Goal: Task Accomplishment & Management: Manage account settings

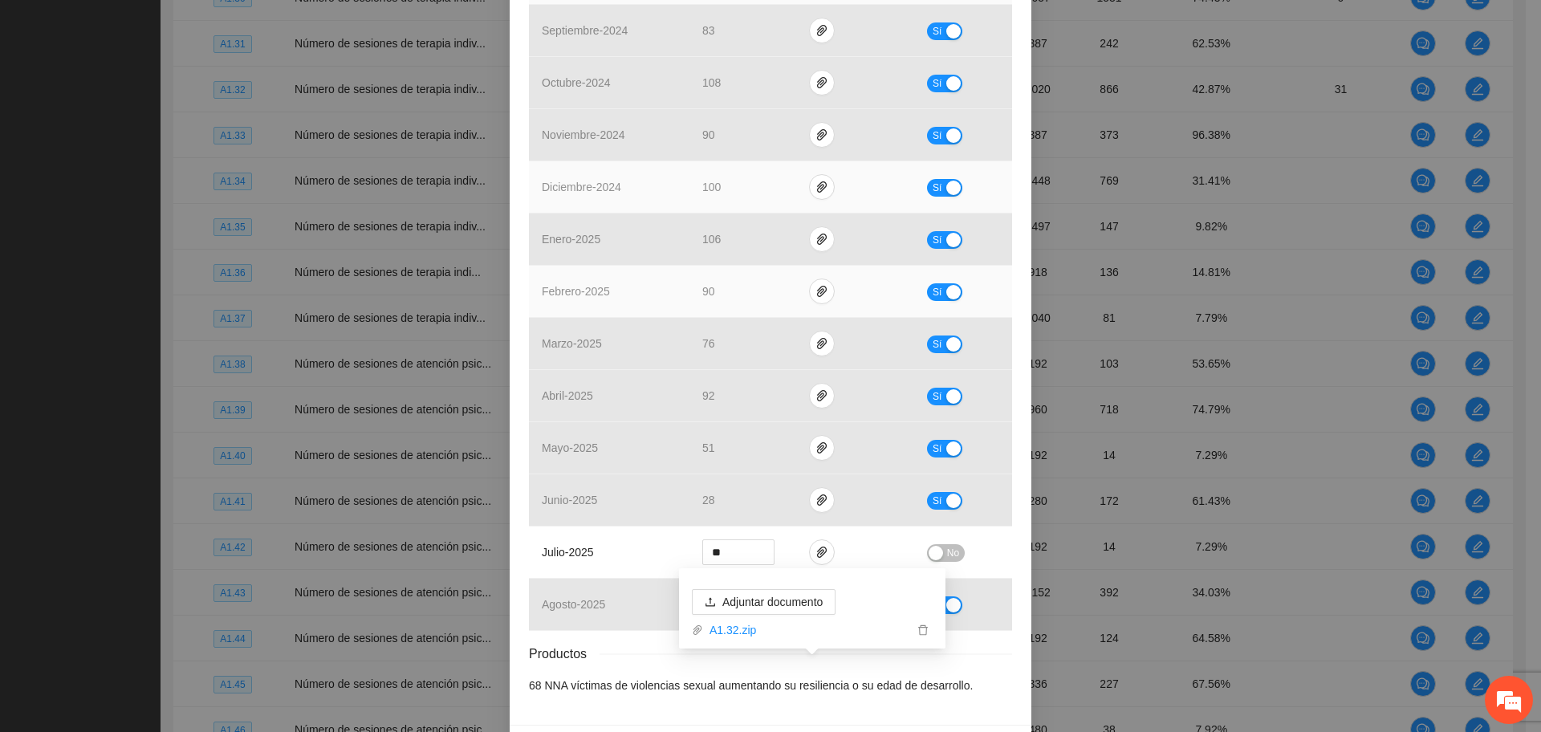
scroll to position [503, 0]
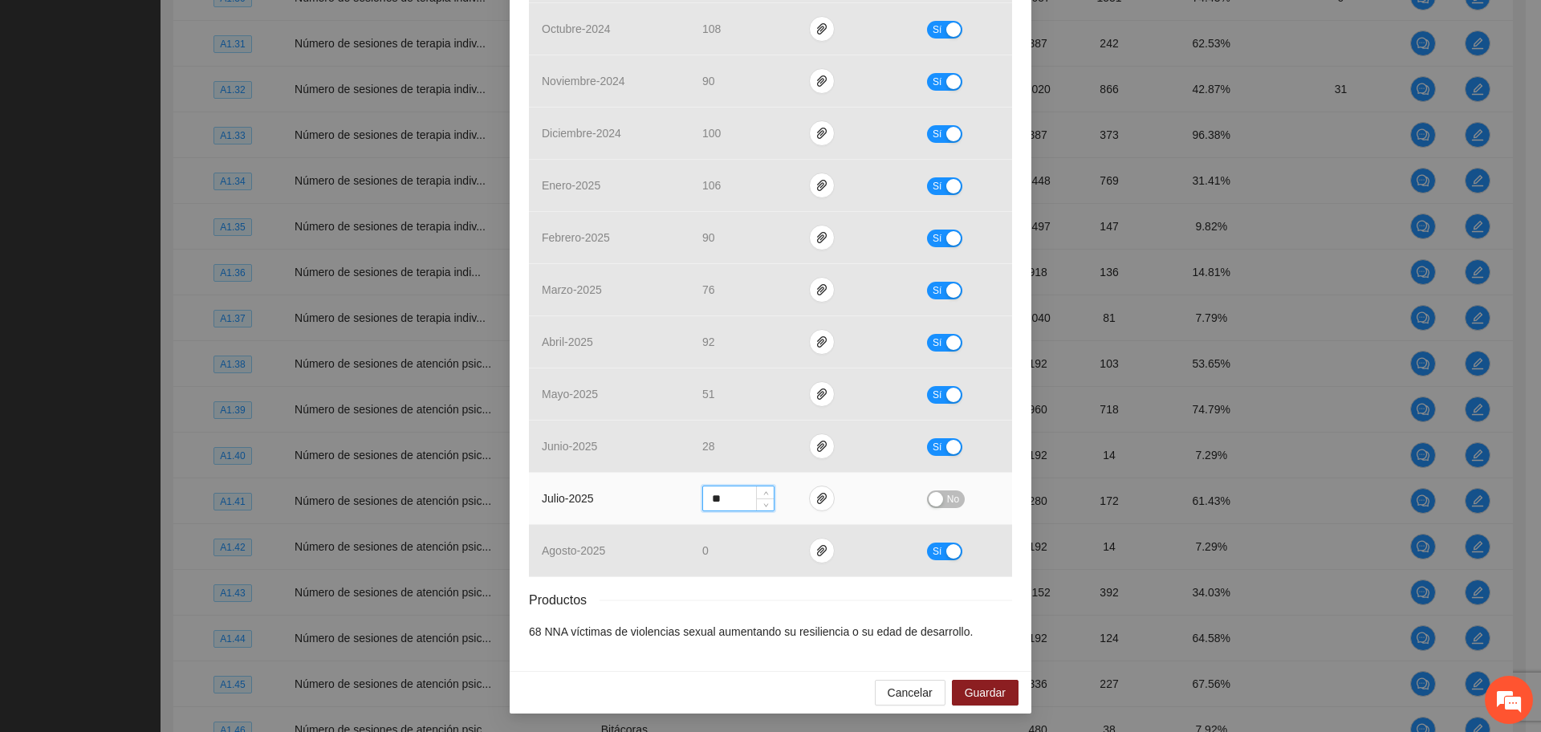
drag, startPoint x: 725, startPoint y: 504, endPoint x: 687, endPoint y: 502, distance: 37.7
click at [689, 502] on td "**" at bounding box center [742, 499] width 107 height 52
type input "**"
click at [937, 502] on button "No" at bounding box center [946, 499] width 38 height 18
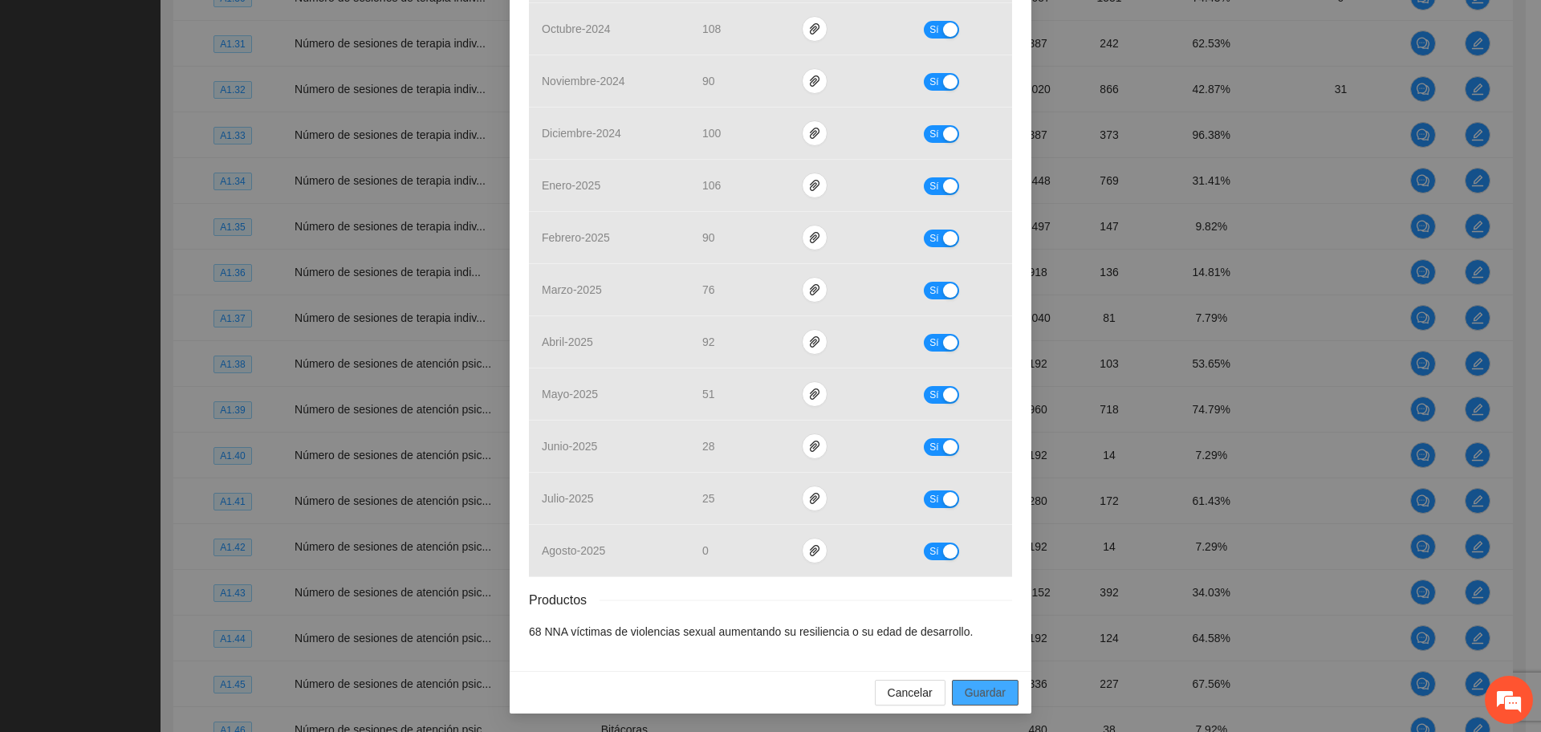
click at [973, 692] on span "Guardar" at bounding box center [984, 693] width 41 height 18
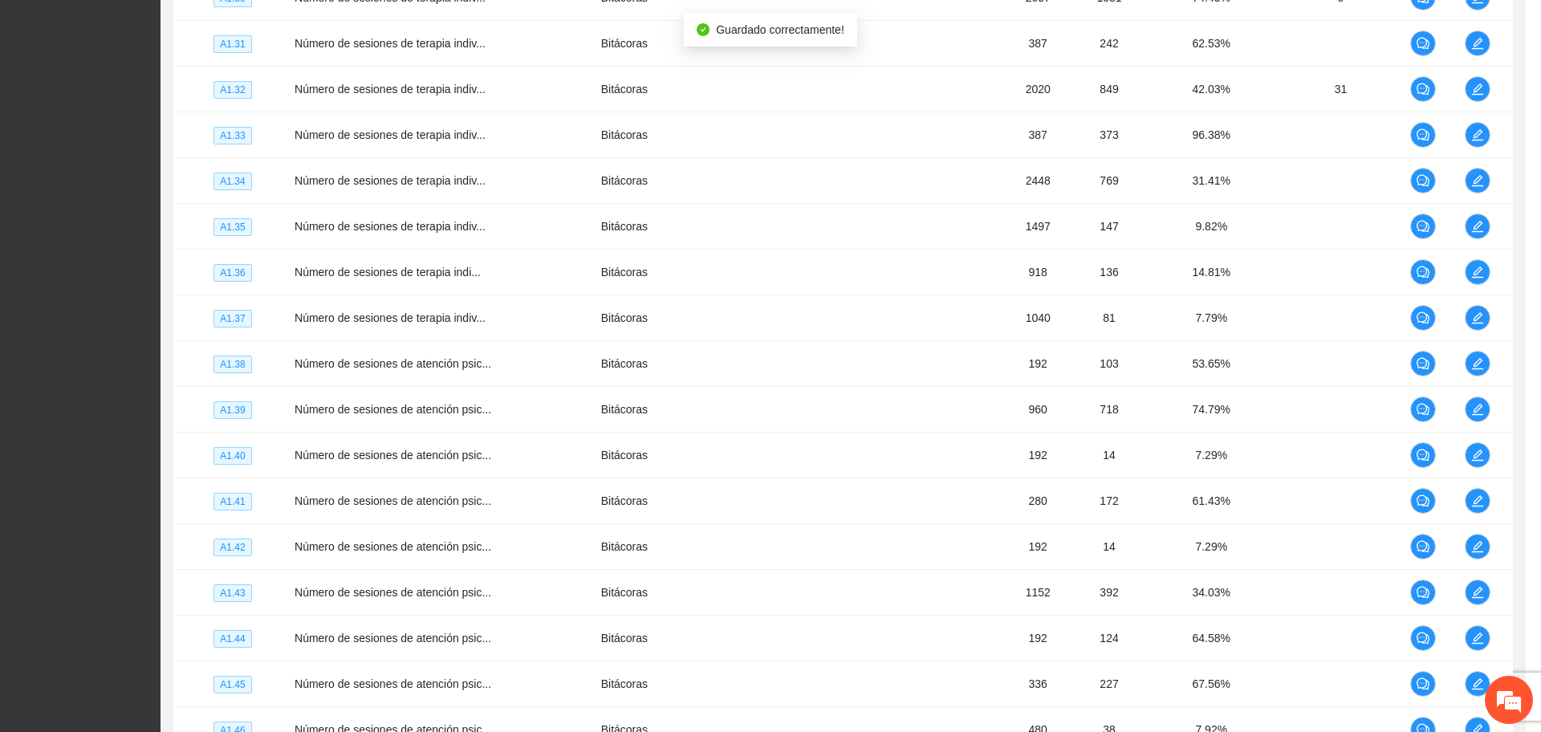
scroll to position [423, 0]
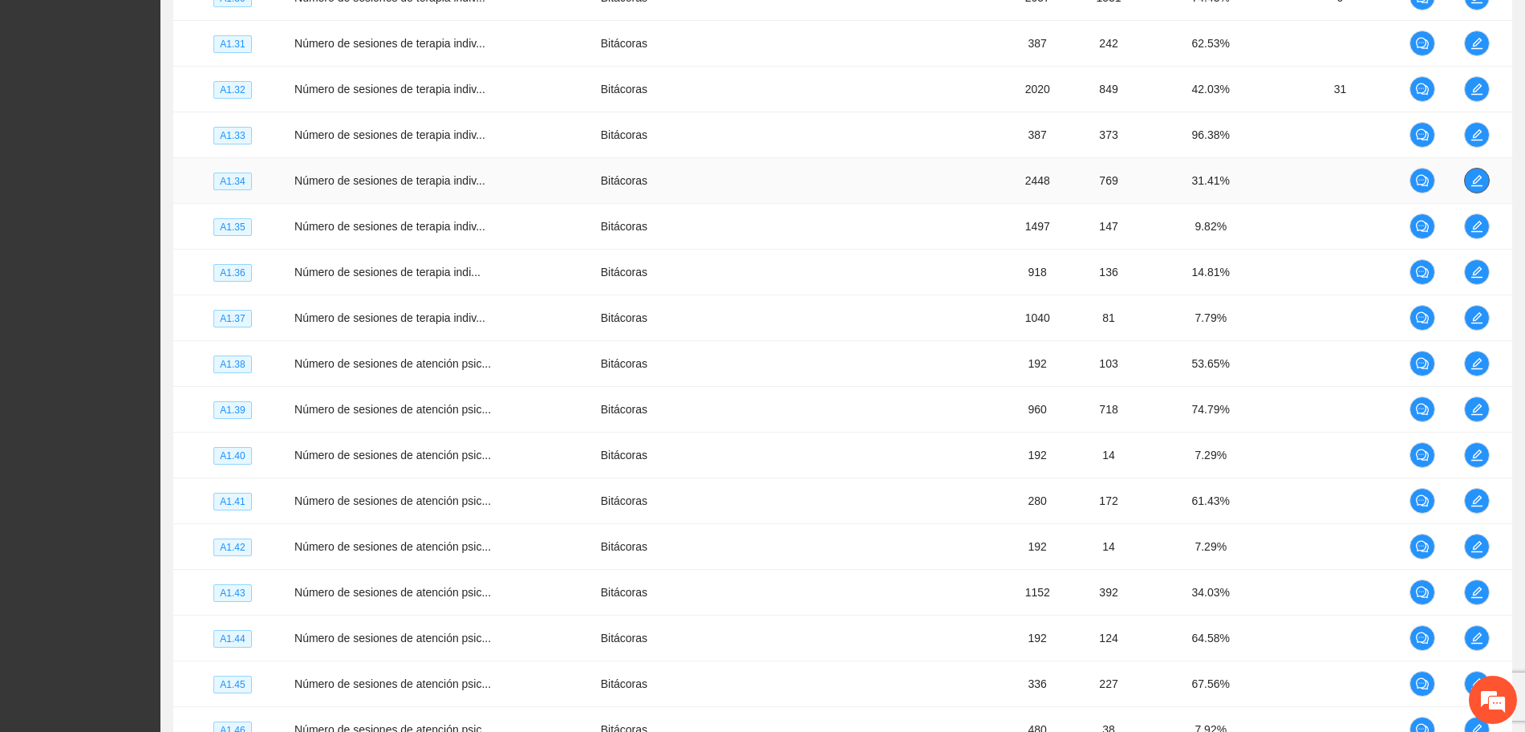
click at [1471, 175] on icon "edit" at bounding box center [1477, 180] width 13 height 13
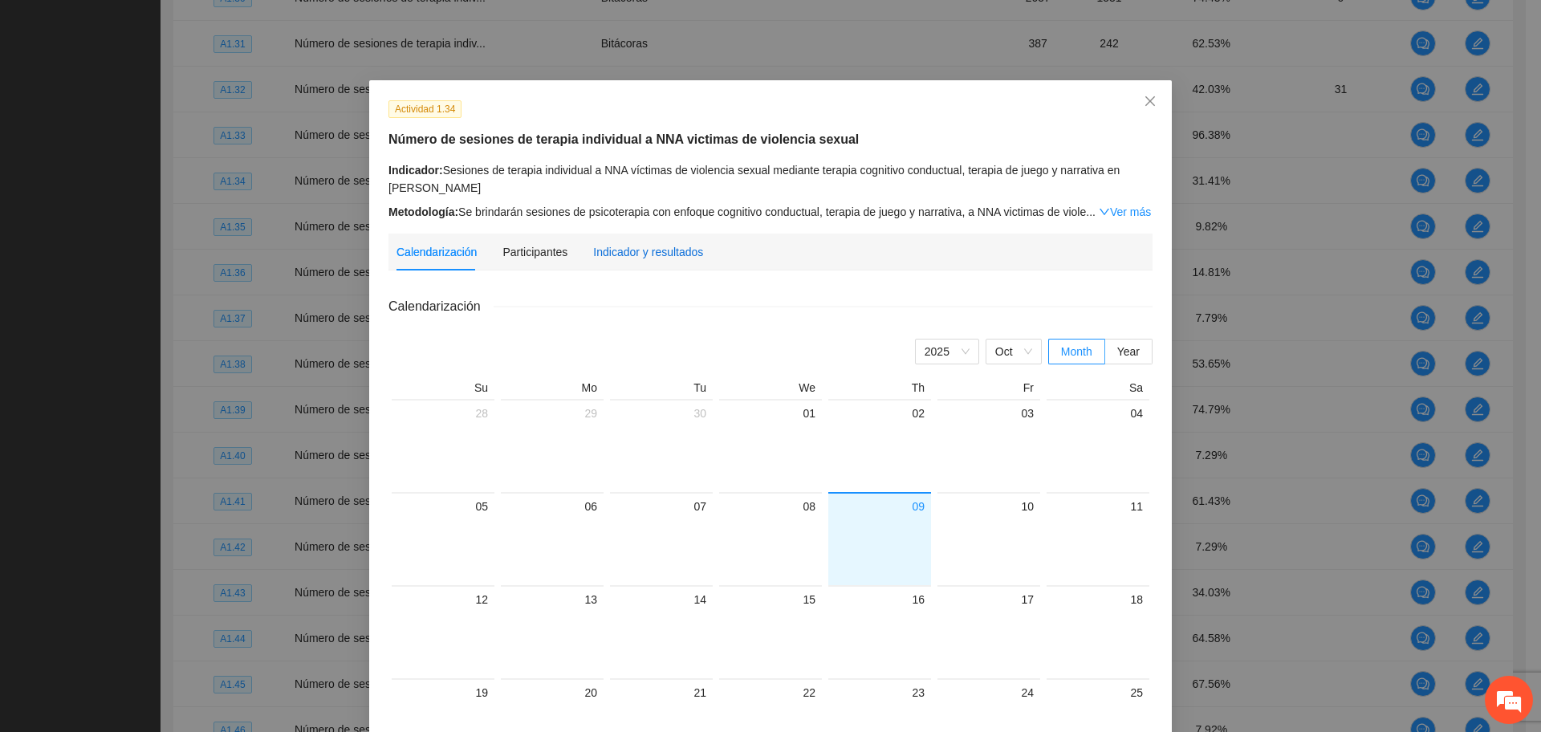
click at [656, 254] on div "Indicador y resultados" at bounding box center [648, 252] width 110 height 18
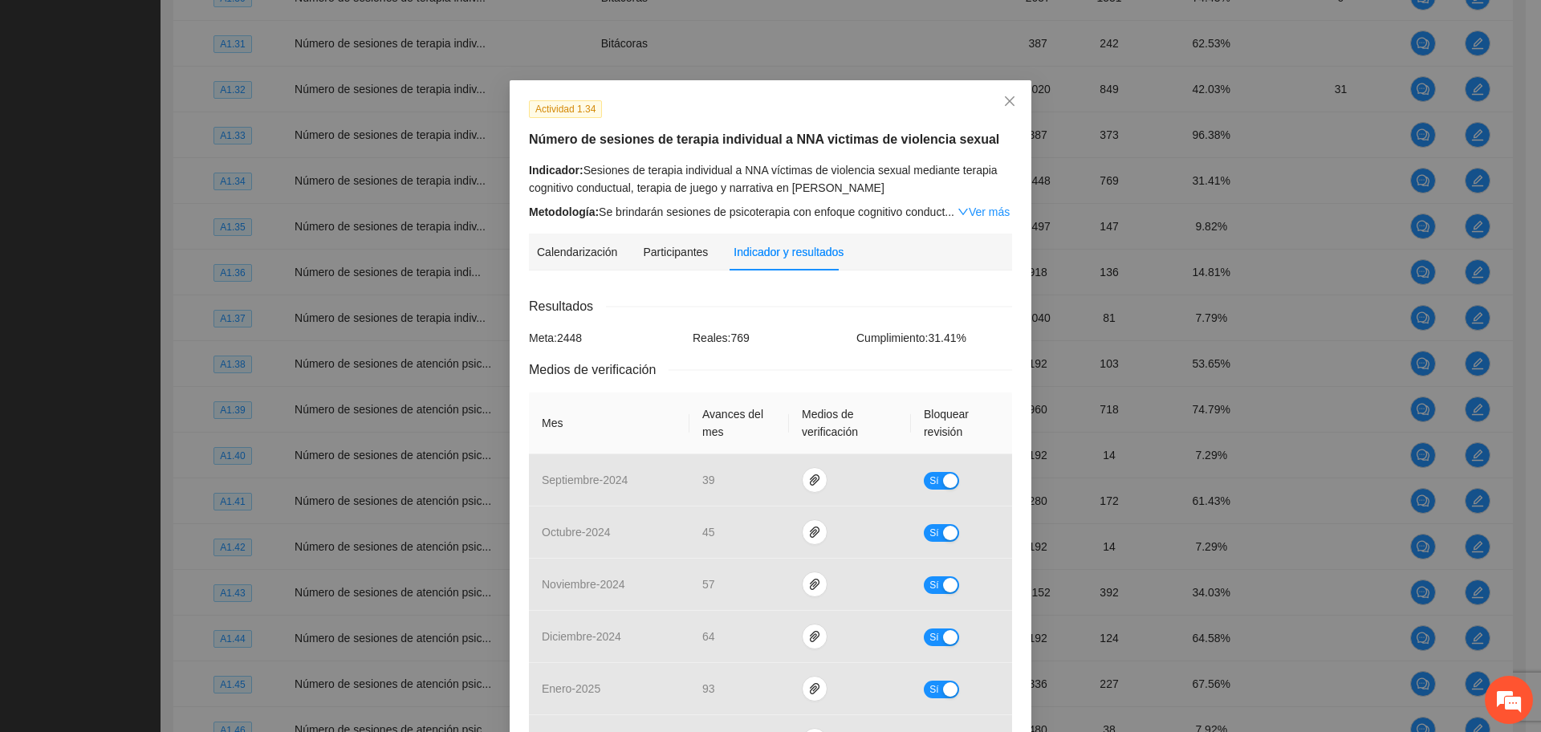
click at [768, 286] on div "Calendarización 2025 Oct Month Year Su Mo Tu We Th Fr Sa 28 29 30 01 02 03 04 0…" at bounding box center [770, 718] width 483 height 871
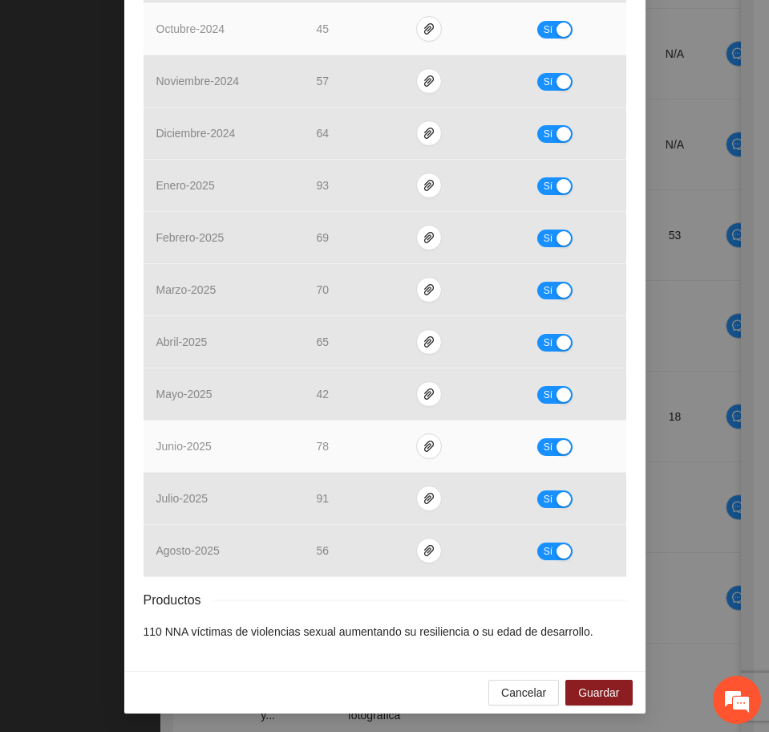
scroll to position [502, 0]
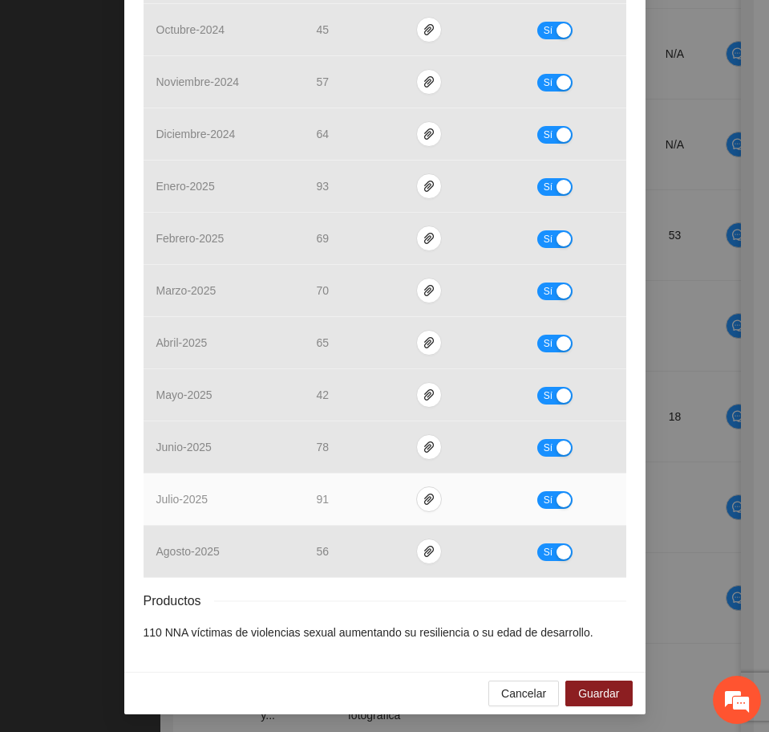
click at [544, 507] on span "Sí" at bounding box center [548, 500] width 10 height 18
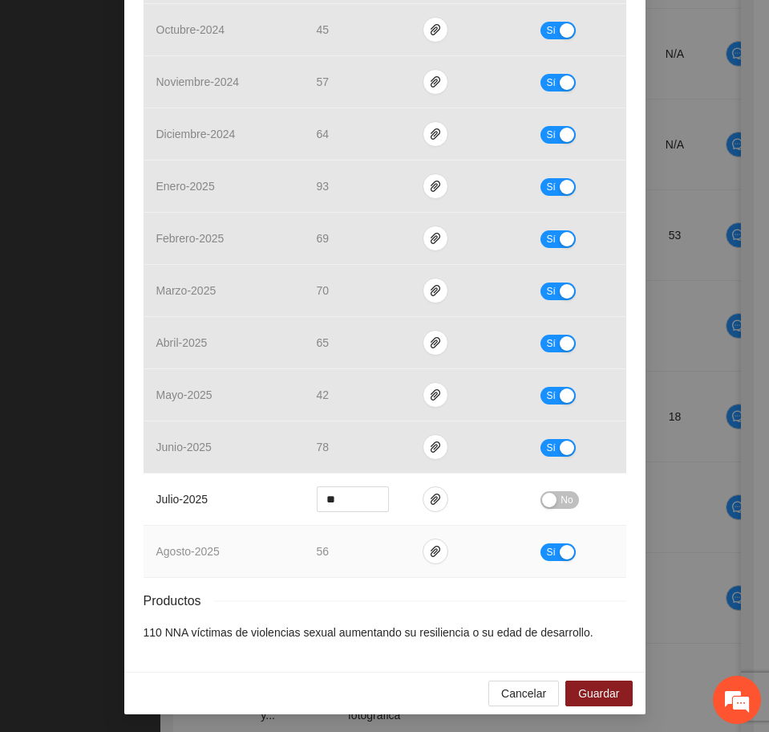
click at [560, 546] on div "button" at bounding box center [567, 552] width 14 height 14
click at [331, 499] on input "**" at bounding box center [353, 499] width 71 height 24
drag, startPoint x: 331, startPoint y: 498, endPoint x: 287, endPoint y: 509, distance: 45.5
click at [287, 509] on tr "julio - 2025 ** No" at bounding box center [385, 499] width 483 height 52
type input "**"
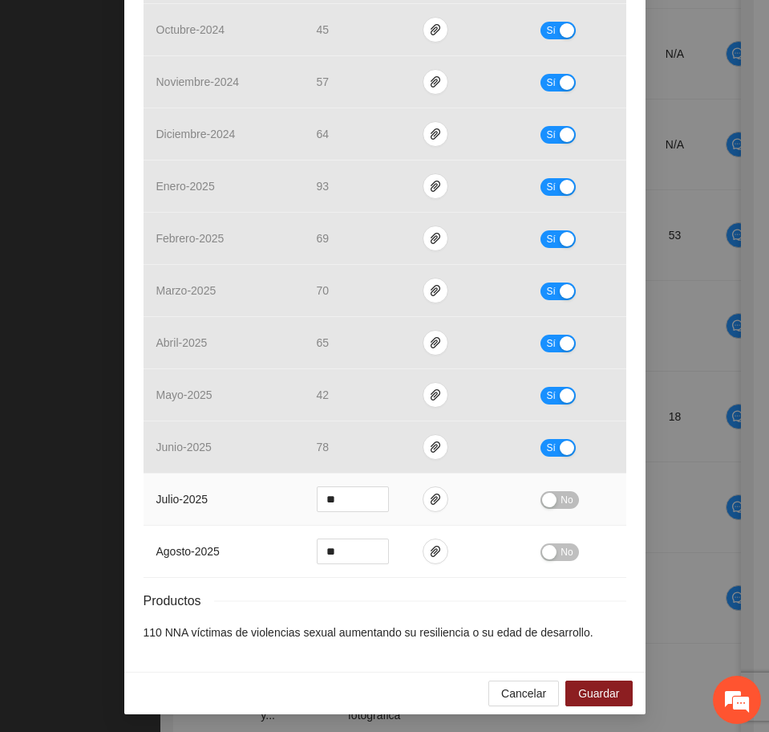
click at [547, 497] on div "button" at bounding box center [549, 500] width 14 height 14
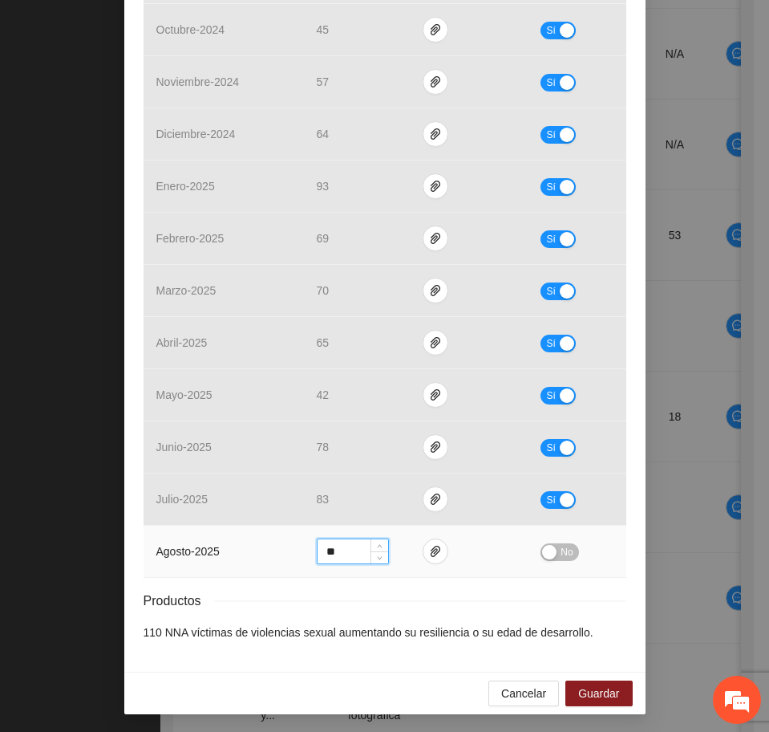
drag, startPoint x: 333, startPoint y: 550, endPoint x: 307, endPoint y: 550, distance: 25.7
click at [307, 550] on td "**" at bounding box center [357, 552] width 107 height 52
type input "**"
click at [561, 548] on span "No" at bounding box center [567, 552] width 12 height 18
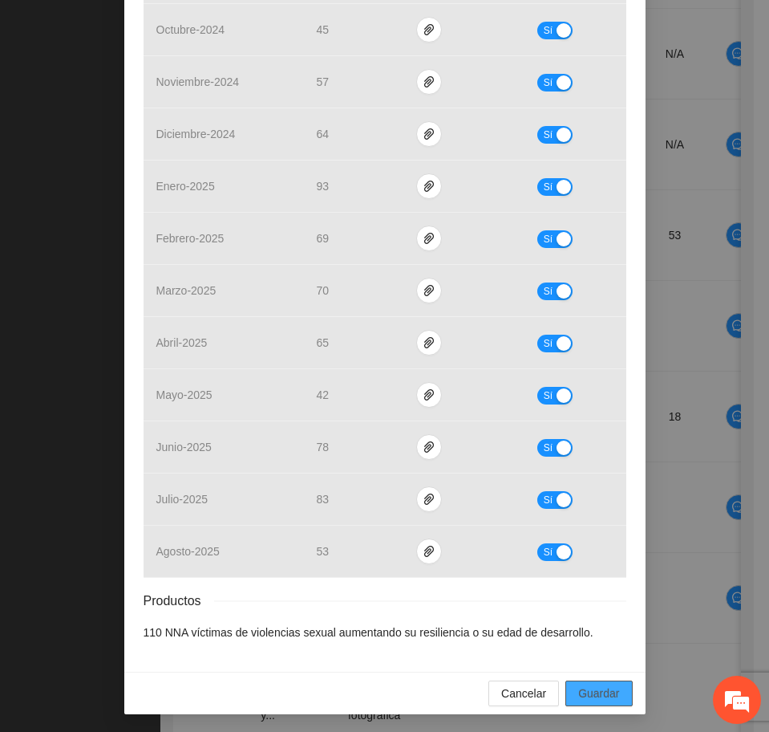
click at [602, 692] on span "Guardar" at bounding box center [598, 693] width 41 height 18
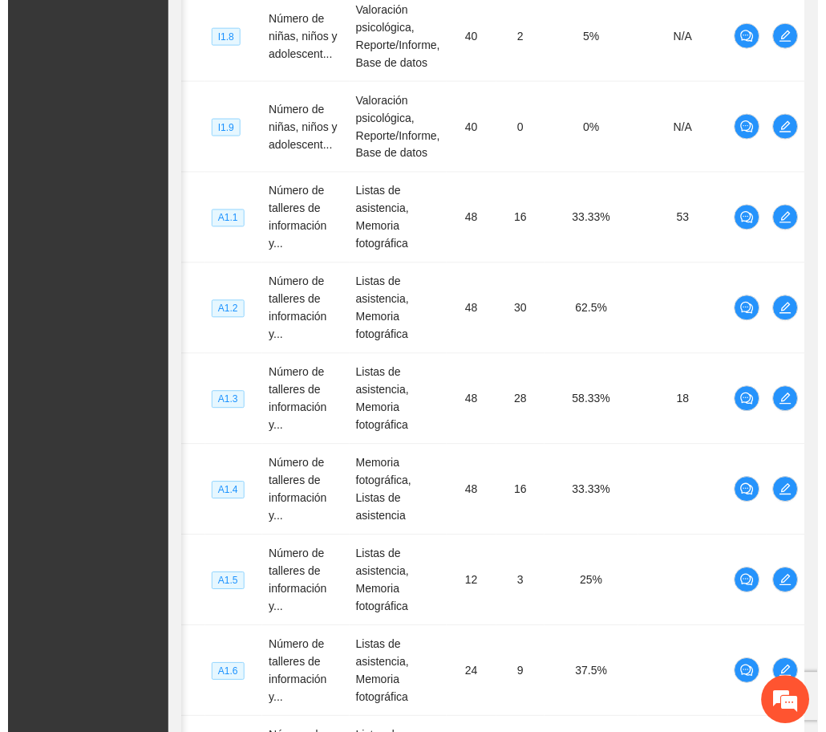
scroll to position [0, 0]
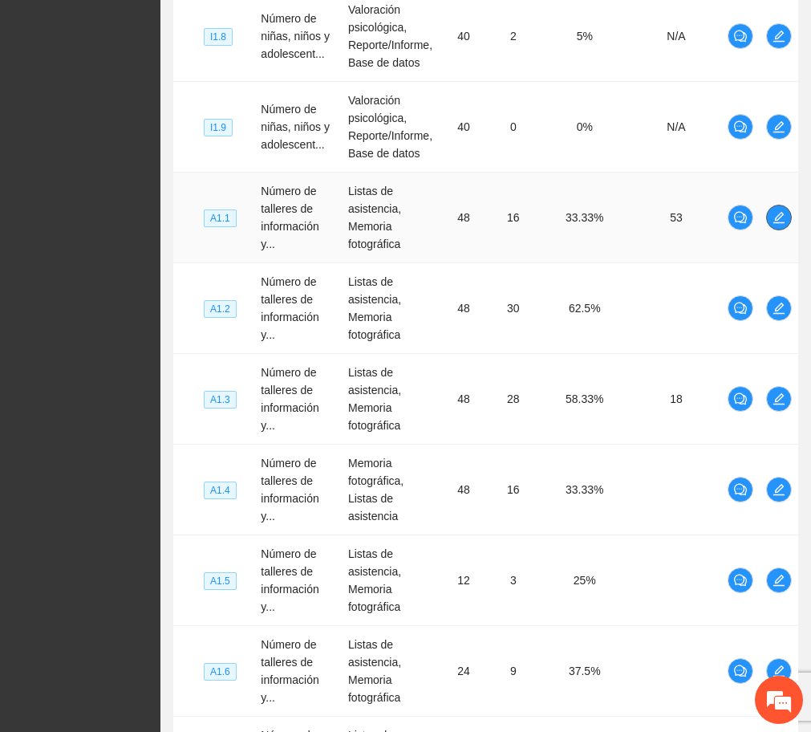
click at [784, 211] on icon "edit" at bounding box center [779, 217] width 13 height 13
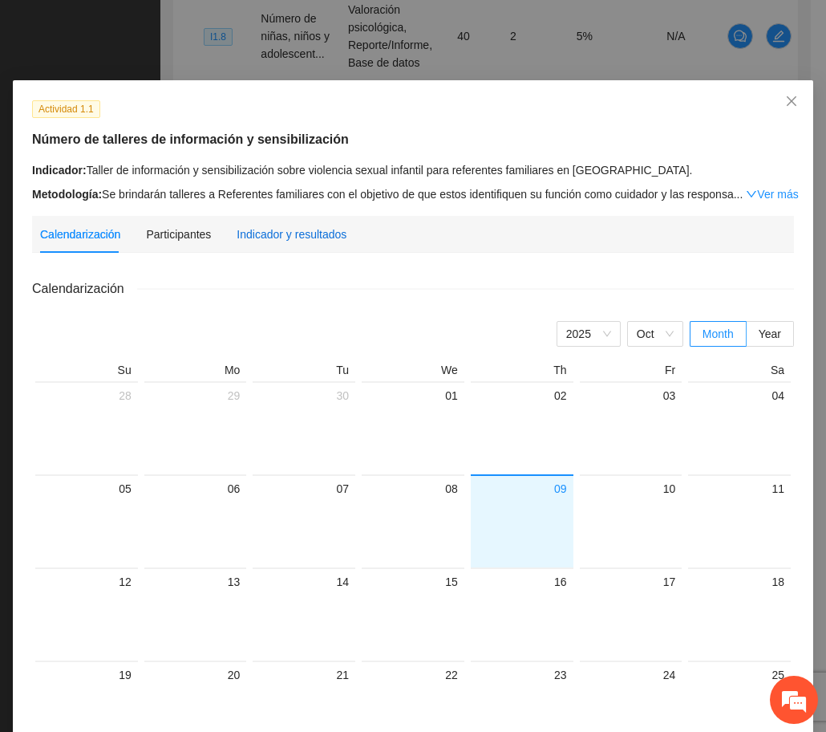
click at [240, 241] on div "Indicador y resultados" at bounding box center [292, 234] width 110 height 18
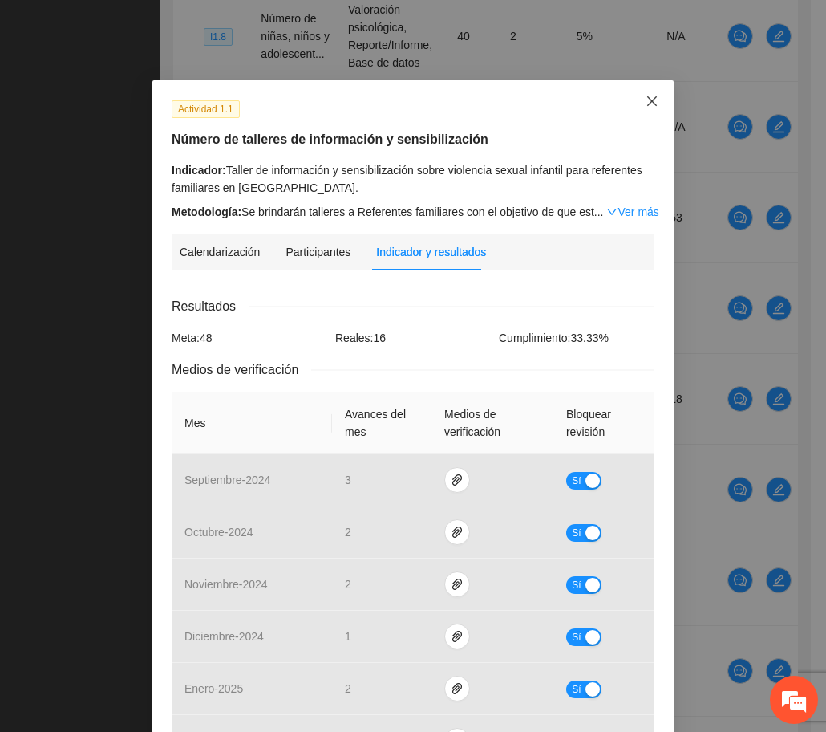
click at [631, 95] on span "Close" at bounding box center [652, 101] width 43 height 43
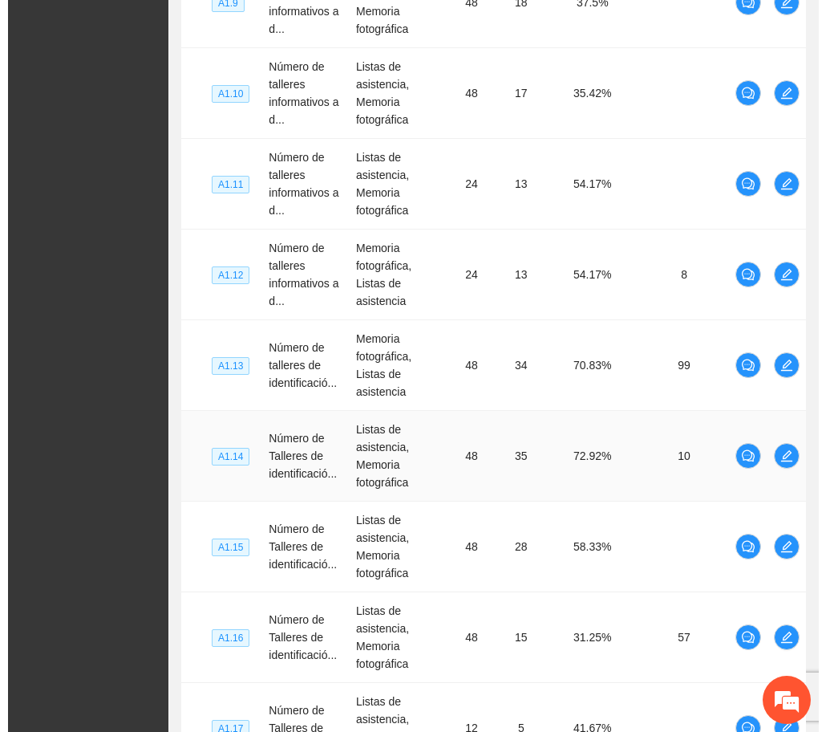
scroll to position [4437, 0]
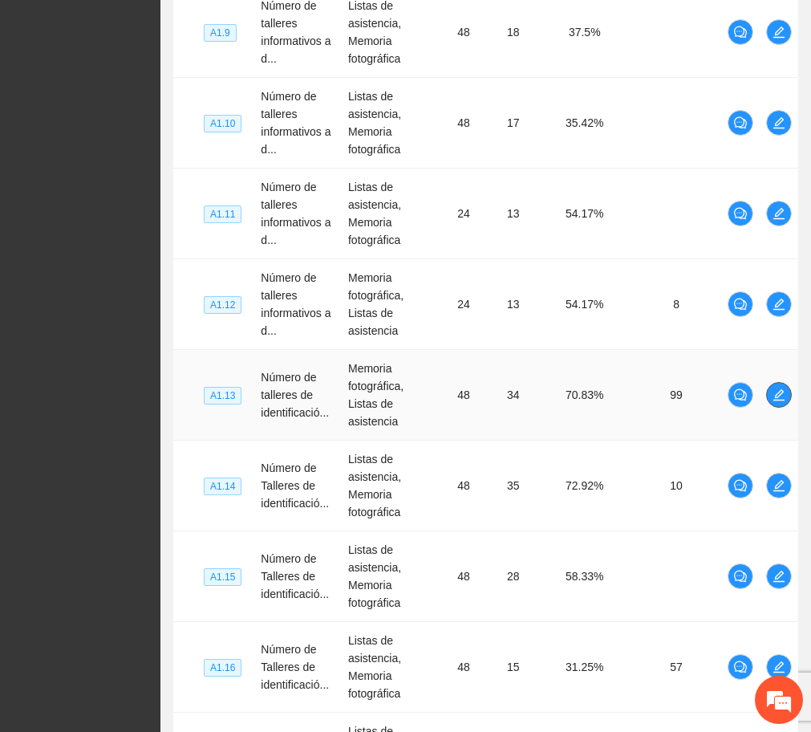
click at [773, 388] on icon "edit" at bounding box center [779, 394] width 13 height 13
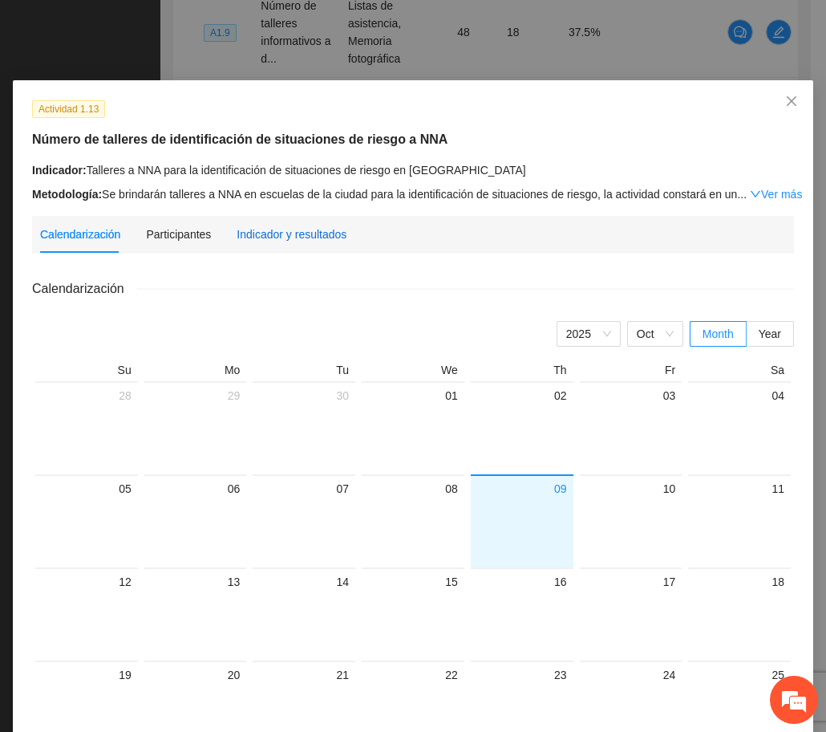
click at [313, 230] on div "Indicador y resultados" at bounding box center [292, 234] width 110 height 18
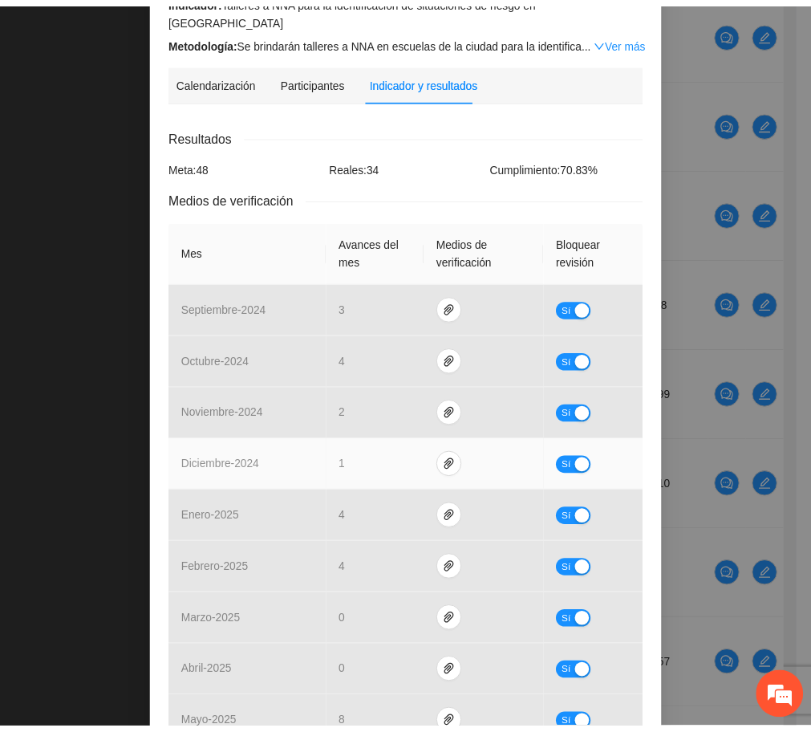
scroll to position [0, 0]
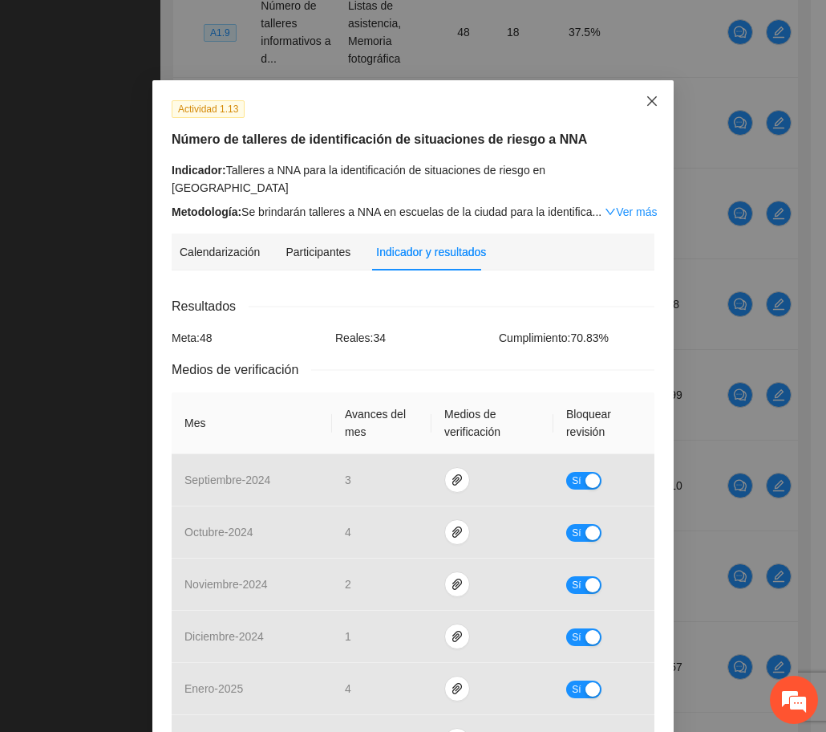
click at [637, 102] on span "Close" at bounding box center [652, 101] width 43 height 43
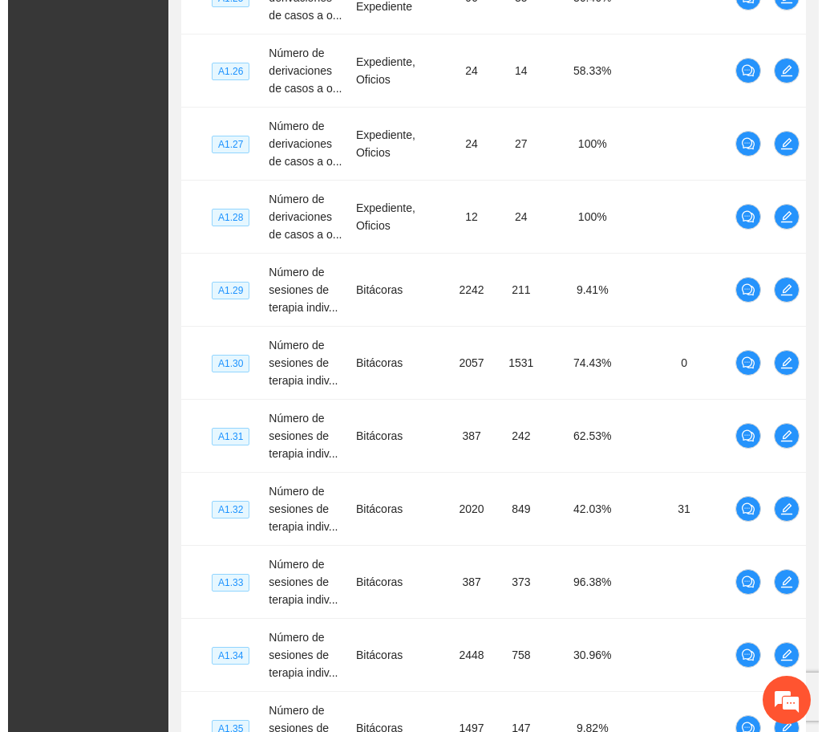
scroll to position [5809, 0]
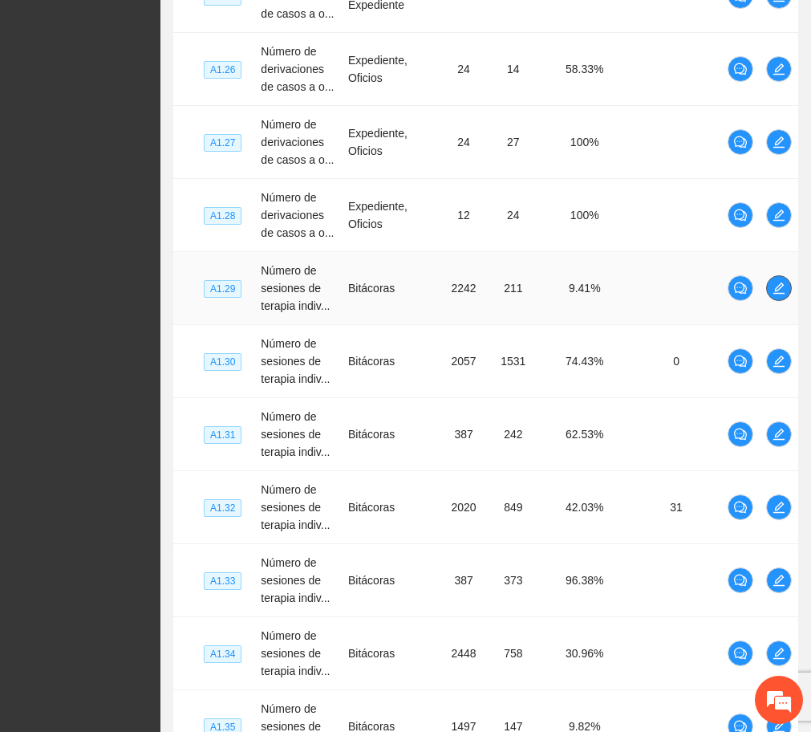
click at [770, 275] on button "button" at bounding box center [779, 288] width 26 height 26
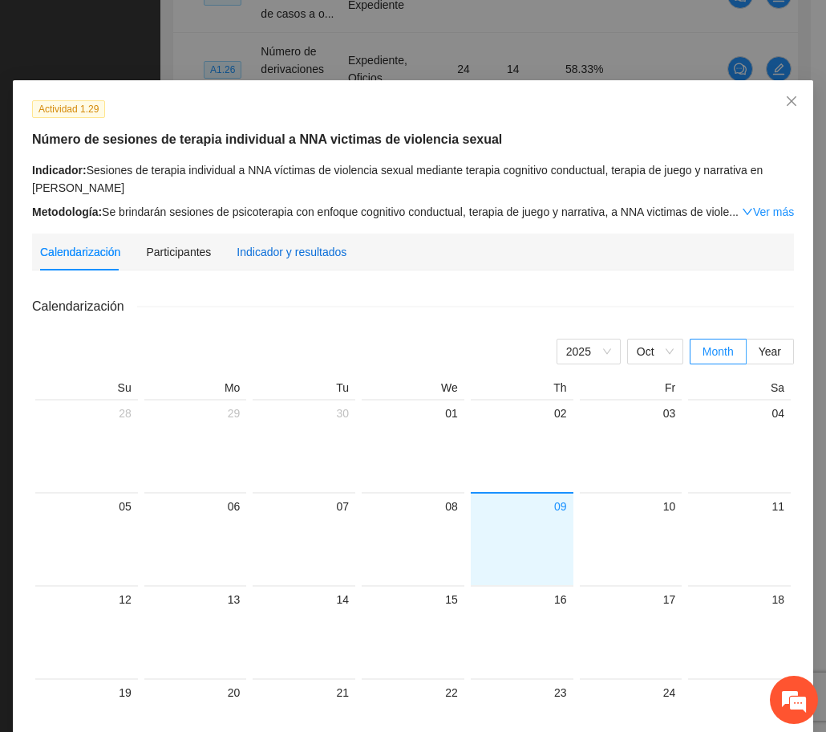
click at [262, 243] on div "Indicador y resultados" at bounding box center [292, 252] width 110 height 18
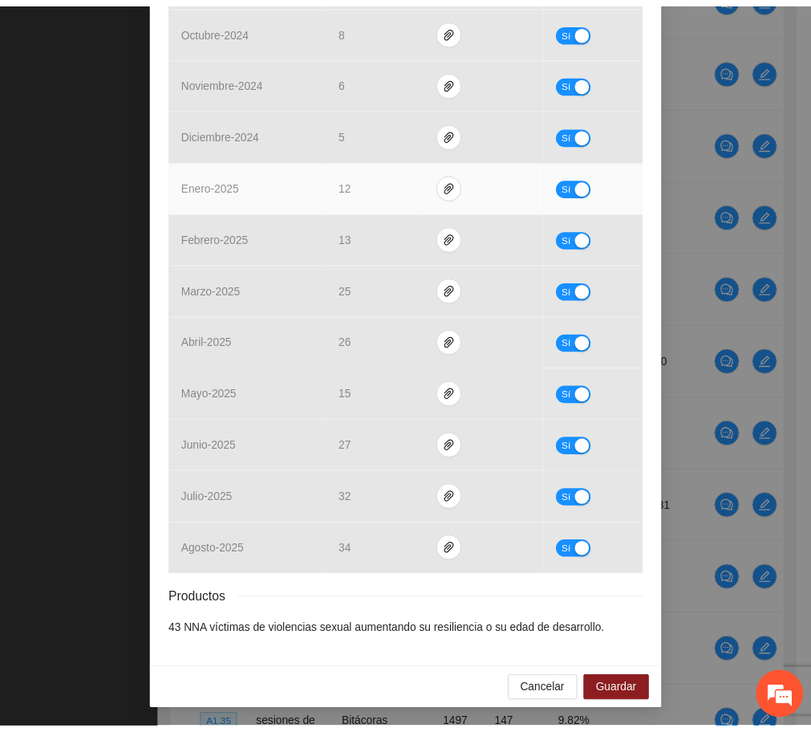
scroll to position [0, 0]
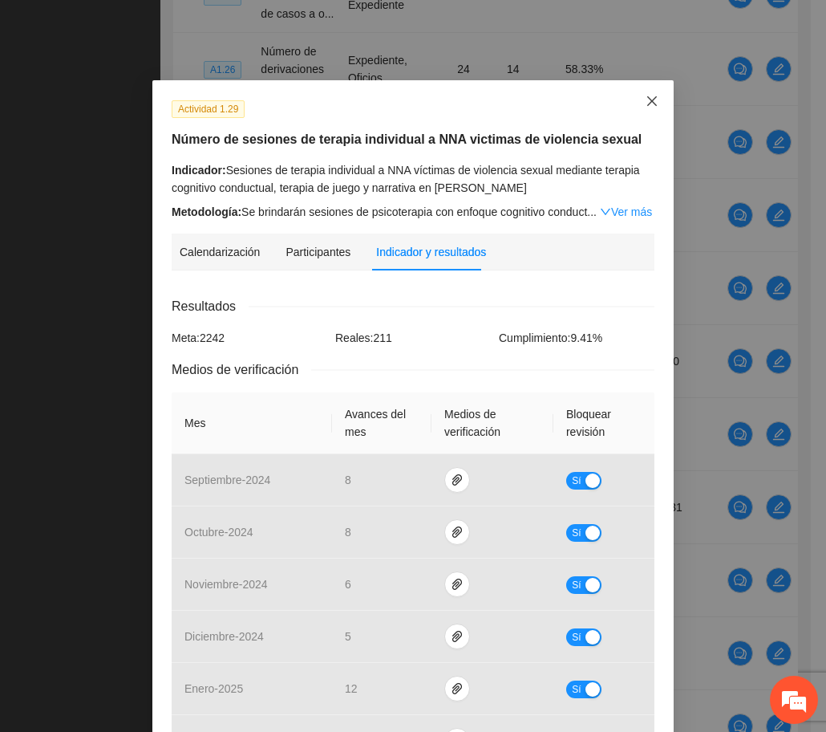
click at [646, 100] on icon "close" at bounding box center [652, 101] width 13 height 13
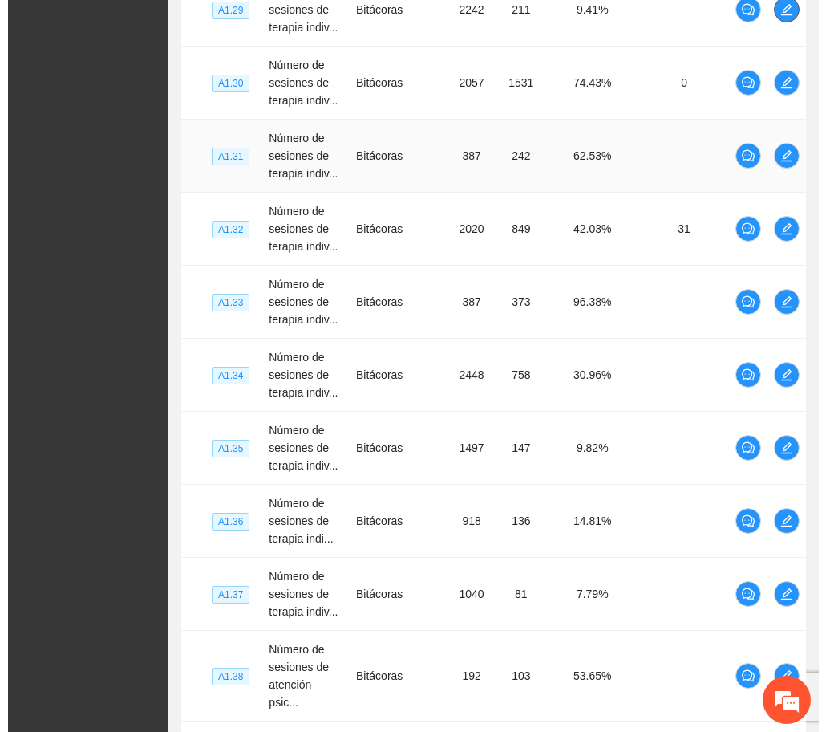
scroll to position [6099, 0]
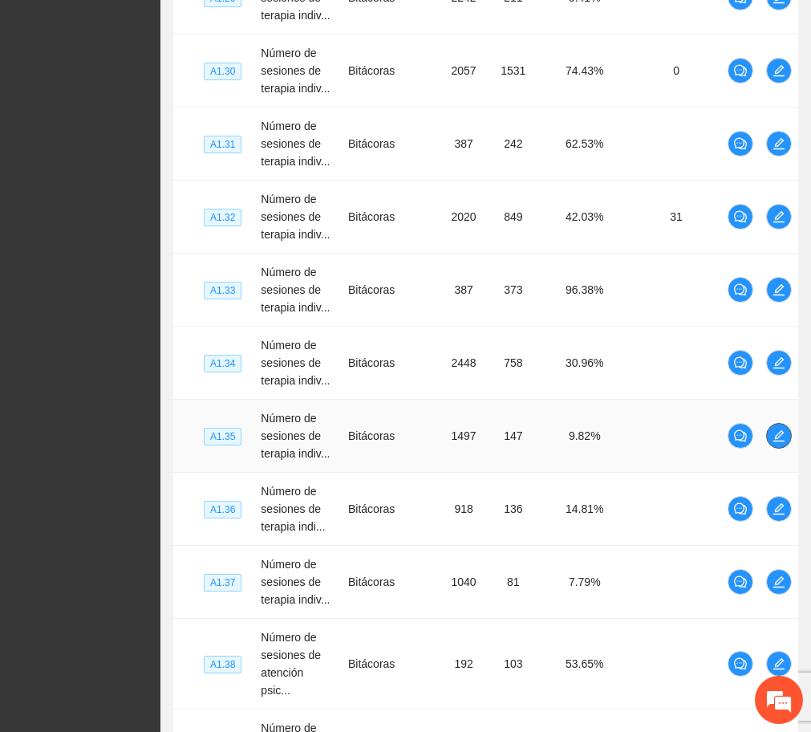
click at [786, 429] on span "edit" at bounding box center [779, 435] width 24 height 13
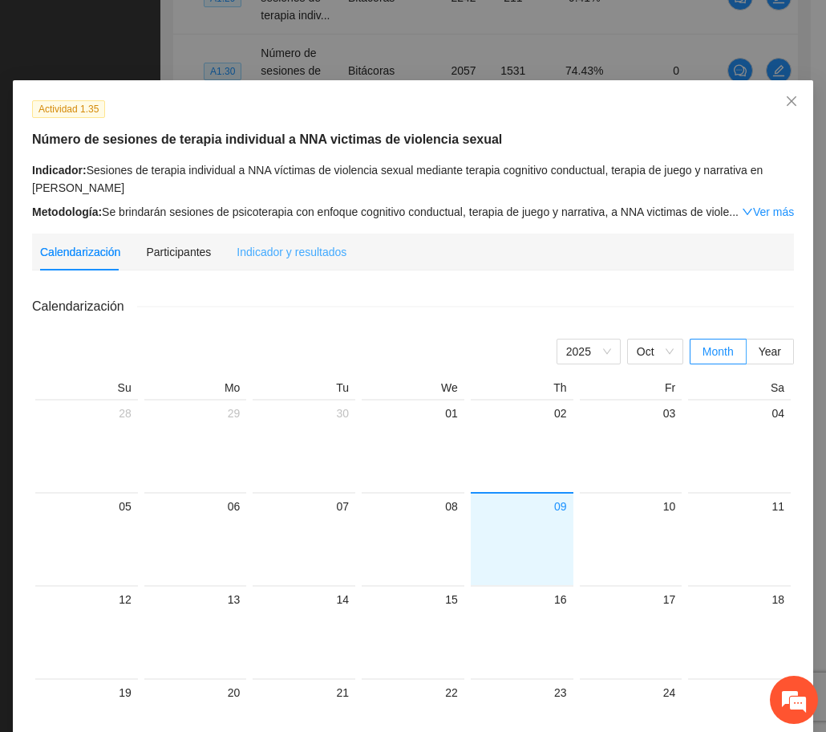
click at [315, 236] on div "Indicador y resultados" at bounding box center [292, 251] width 110 height 37
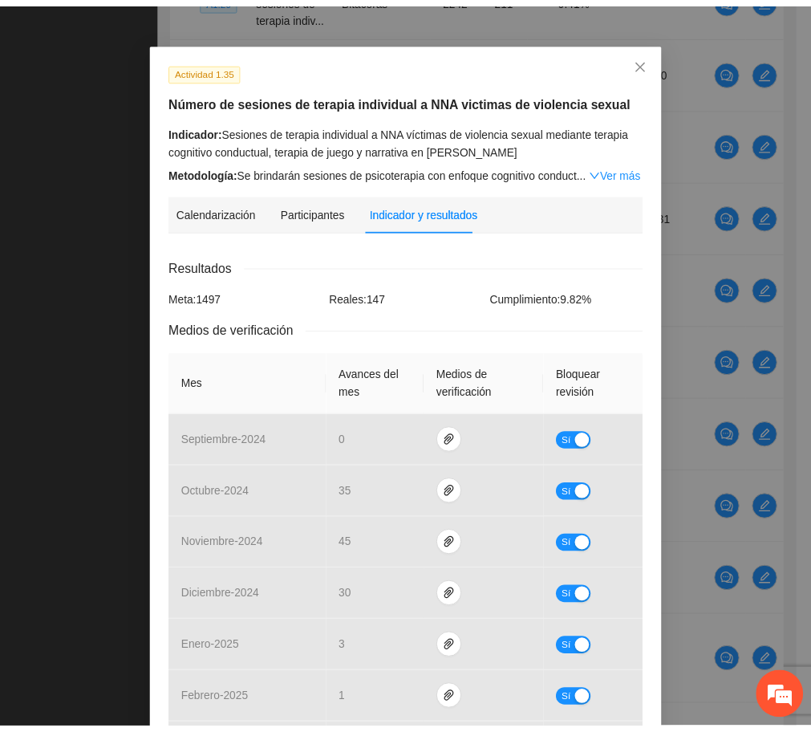
scroll to position [0, 0]
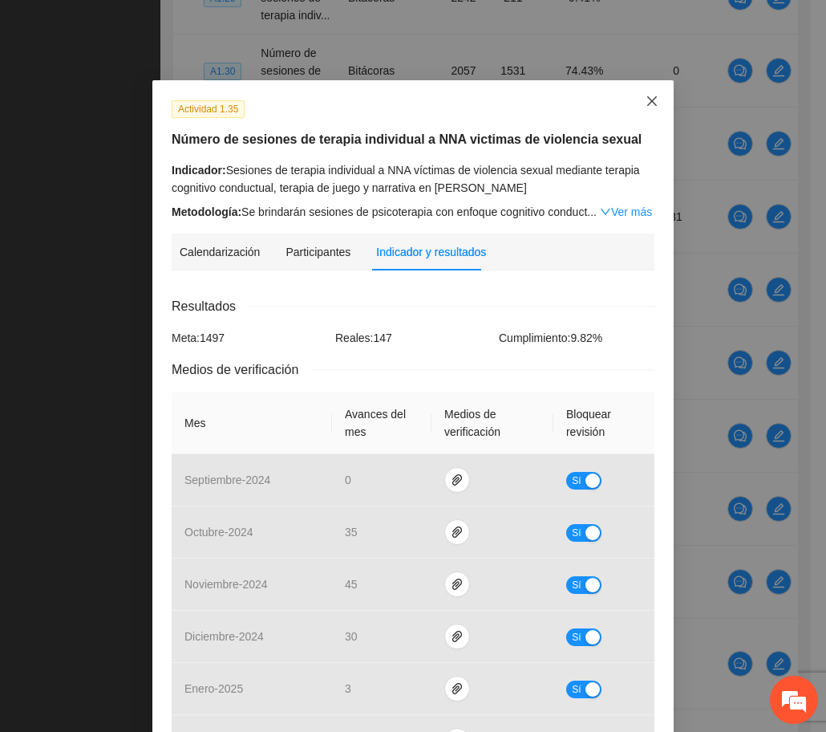
click at [646, 104] on icon "close" at bounding box center [652, 101] width 13 height 13
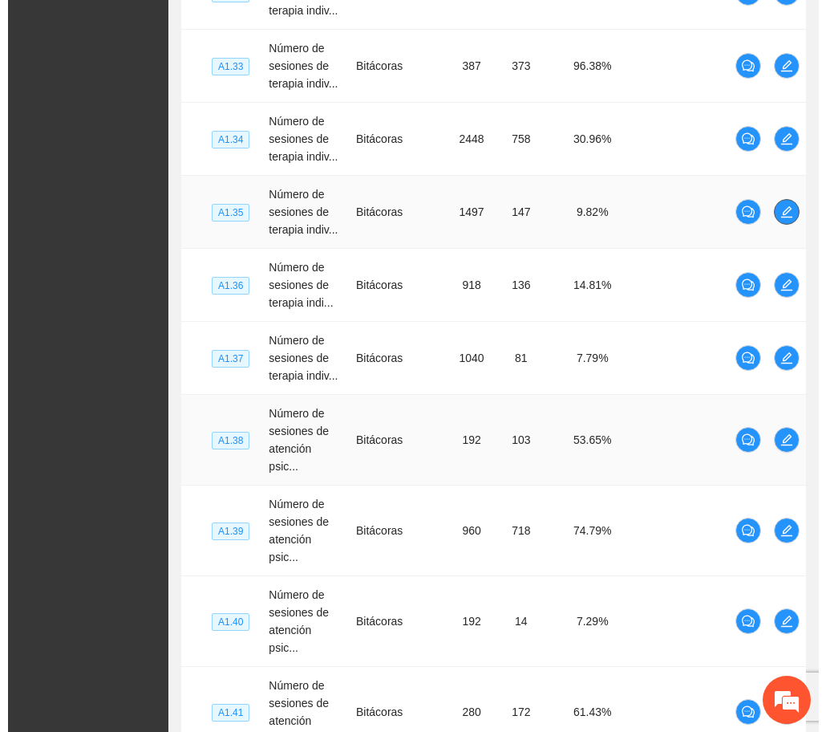
scroll to position [6324, 0]
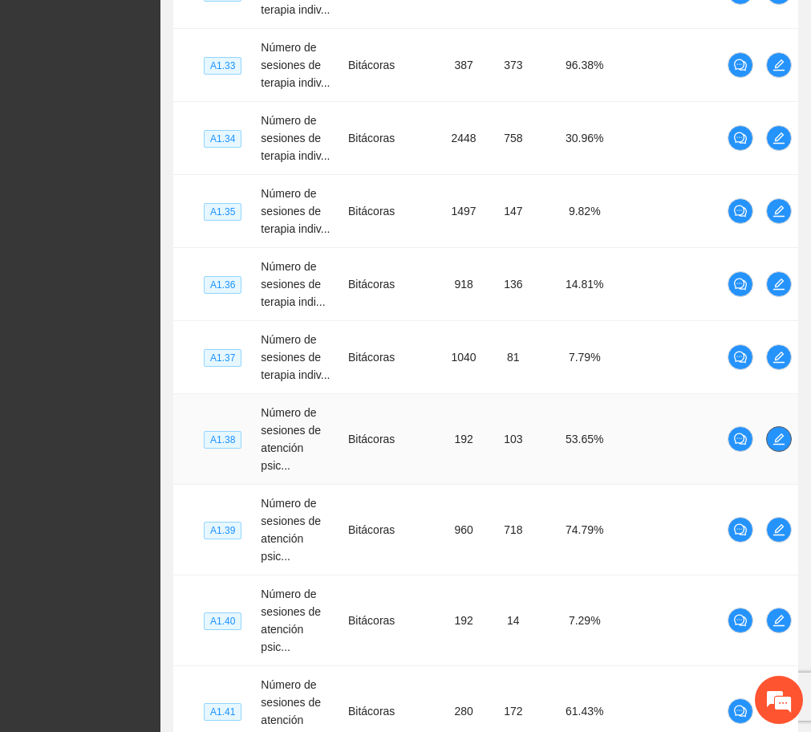
click at [786, 430] on button "button" at bounding box center [779, 439] width 26 height 26
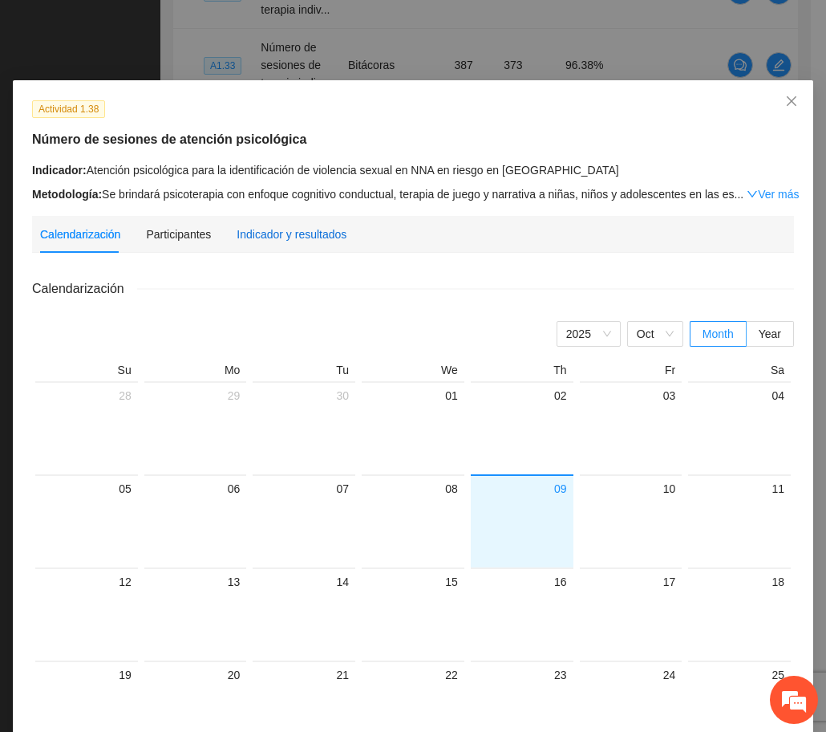
click at [302, 229] on div "Indicador y resultados" at bounding box center [292, 234] width 110 height 18
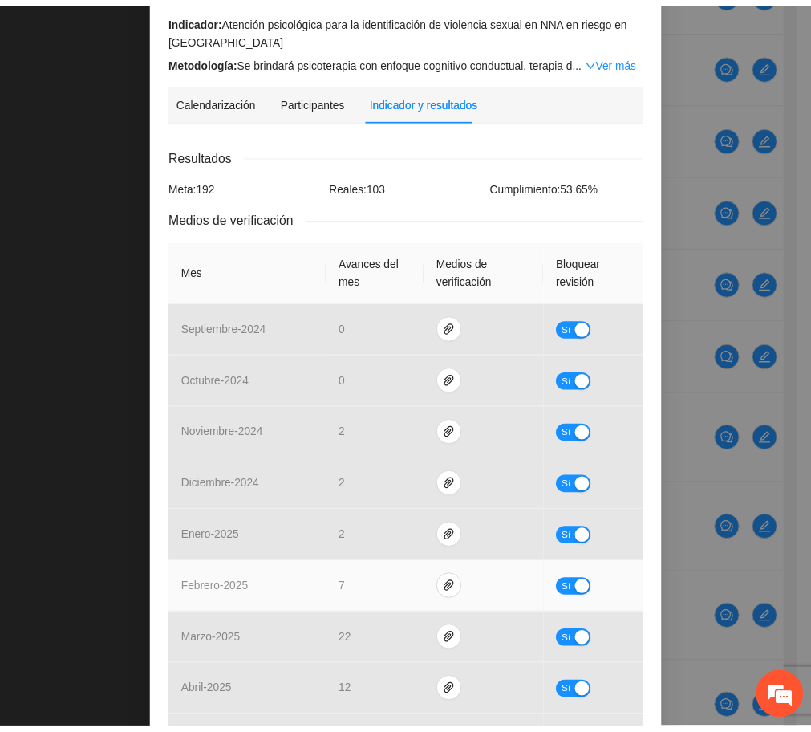
scroll to position [0, 0]
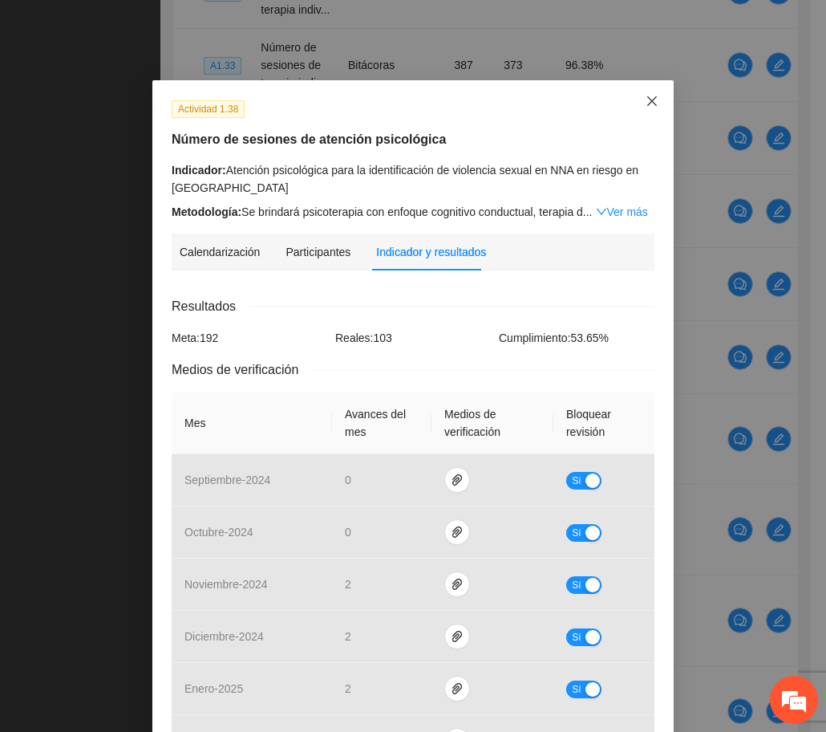
click at [636, 100] on span "Close" at bounding box center [652, 101] width 43 height 43
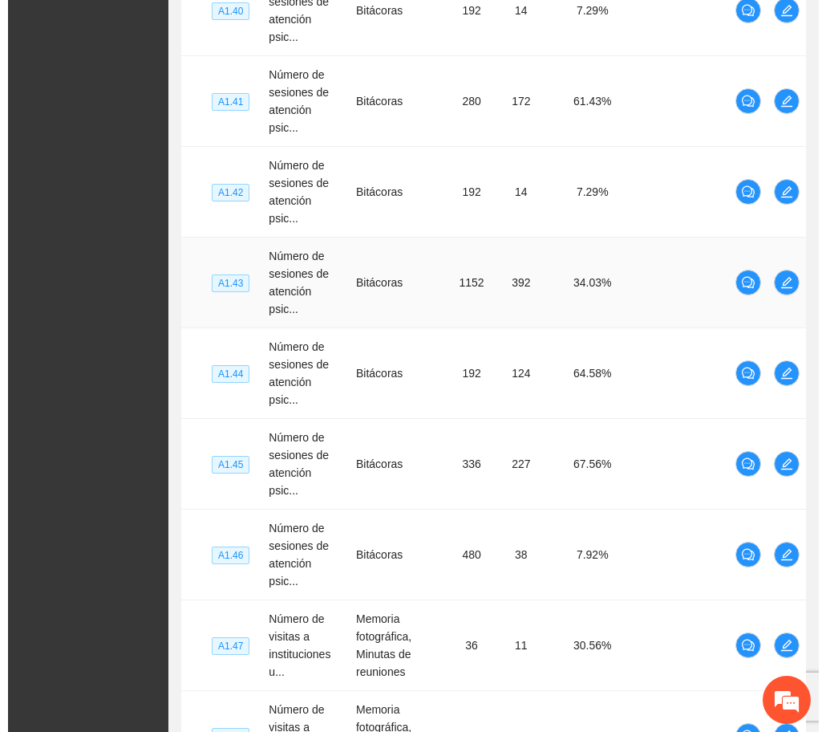
scroll to position [6950, 0]
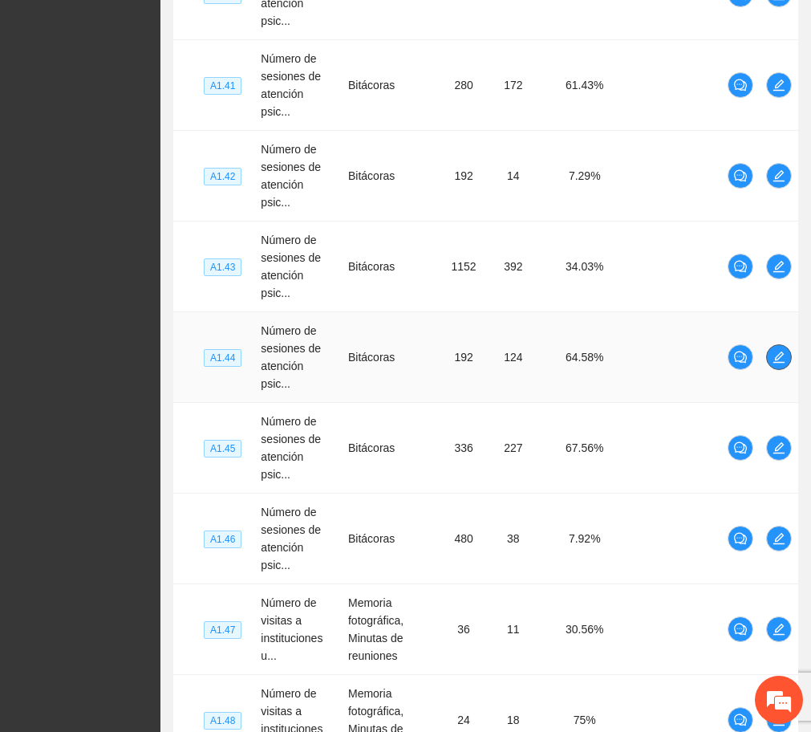
click at [777, 351] on icon "edit" at bounding box center [779, 357] width 13 height 13
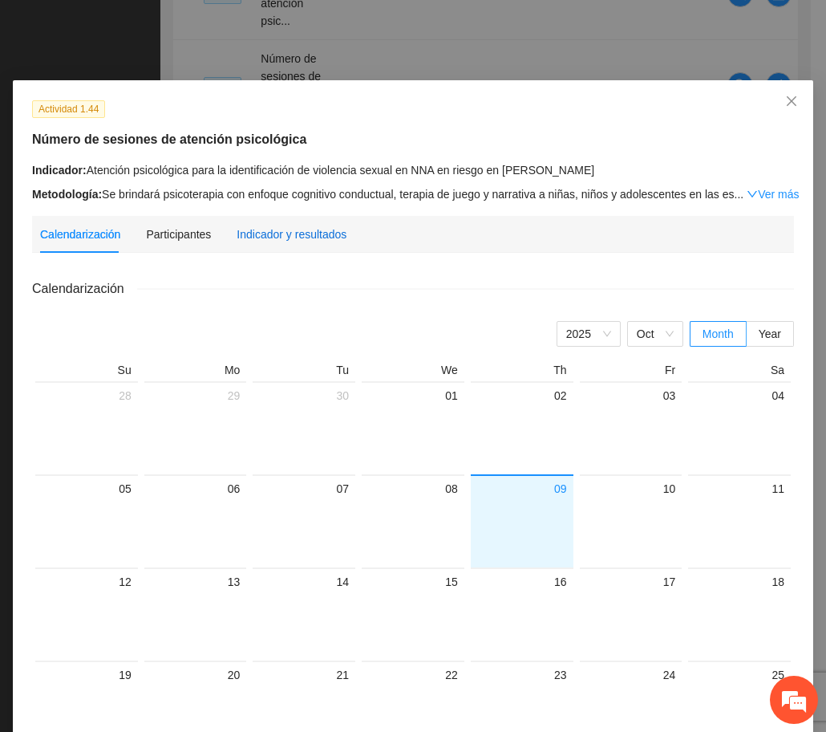
click at [262, 225] on div "Indicador y resultados" at bounding box center [292, 234] width 110 height 18
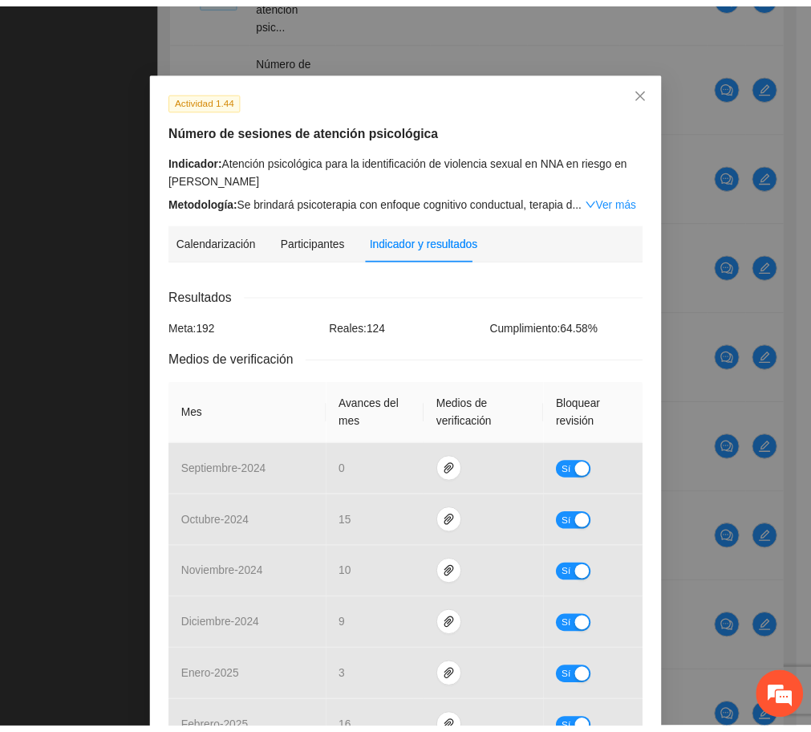
scroll to position [0, 0]
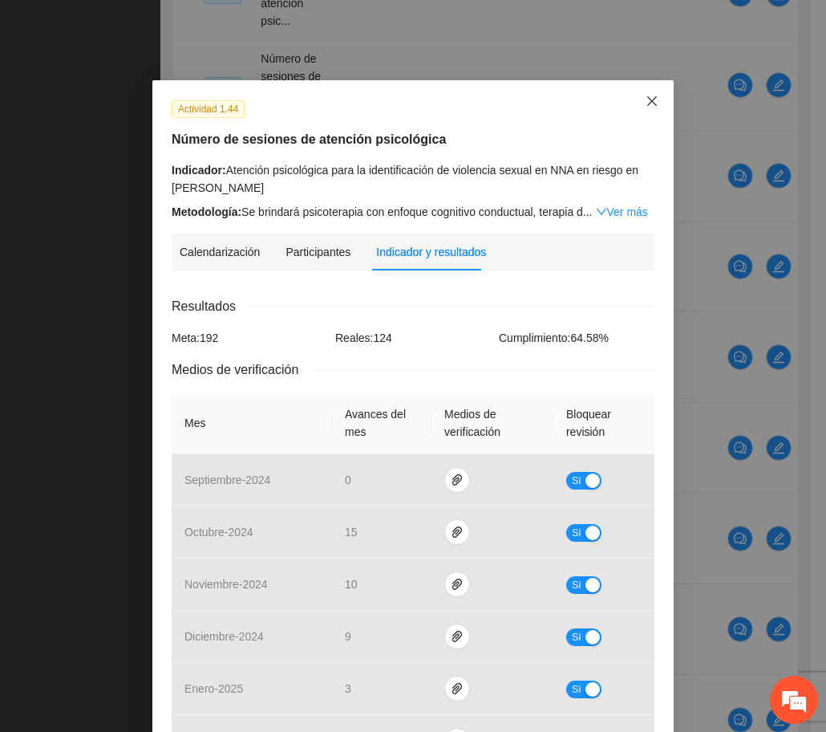
click at [647, 99] on icon "close" at bounding box center [652, 101] width 10 height 10
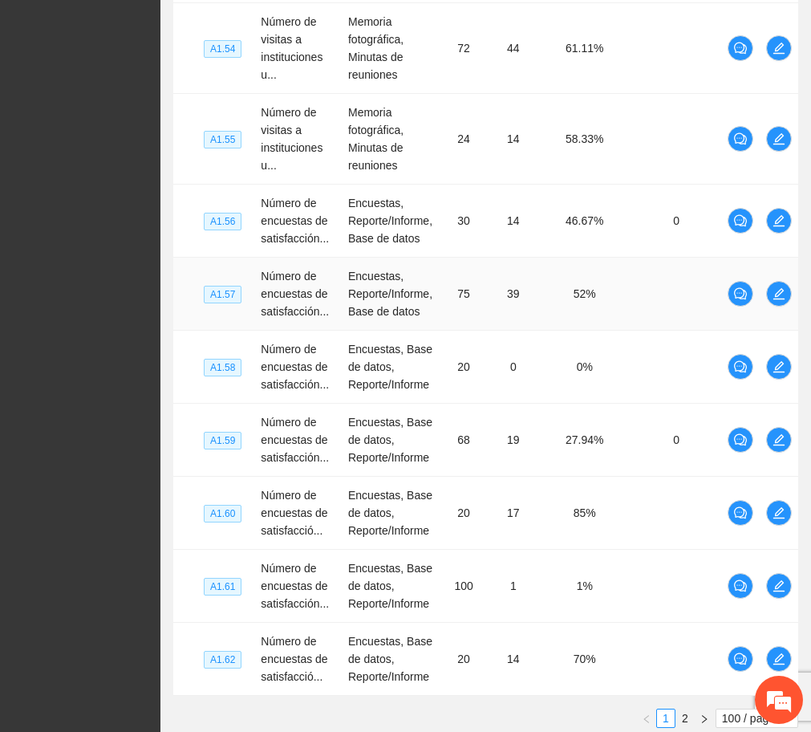
scroll to position [8220, 0]
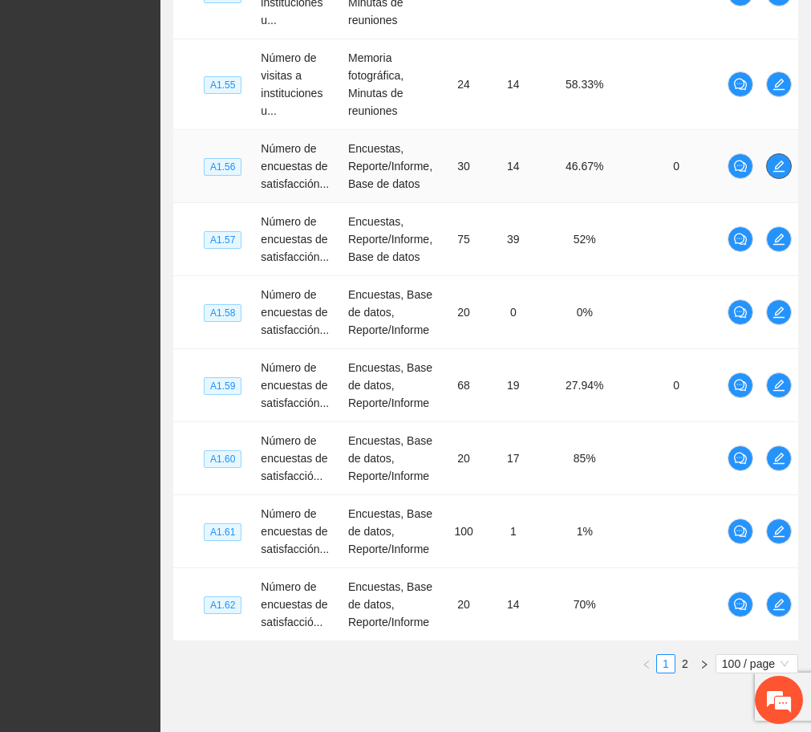
click at [784, 158] on button "button" at bounding box center [779, 166] width 26 height 26
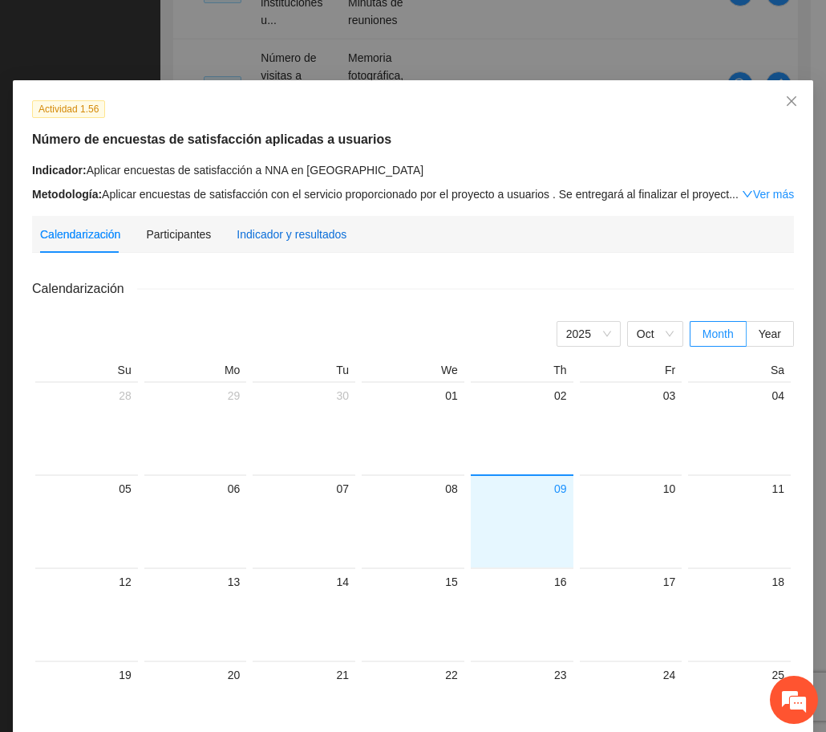
click at [318, 227] on div "Indicador y resultados" at bounding box center [292, 234] width 110 height 18
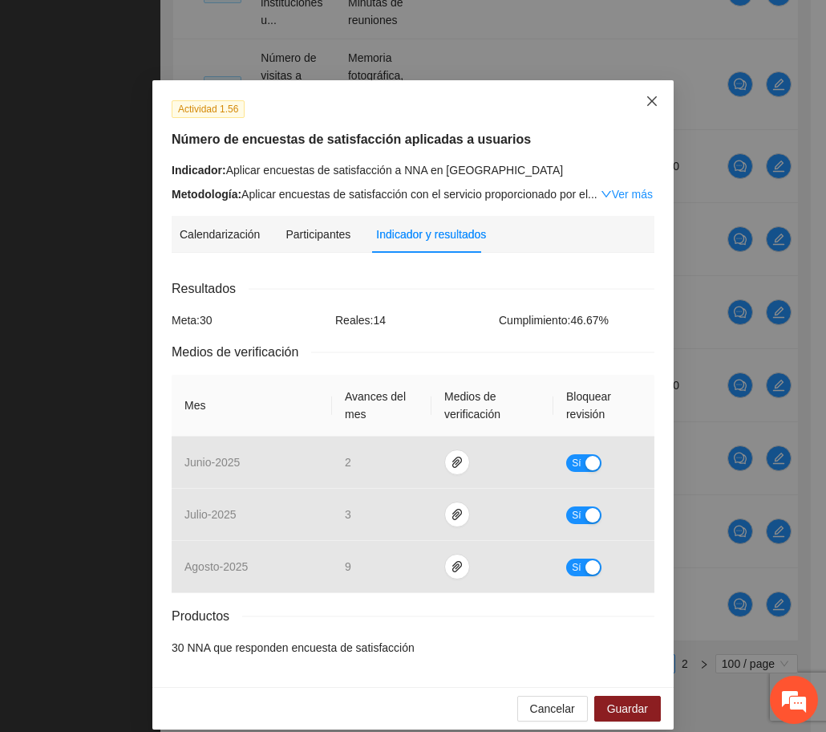
click at [646, 104] on icon "close" at bounding box center [652, 101] width 13 height 13
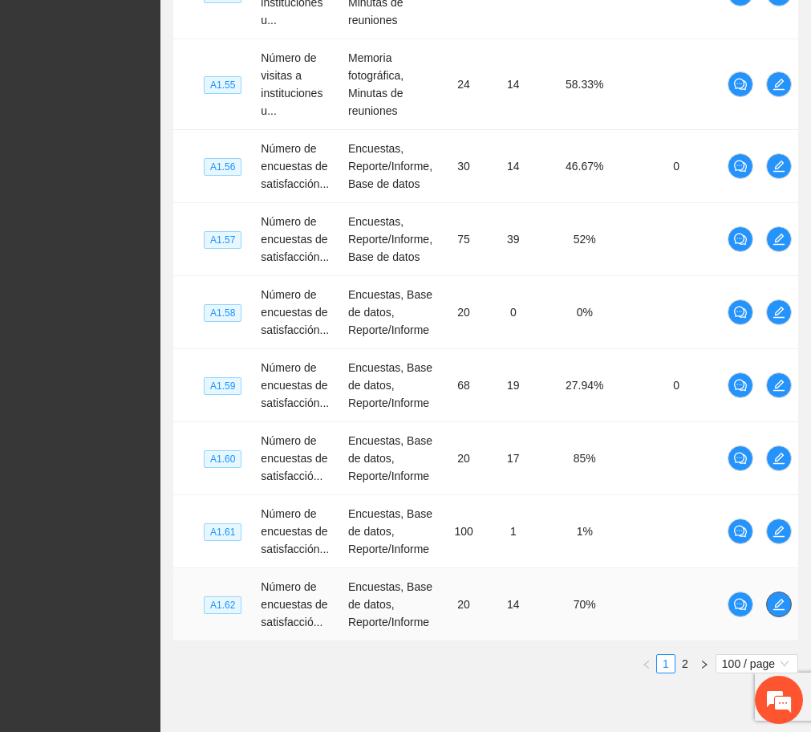
click at [779, 598] on icon "edit" at bounding box center [779, 604] width 13 height 13
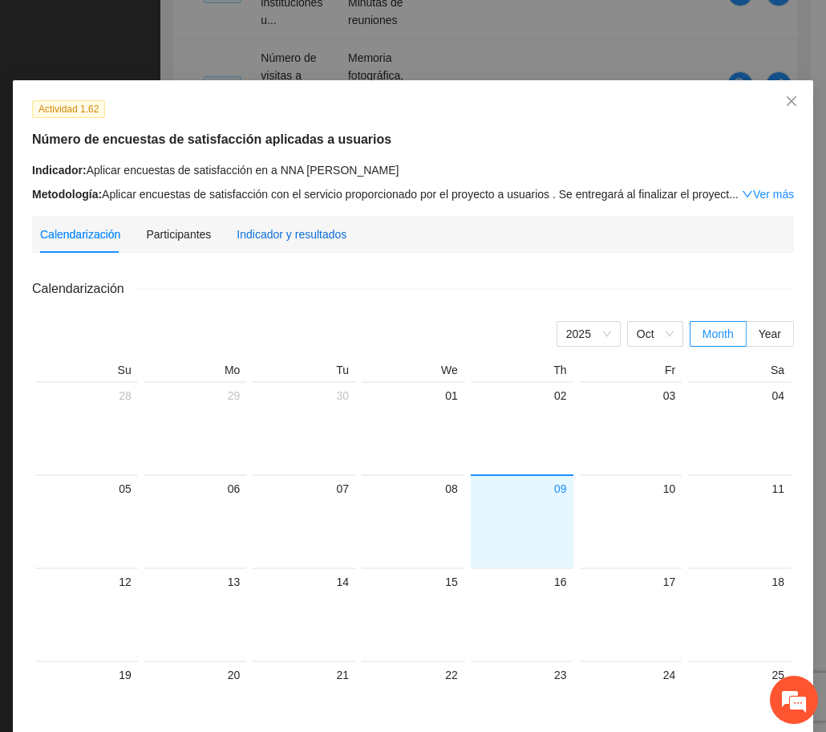
click at [280, 234] on div "Indicador y resultados" at bounding box center [292, 234] width 110 height 18
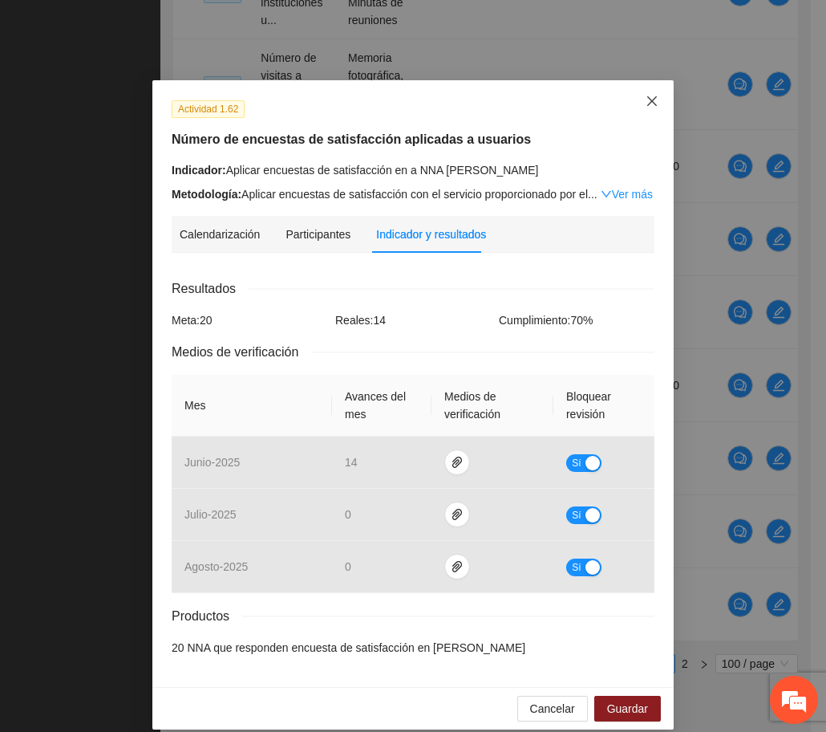
click at [646, 100] on icon "close" at bounding box center [652, 101] width 13 height 13
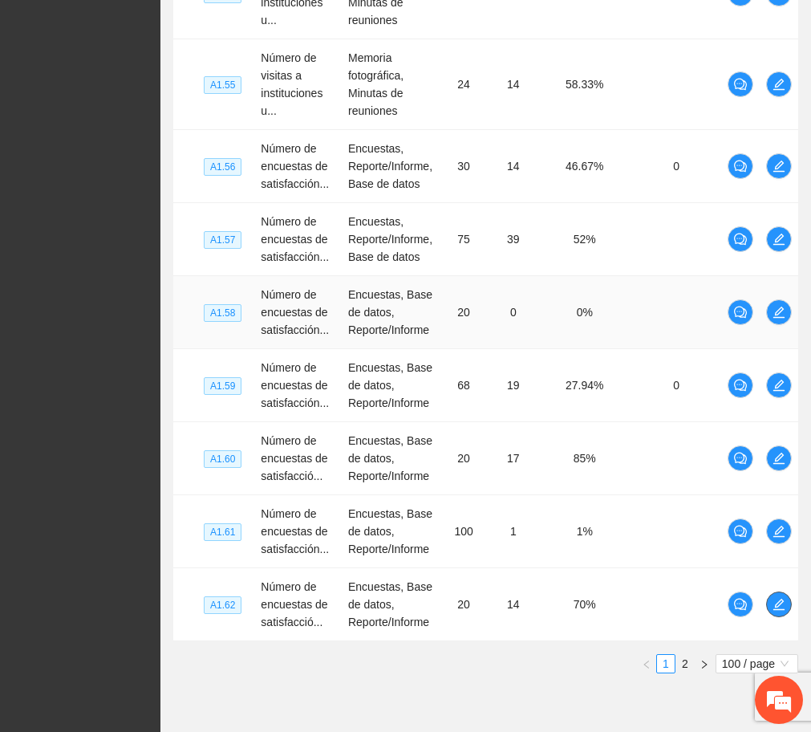
scroll to position [8266, 0]
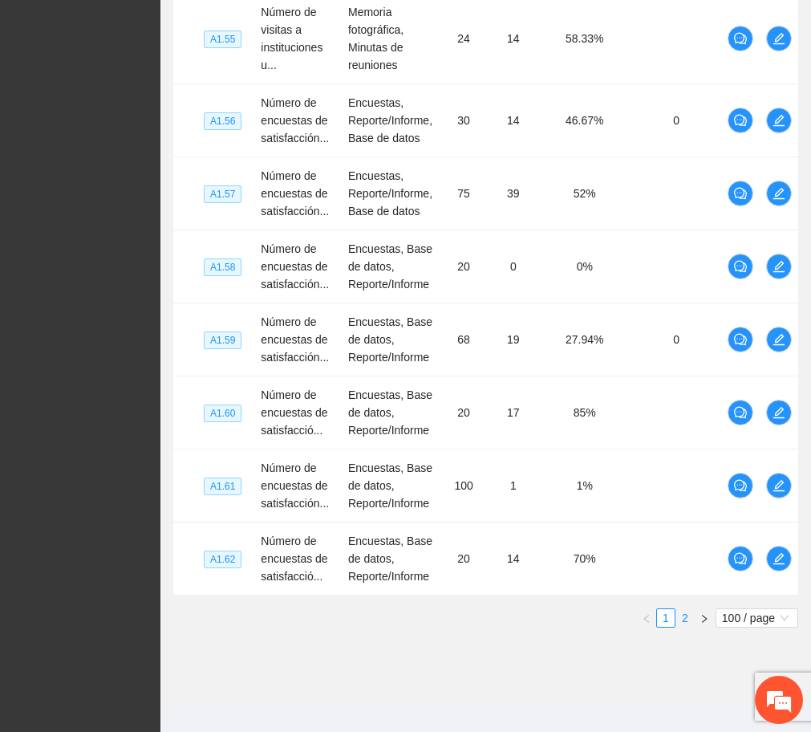
click at [682, 609] on link "2" at bounding box center [685, 618] width 18 height 18
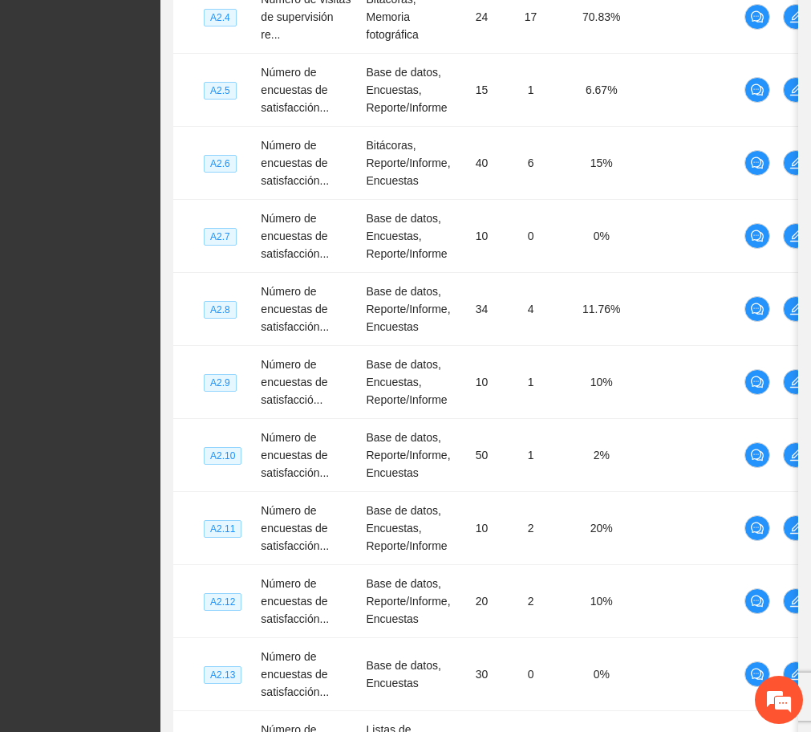
scroll to position [2118, 0]
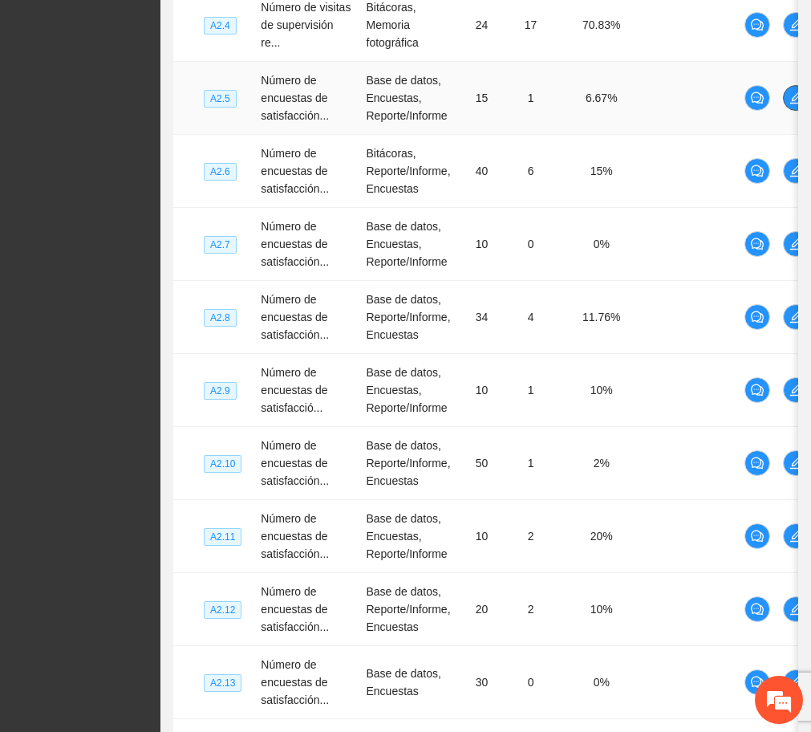
click at [792, 104] on icon "edit" at bounding box center [796, 97] width 13 height 13
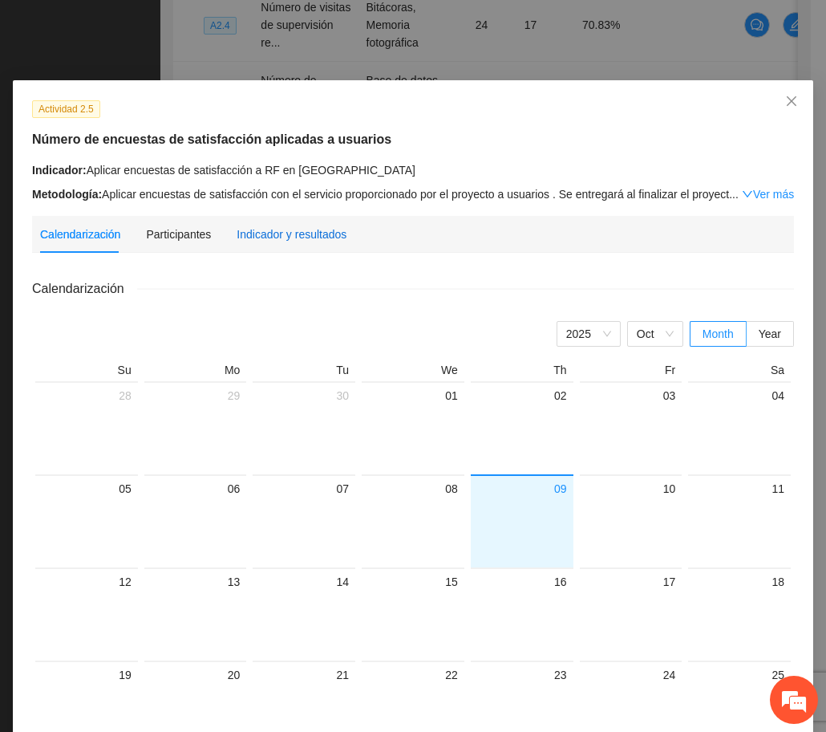
click at [267, 234] on div "Indicador y resultados" at bounding box center [292, 234] width 110 height 18
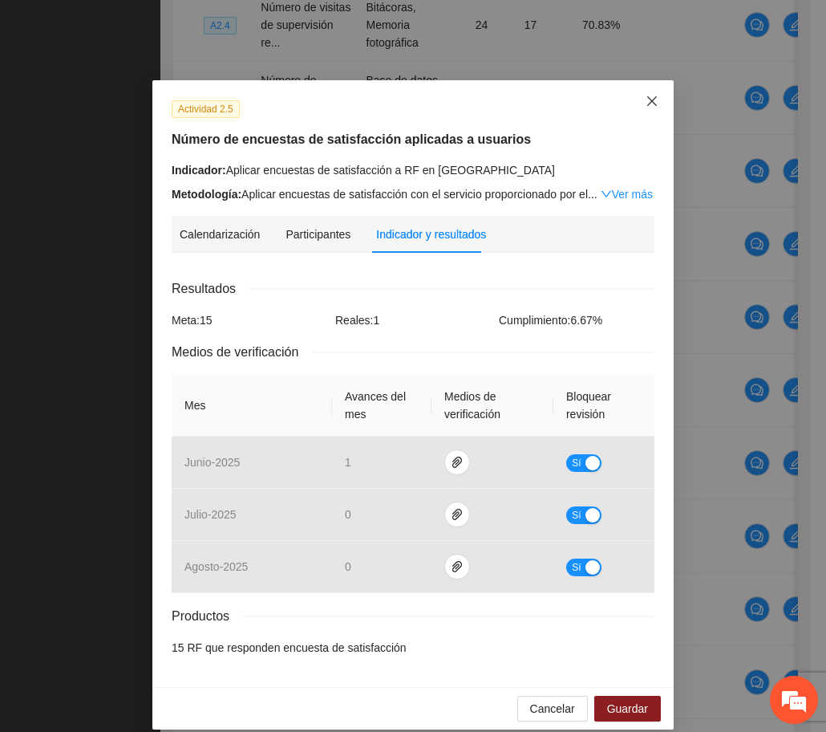
click at [646, 108] on icon "close" at bounding box center [652, 101] width 13 height 13
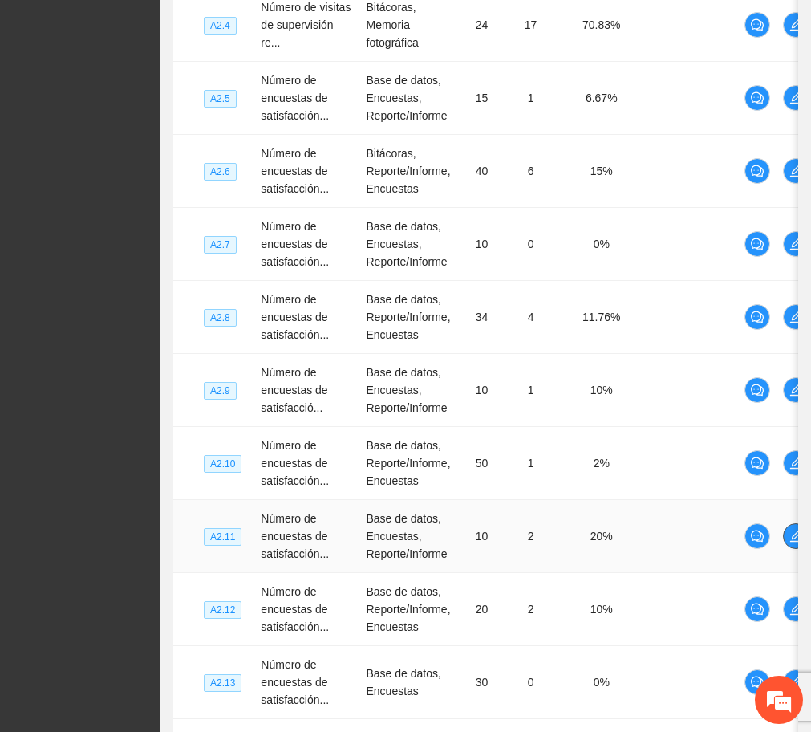
drag, startPoint x: 779, startPoint y: 538, endPoint x: 790, endPoint y: 538, distance: 10.4
click at [790, 538] on td at bounding box center [796, 536] width 39 height 73
click at [790, 538] on icon "edit" at bounding box center [796, 536] width 13 height 13
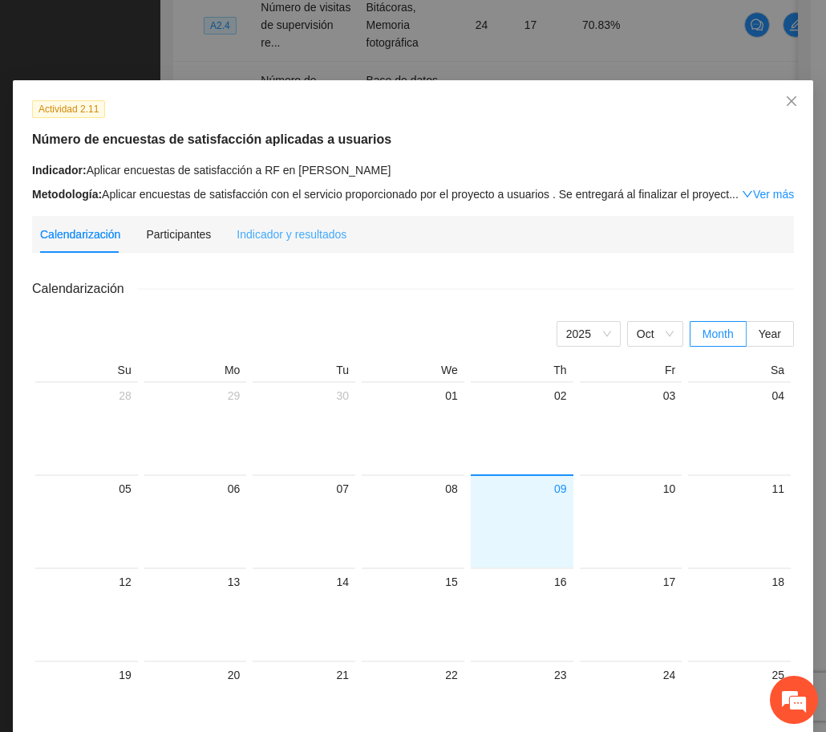
click at [331, 223] on div "Indicador y resultados" at bounding box center [292, 234] width 110 height 37
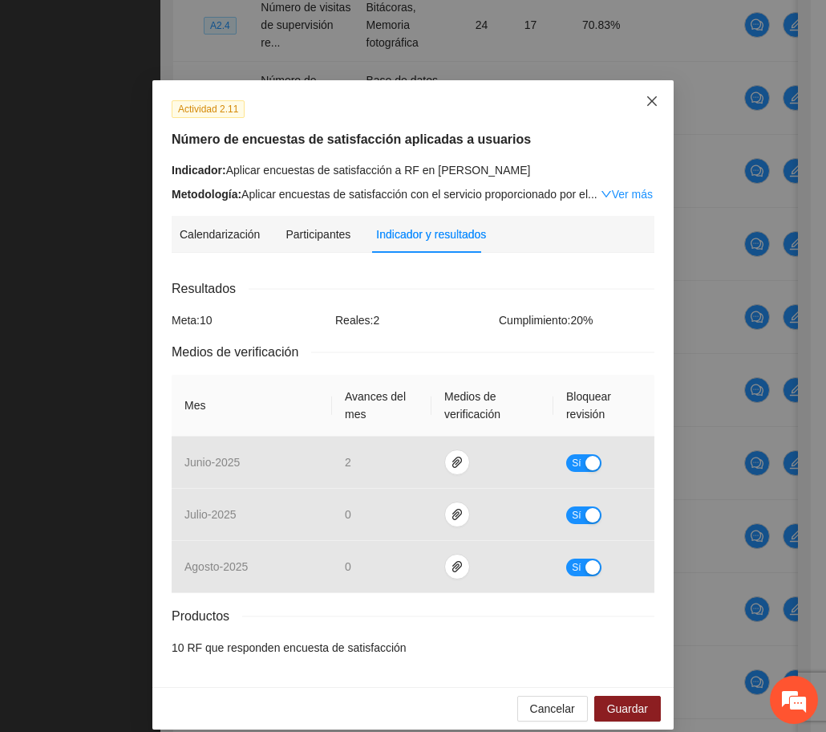
click at [647, 99] on icon "close" at bounding box center [652, 101] width 10 height 10
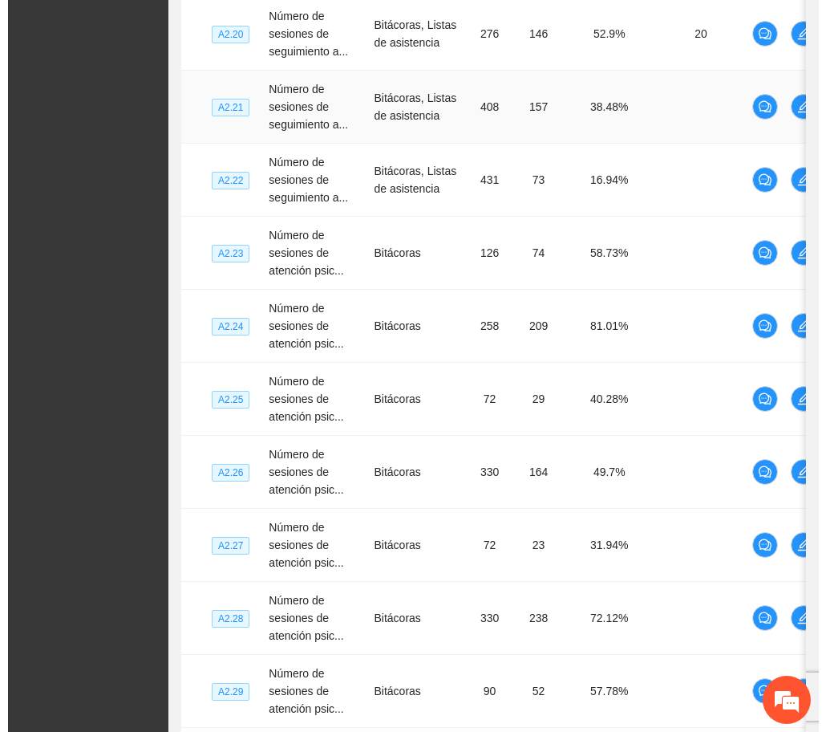
scroll to position [3279, 0]
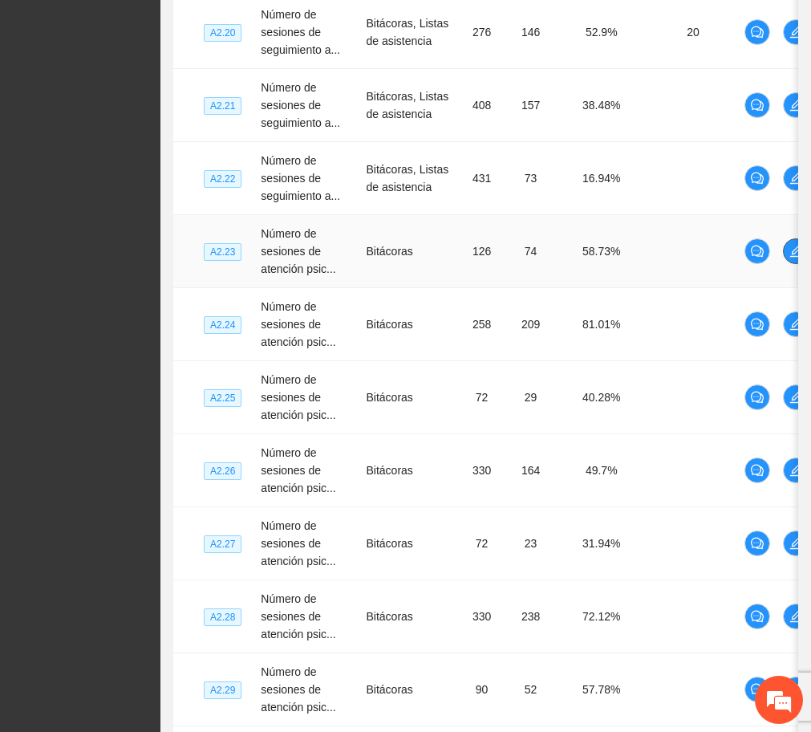
click at [797, 254] on icon "edit" at bounding box center [796, 251] width 13 height 13
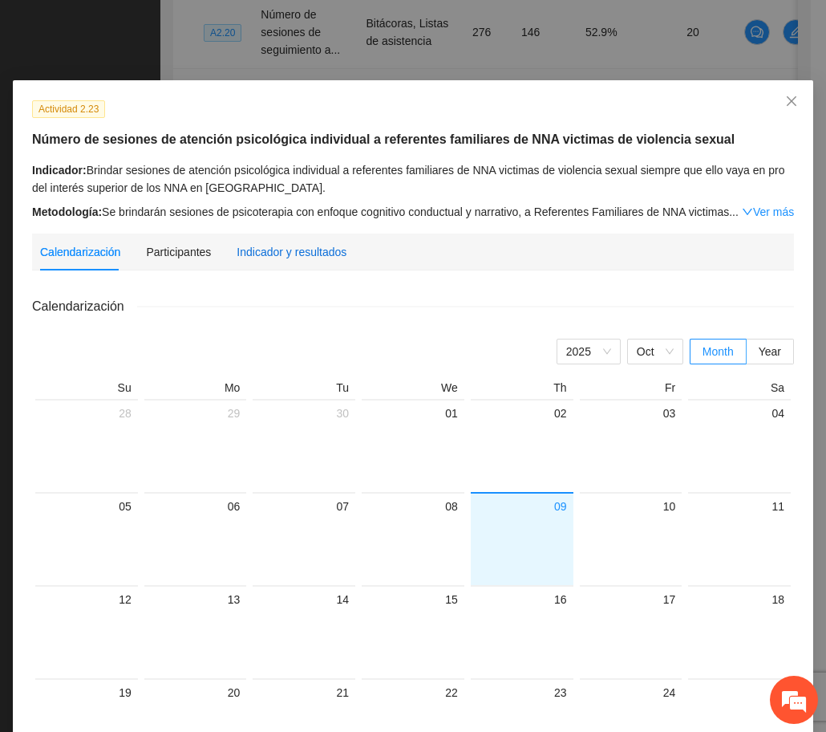
click at [317, 246] on div "Indicador y resultados" at bounding box center [292, 252] width 110 height 18
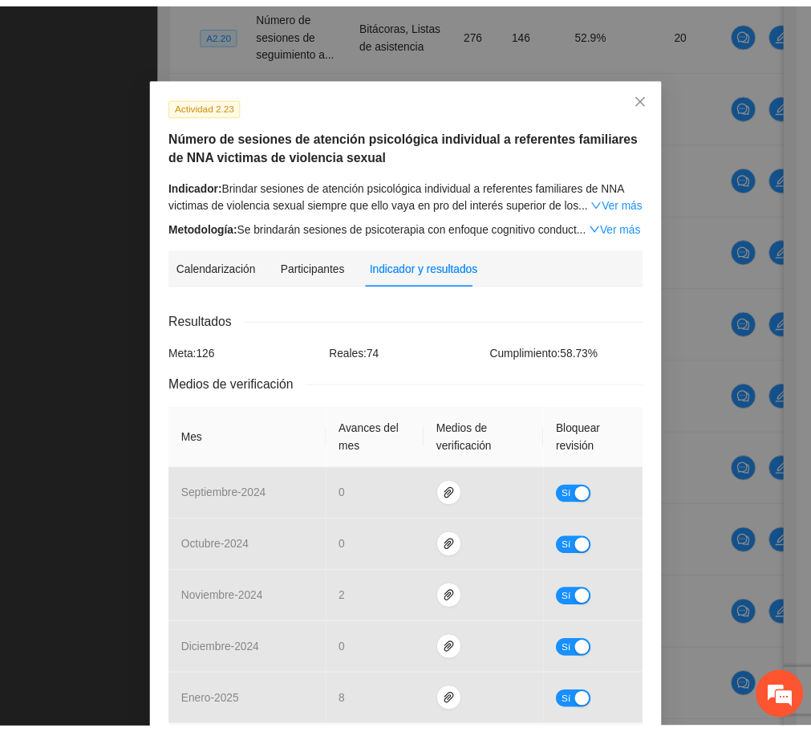
scroll to position [0, 0]
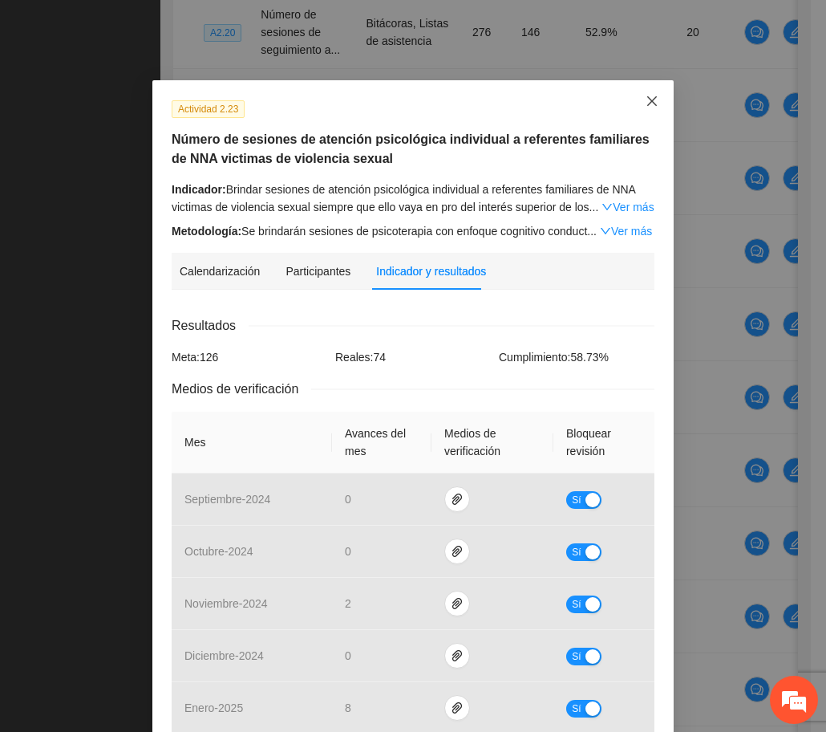
click at [663, 103] on span "Close" at bounding box center [652, 101] width 43 height 43
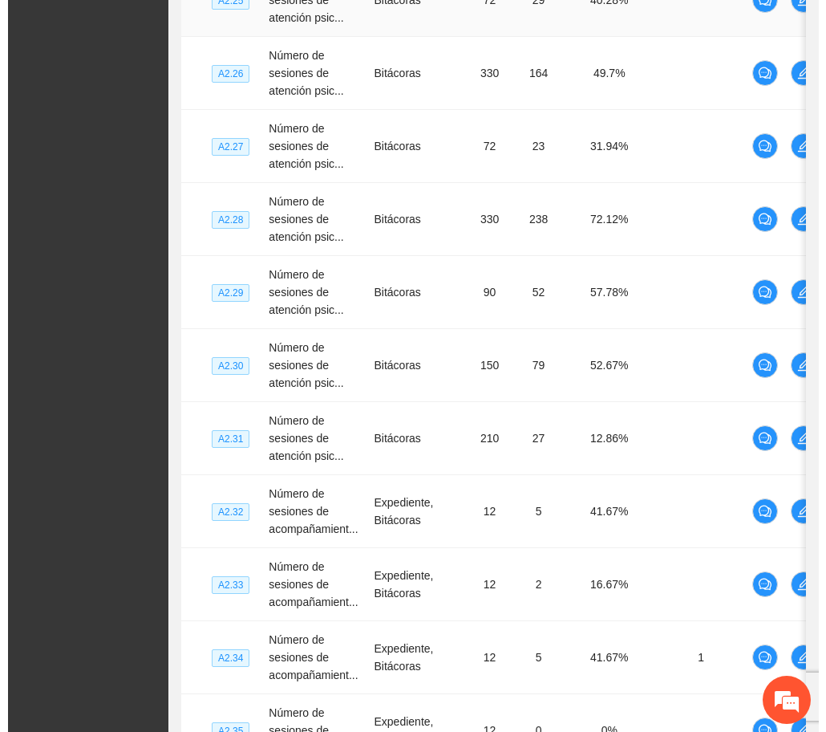
scroll to position [3679, 0]
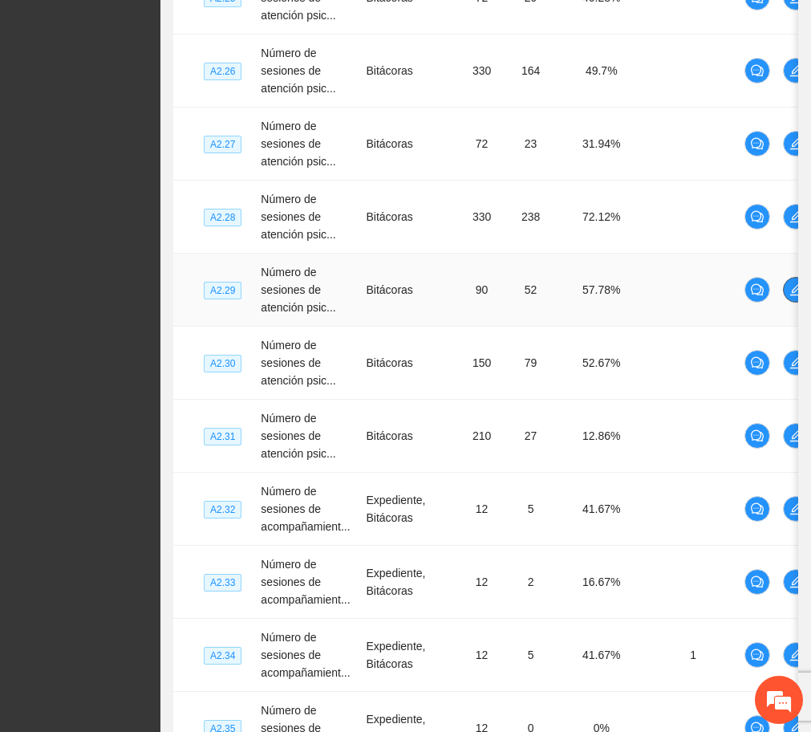
click at [795, 286] on icon "edit" at bounding box center [795, 289] width 11 height 11
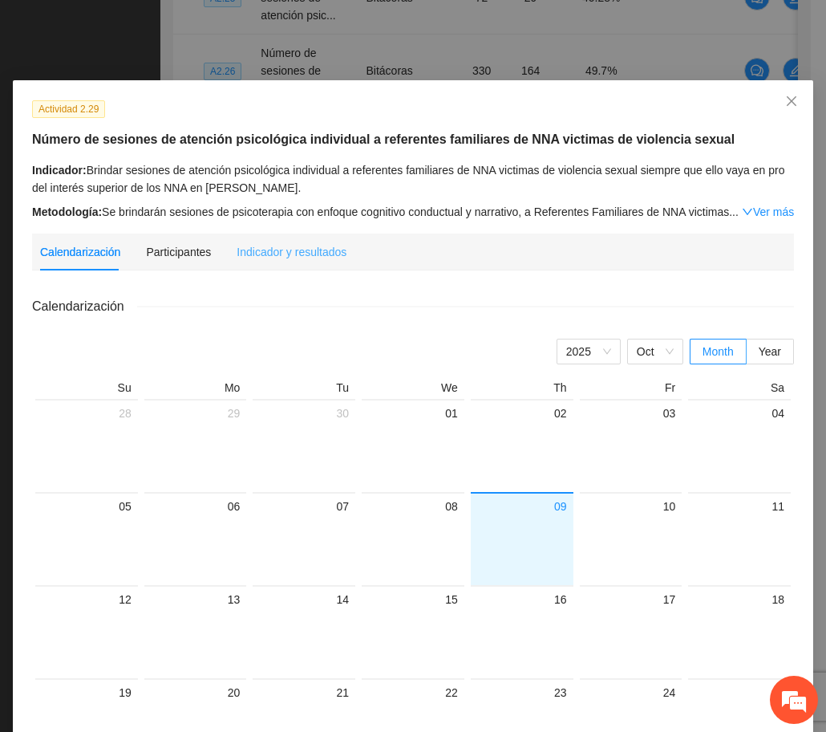
click at [330, 233] on div "Indicador y resultados" at bounding box center [292, 251] width 110 height 37
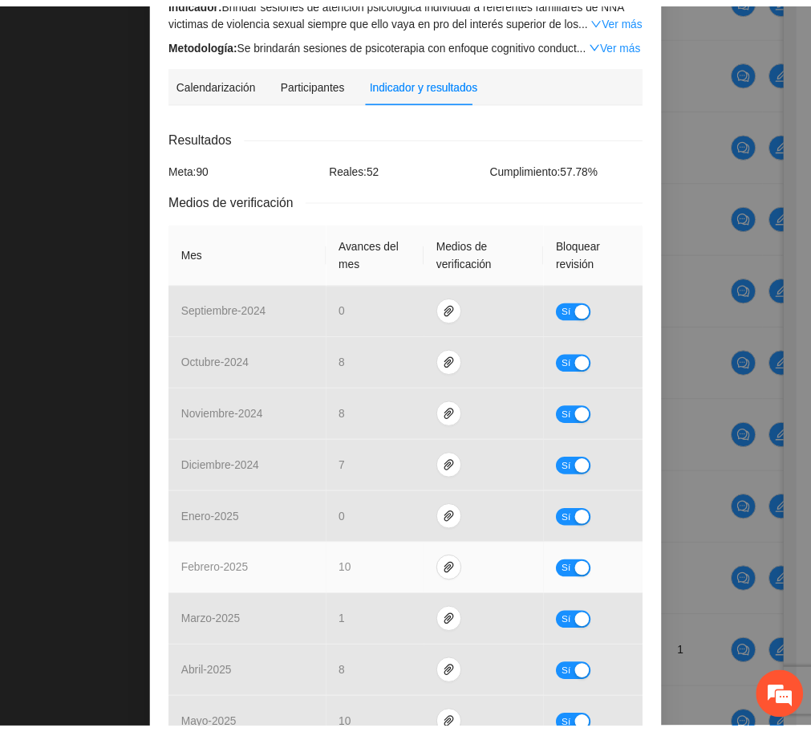
scroll to position [0, 0]
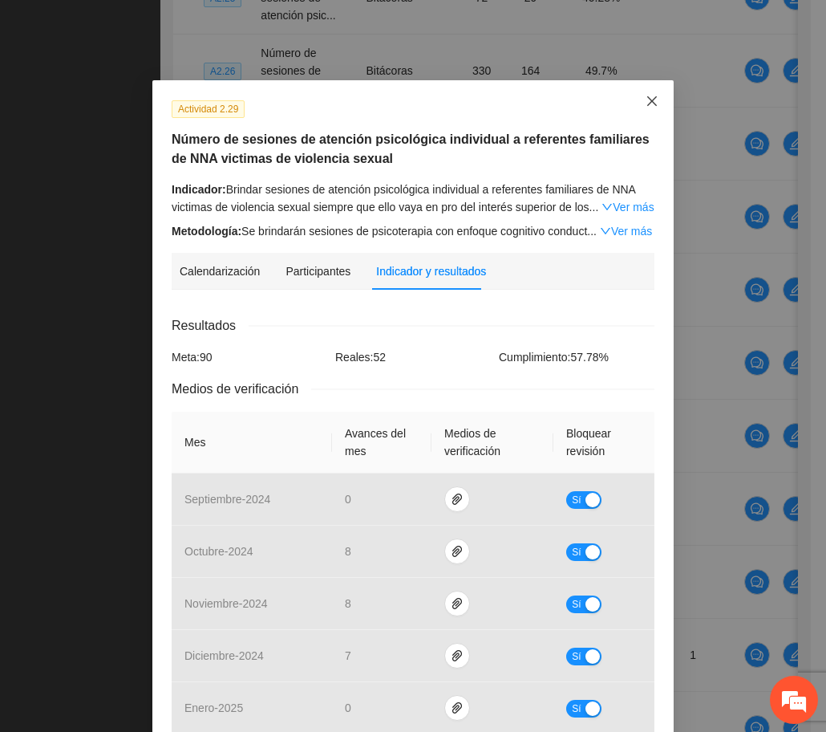
click at [649, 108] on span "Close" at bounding box center [652, 101] width 43 height 43
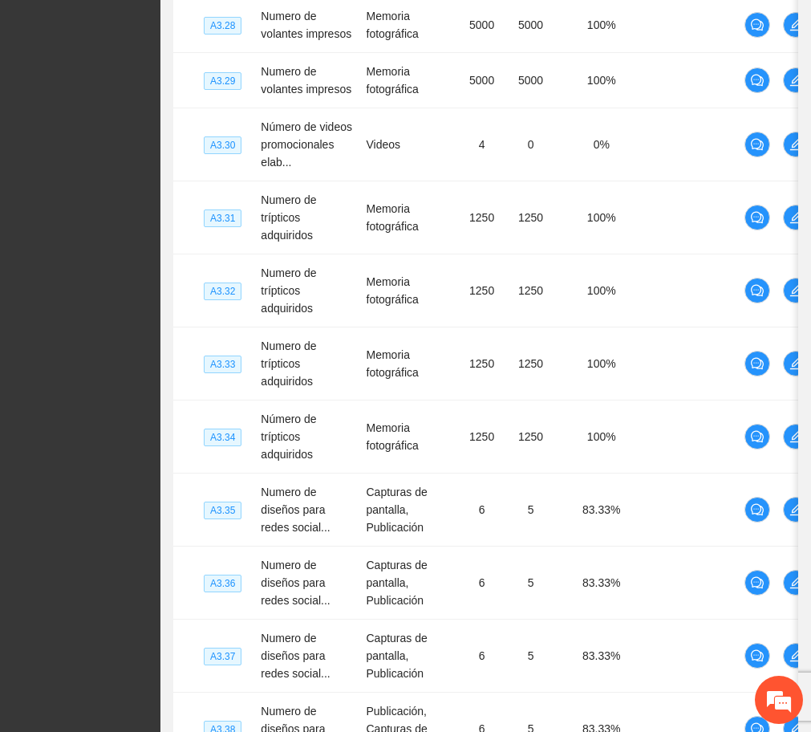
scroll to position [7122, 0]
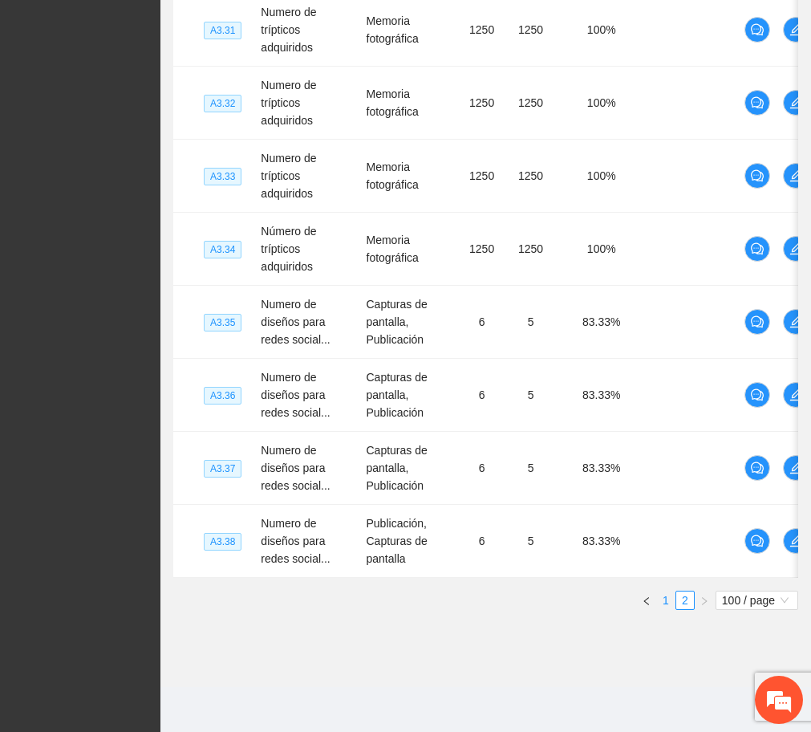
click at [669, 592] on link "1" at bounding box center [666, 600] width 18 height 18
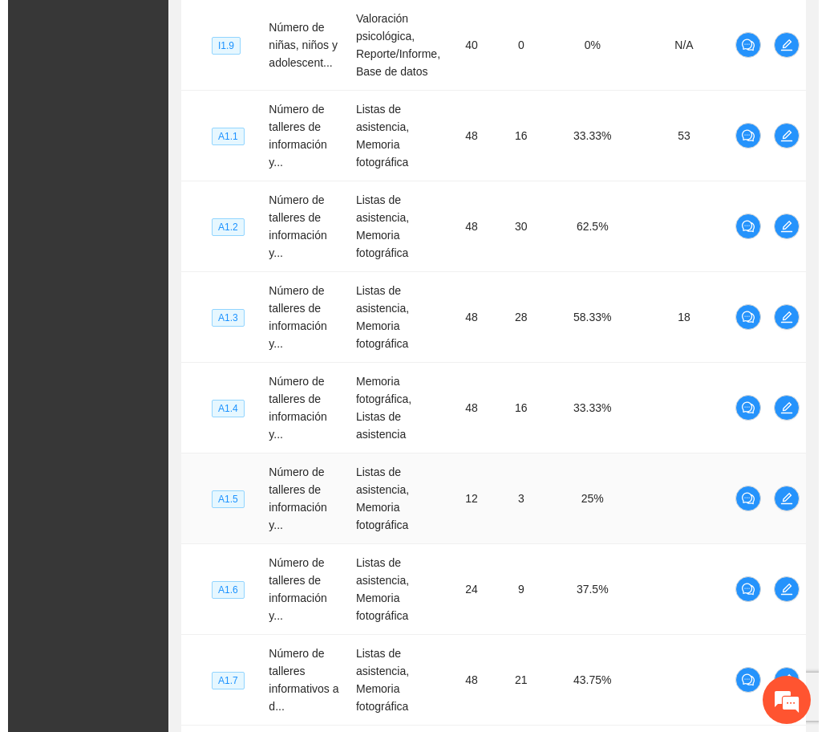
scroll to position [3599, 0]
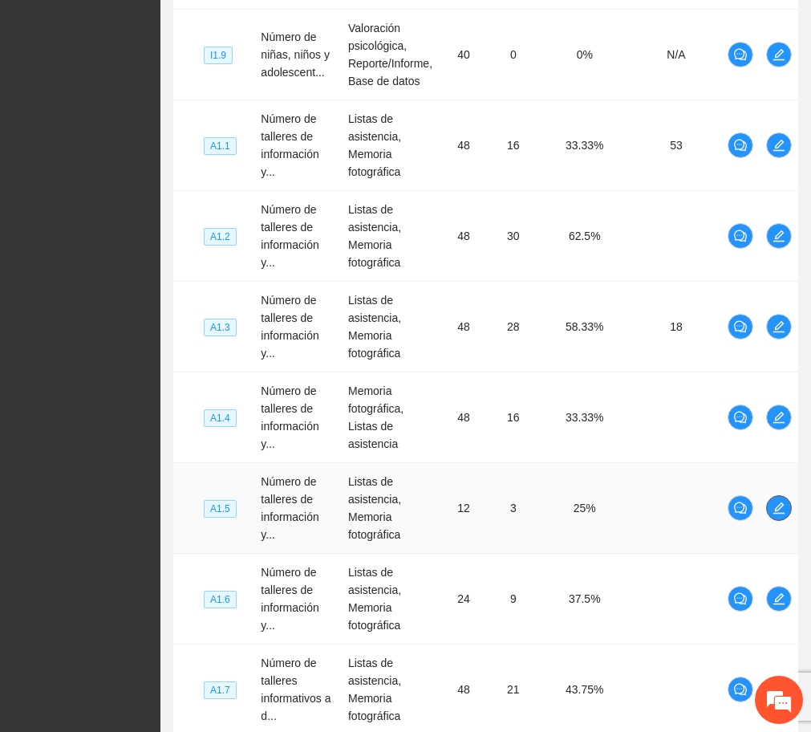
click at [767, 501] on span "edit" at bounding box center [779, 507] width 24 height 13
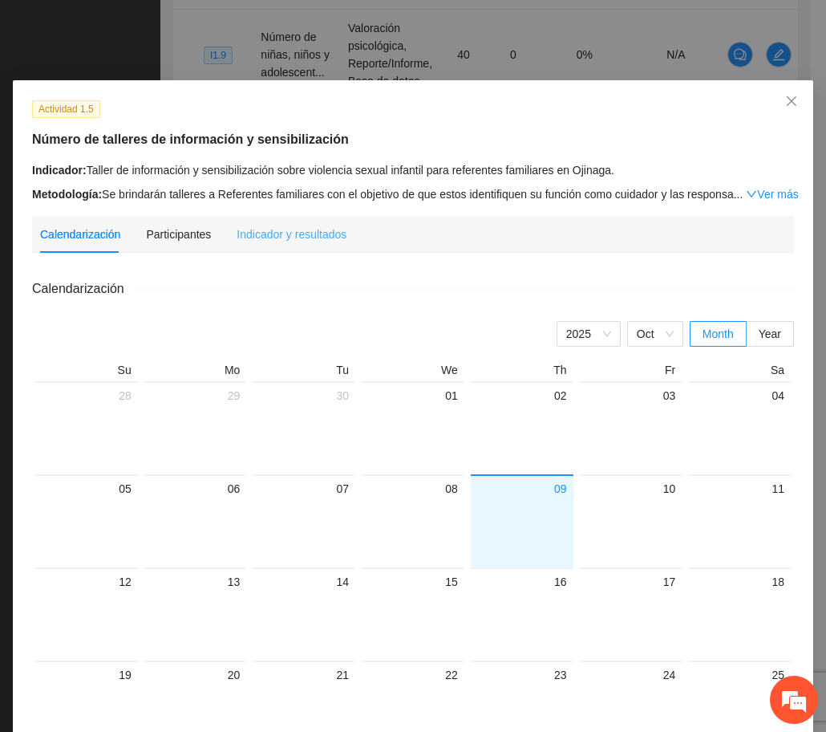
click at [317, 243] on div "Indicador y resultados" at bounding box center [292, 234] width 110 height 37
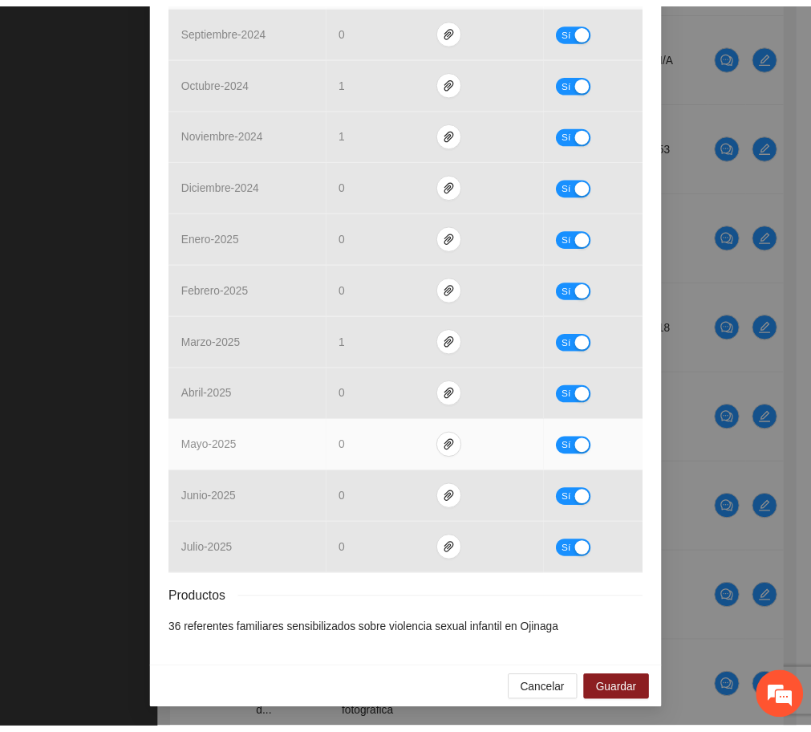
scroll to position [0, 0]
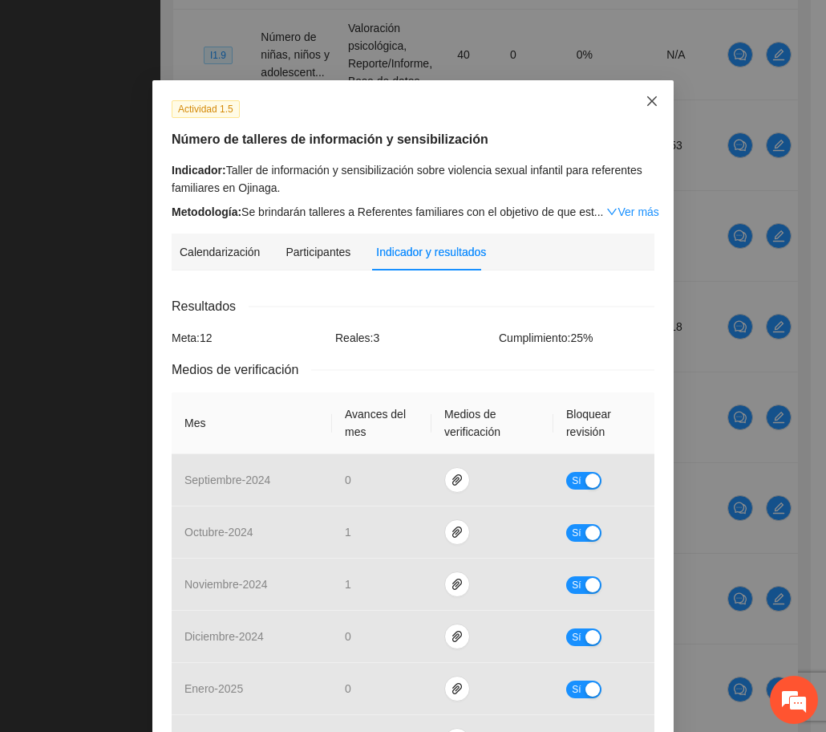
click at [646, 106] on icon "close" at bounding box center [652, 101] width 13 height 13
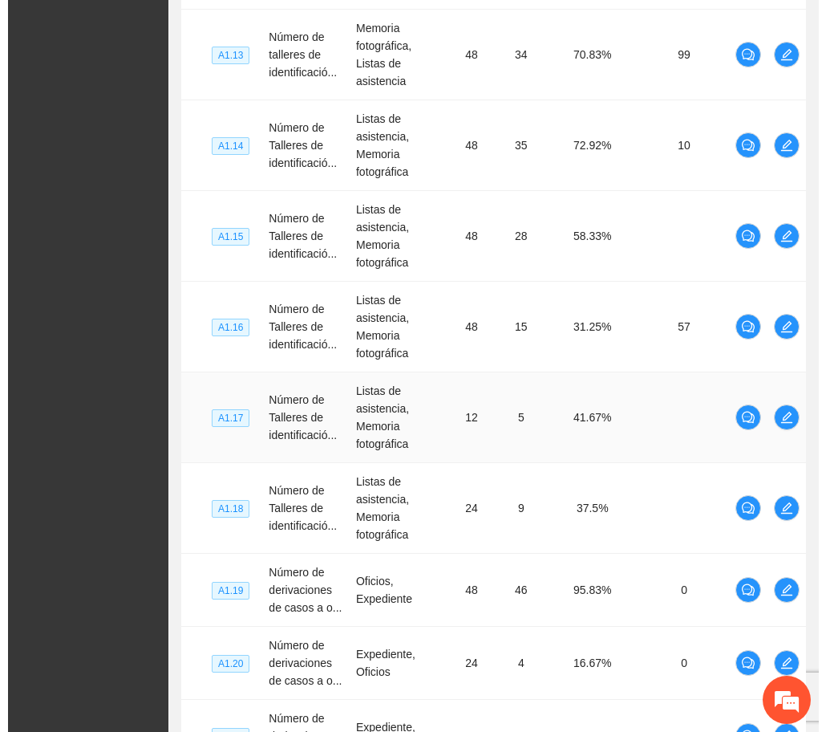
scroll to position [4786, 0]
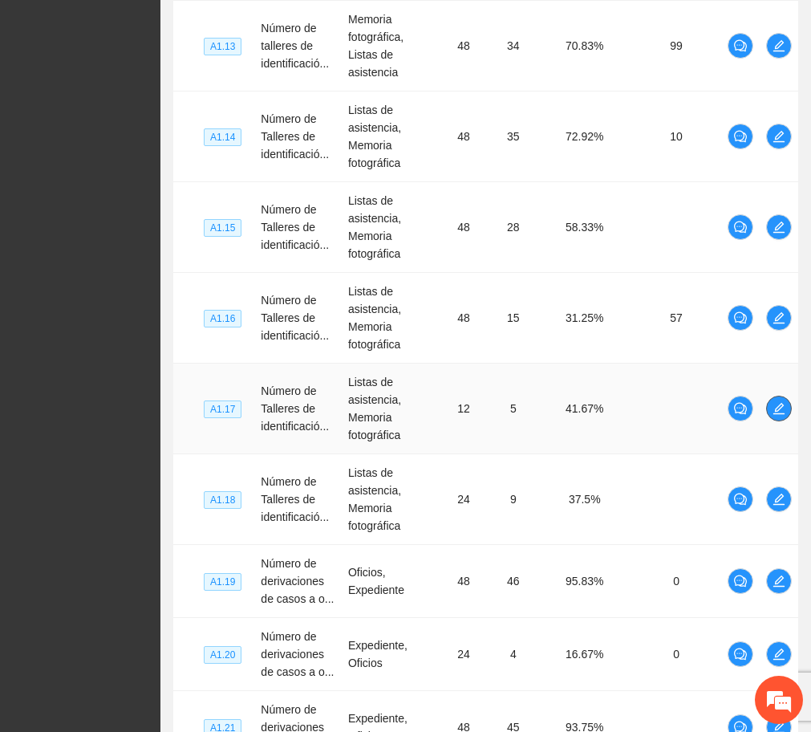
click at [774, 402] on icon "edit" at bounding box center [779, 408] width 13 height 13
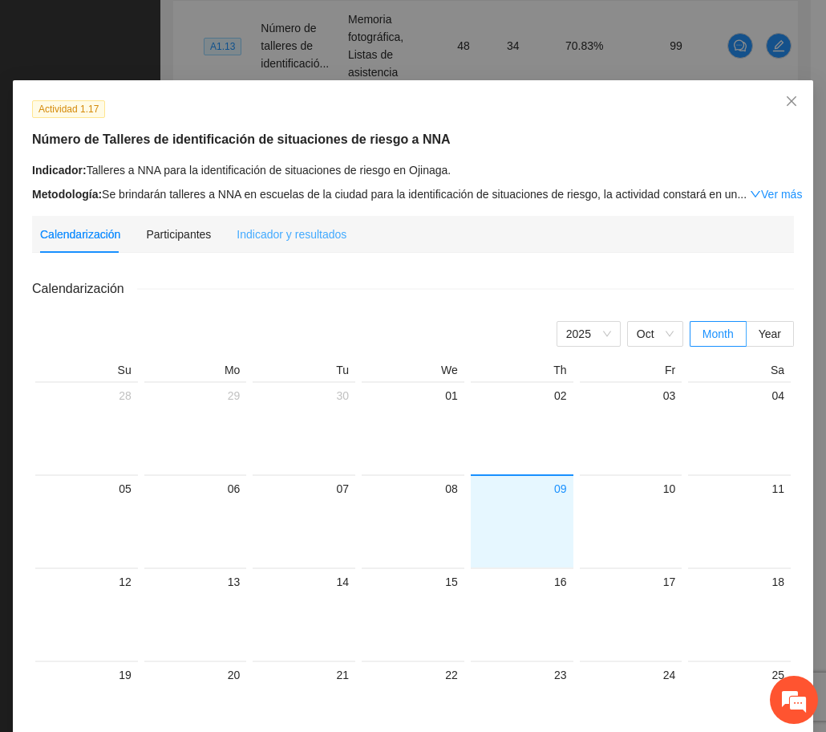
click at [290, 219] on div "Indicador y resultados" at bounding box center [292, 234] width 110 height 37
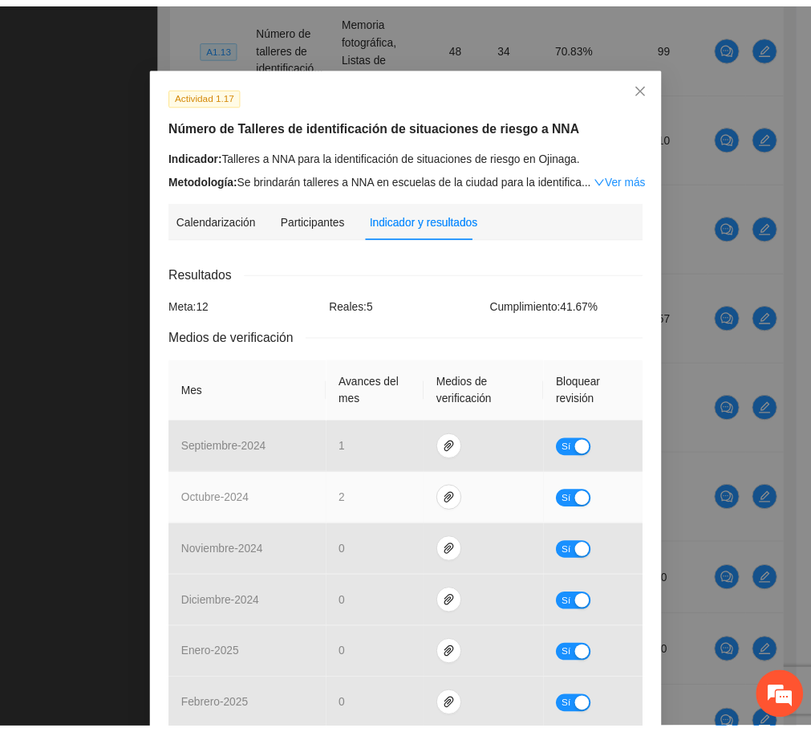
scroll to position [0, 0]
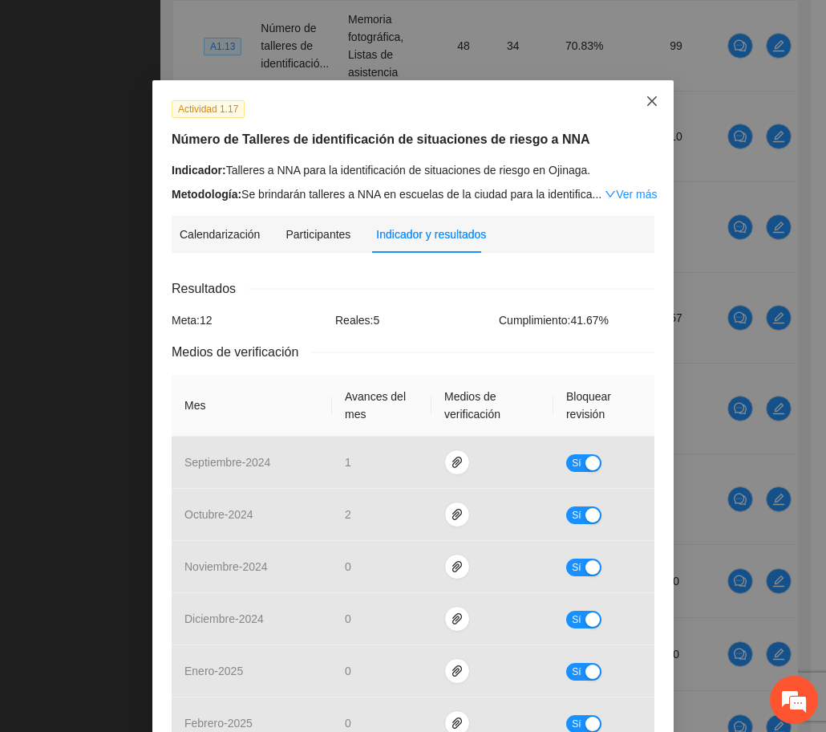
click at [651, 101] on icon "close" at bounding box center [652, 101] width 13 height 13
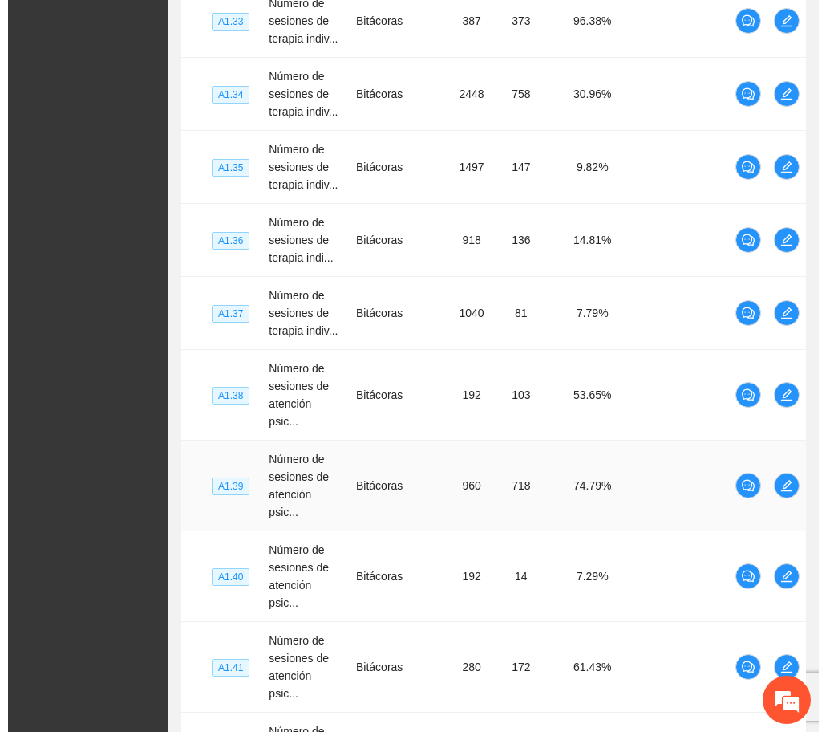
scroll to position [6370, 0]
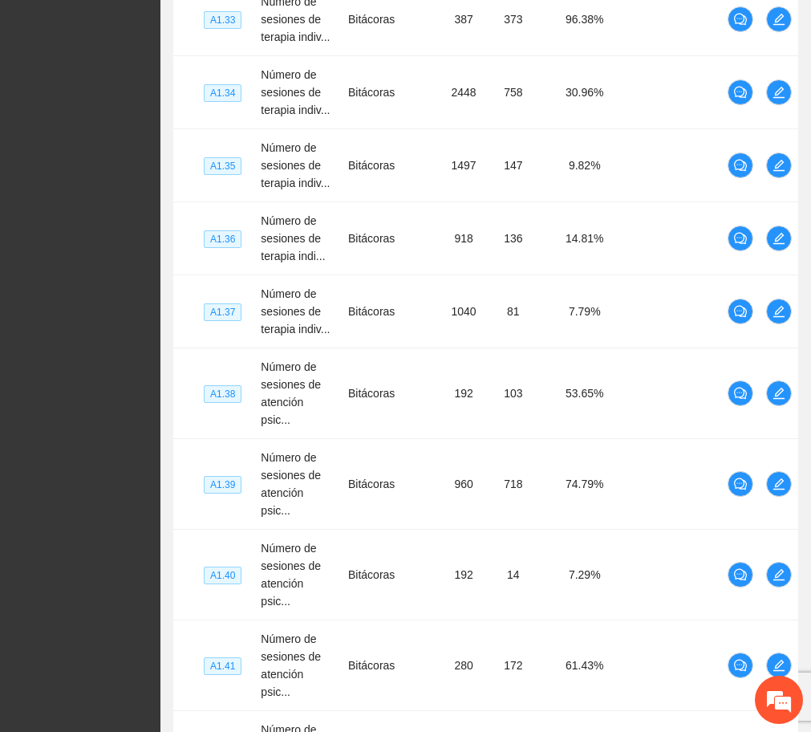
click at [777, 232] on icon "edit" at bounding box center [779, 238] width 13 height 13
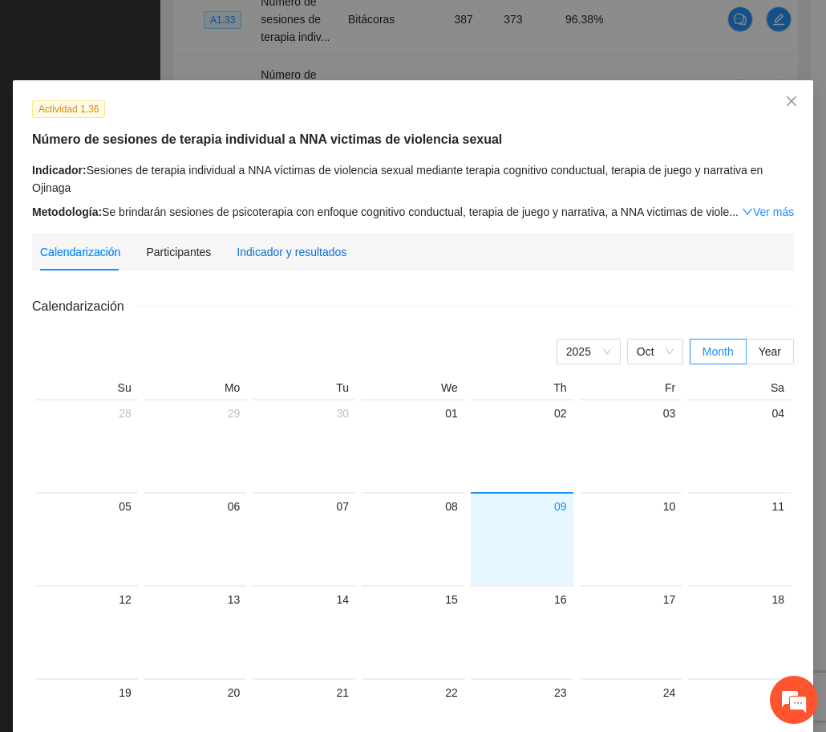
click at [316, 254] on div "Indicador y resultados" at bounding box center [292, 252] width 110 height 18
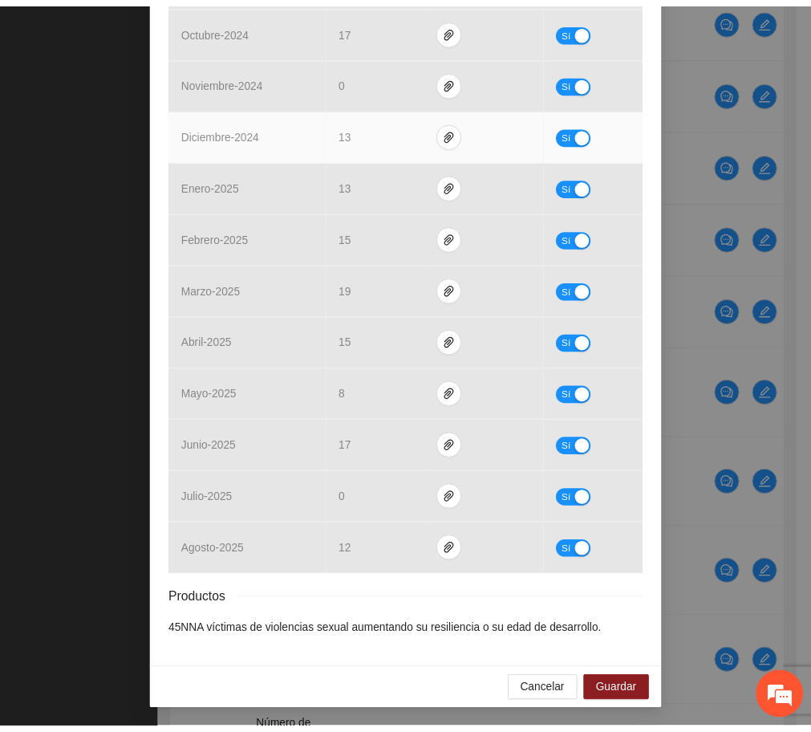
scroll to position [0, 0]
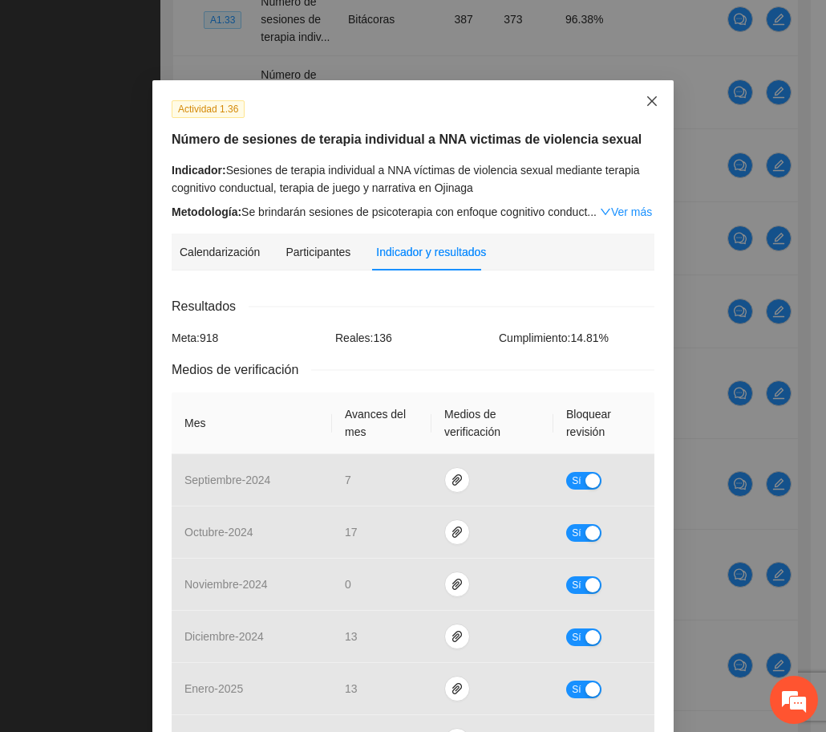
click at [646, 98] on icon "close" at bounding box center [652, 101] width 13 height 13
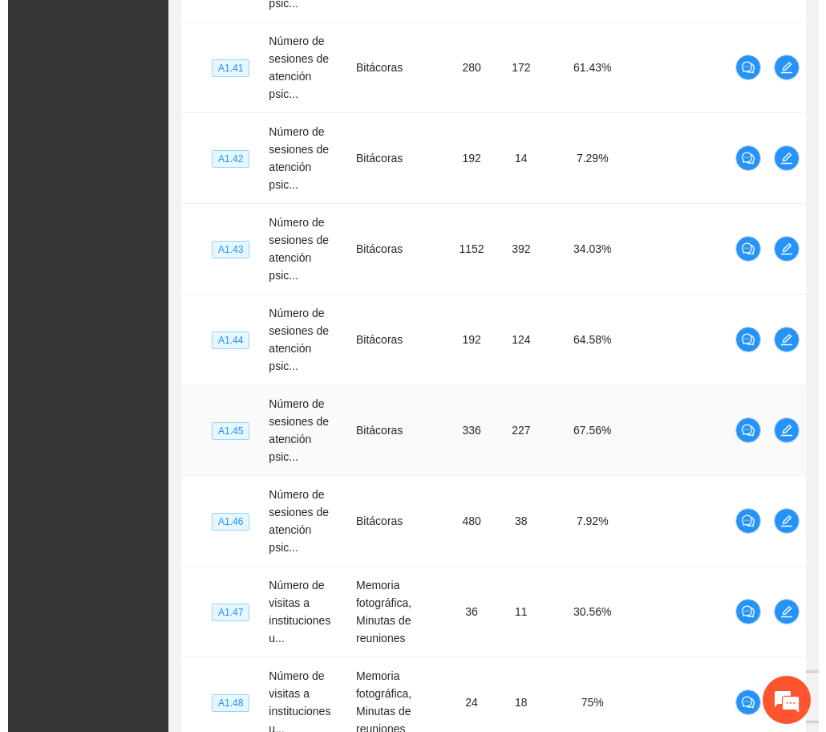
scroll to position [6974, 0]
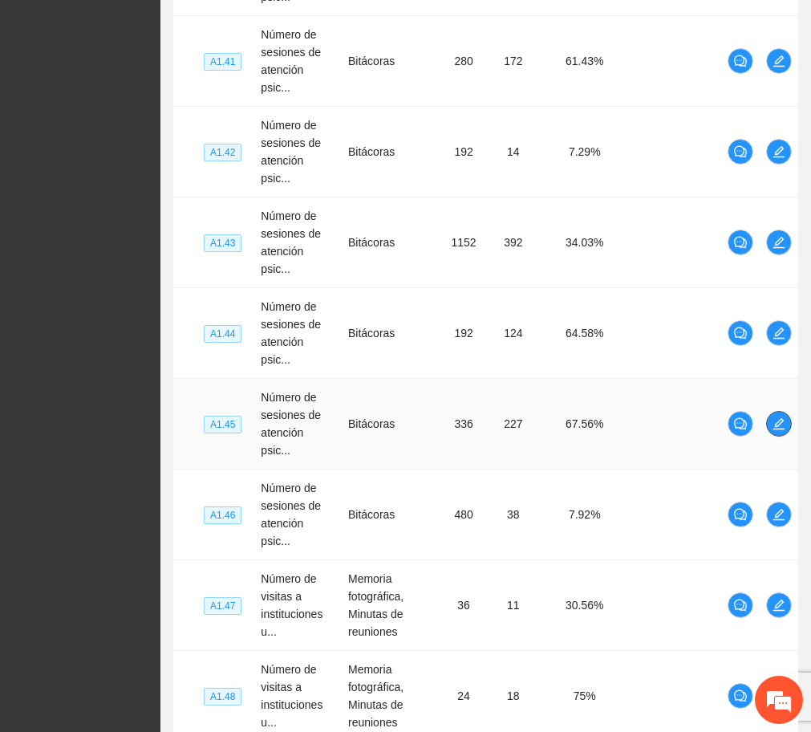
click at [772, 416] on button "button" at bounding box center [779, 424] width 26 height 26
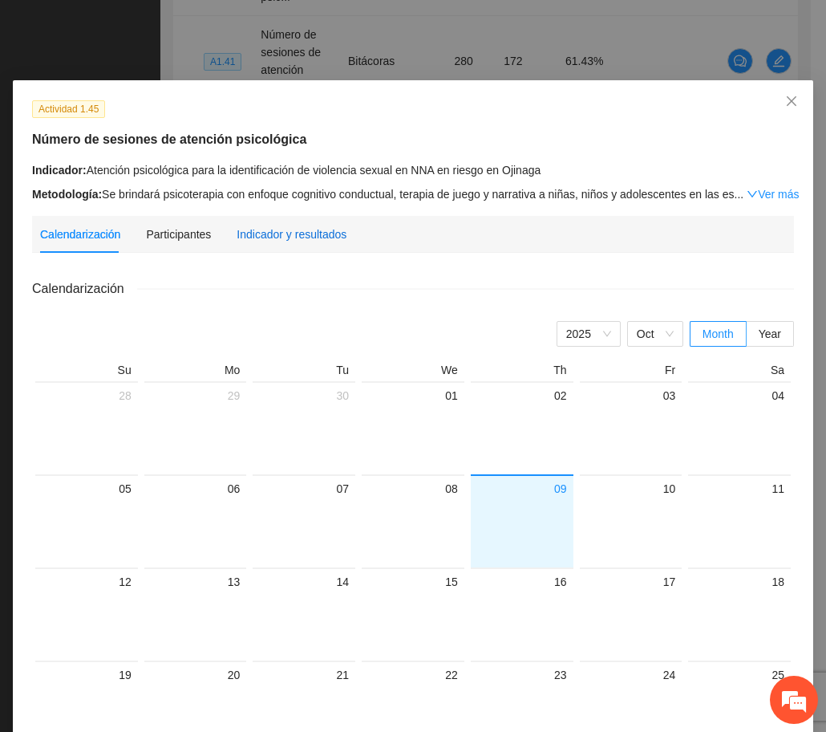
click at [329, 239] on div "Indicador y resultados" at bounding box center [292, 234] width 110 height 18
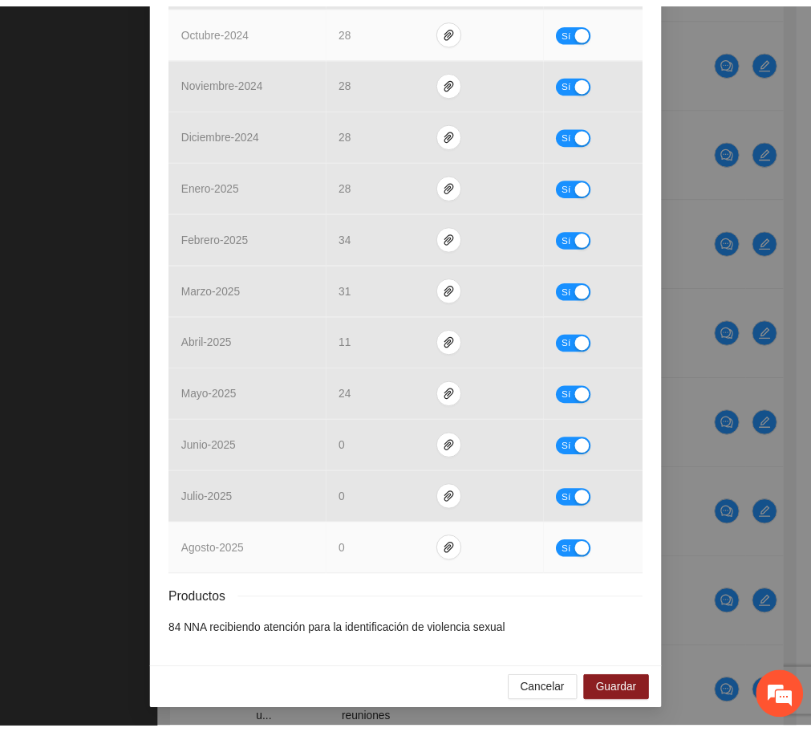
scroll to position [0, 0]
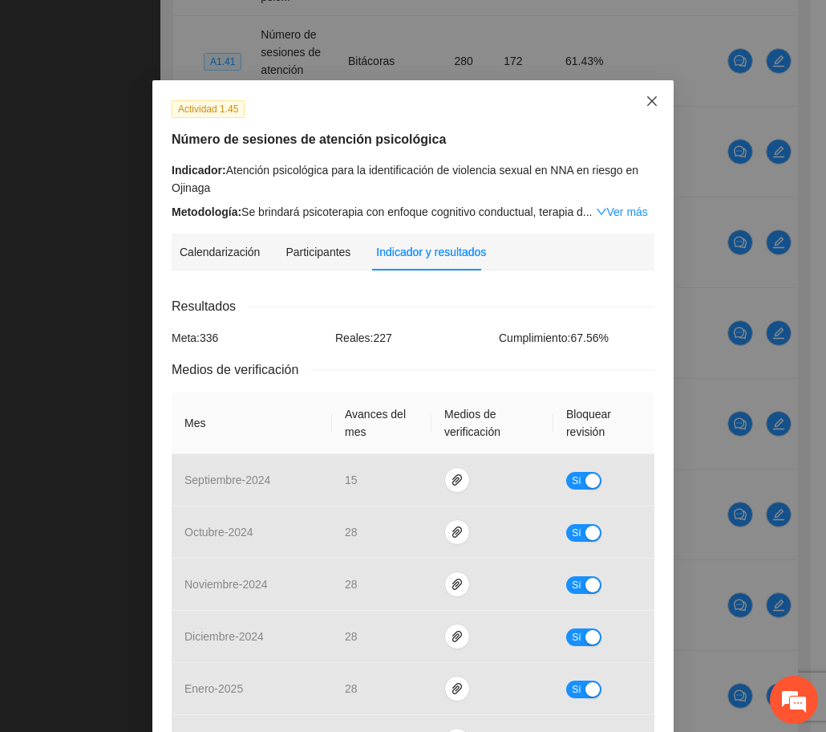
click at [648, 106] on icon "close" at bounding box center [652, 101] width 10 height 10
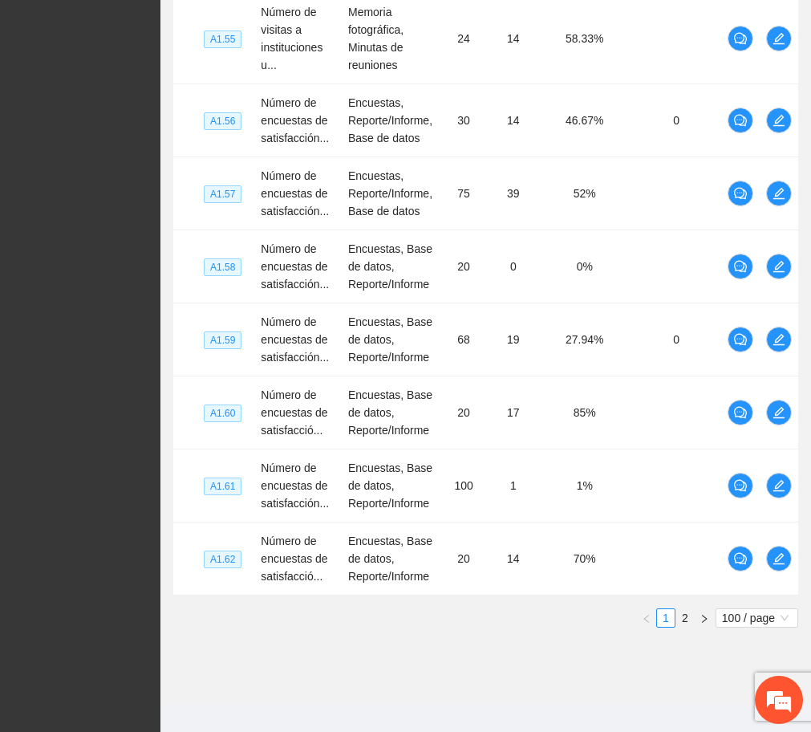
scroll to position [8265, 0]
click at [679, 610] on link "2" at bounding box center [685, 619] width 18 height 18
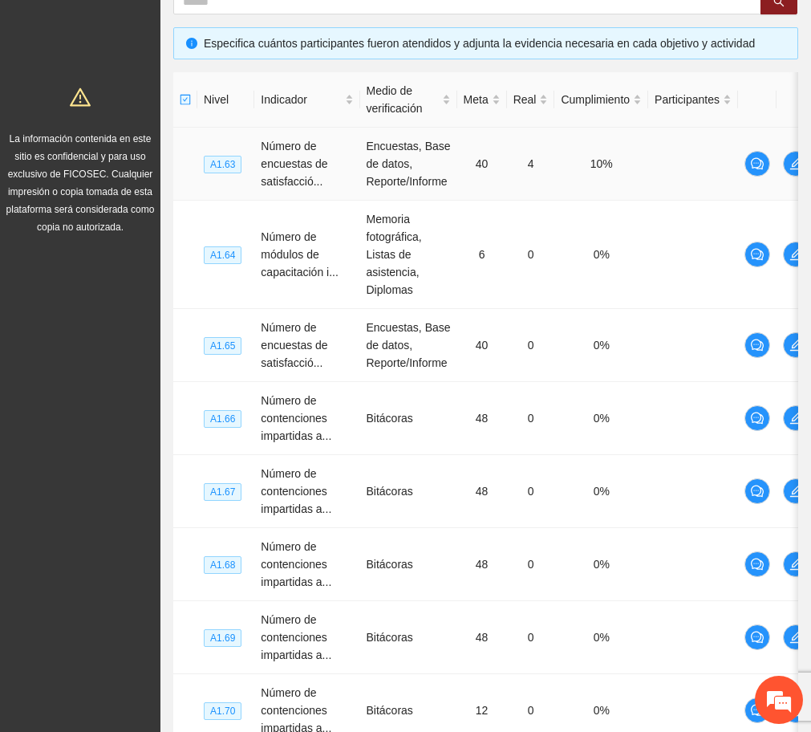
scroll to position [341, 0]
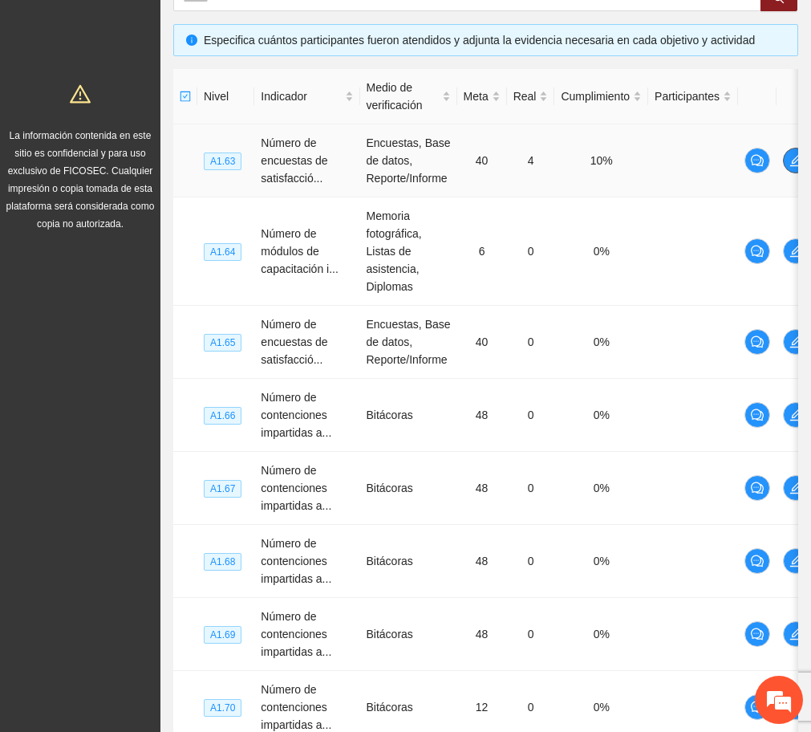
click at [791, 164] on icon "edit" at bounding box center [796, 160] width 13 height 13
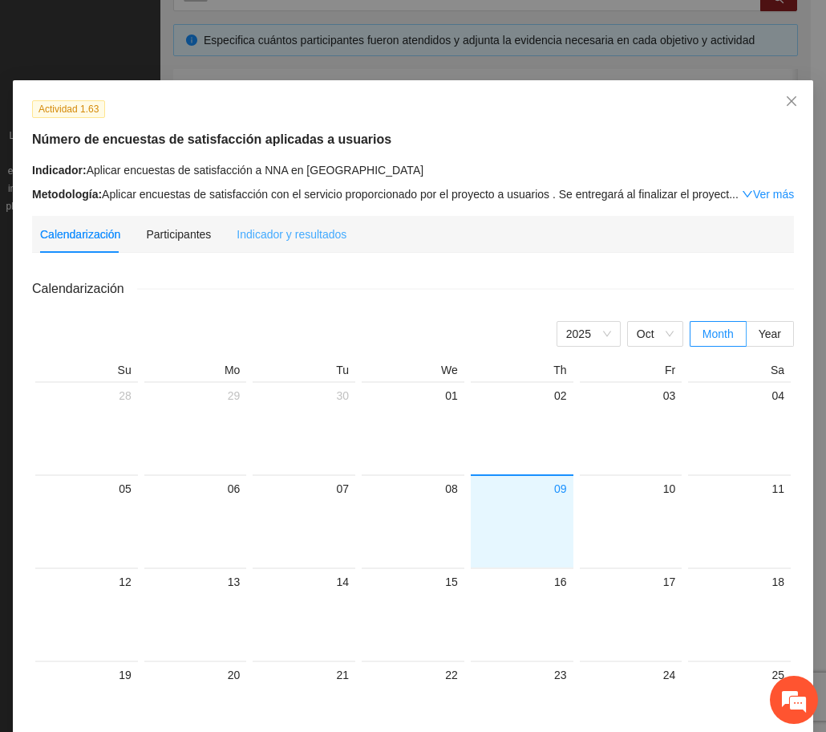
click at [318, 222] on div "Indicador y resultados" at bounding box center [292, 234] width 110 height 37
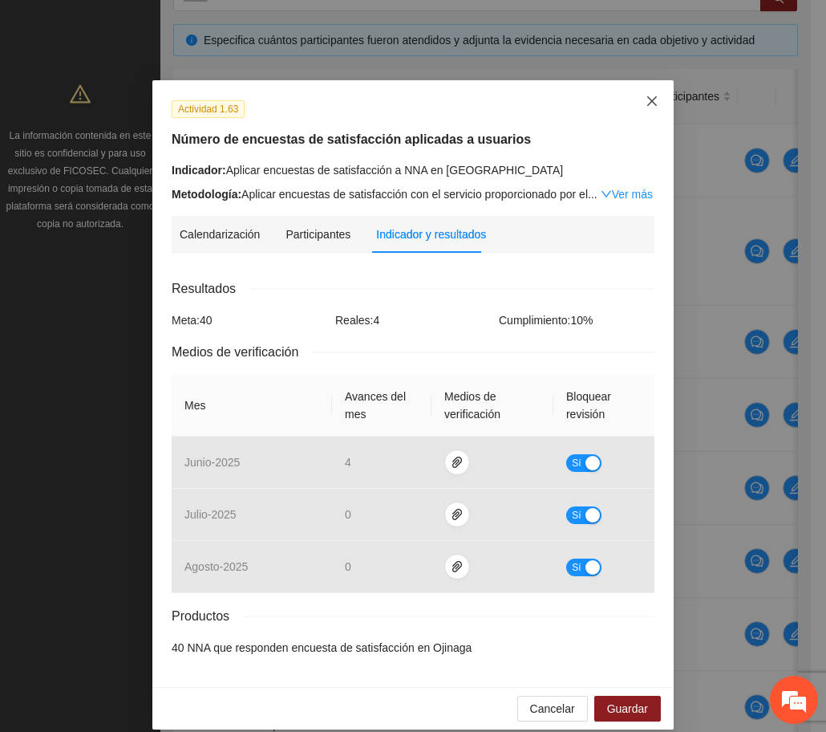
click at [634, 111] on span "Close" at bounding box center [652, 101] width 43 height 43
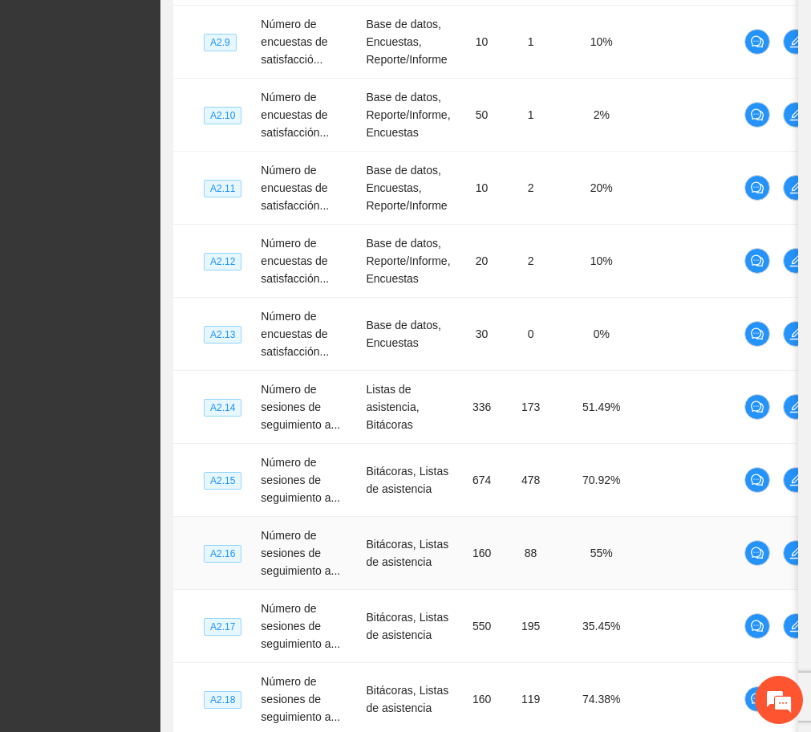
scroll to position [2442, 0]
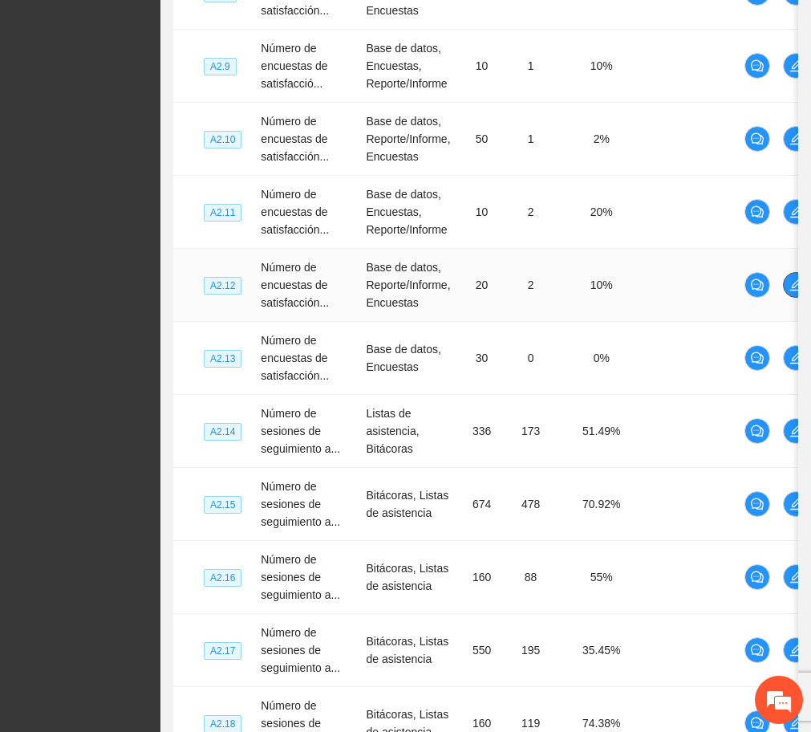
click at [792, 290] on icon "edit" at bounding box center [796, 284] width 13 height 13
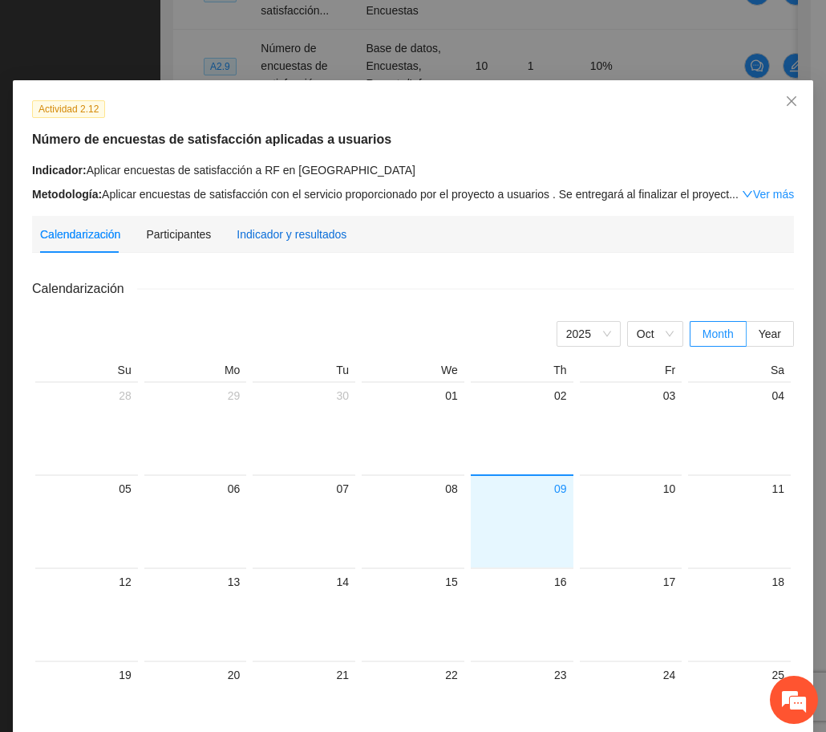
click at [318, 235] on div "Indicador y resultados" at bounding box center [292, 234] width 110 height 18
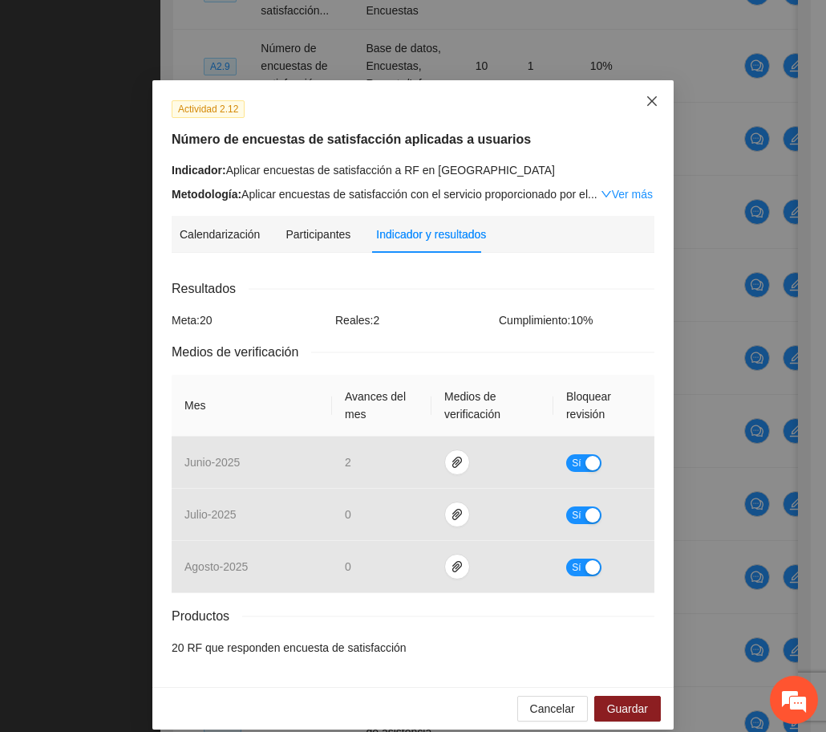
click at [647, 100] on icon "close" at bounding box center [652, 101] width 13 height 13
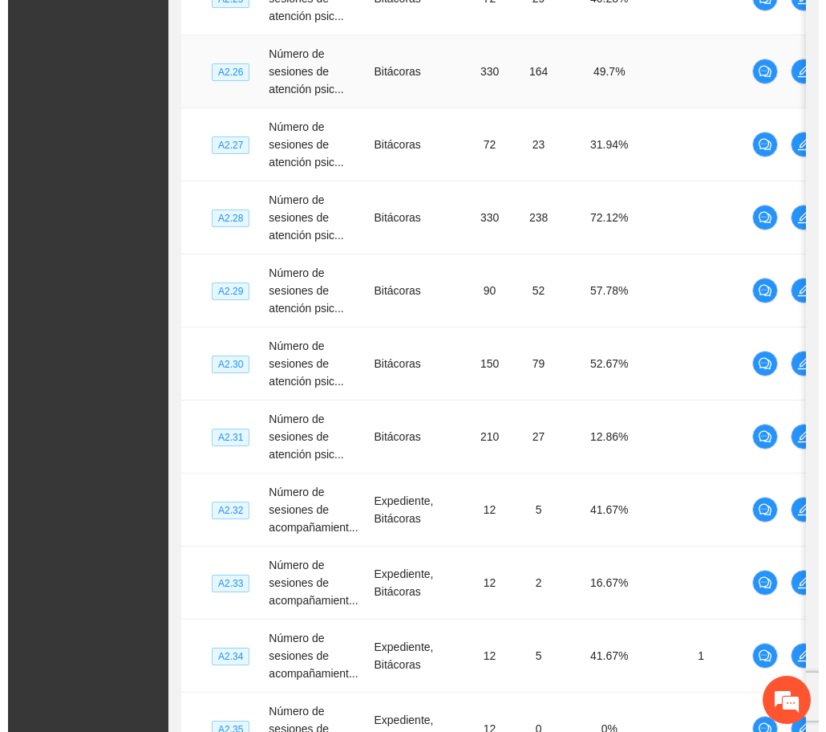
scroll to position [3679, 0]
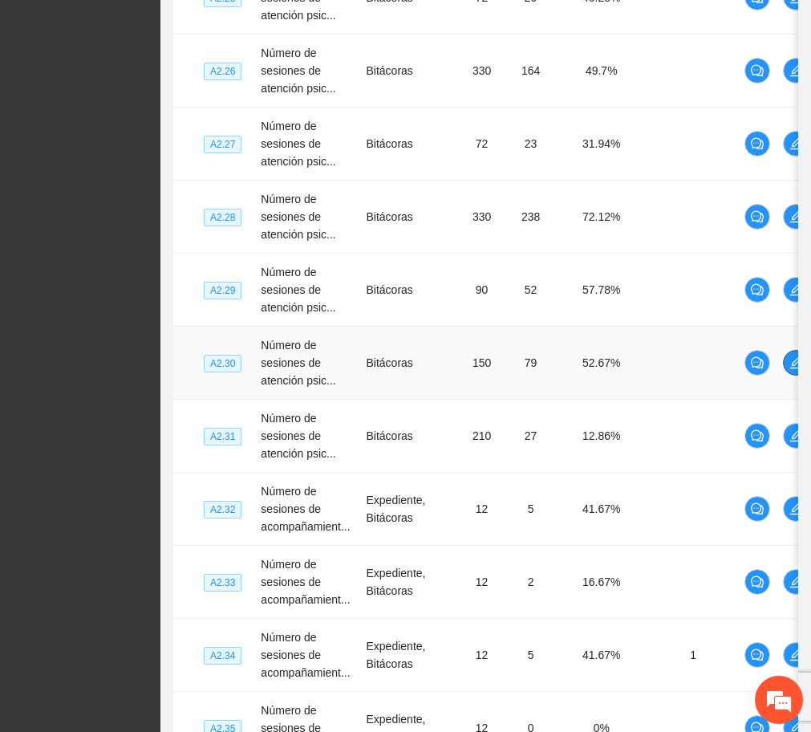
click at [790, 364] on icon "edit" at bounding box center [796, 362] width 13 height 13
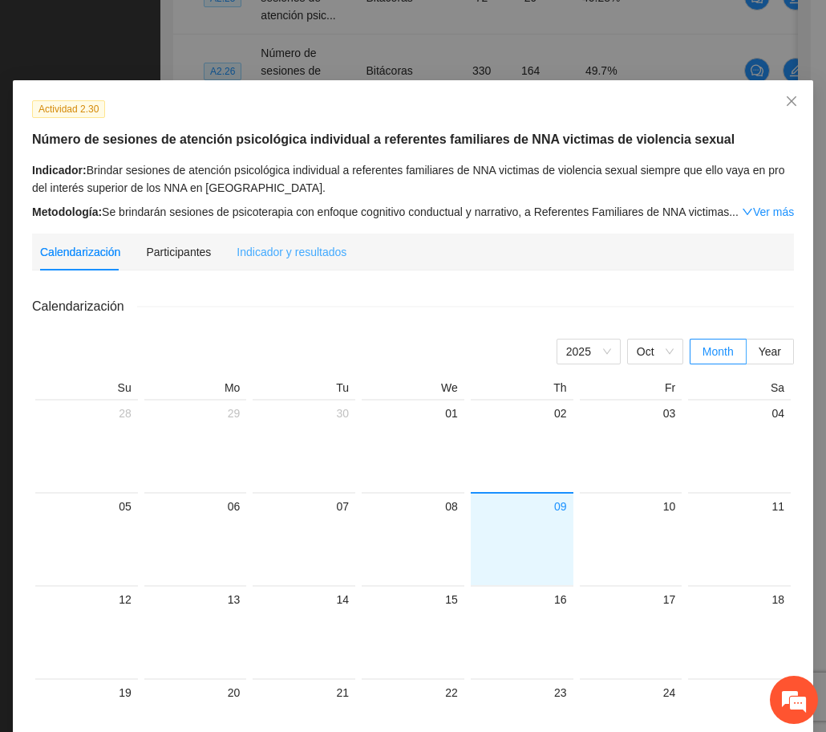
click at [288, 240] on div "Indicador y resultados" at bounding box center [292, 251] width 110 height 37
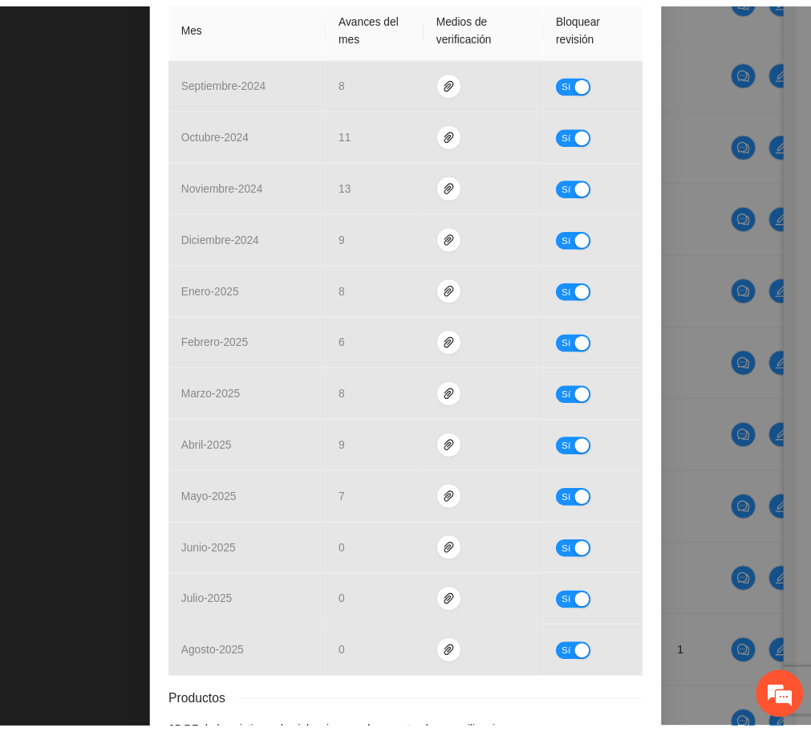
scroll to position [0, 0]
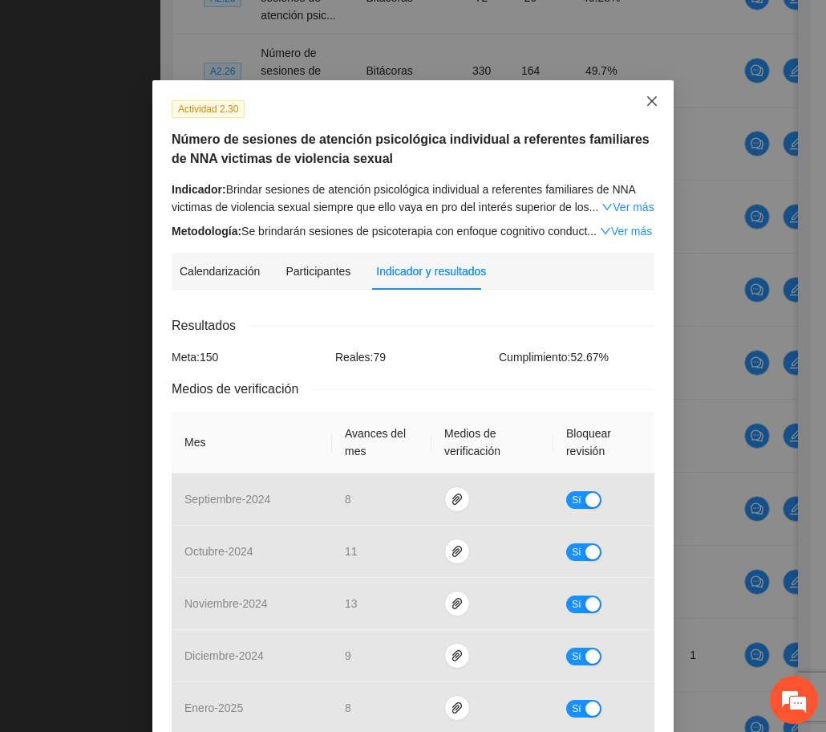
click at [646, 104] on icon "close" at bounding box center [652, 101] width 13 height 13
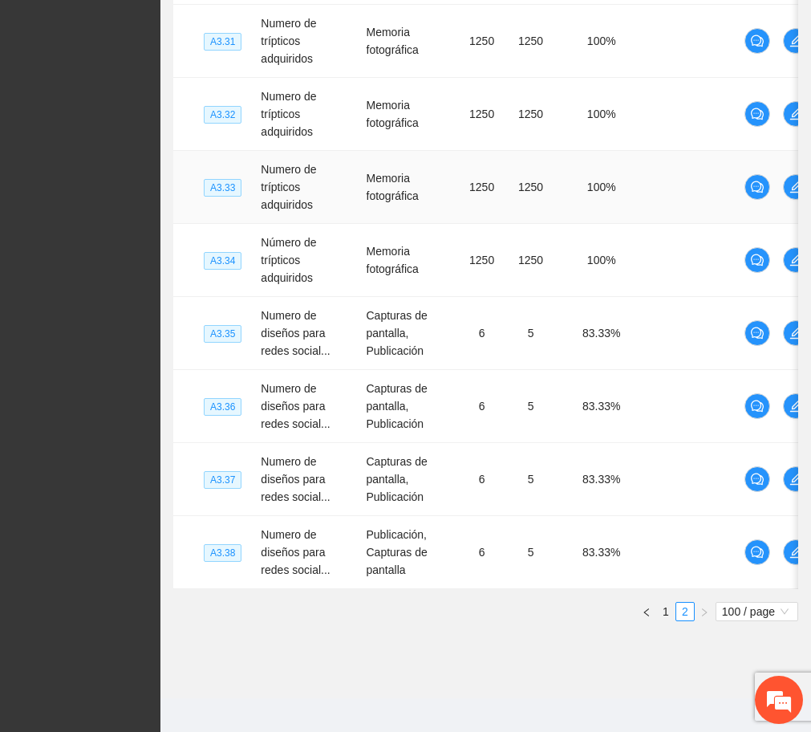
scroll to position [7121, 0]
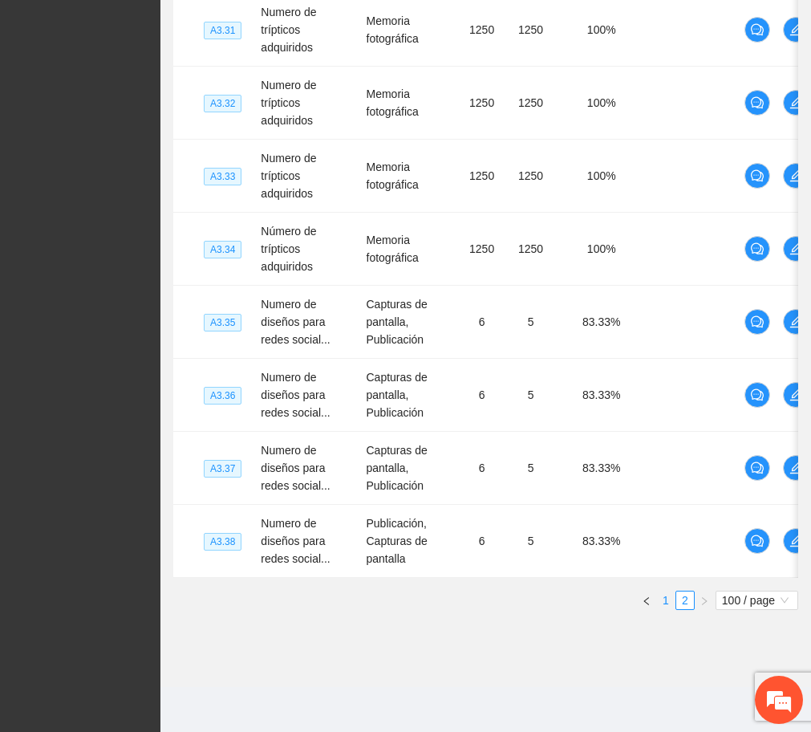
click at [664, 599] on link "1" at bounding box center [666, 600] width 18 height 18
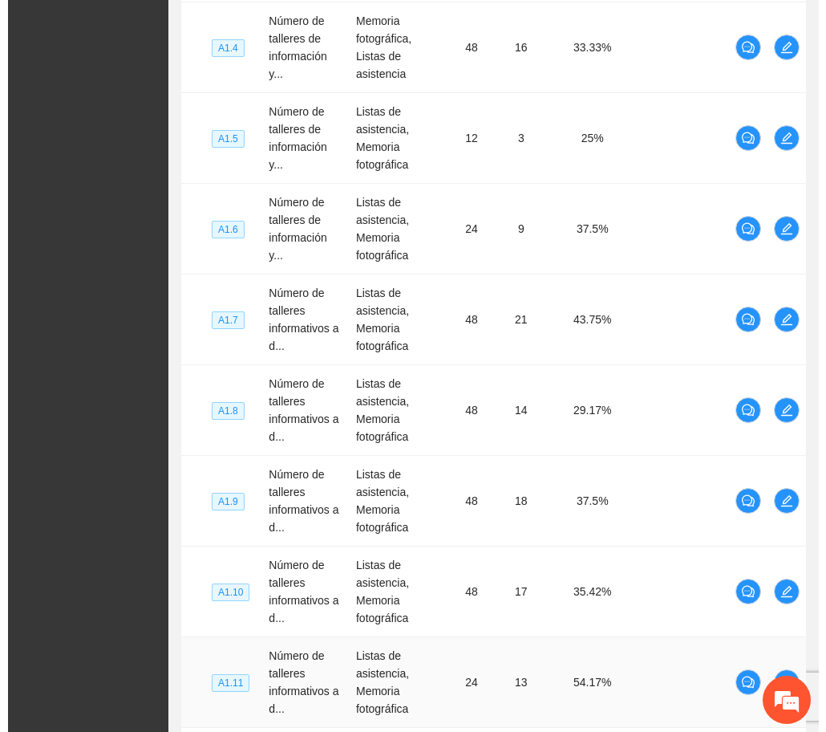
scroll to position [3965, 0]
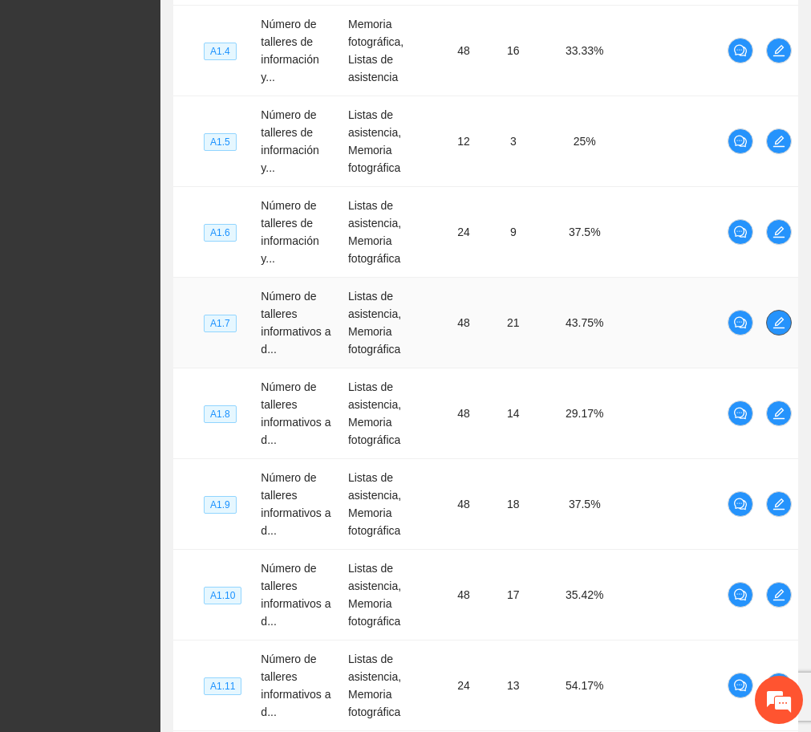
click at [780, 317] on icon "edit" at bounding box center [778, 322] width 11 height 11
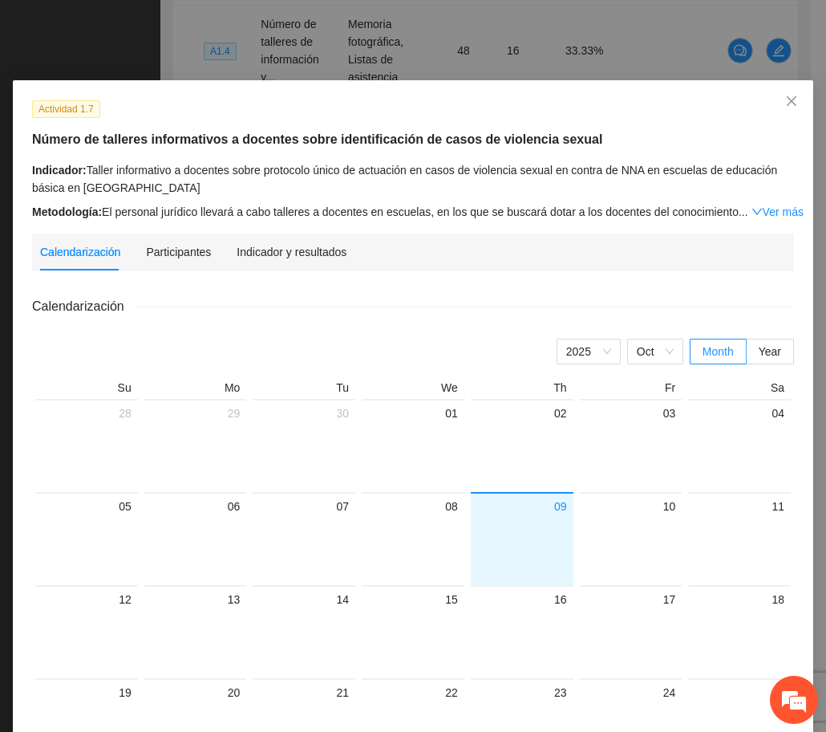
click at [349, 243] on div "Calendarización Participantes Indicador y resultados" at bounding box center [413, 251] width 746 height 37
click at [318, 257] on div "Indicador y resultados" at bounding box center [292, 252] width 110 height 18
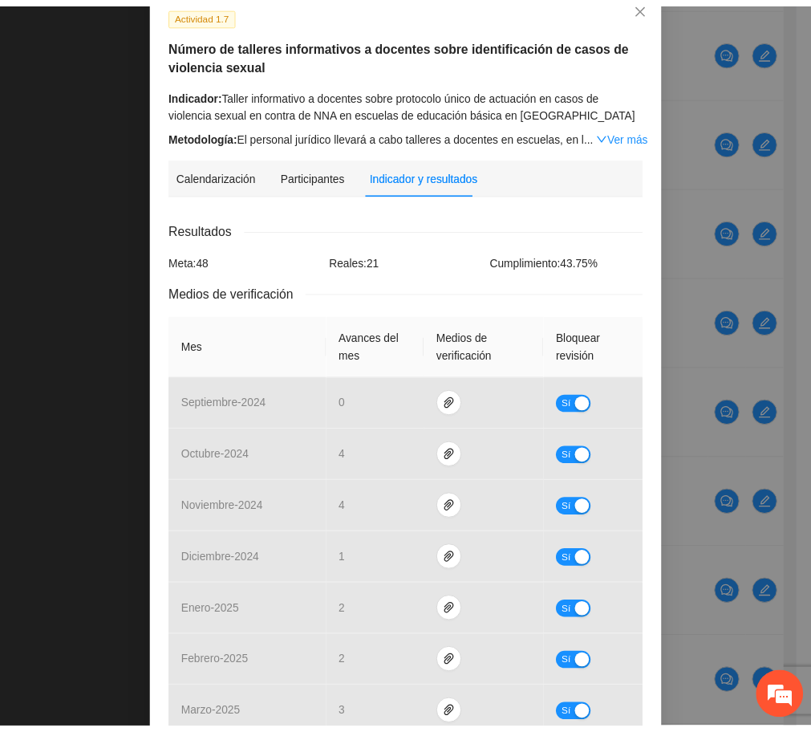
scroll to position [0, 0]
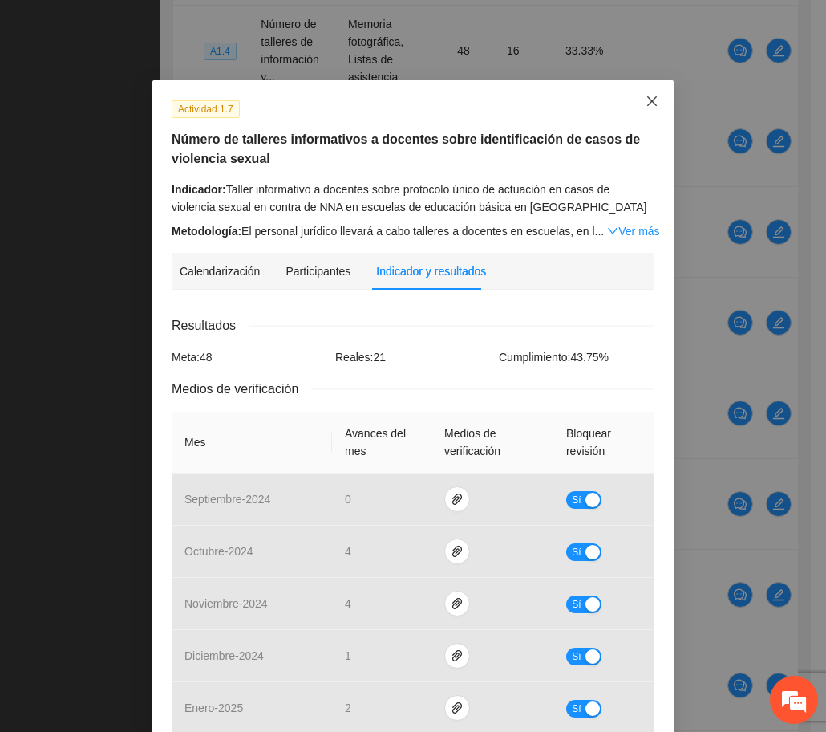
click at [644, 109] on span "Close" at bounding box center [652, 101] width 43 height 43
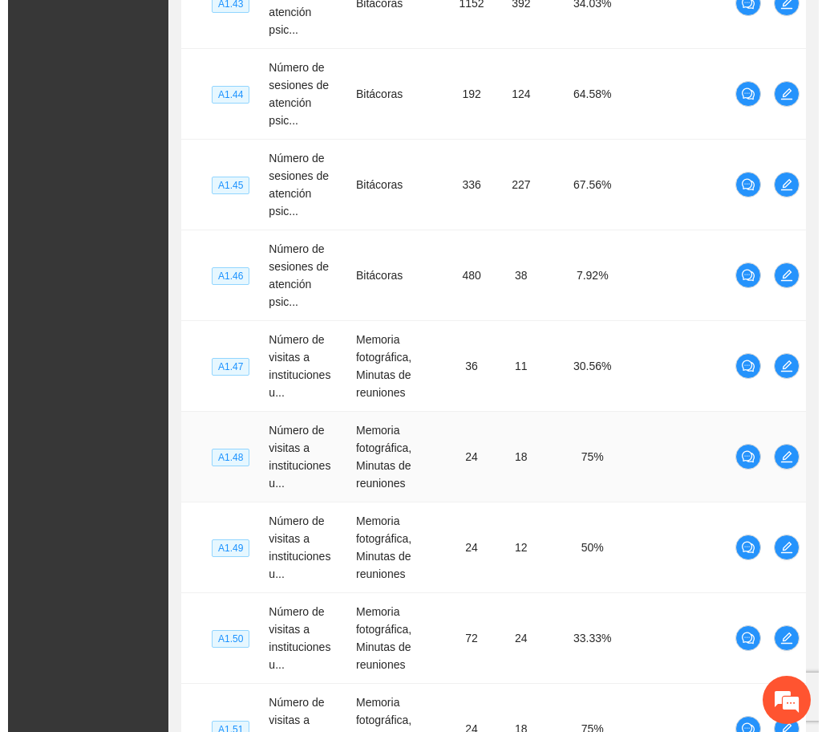
scroll to position [7220, 0]
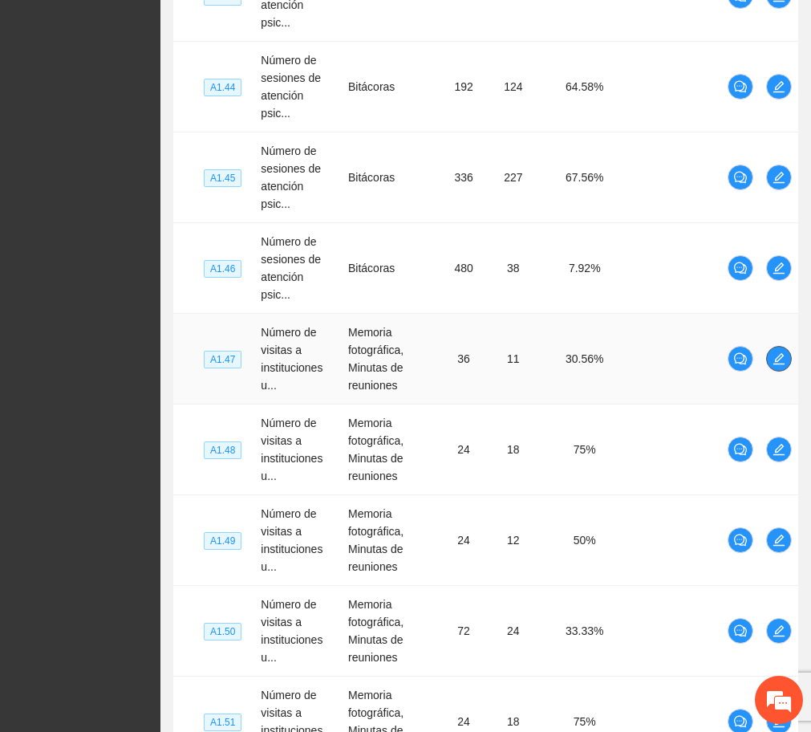
click at [776, 352] on icon "edit" at bounding box center [779, 358] width 13 height 13
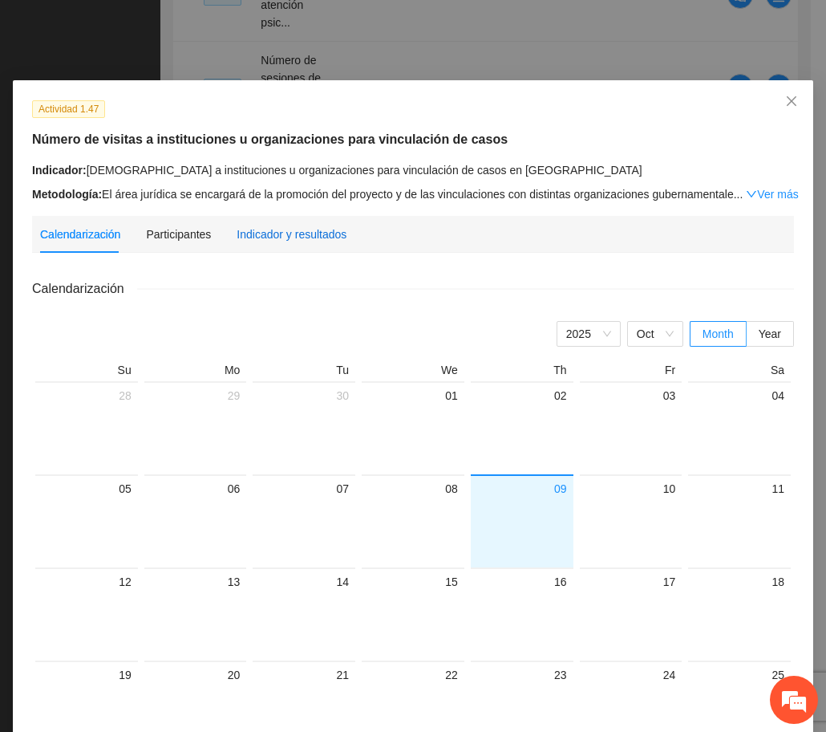
click at [313, 237] on div "Indicador y resultados" at bounding box center [292, 234] width 110 height 18
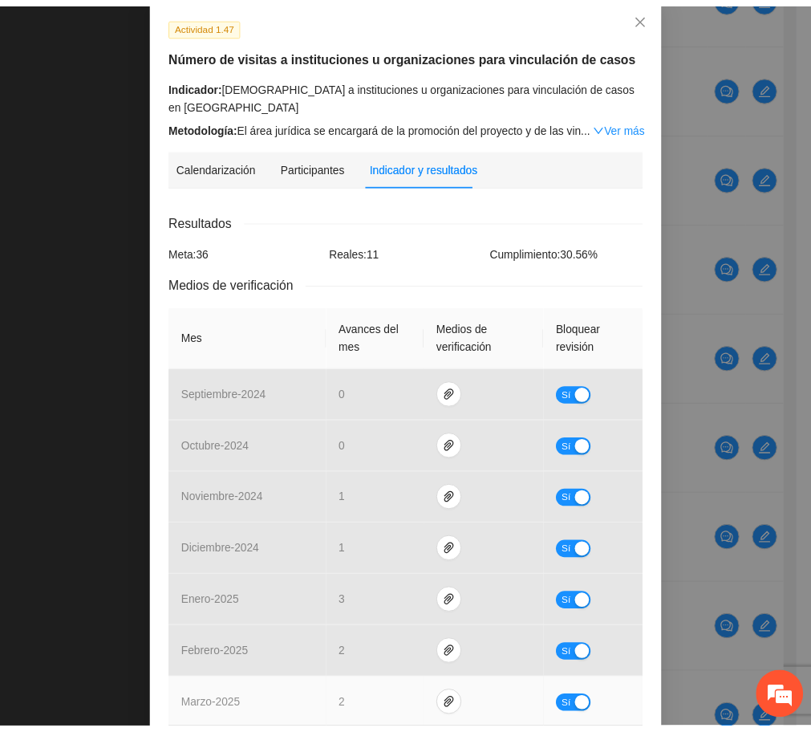
scroll to position [0, 0]
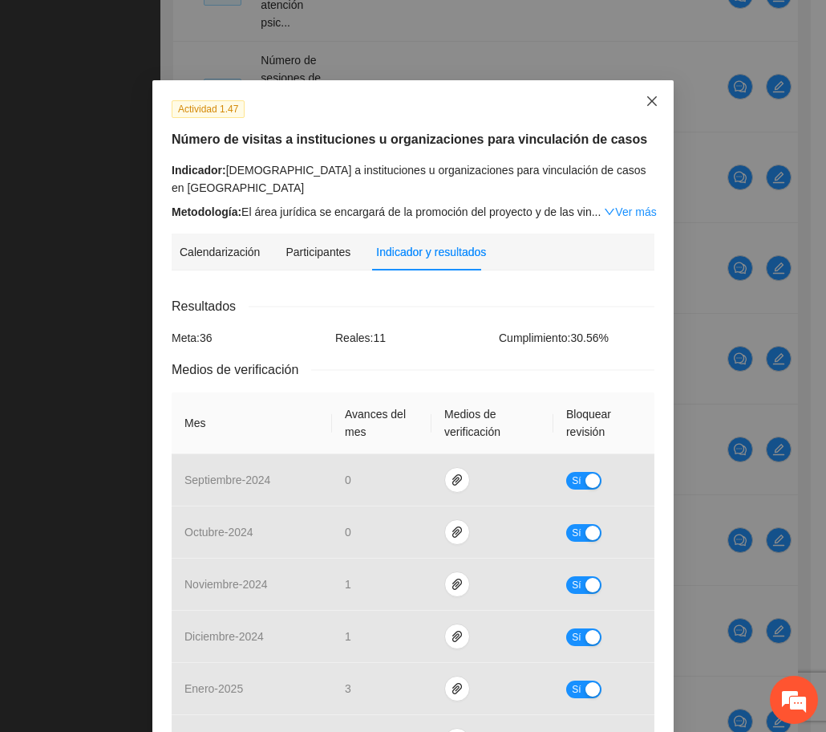
click at [645, 93] on span "Close" at bounding box center [652, 101] width 43 height 43
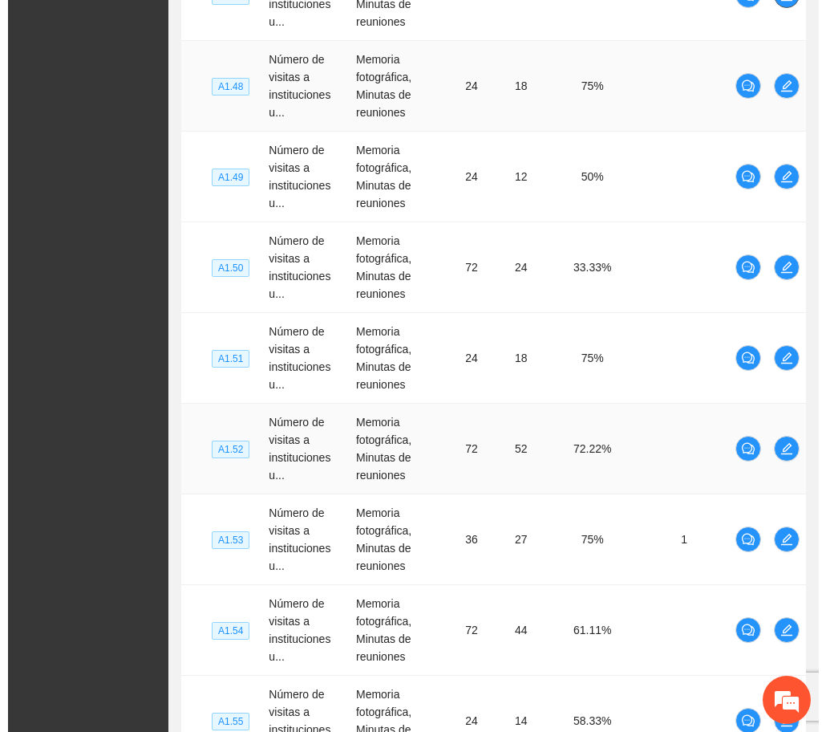
scroll to position [7585, 0]
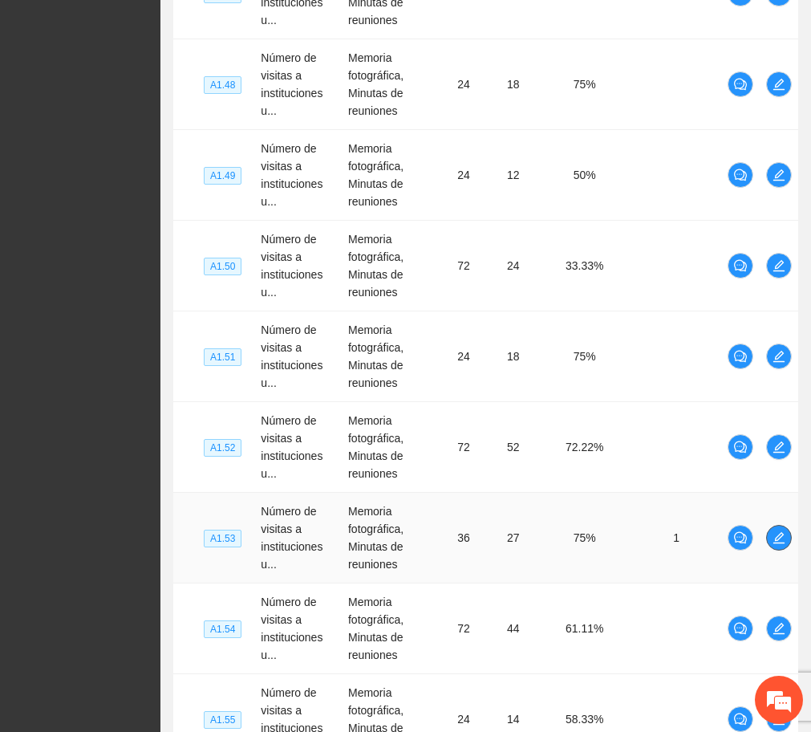
click at [777, 526] on button "button" at bounding box center [779, 538] width 26 height 26
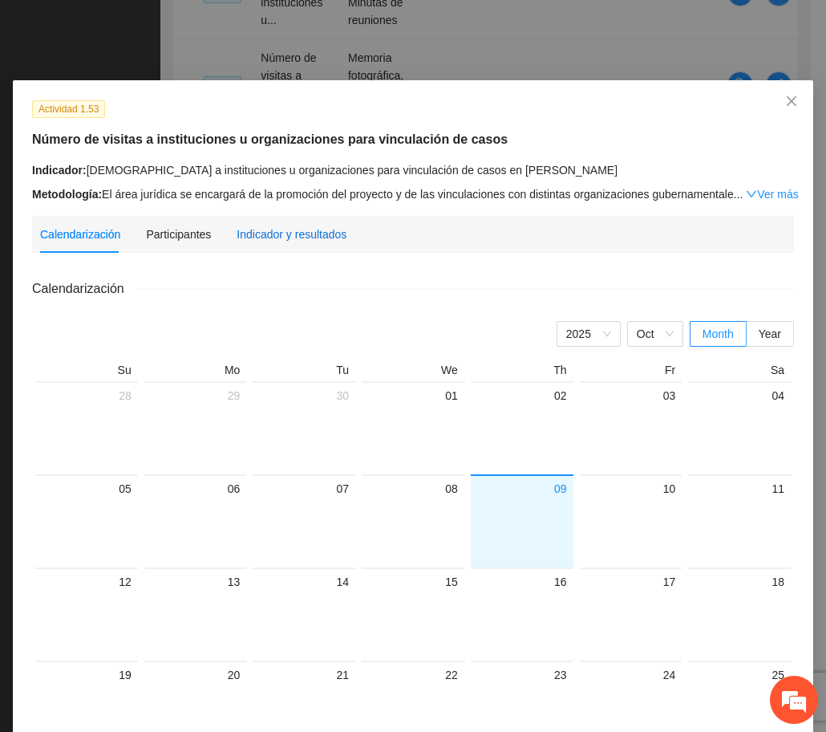
click at [315, 241] on div "Indicador y resultados" at bounding box center [292, 234] width 110 height 18
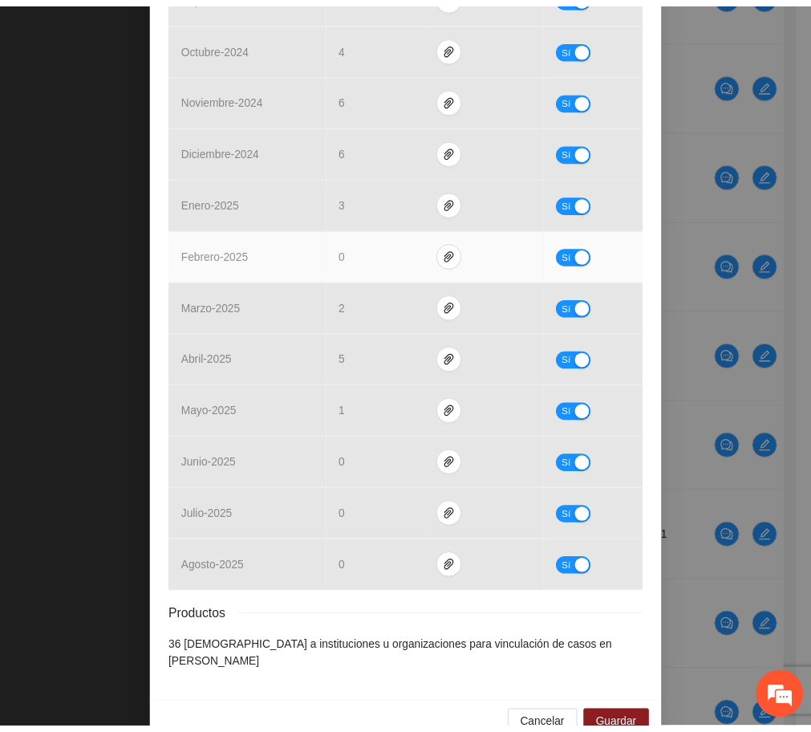
scroll to position [0, 0]
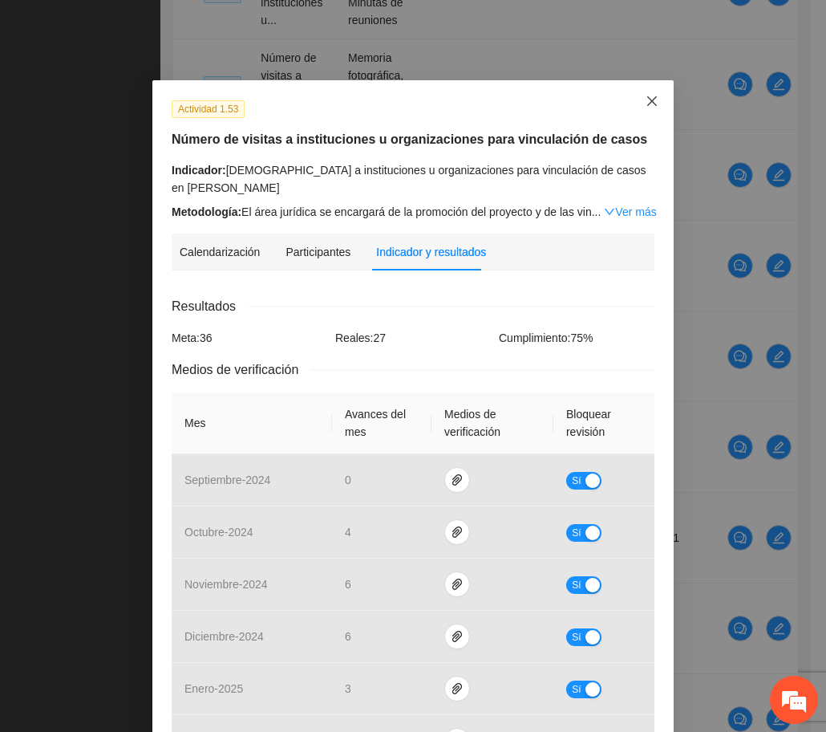
click at [635, 92] on span "Close" at bounding box center [652, 101] width 43 height 43
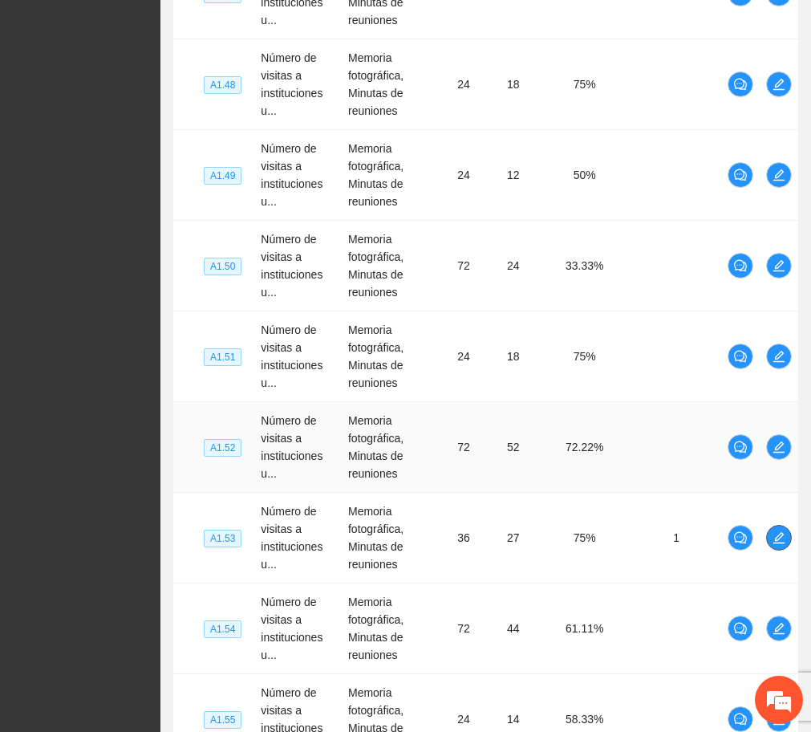
scroll to position [8266, 0]
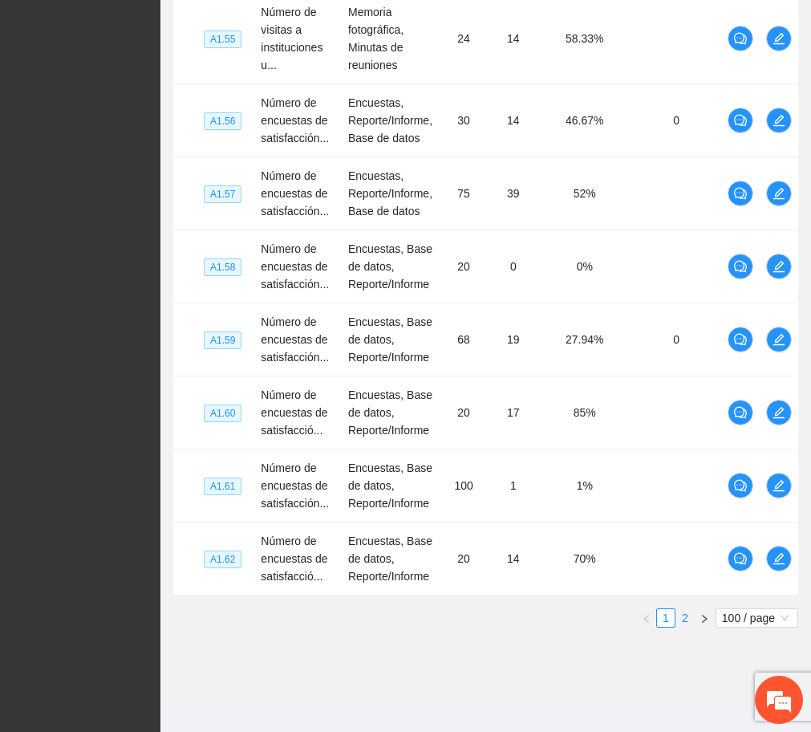
click at [680, 609] on link "2" at bounding box center [685, 618] width 18 height 18
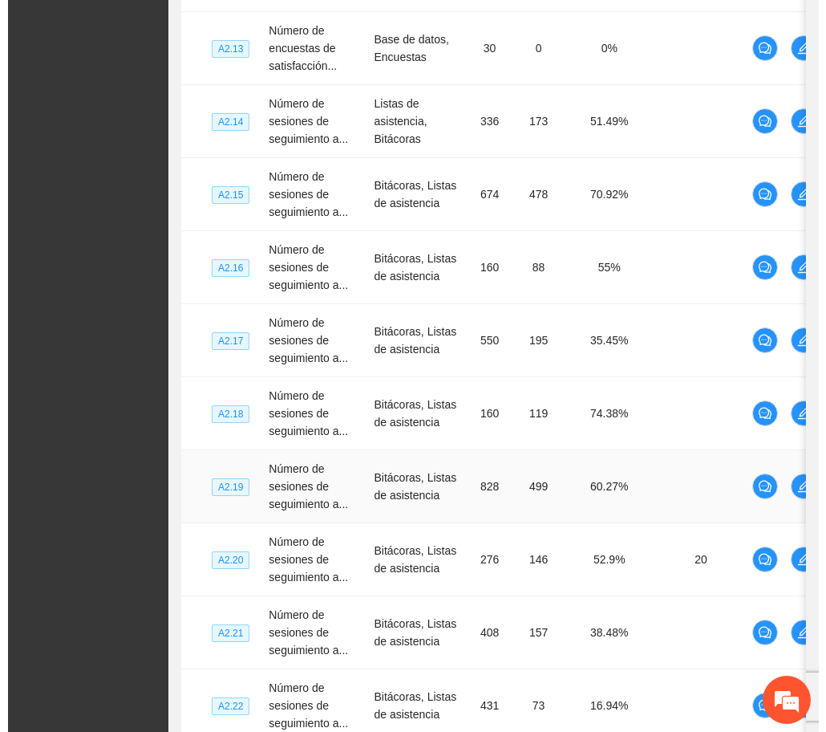
scroll to position [2750, 0]
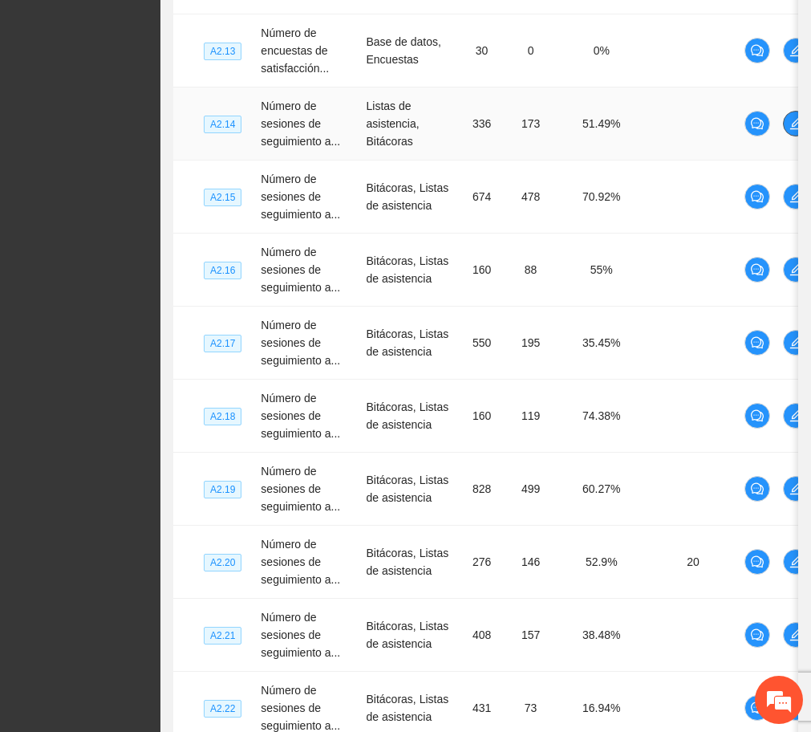
click at [793, 124] on icon "edit" at bounding box center [796, 123] width 13 height 13
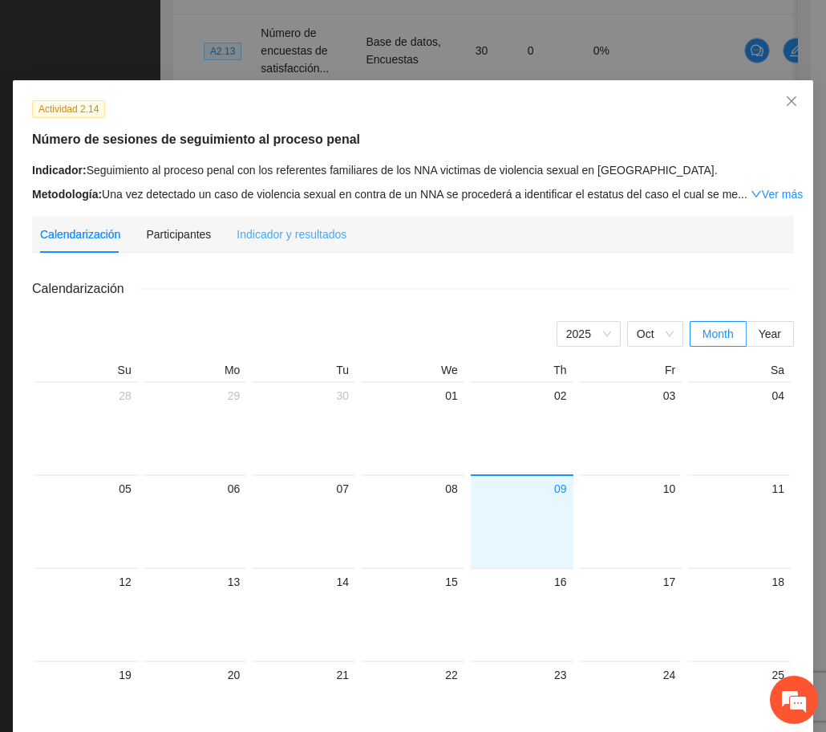
click at [313, 246] on div "Indicador y resultados" at bounding box center [292, 234] width 110 height 37
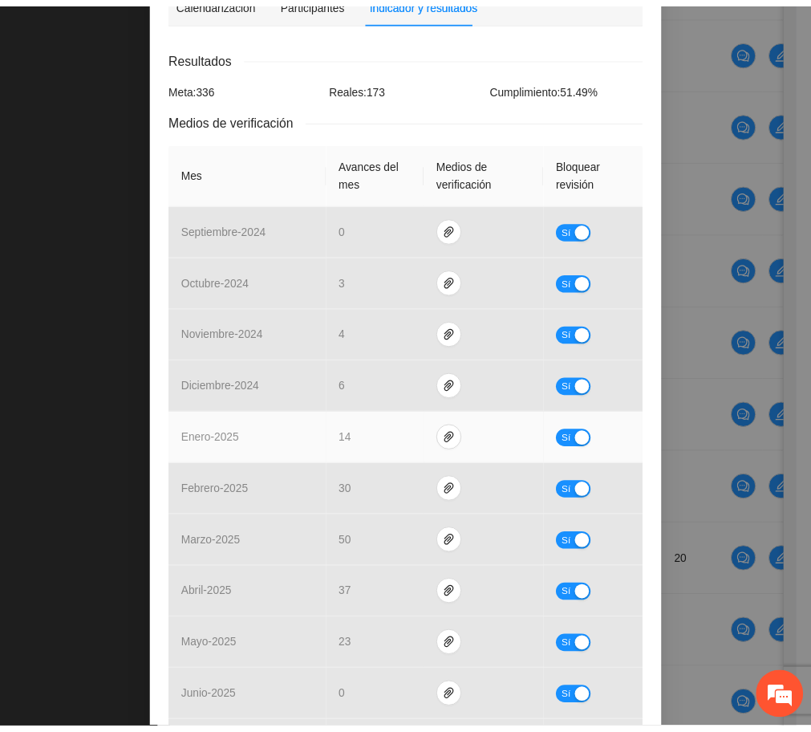
scroll to position [0, 0]
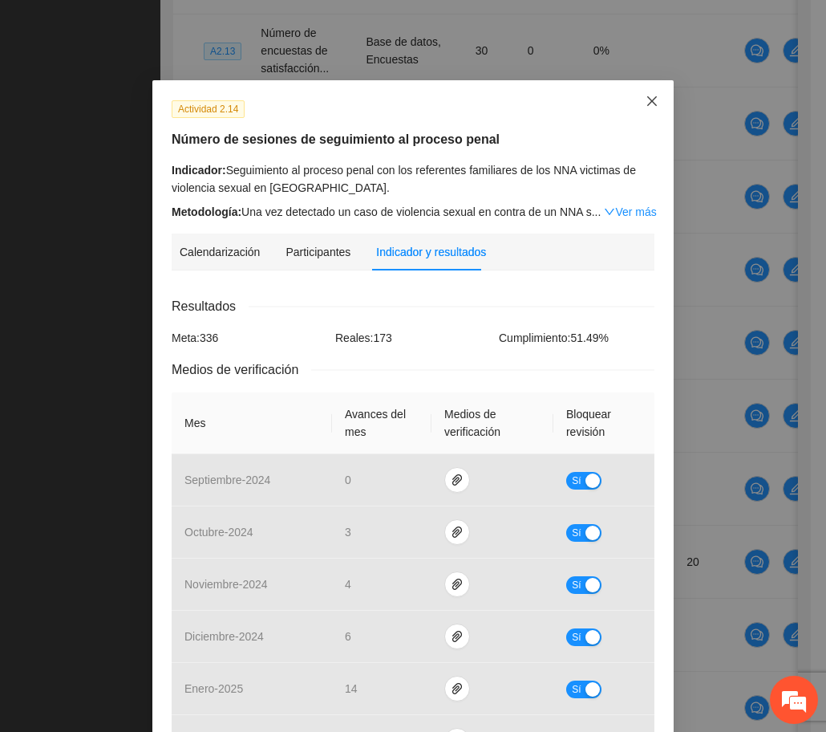
click at [648, 108] on icon "close" at bounding box center [652, 101] width 13 height 13
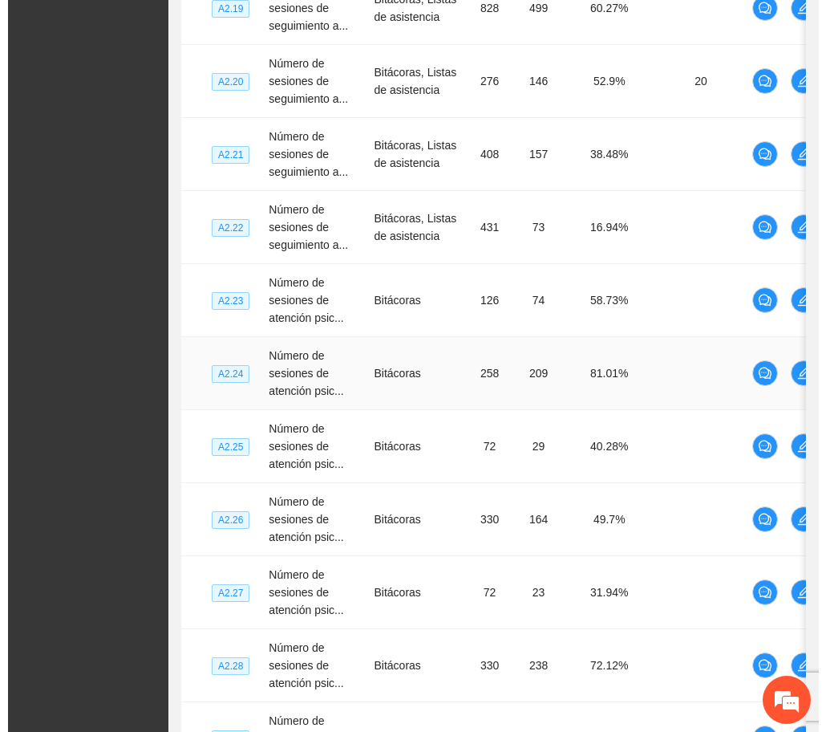
scroll to position [3229, 0]
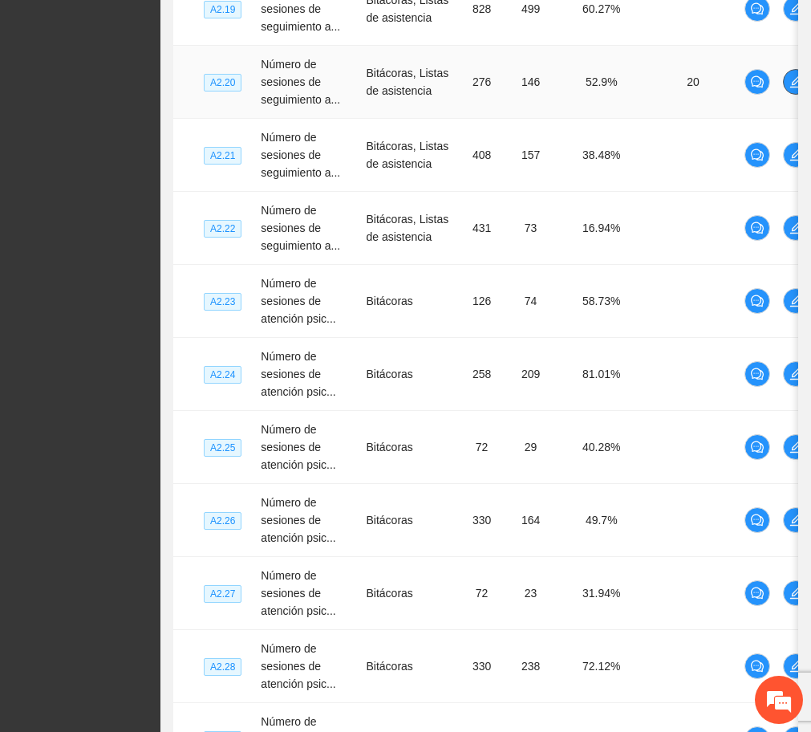
click at [792, 73] on button "button" at bounding box center [796, 82] width 26 height 26
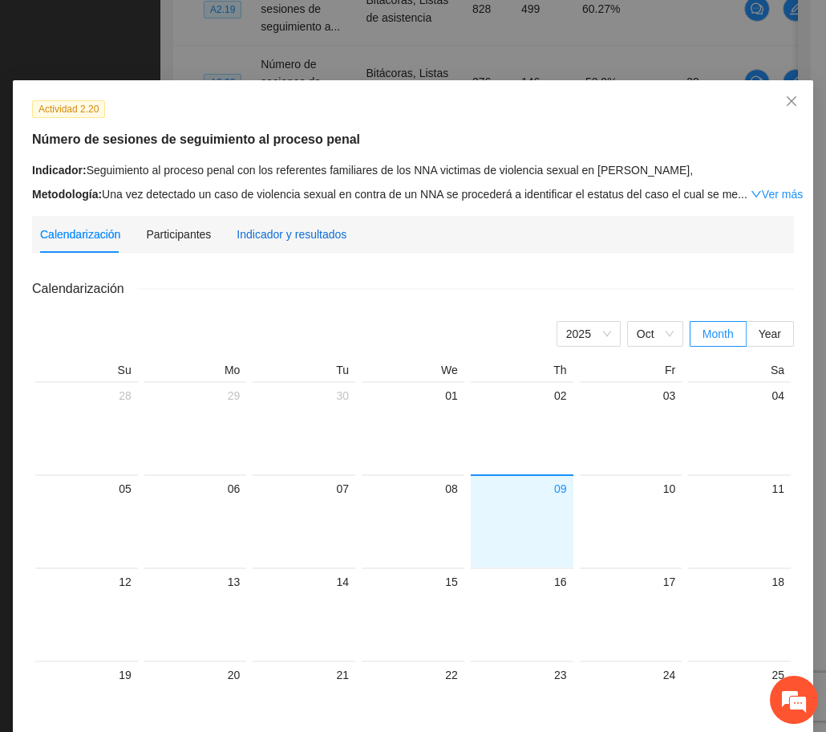
click at [275, 227] on div "Indicador y resultados" at bounding box center [292, 234] width 110 height 18
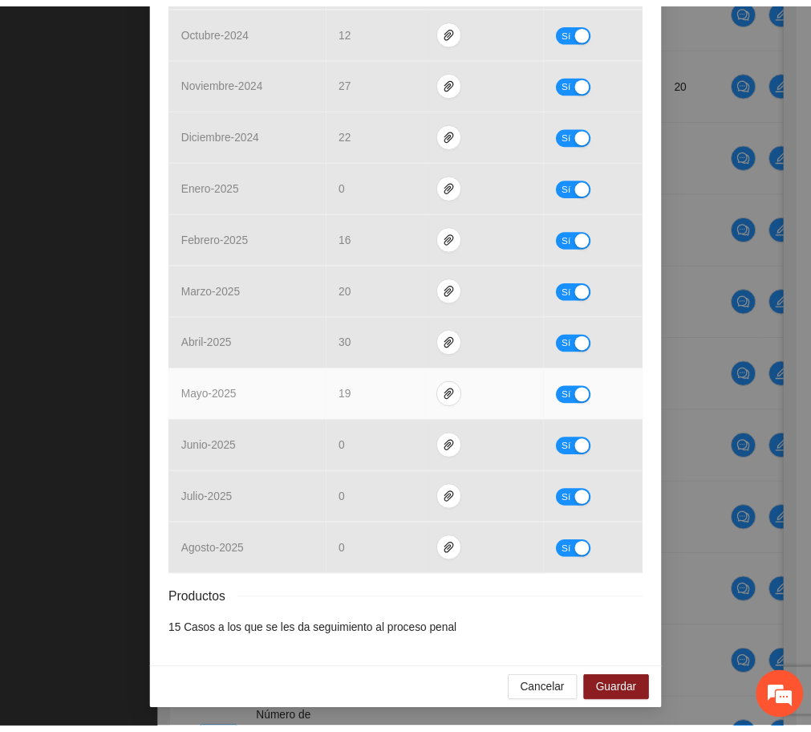
scroll to position [0, 0]
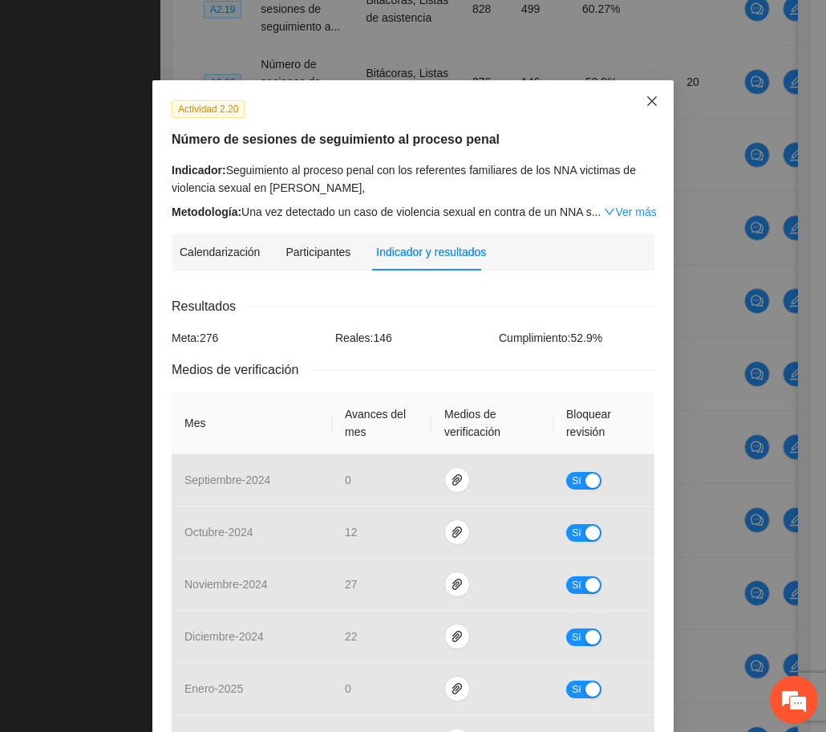
click at [637, 105] on span "Close" at bounding box center [652, 101] width 43 height 43
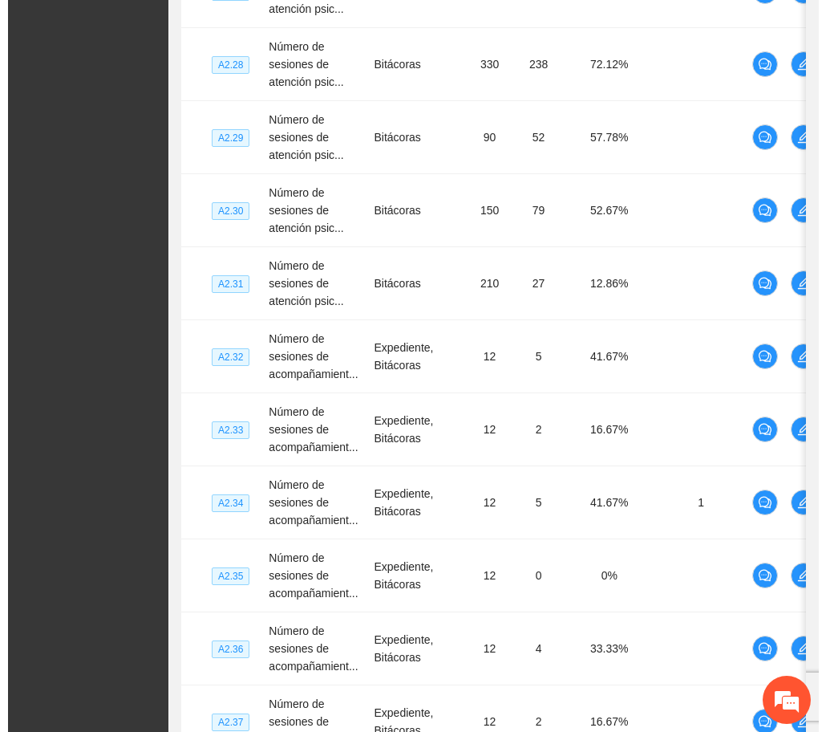
scroll to position [3838, 0]
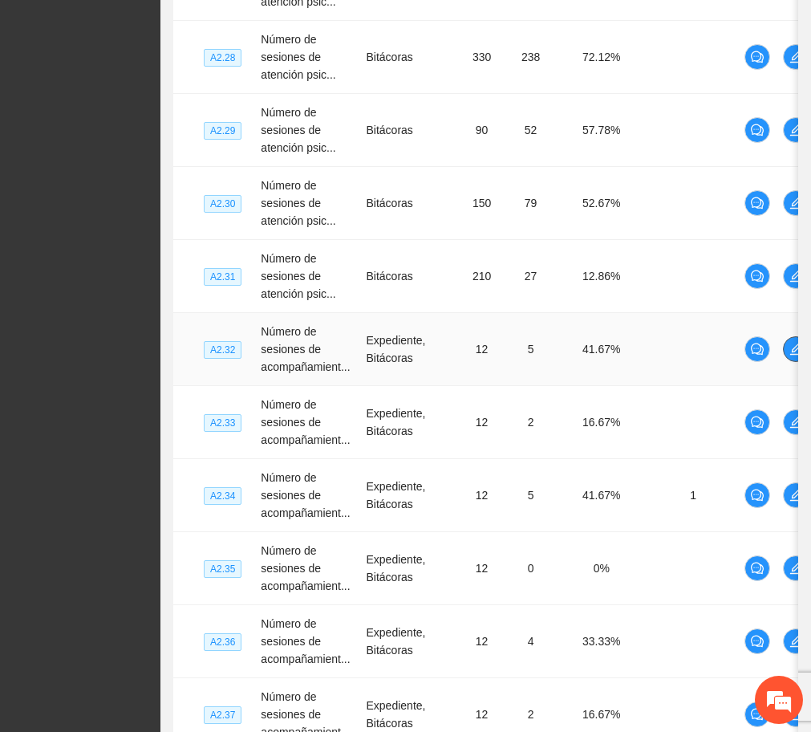
click at [790, 357] on button "button" at bounding box center [796, 349] width 26 height 26
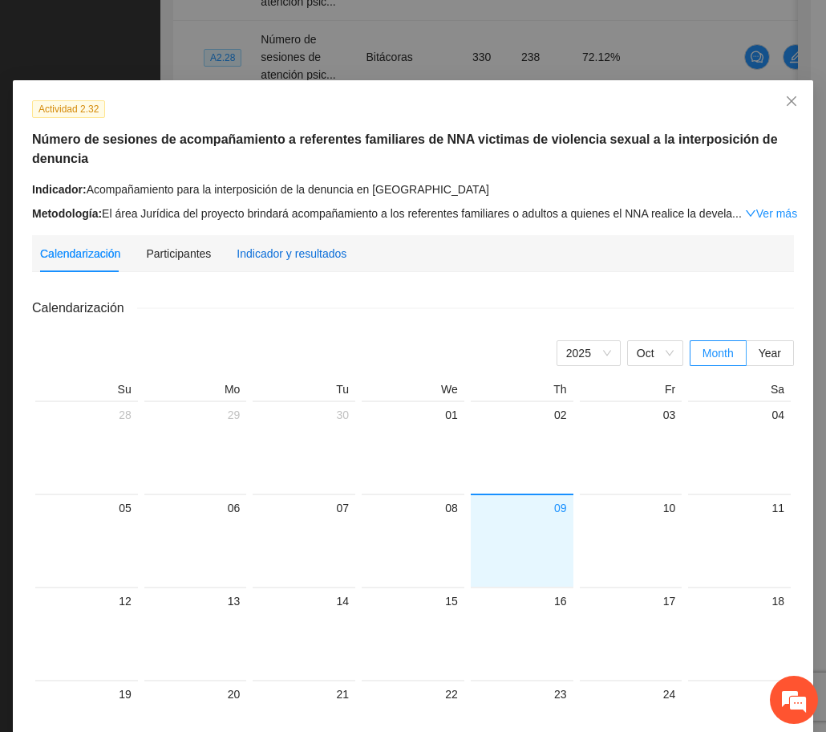
click at [323, 257] on div "Indicador y resultados" at bounding box center [292, 254] width 110 height 18
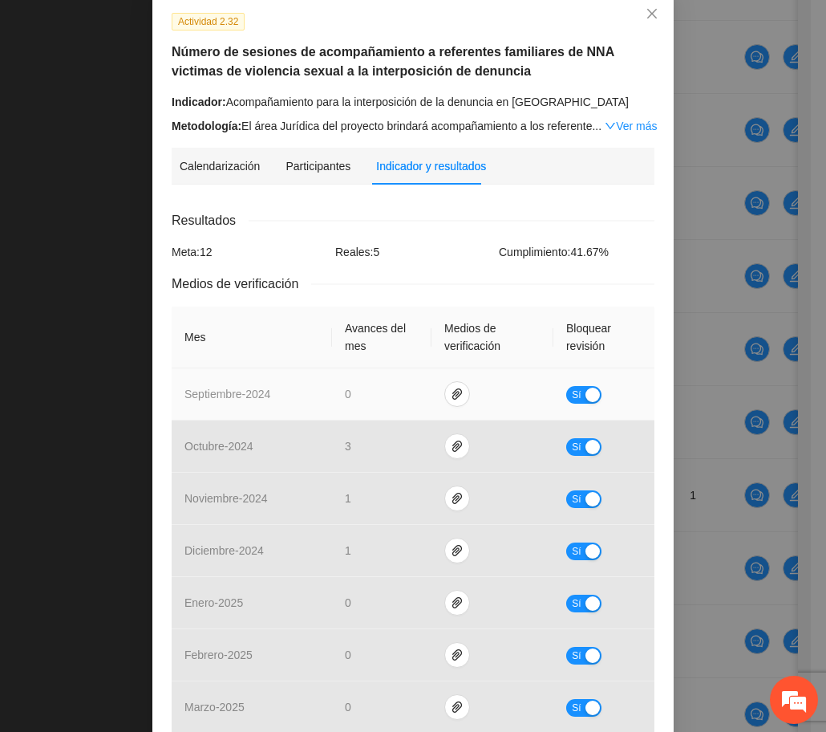
scroll to position [0, 0]
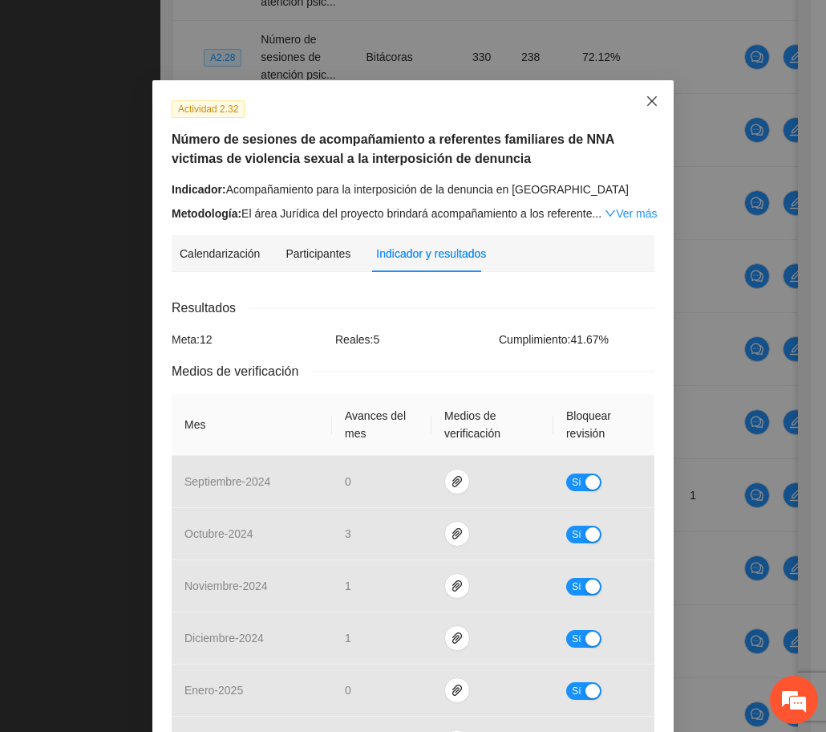
click at [637, 102] on span "Close" at bounding box center [652, 101] width 43 height 43
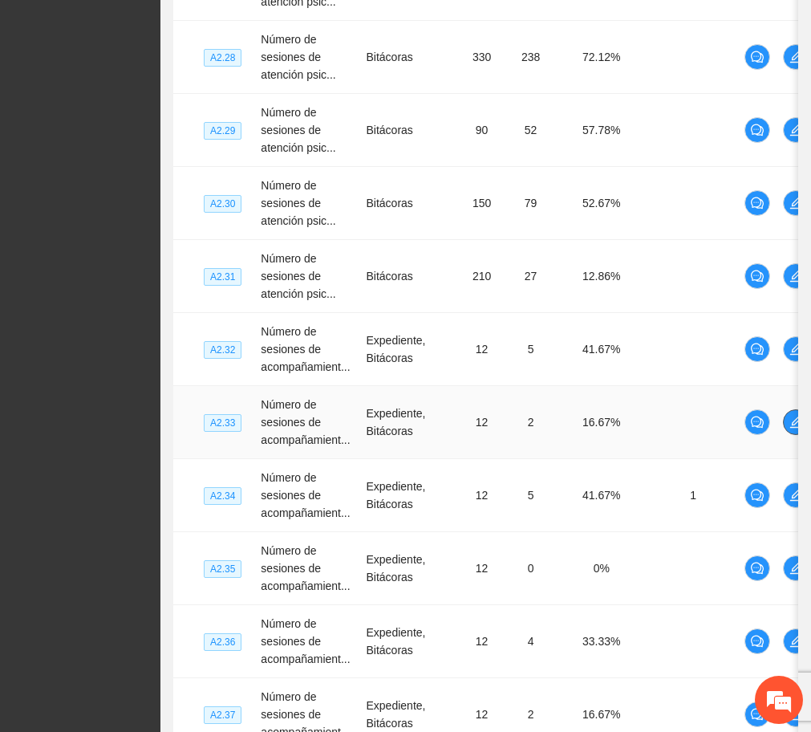
click at [786, 427] on td at bounding box center [796, 422] width 39 height 73
click at [786, 427] on span "edit" at bounding box center [796, 422] width 24 height 13
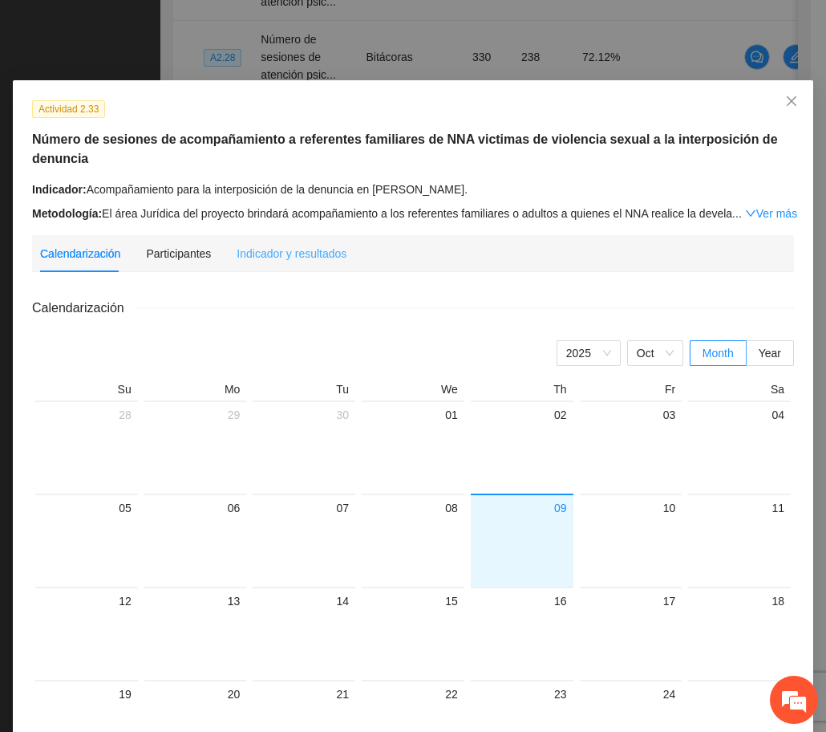
click at [329, 242] on div "Indicador y resultados" at bounding box center [292, 253] width 110 height 37
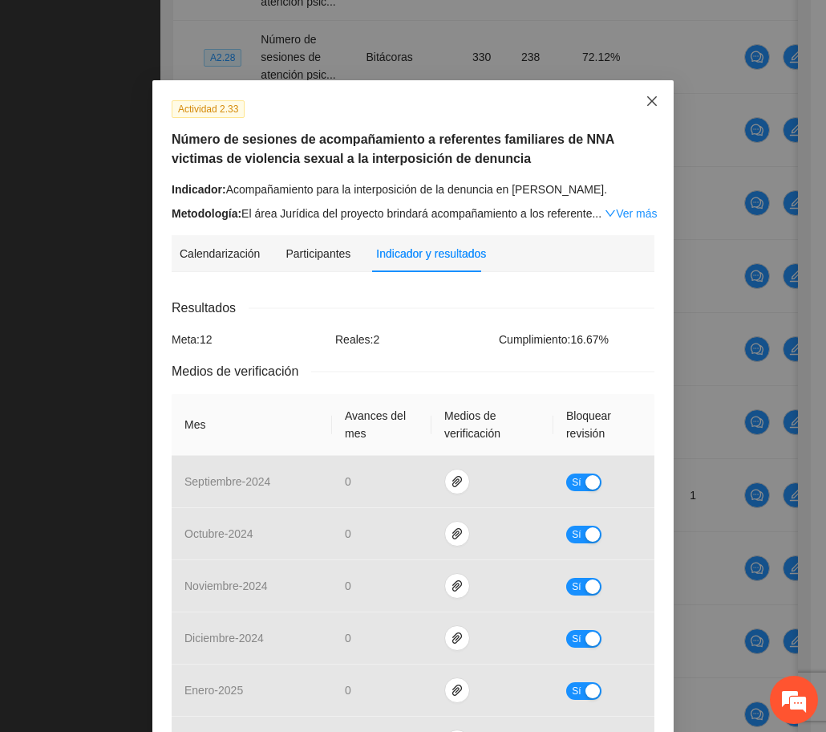
click at [647, 101] on icon "close" at bounding box center [652, 101] width 13 height 13
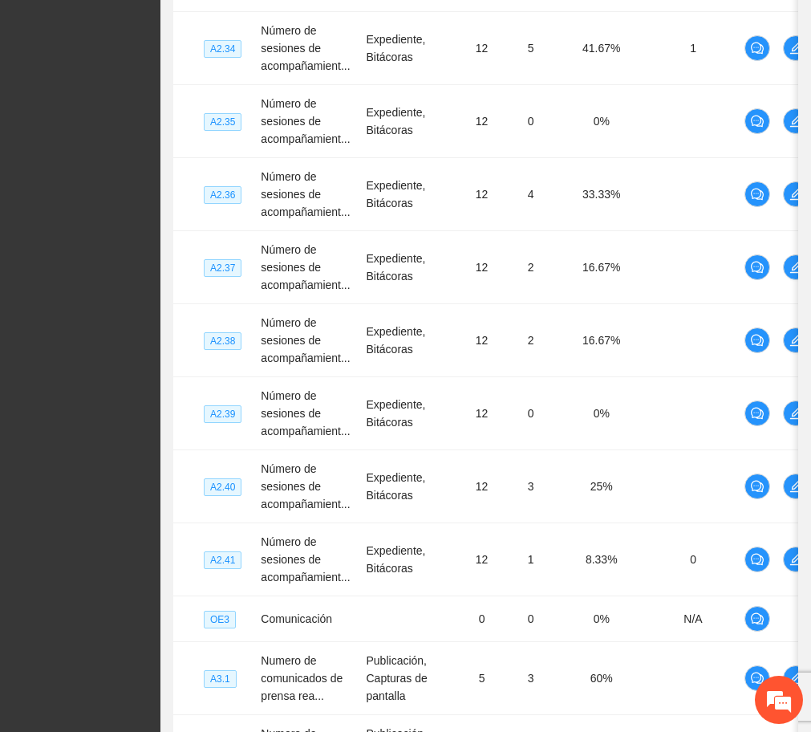
scroll to position [4297, 0]
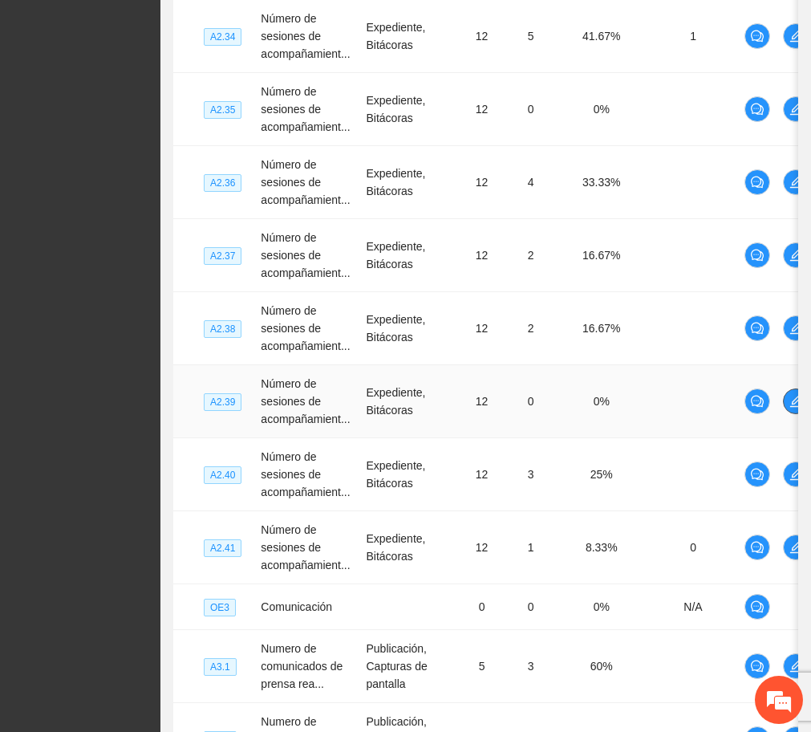
click at [790, 405] on icon "edit" at bounding box center [796, 401] width 13 height 13
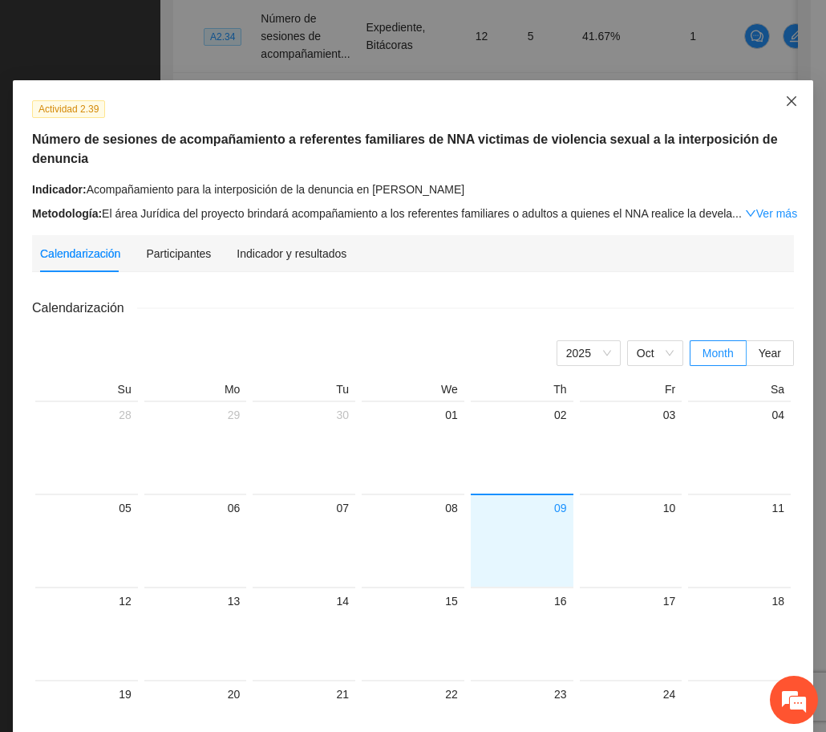
click at [777, 94] on span "Close" at bounding box center [791, 101] width 43 height 43
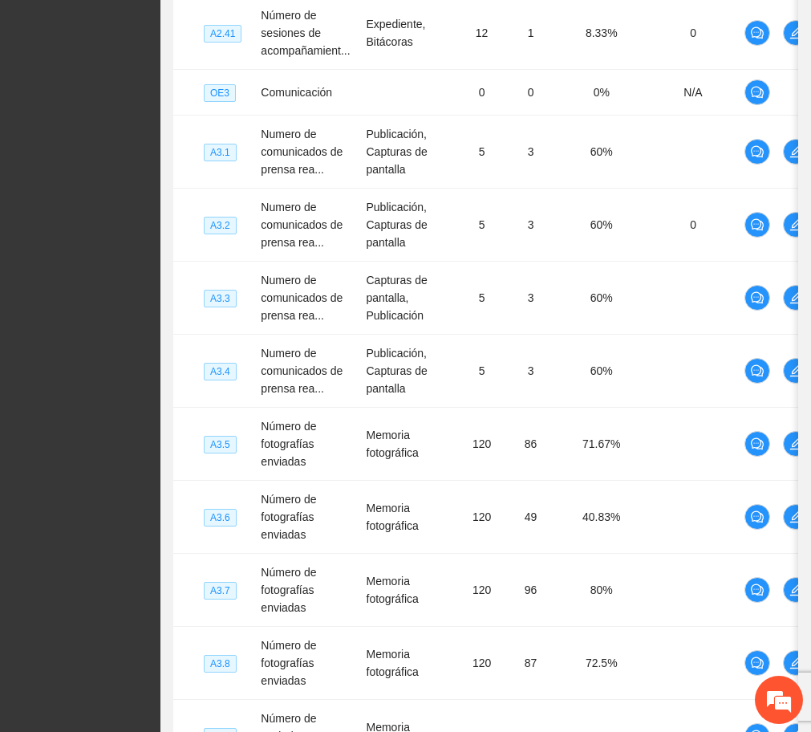
scroll to position [4811, 0]
click at [497, 364] on td "5" at bounding box center [482, 371] width 50 height 73
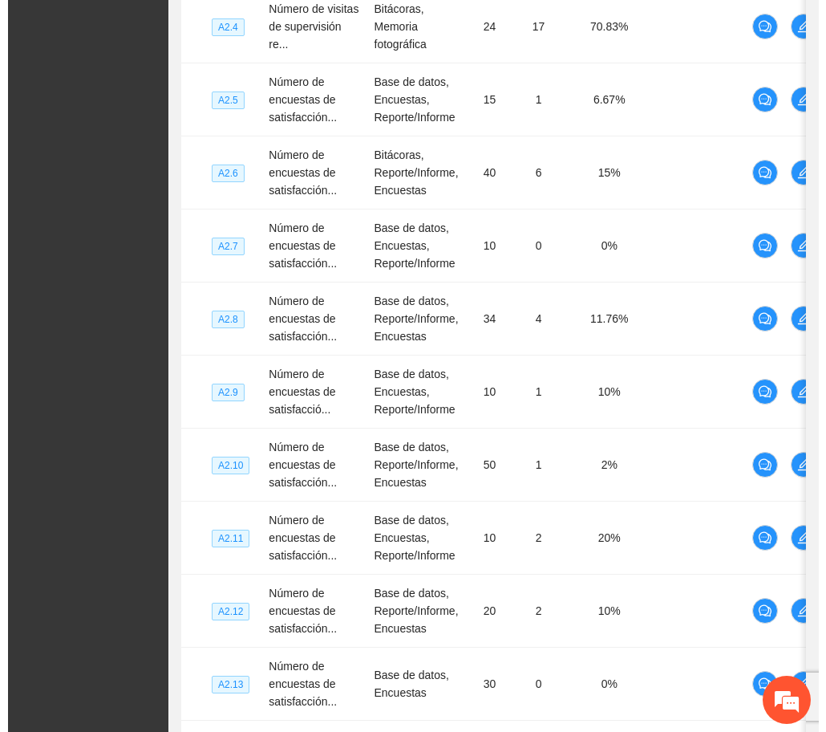
scroll to position [2122, 0]
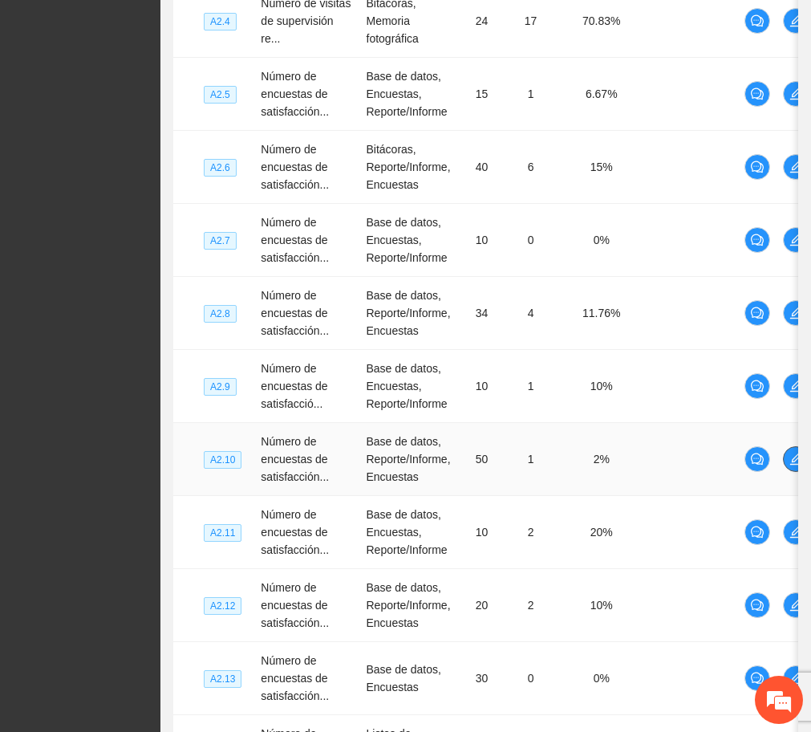
click at [796, 461] on icon "edit" at bounding box center [796, 459] width 13 height 13
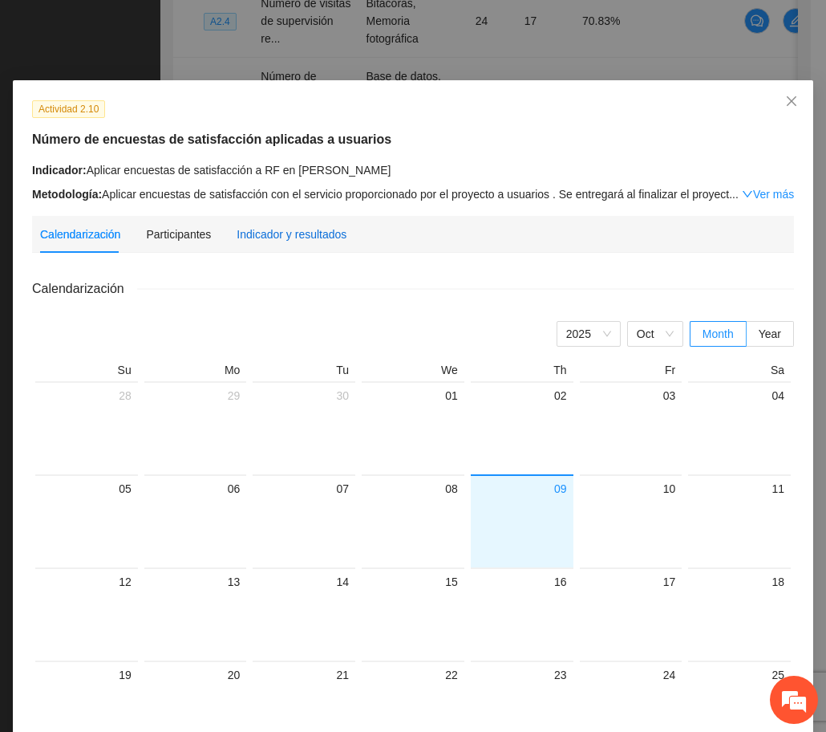
click at [306, 231] on div "Indicador y resultados" at bounding box center [292, 234] width 110 height 18
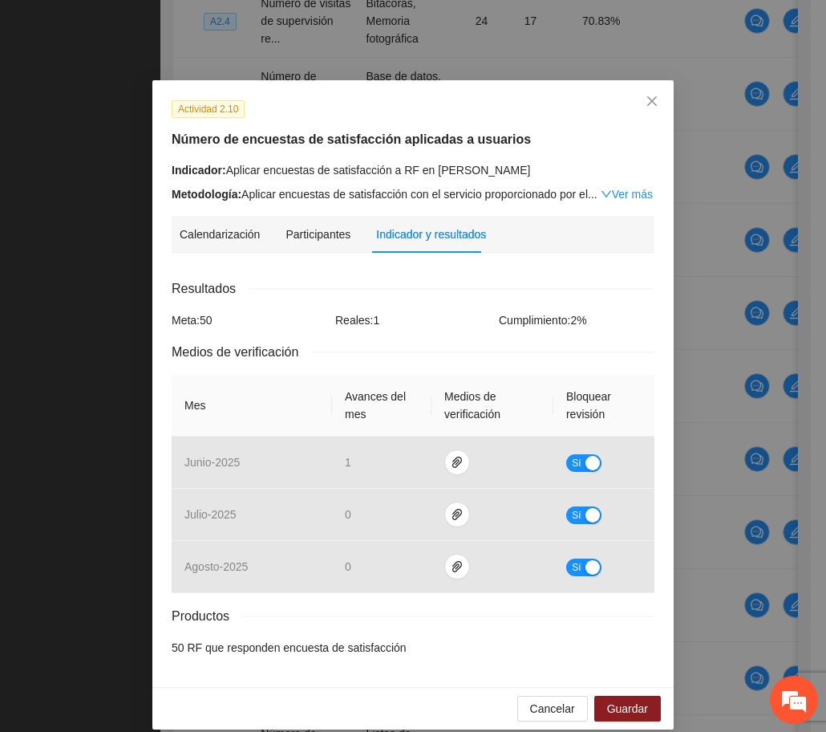
scroll to position [16, 0]
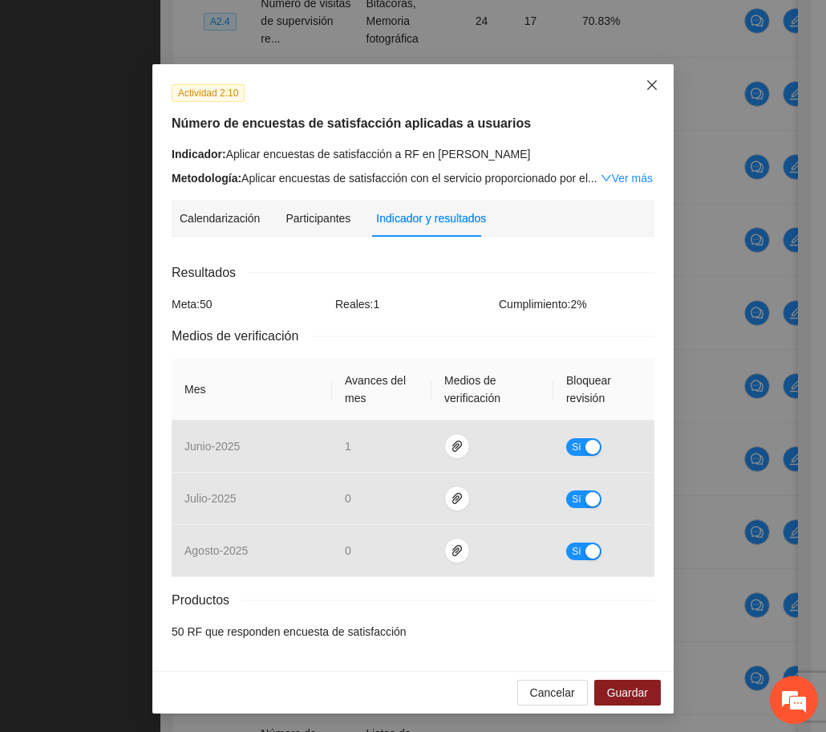
click at [655, 87] on span "Close" at bounding box center [652, 85] width 43 height 43
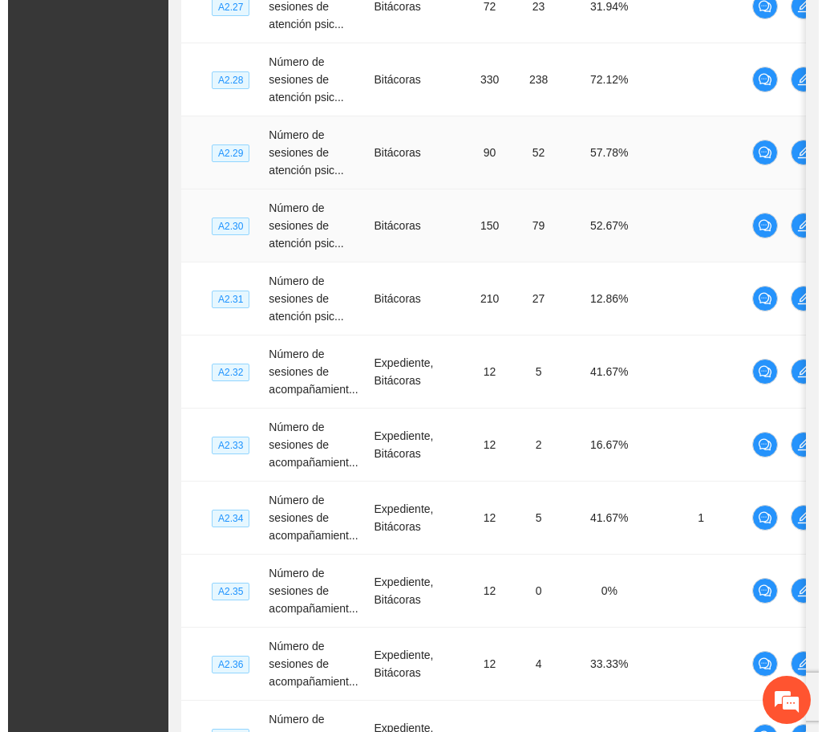
scroll to position [3815, 0]
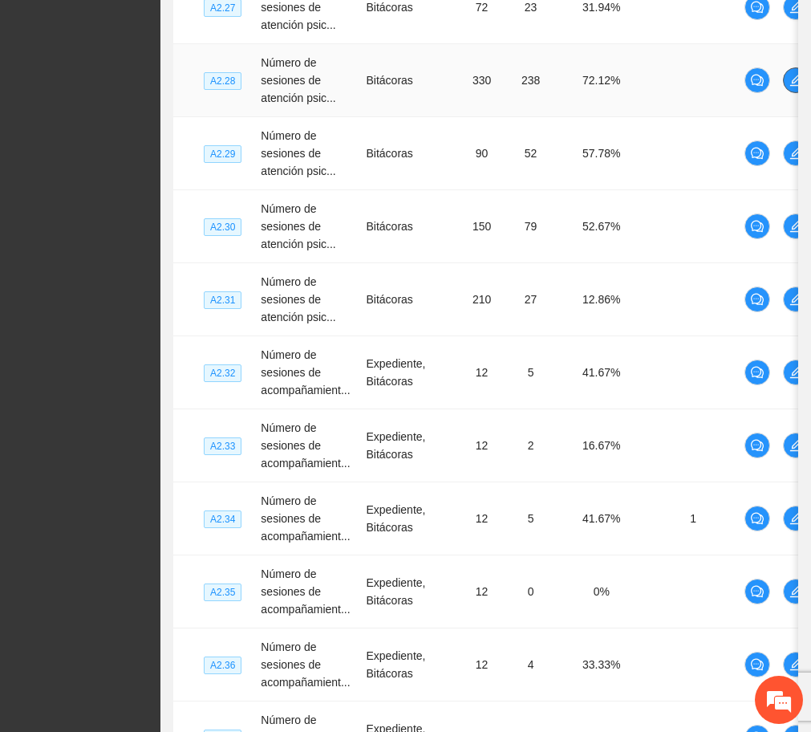
click at [786, 71] on button "button" at bounding box center [796, 80] width 26 height 26
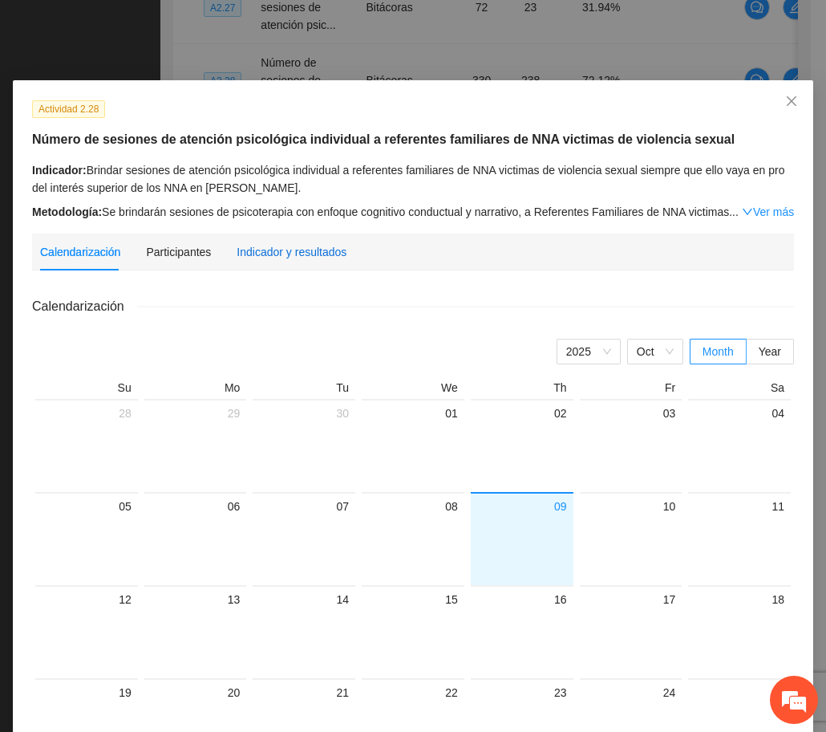
click at [282, 254] on div "Indicador y resultados" at bounding box center [292, 252] width 110 height 18
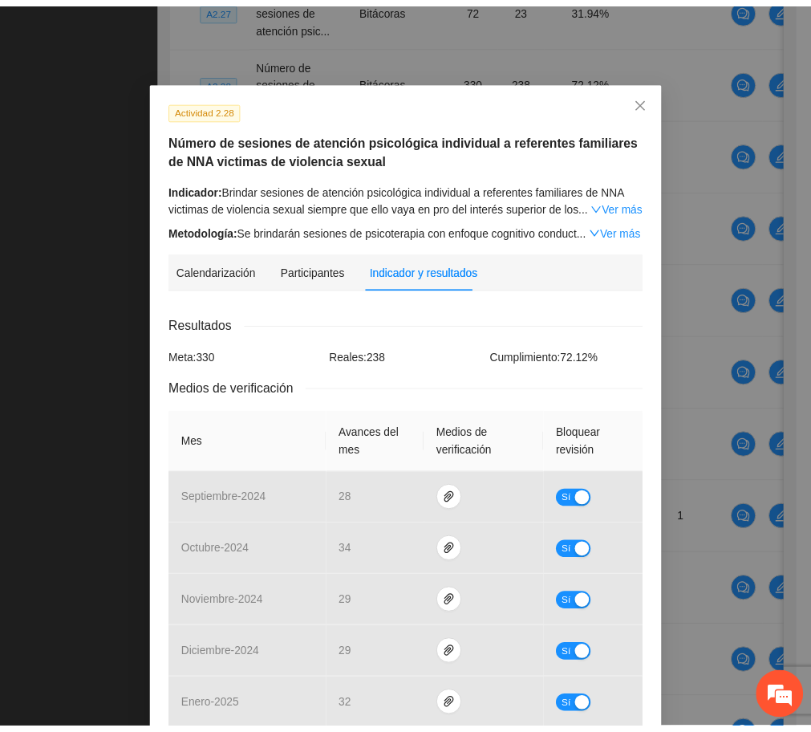
scroll to position [1, 0]
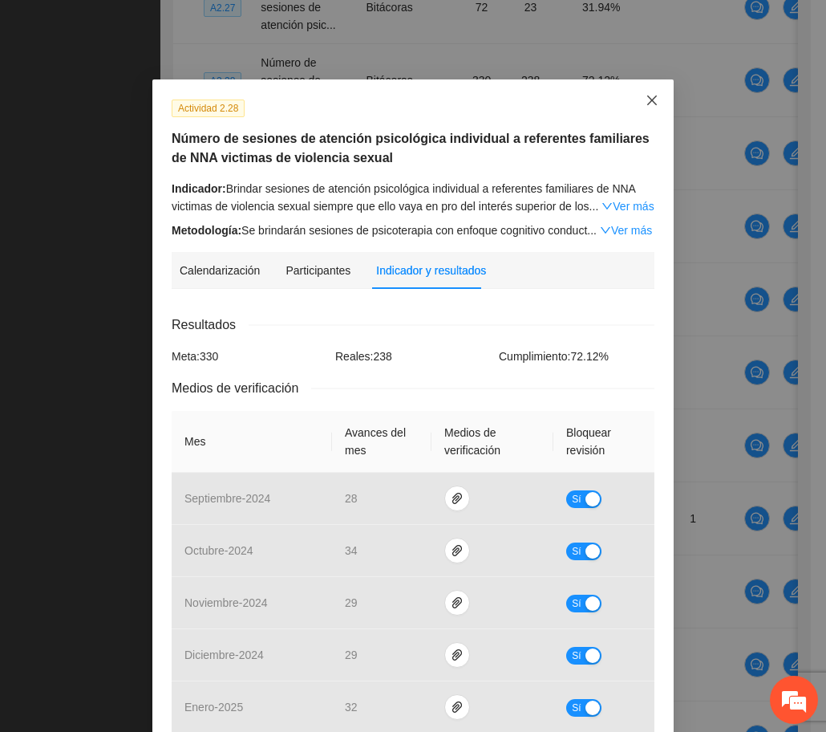
click at [649, 95] on icon "close" at bounding box center [652, 100] width 13 height 13
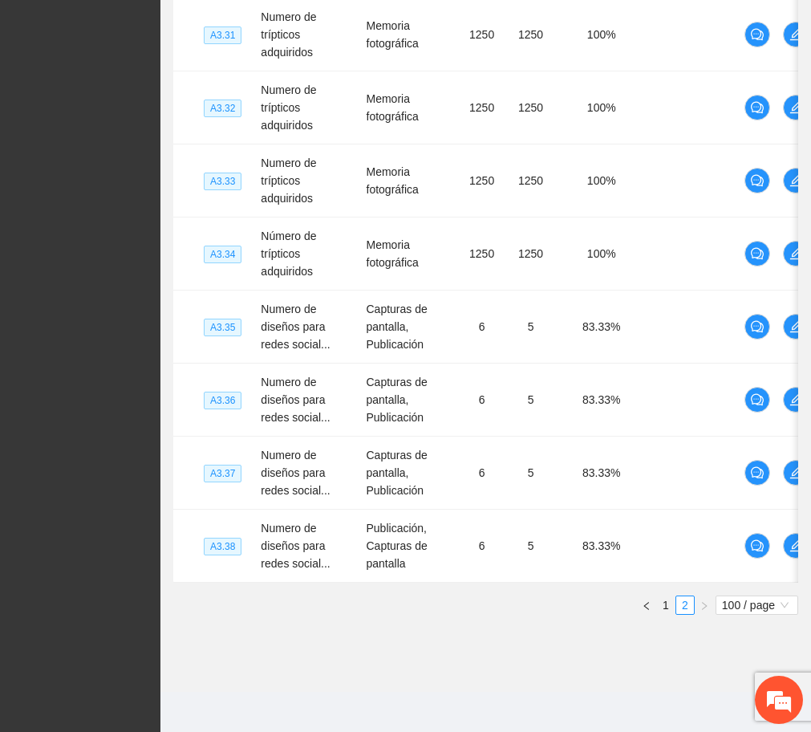
scroll to position [7122, 0]
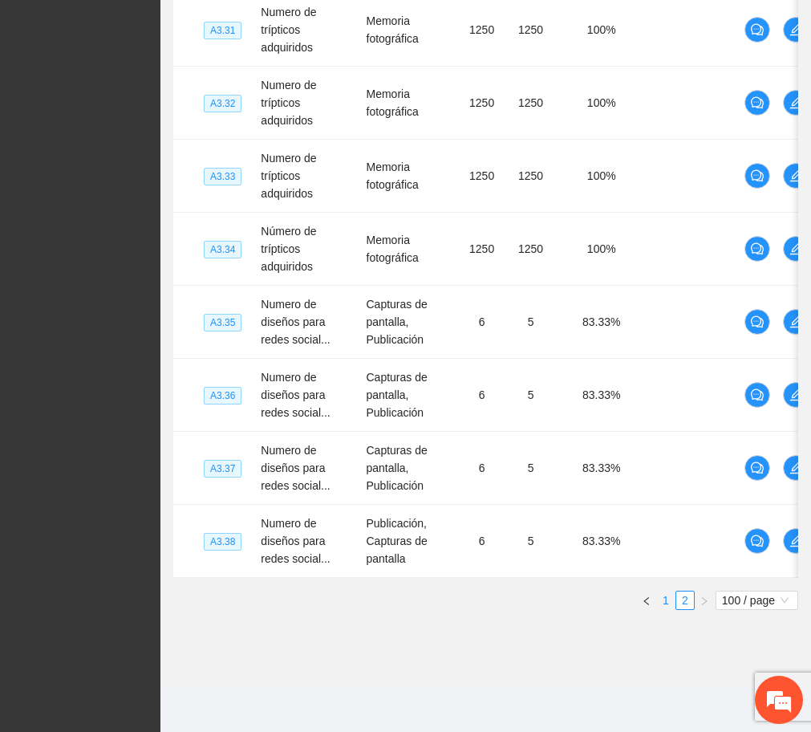
click at [664, 600] on link "1" at bounding box center [666, 600] width 18 height 18
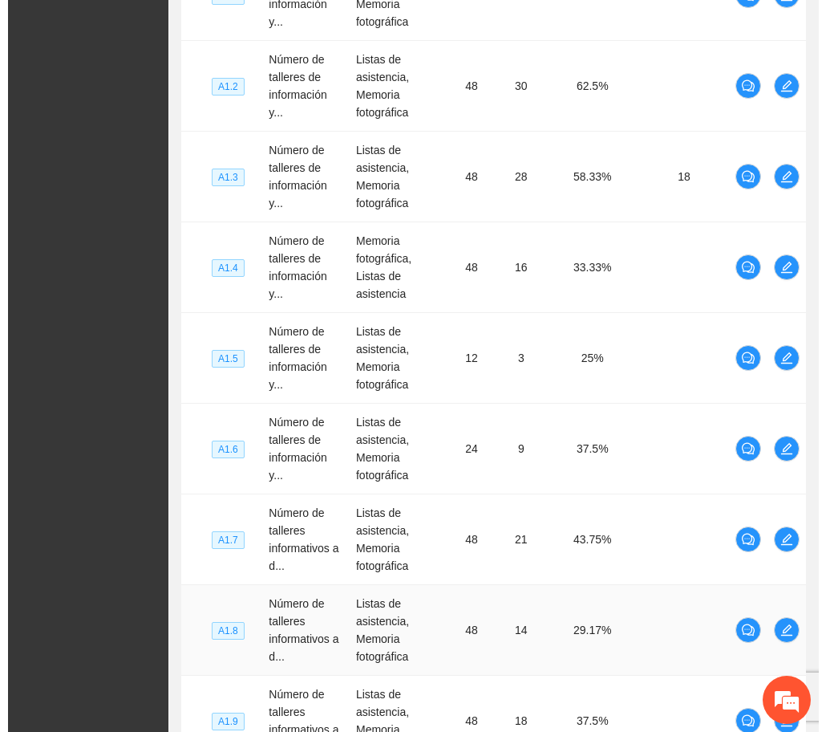
scroll to position [3752, 0]
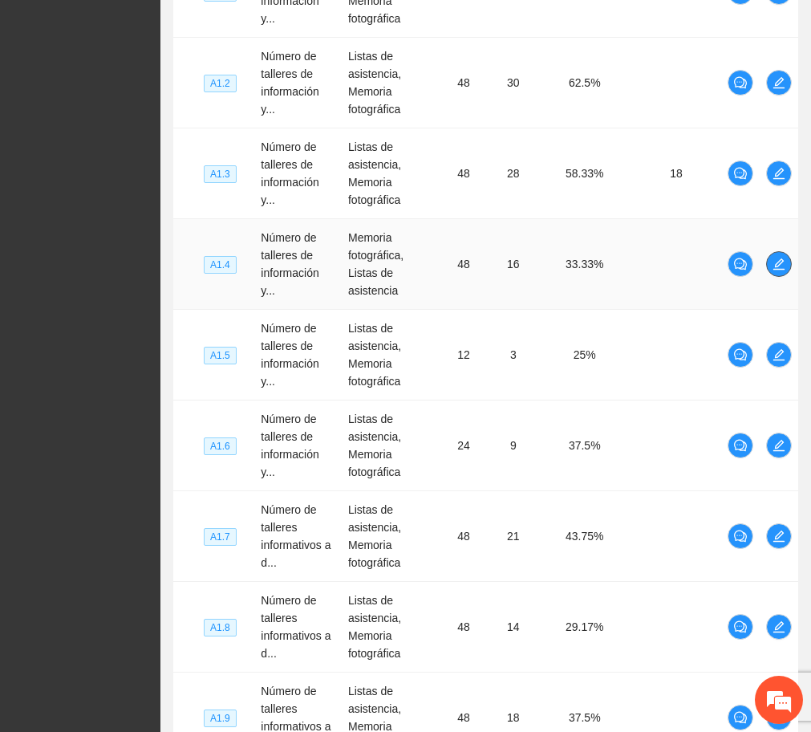
click at [777, 258] on icon "edit" at bounding box center [778, 263] width 11 height 11
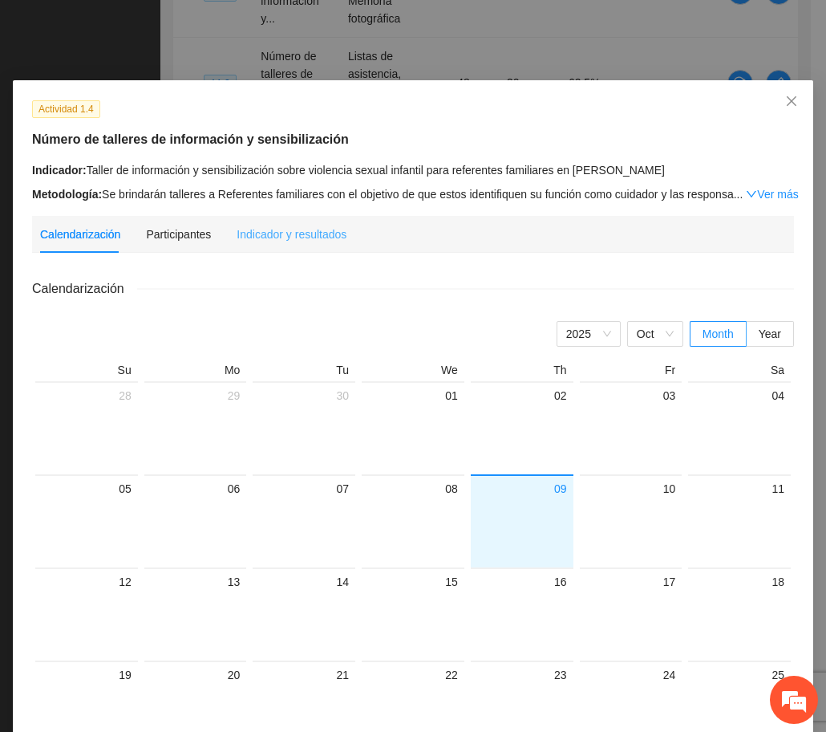
click at [271, 222] on div "Indicador y resultados" at bounding box center [292, 234] width 110 height 37
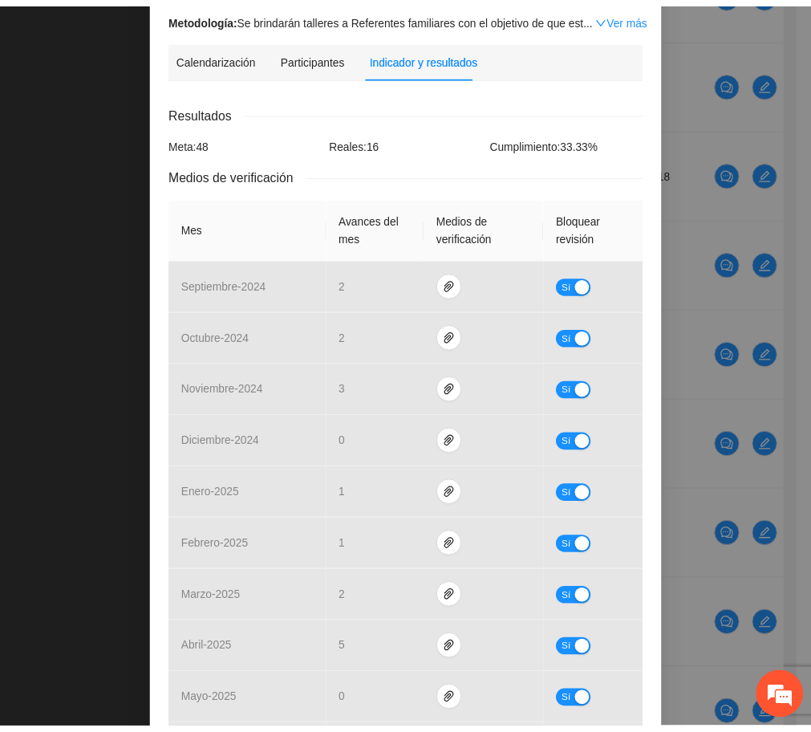
scroll to position [0, 0]
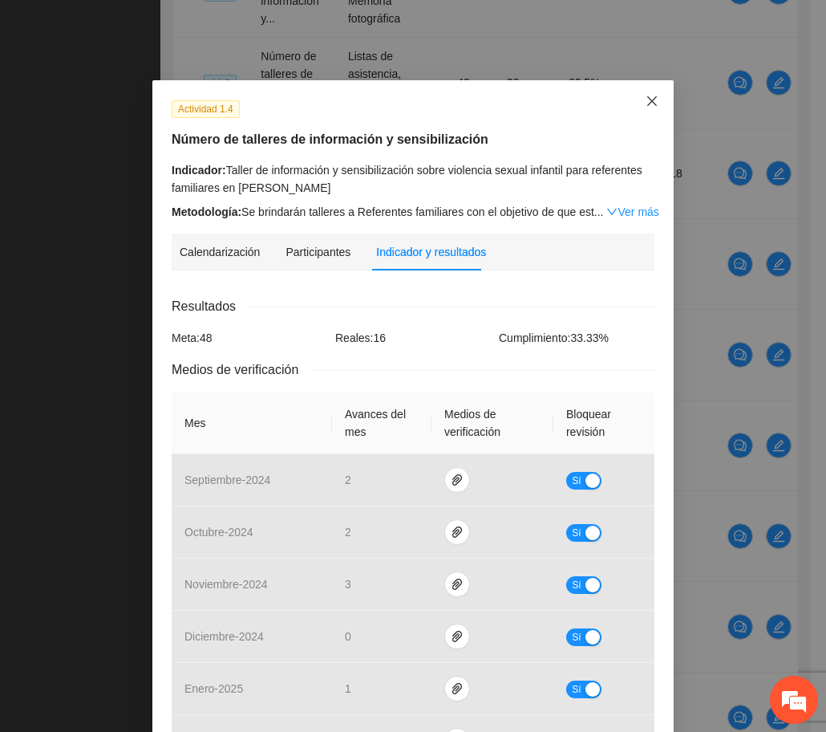
click at [647, 84] on span "Close" at bounding box center [652, 101] width 43 height 43
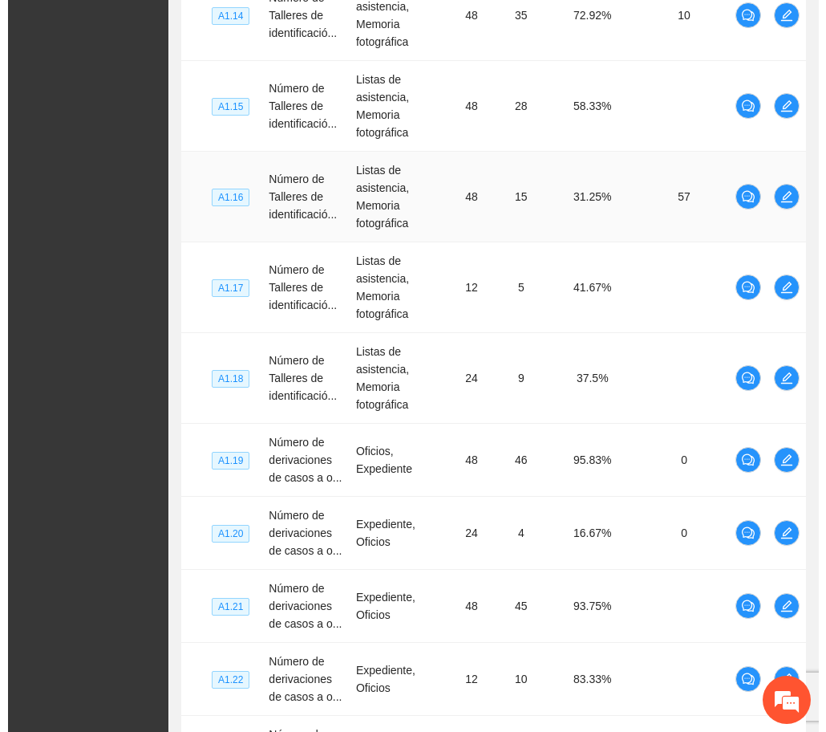
scroll to position [4906, 0]
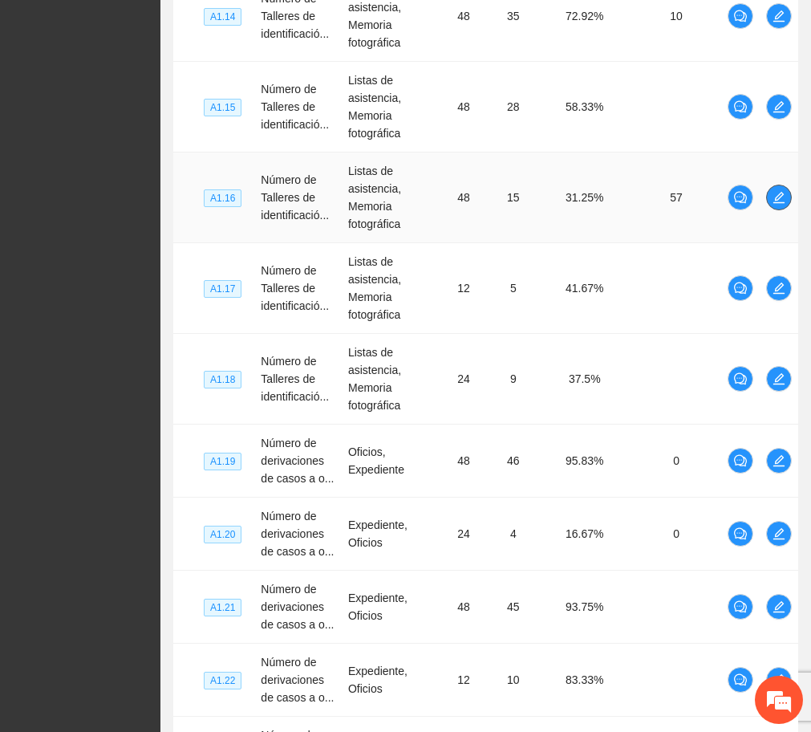
click at [776, 186] on button "button" at bounding box center [779, 198] width 26 height 26
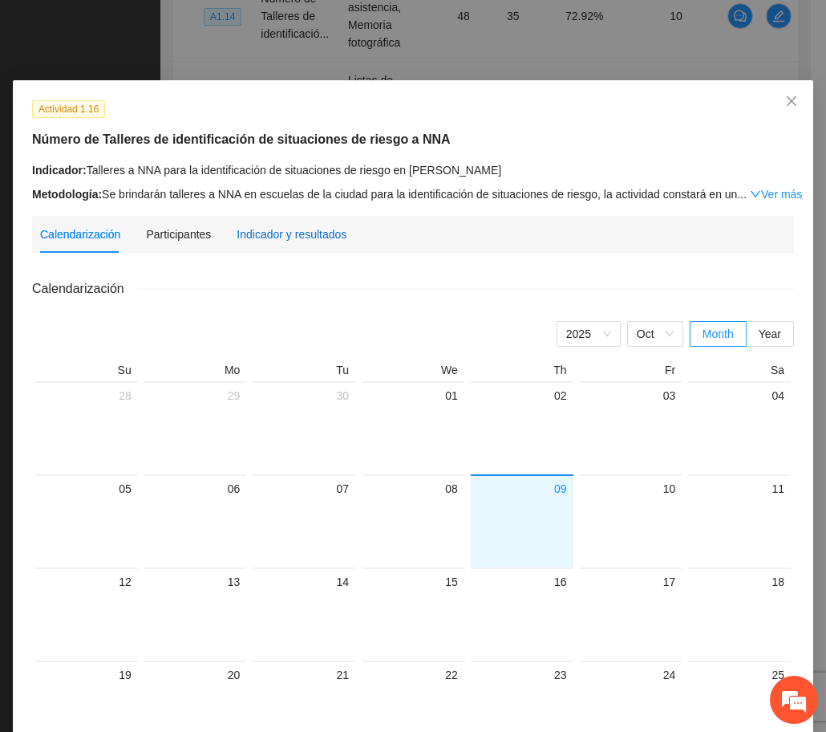
click at [280, 225] on div "Indicador y resultados" at bounding box center [292, 234] width 110 height 18
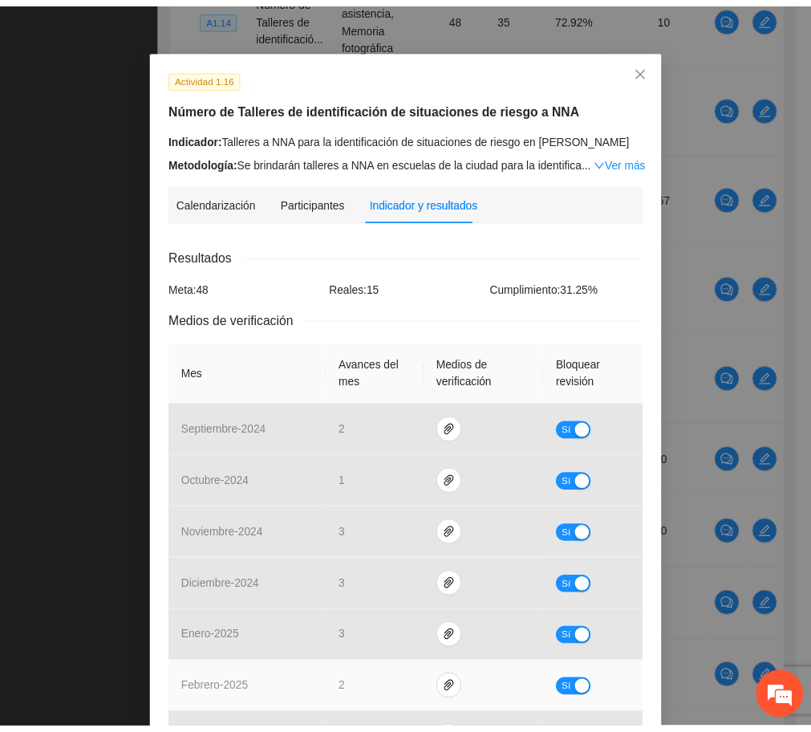
scroll to position [0, 0]
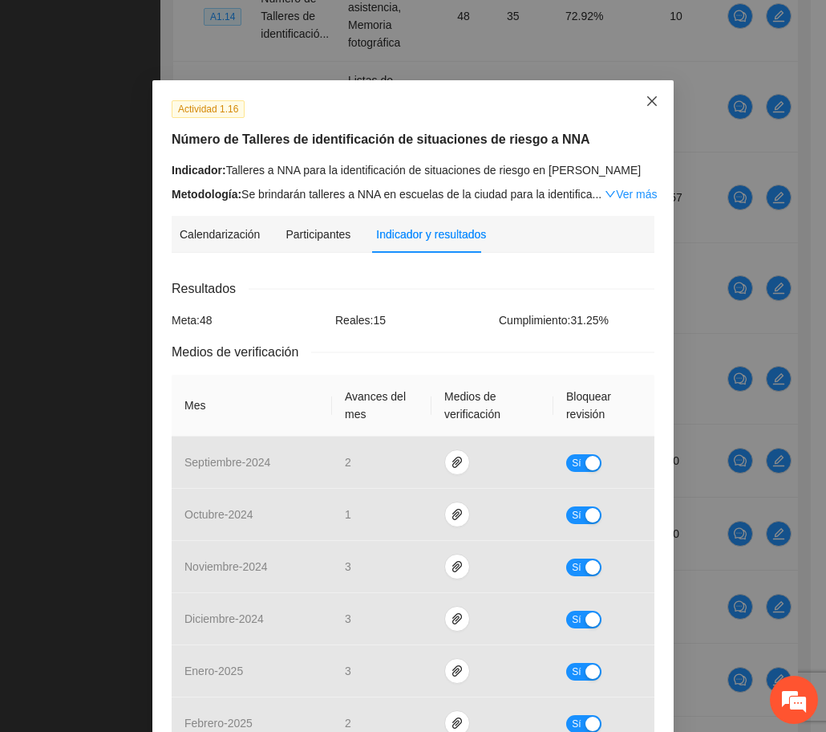
click at [646, 104] on icon "close" at bounding box center [652, 101] width 13 height 13
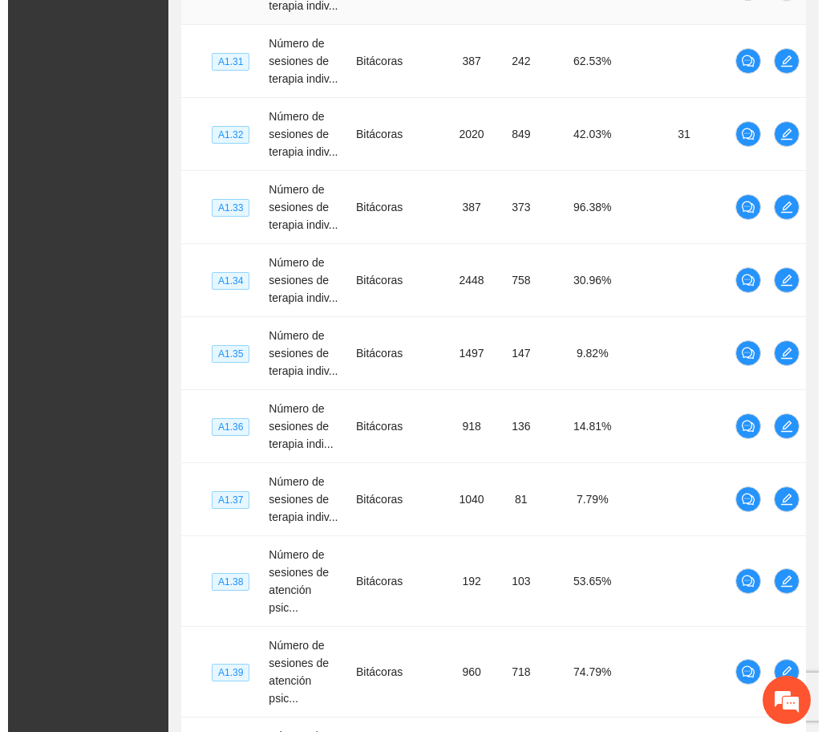
scroll to position [6183, 0]
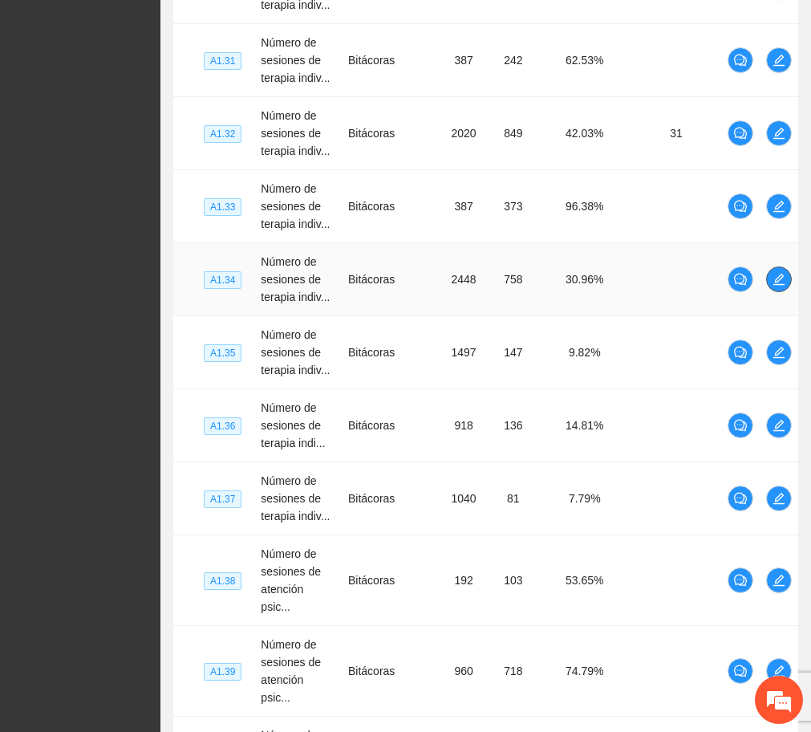
click at [777, 274] on icon "edit" at bounding box center [778, 279] width 11 height 11
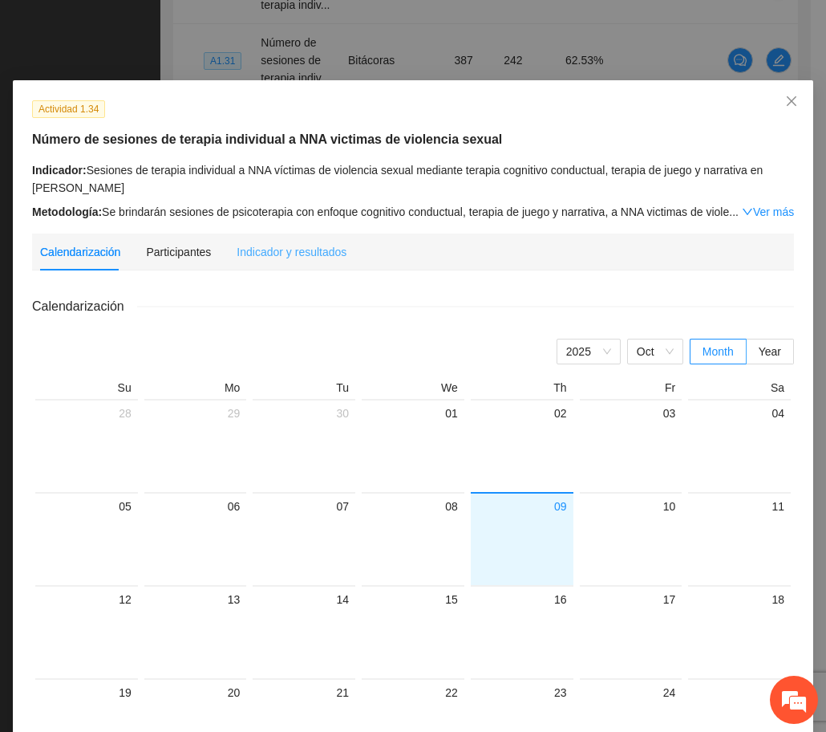
click at [311, 237] on div "Indicador y resultados" at bounding box center [292, 251] width 110 height 37
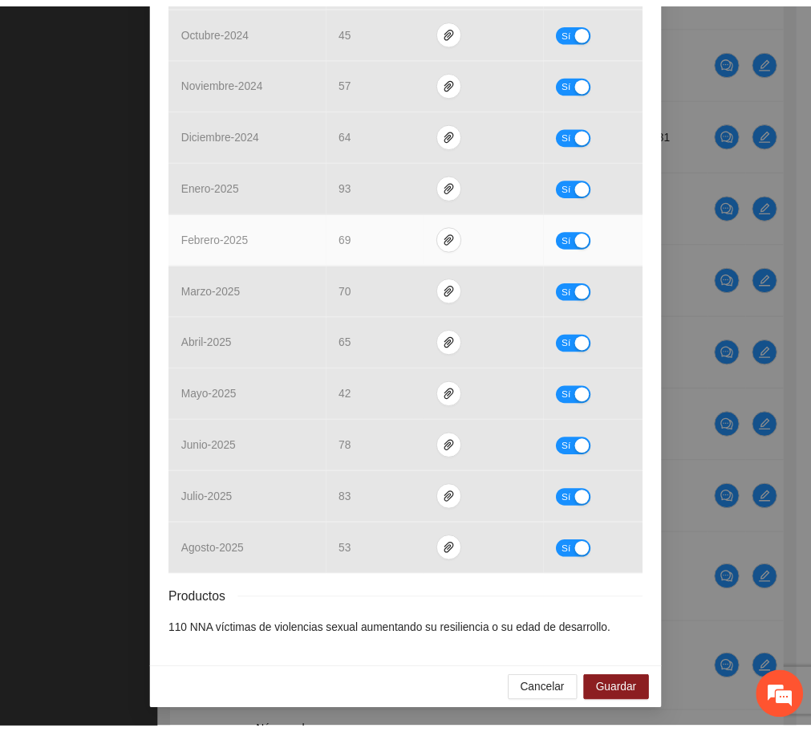
scroll to position [0, 0]
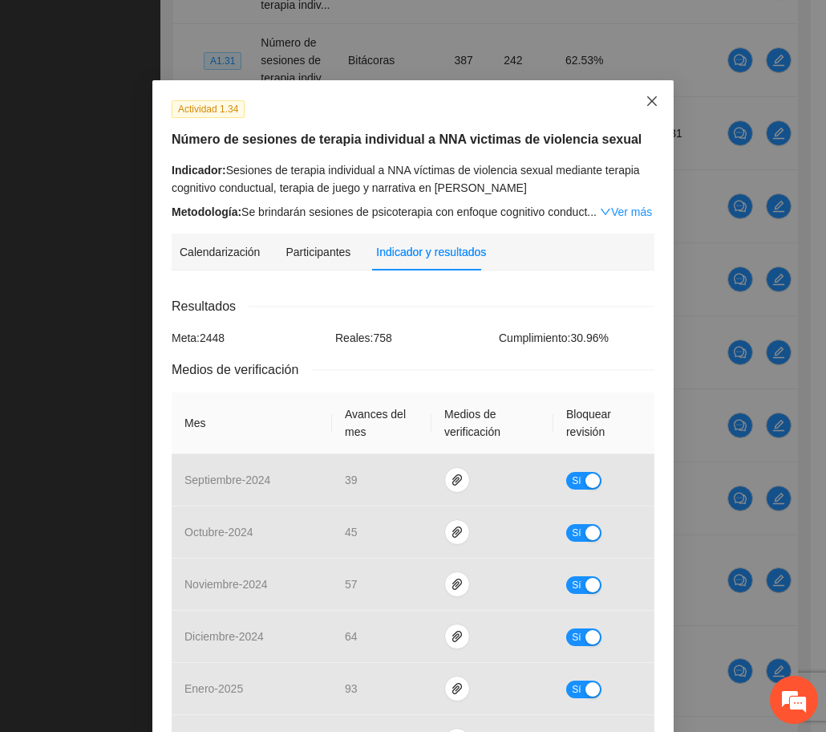
click at [651, 100] on icon "close" at bounding box center [652, 101] width 13 height 13
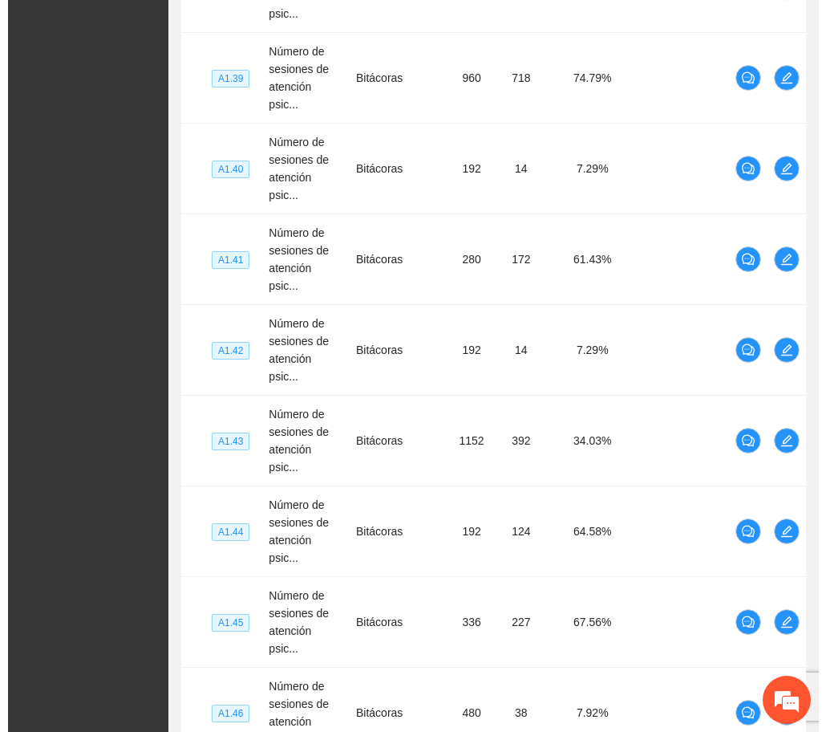
scroll to position [6777, 0]
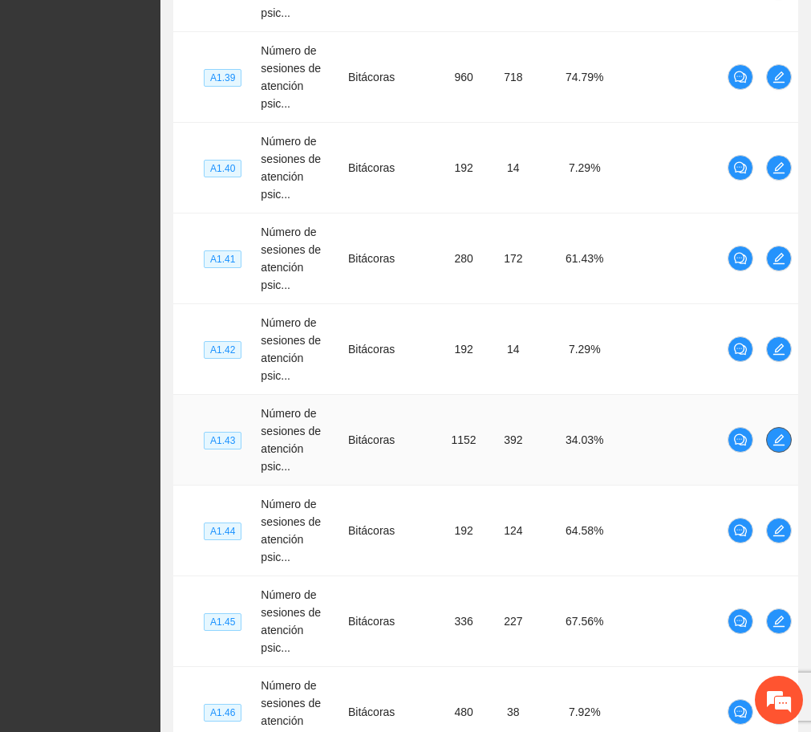
click at [783, 433] on icon "edit" at bounding box center [779, 439] width 13 height 13
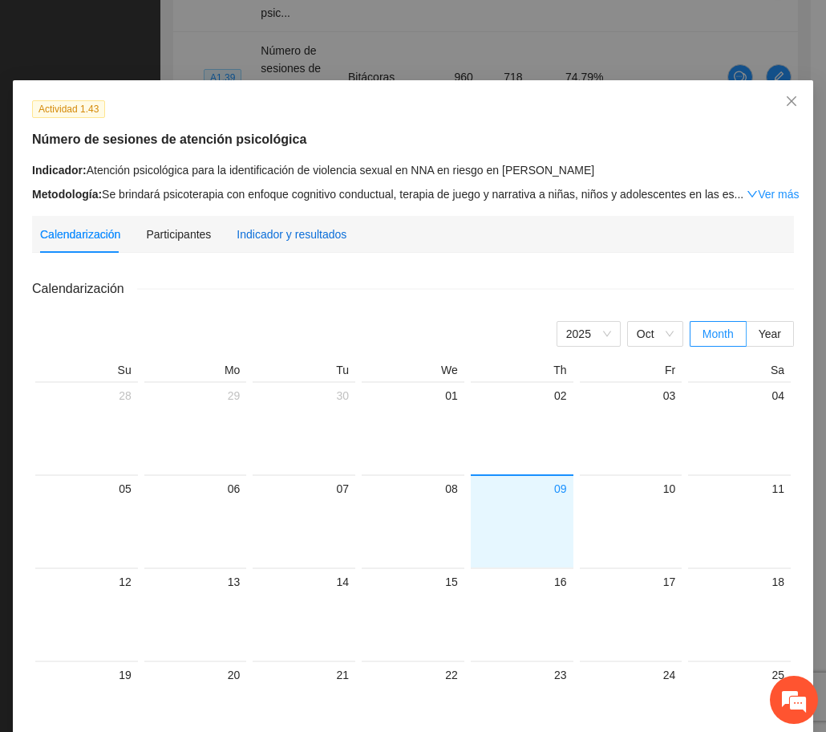
click at [327, 225] on div "Indicador y resultados" at bounding box center [292, 234] width 110 height 18
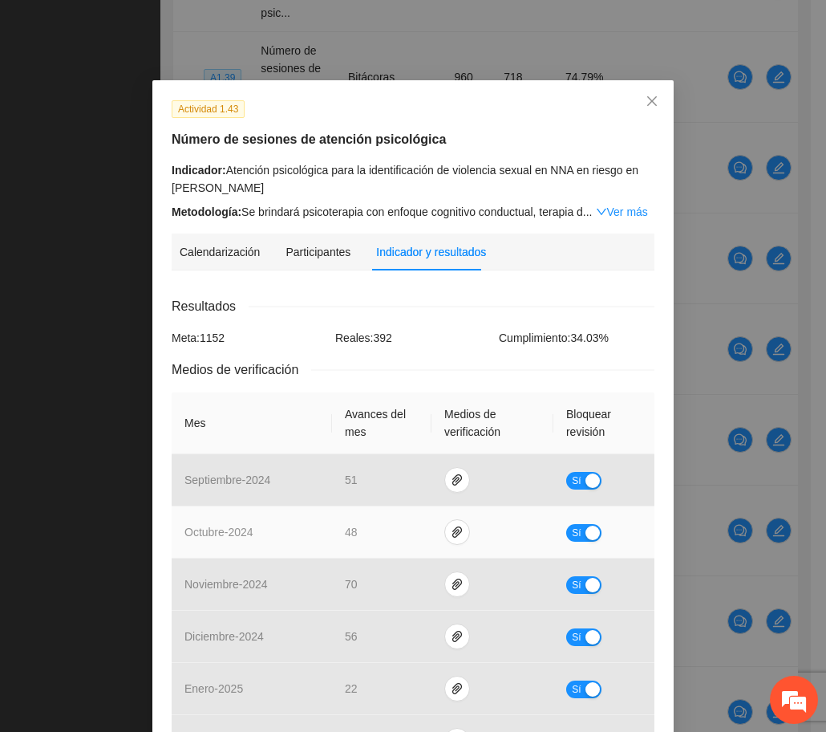
scroll to position [451, 0]
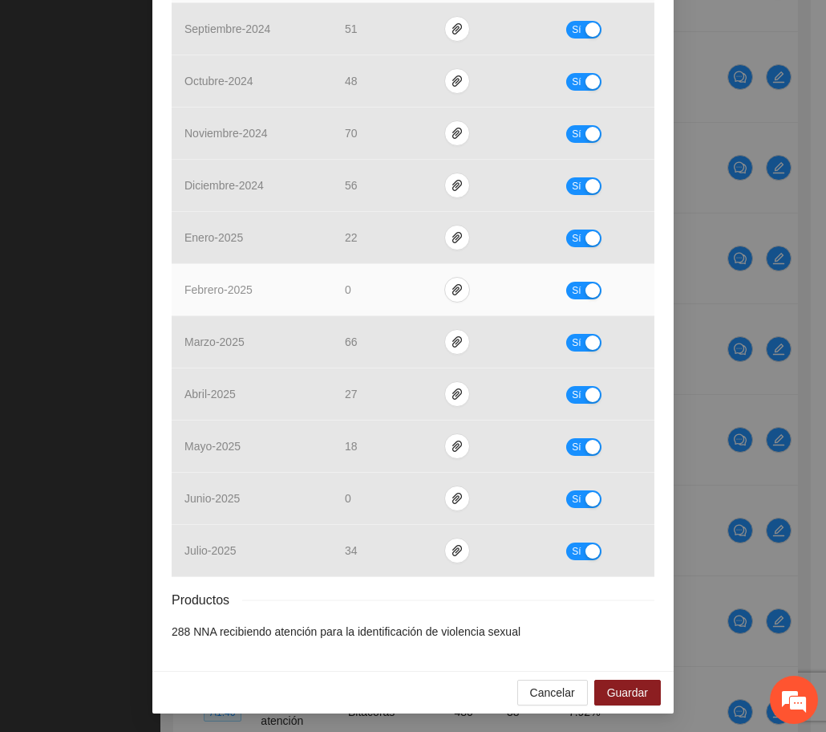
click at [611, 295] on div "Sí" at bounding box center [603, 290] width 75 height 18
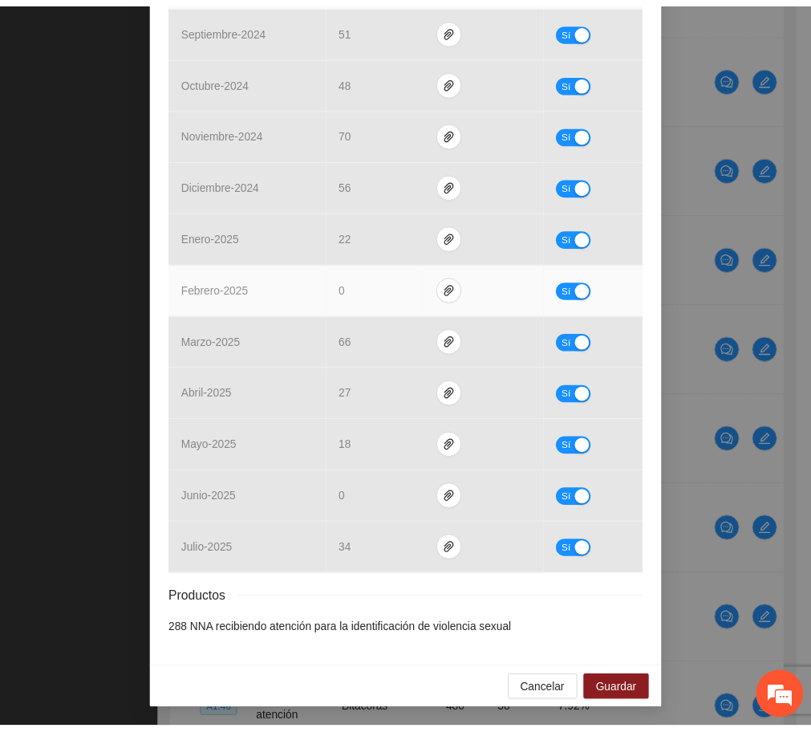
scroll to position [0, 0]
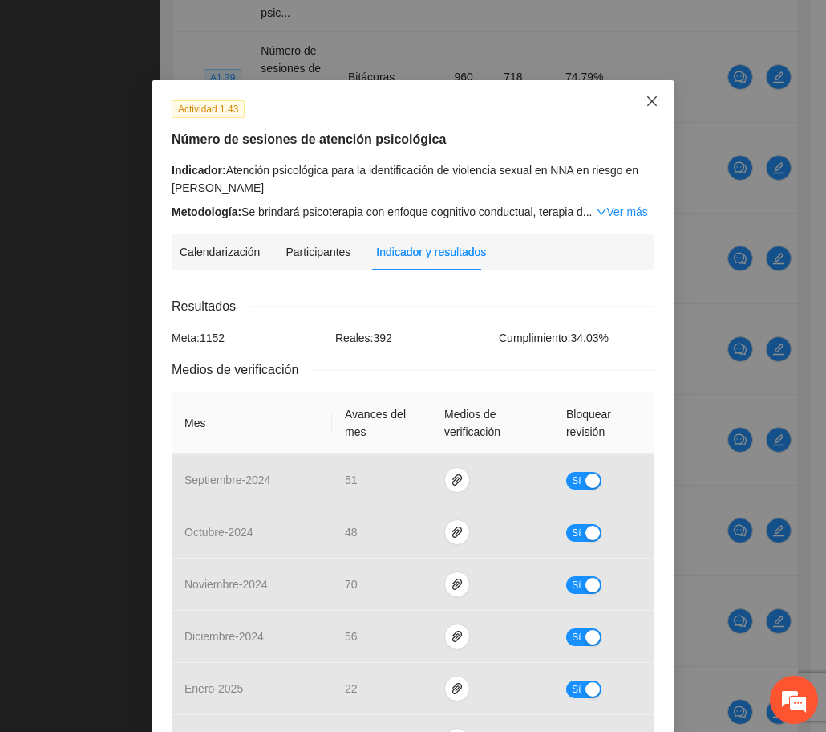
click at [655, 99] on span "Close" at bounding box center [652, 101] width 43 height 43
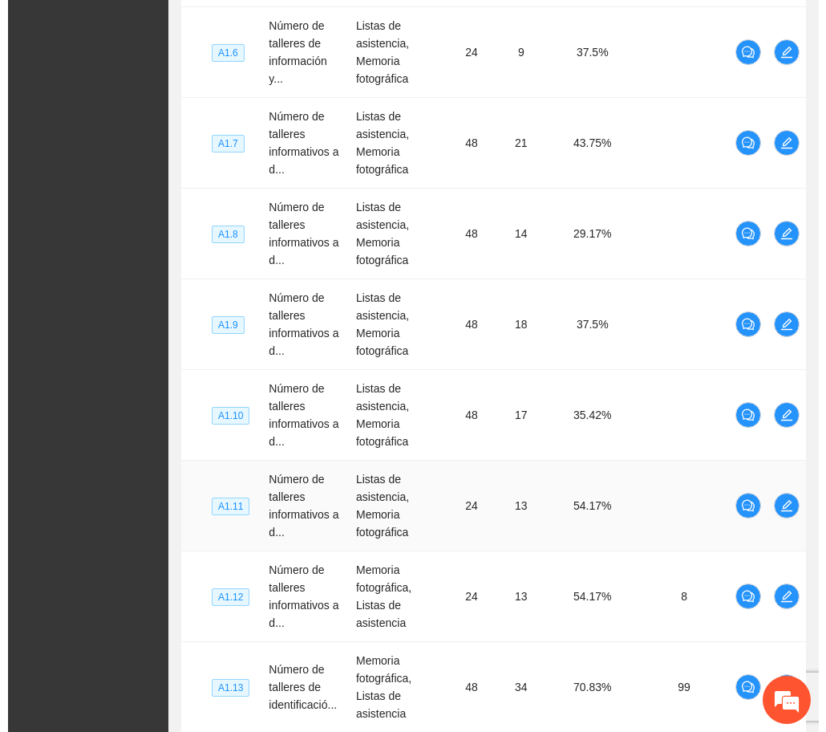
scroll to position [4125, 0]
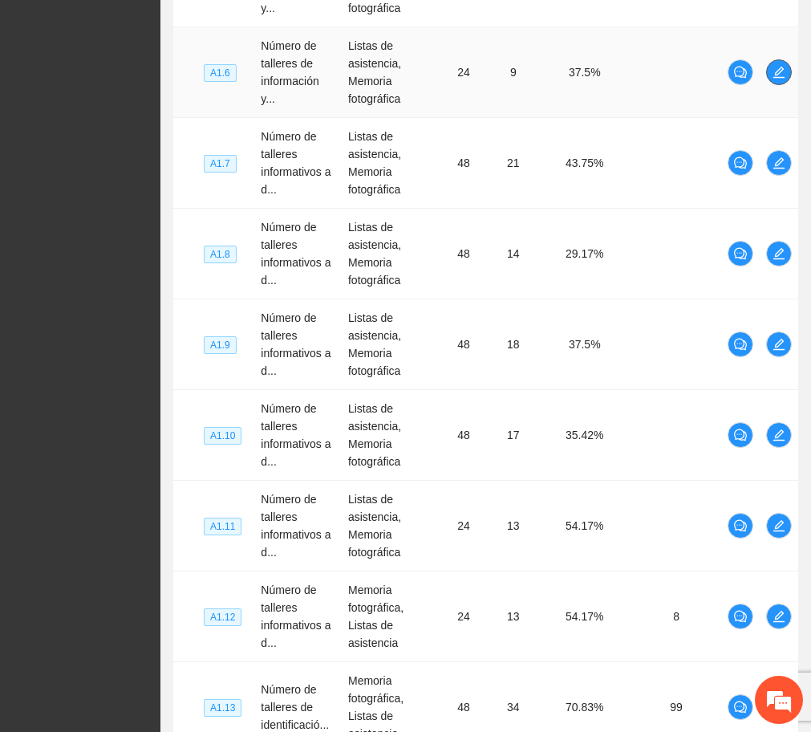
click at [771, 62] on button "button" at bounding box center [779, 72] width 26 height 26
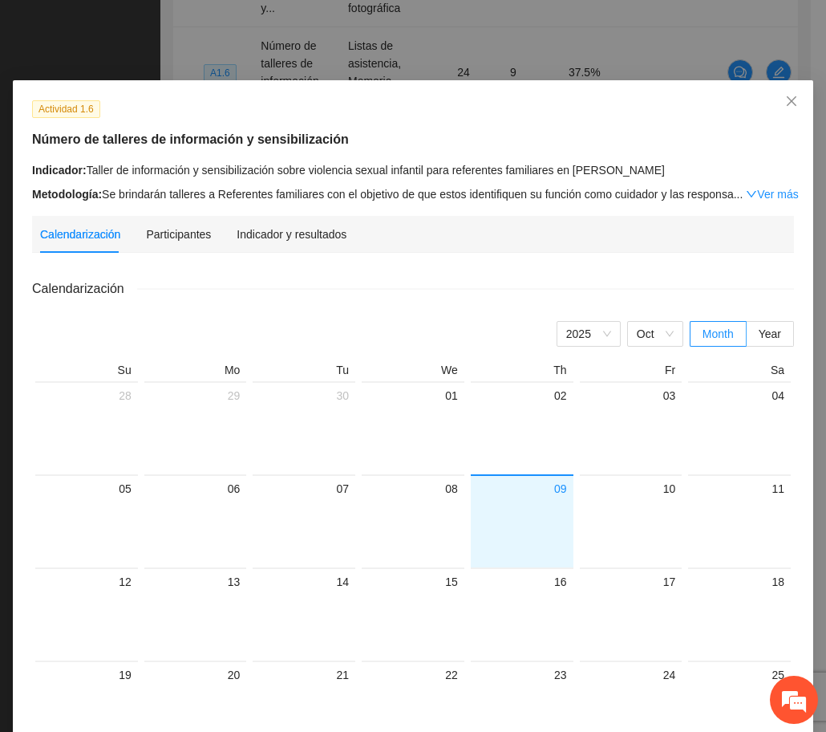
click at [337, 236] on div "Calendarización Participantes Indicador y resultados" at bounding box center [413, 234] width 746 height 37
click at [326, 236] on div "Indicador y resultados" at bounding box center [292, 234] width 110 height 18
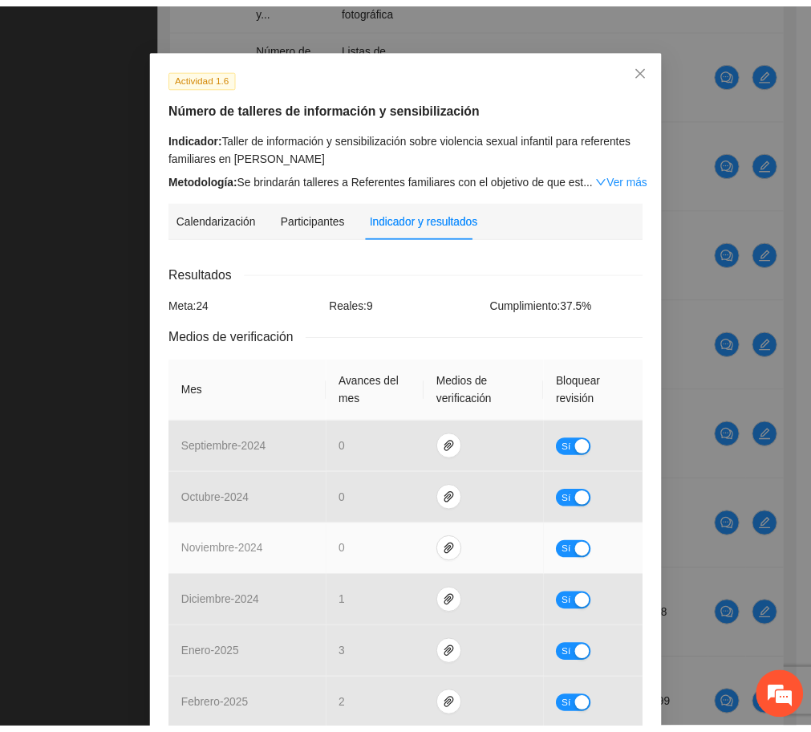
scroll to position [0, 0]
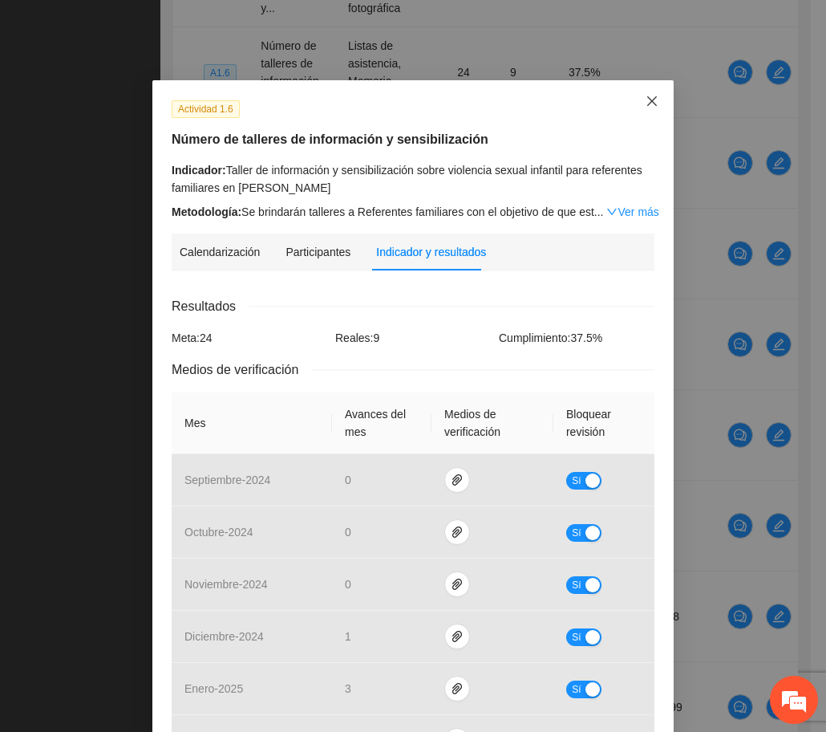
click at [647, 102] on icon "close" at bounding box center [652, 101] width 10 height 10
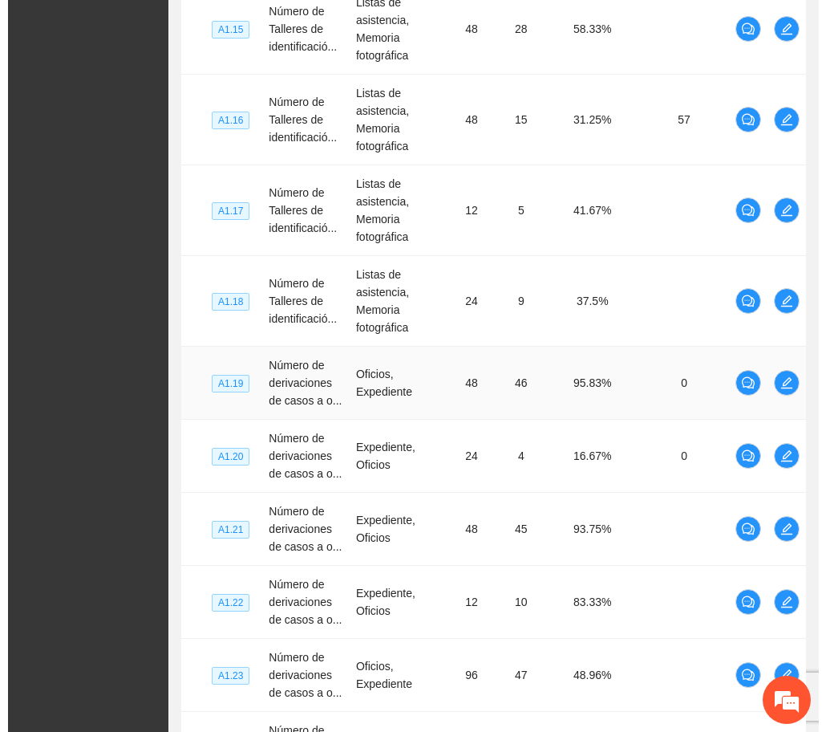
scroll to position [4985, 0]
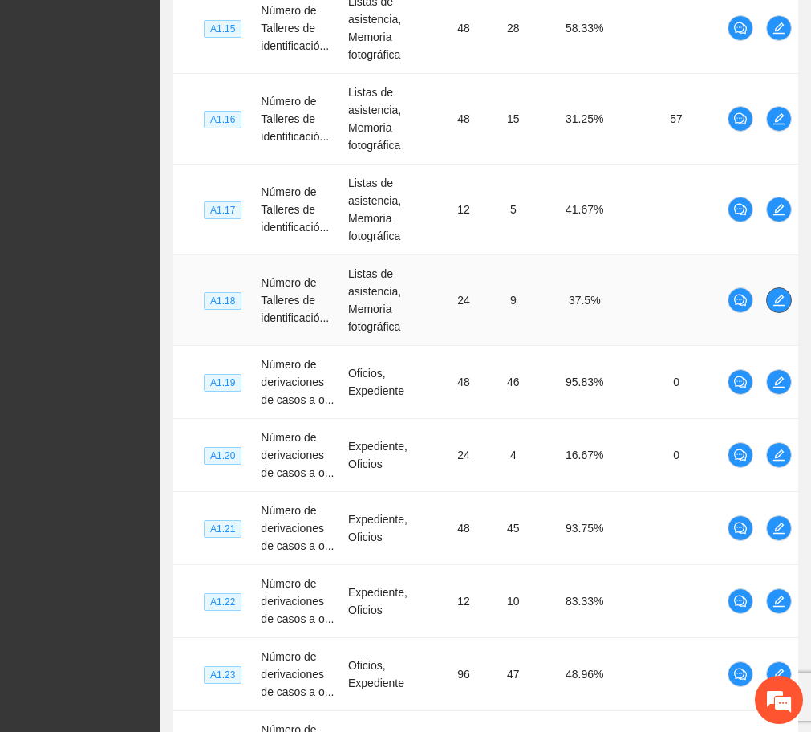
click at [778, 294] on icon "edit" at bounding box center [778, 299] width 11 height 11
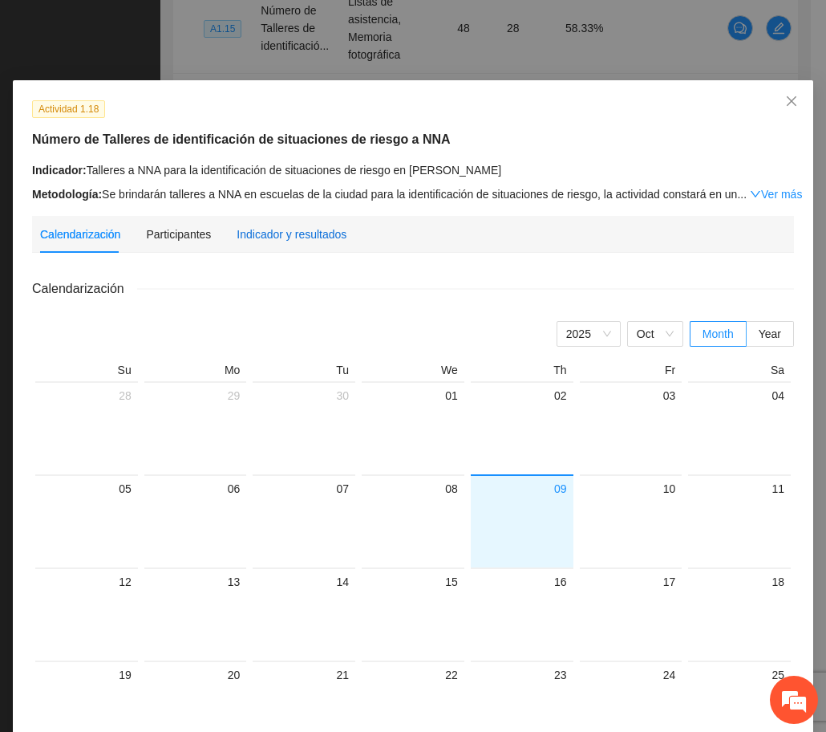
click at [297, 229] on div "Indicador y resultados" at bounding box center [292, 234] width 110 height 18
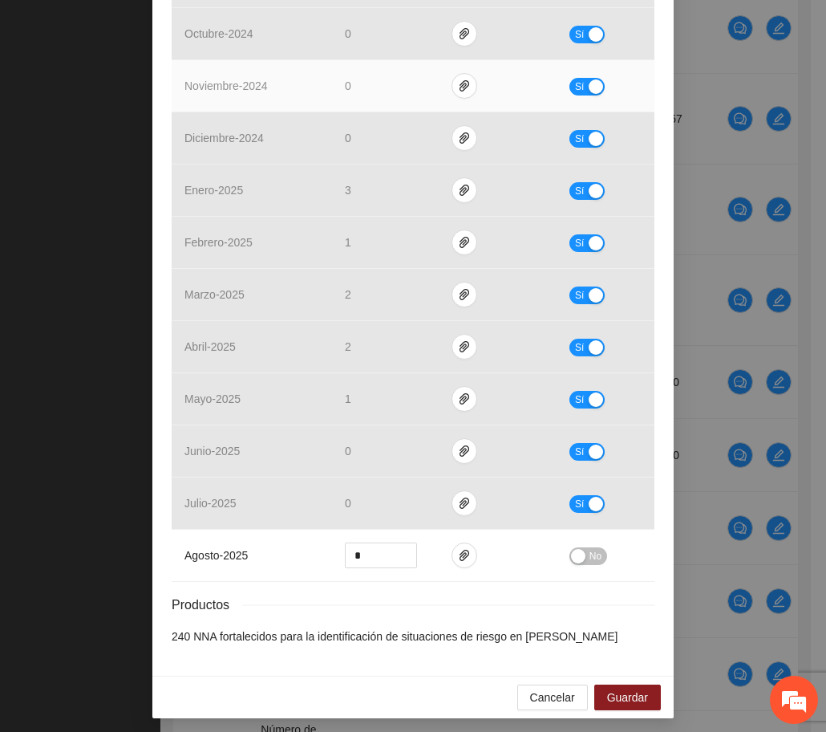
scroll to position [480, 0]
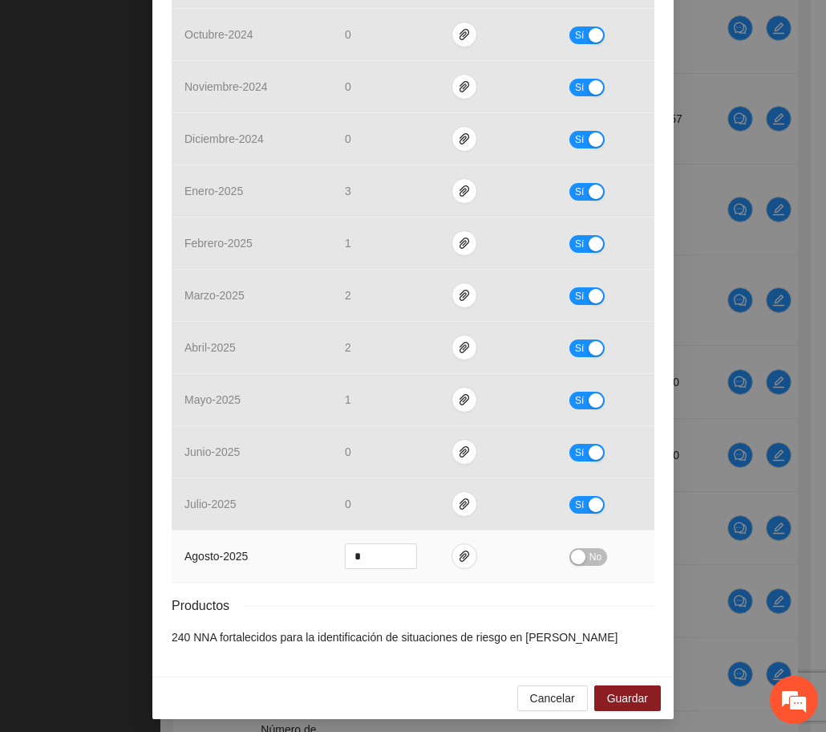
click at [581, 561] on button "No" at bounding box center [589, 557] width 38 height 18
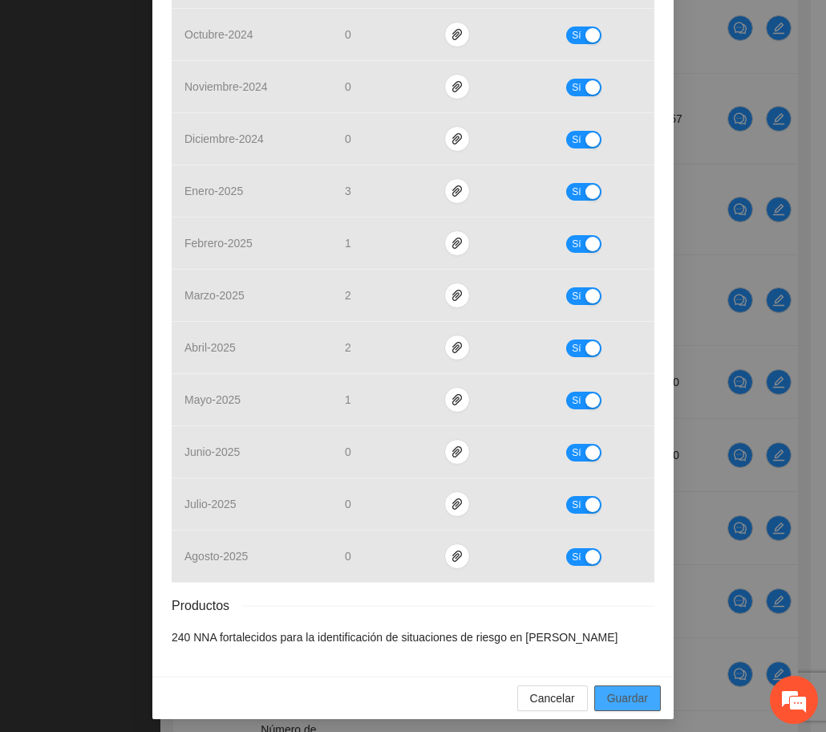
click at [615, 692] on span "Guardar" at bounding box center [627, 698] width 41 height 18
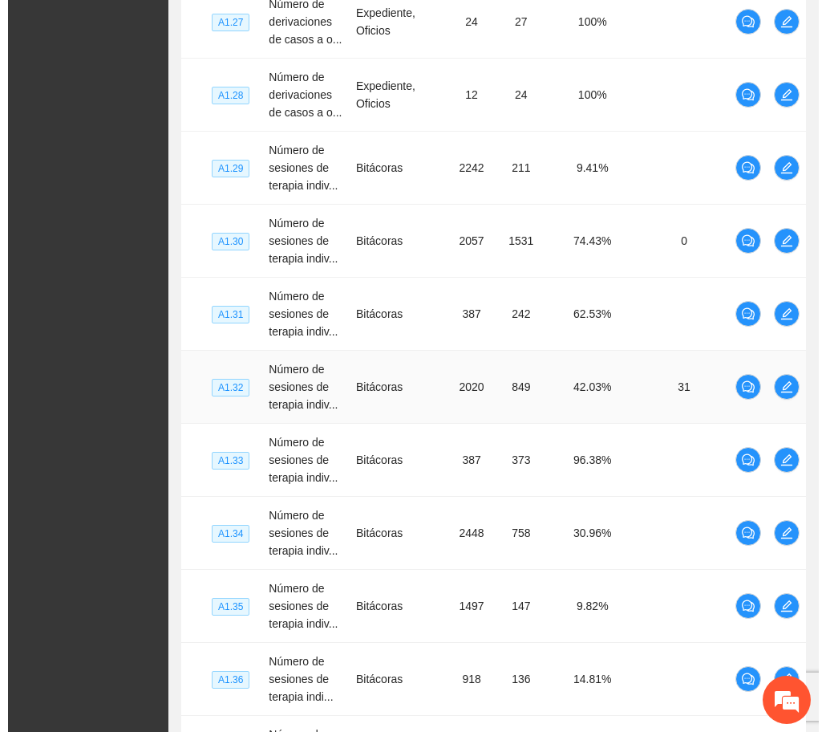
scroll to position [6319, 0]
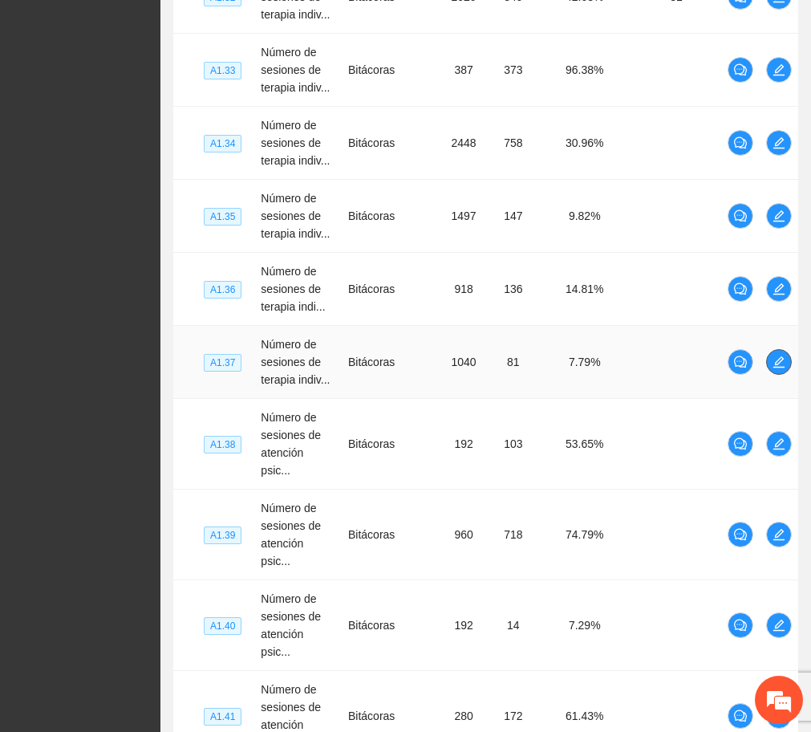
click at [769, 355] on span "edit" at bounding box center [779, 361] width 24 height 13
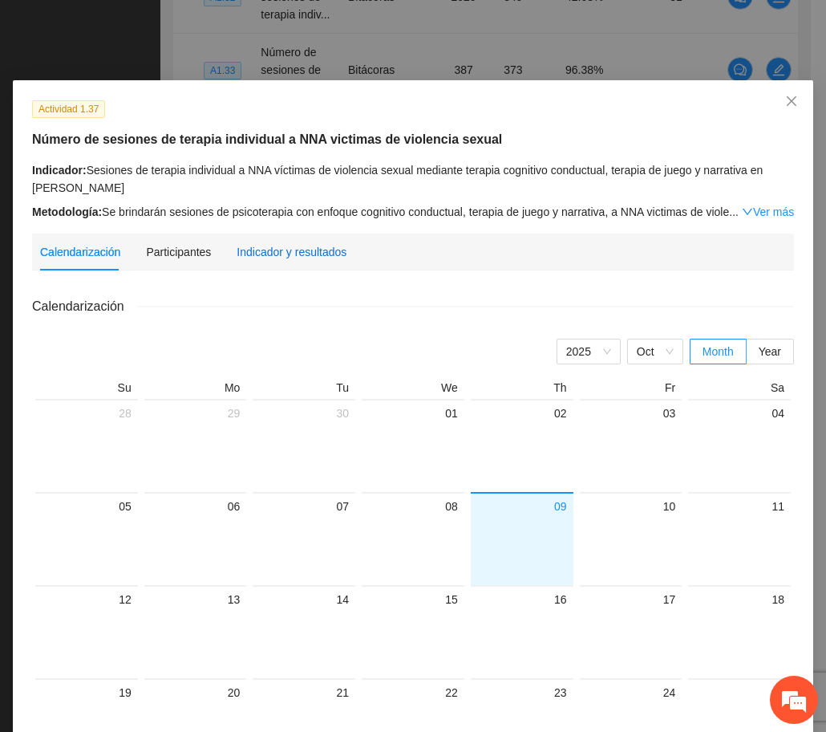
click at [278, 245] on div "Indicador y resultados" at bounding box center [292, 252] width 110 height 18
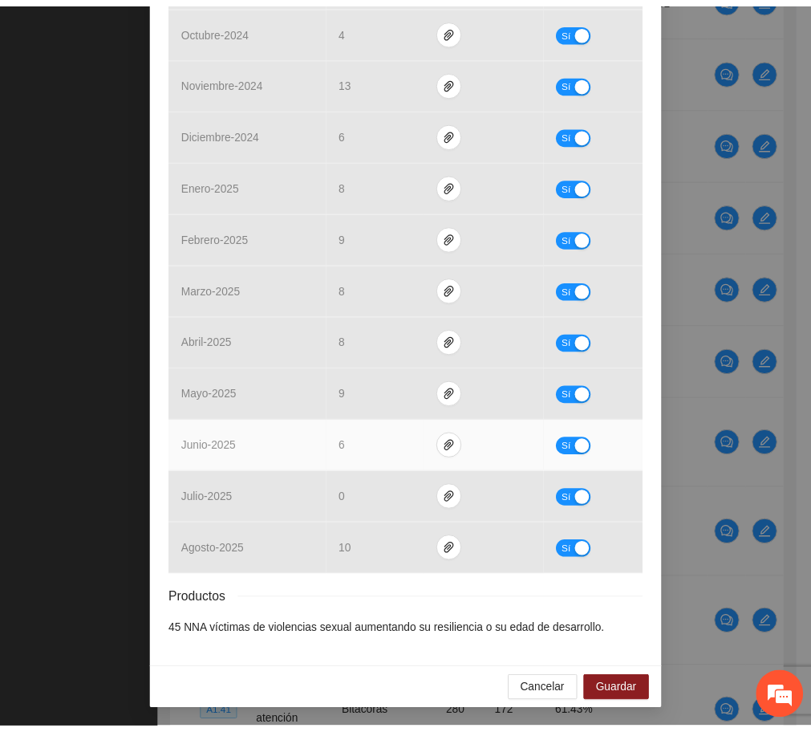
scroll to position [0, 0]
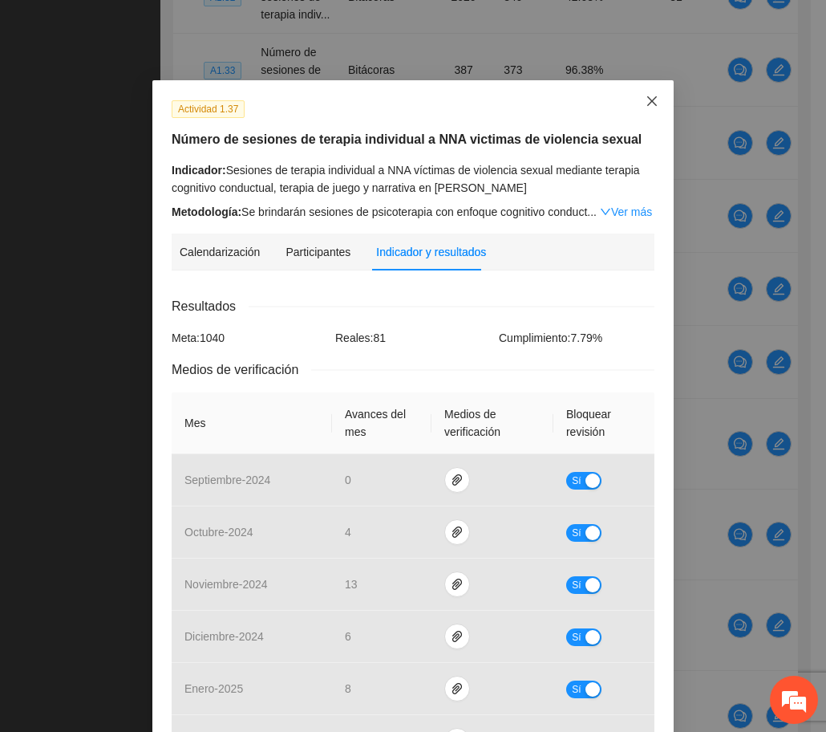
click at [652, 91] on span "Close" at bounding box center [652, 101] width 43 height 43
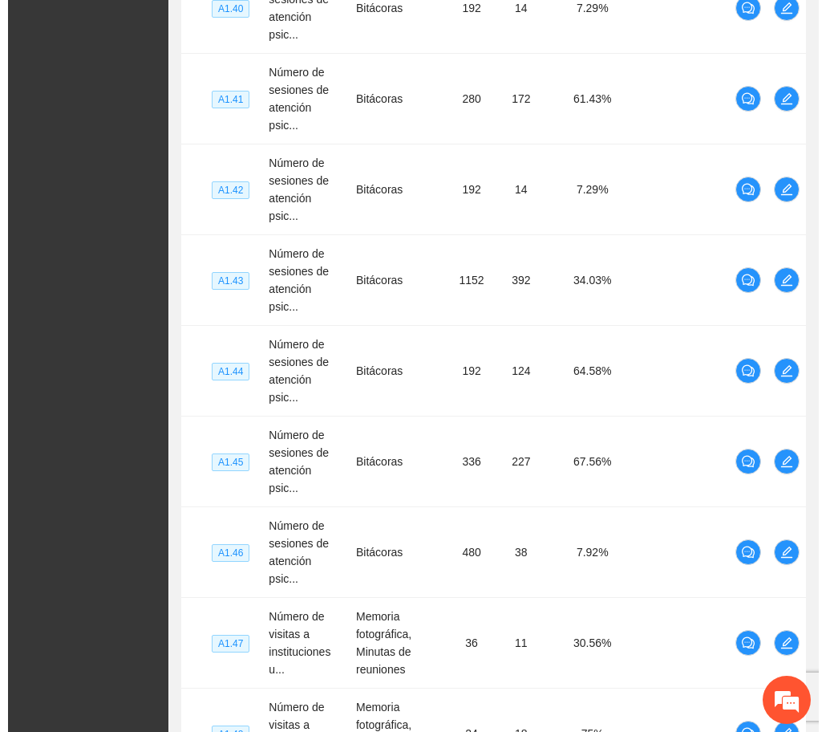
scroll to position [6957, 0]
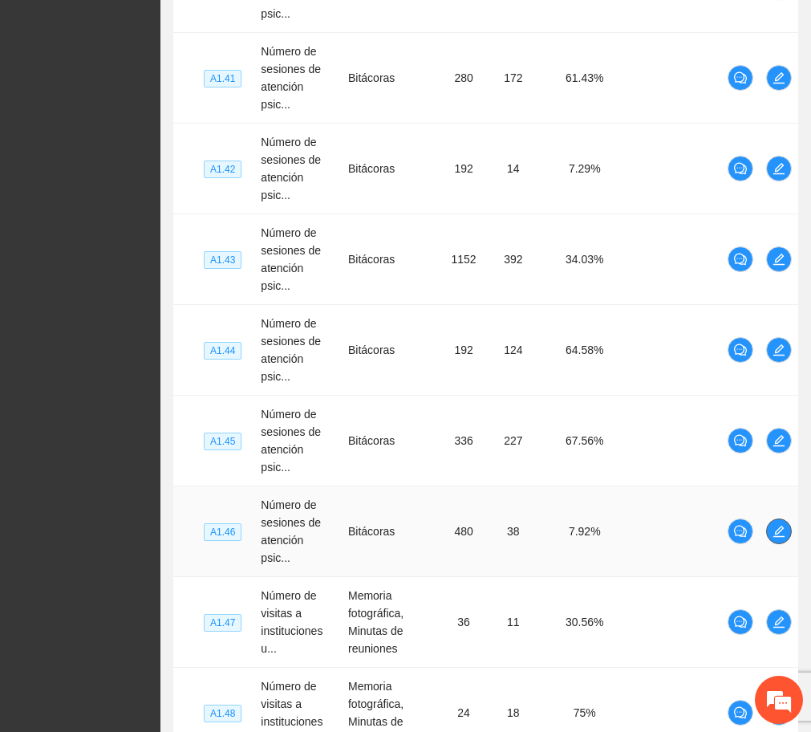
click at [784, 518] on button "button" at bounding box center [779, 531] width 26 height 26
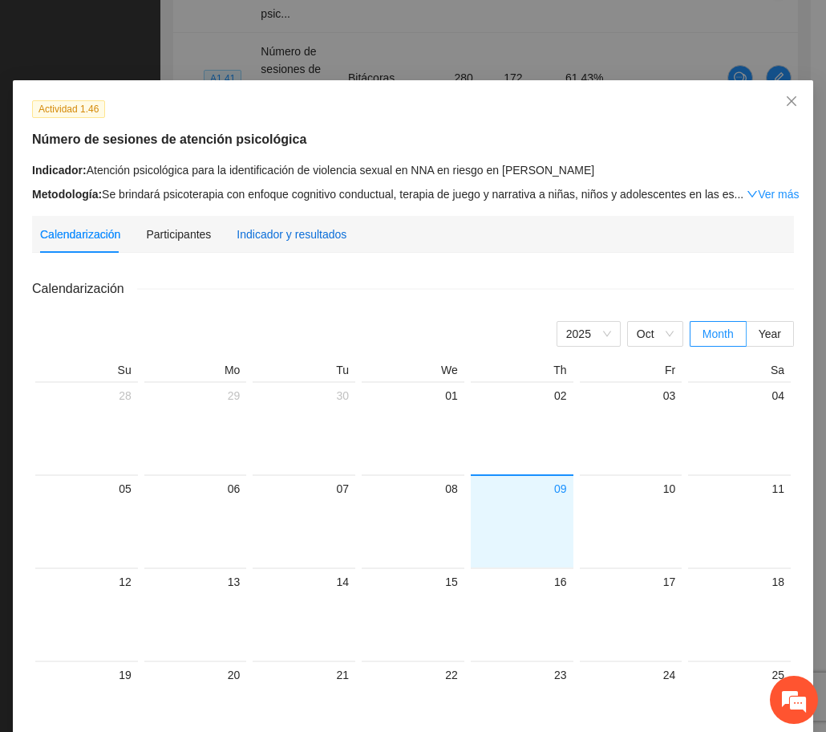
click at [304, 231] on div "Indicador y resultados" at bounding box center [292, 234] width 110 height 18
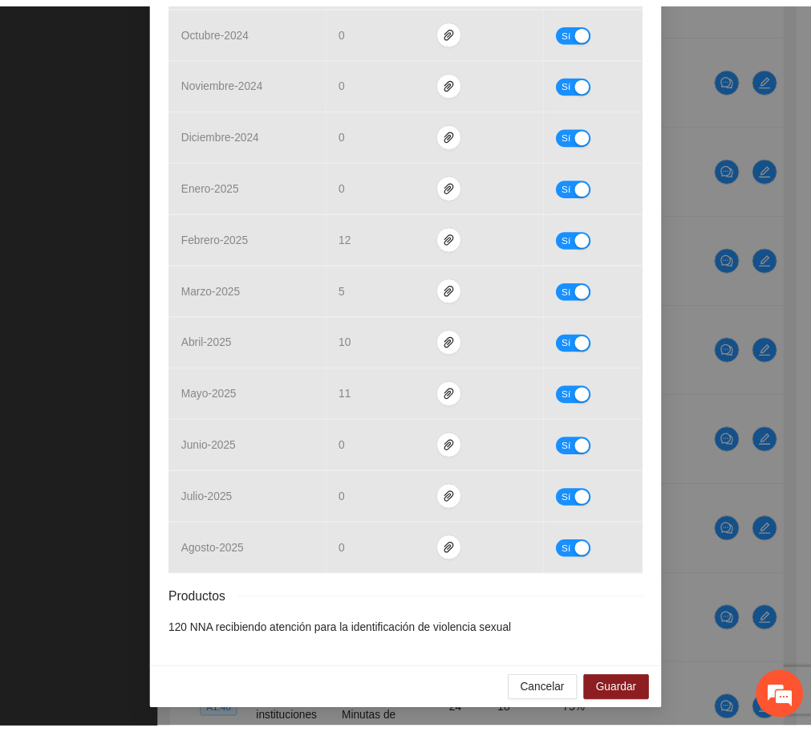
scroll to position [0, 0]
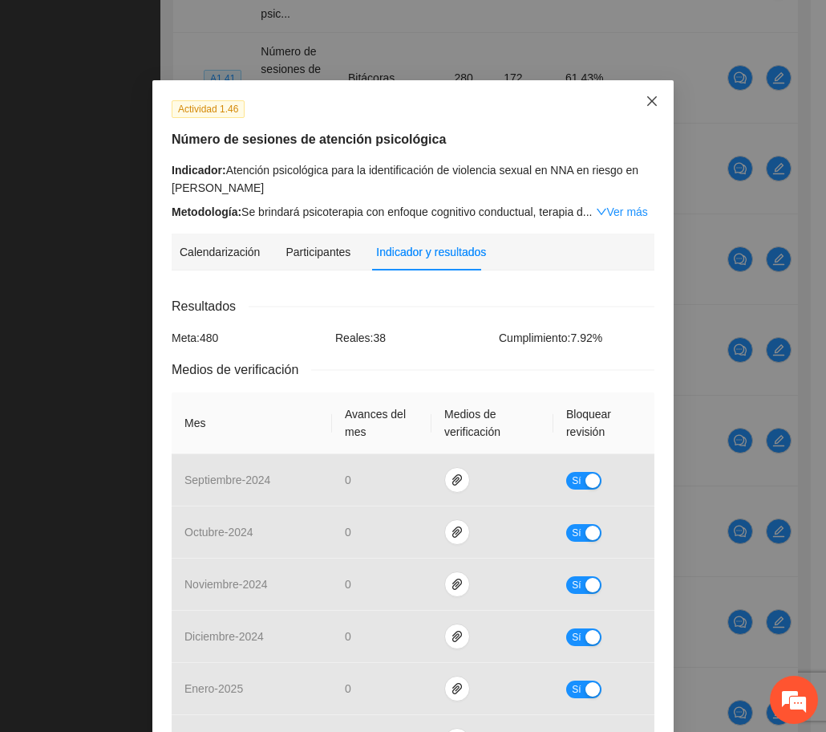
click at [646, 99] on icon "close" at bounding box center [652, 101] width 13 height 13
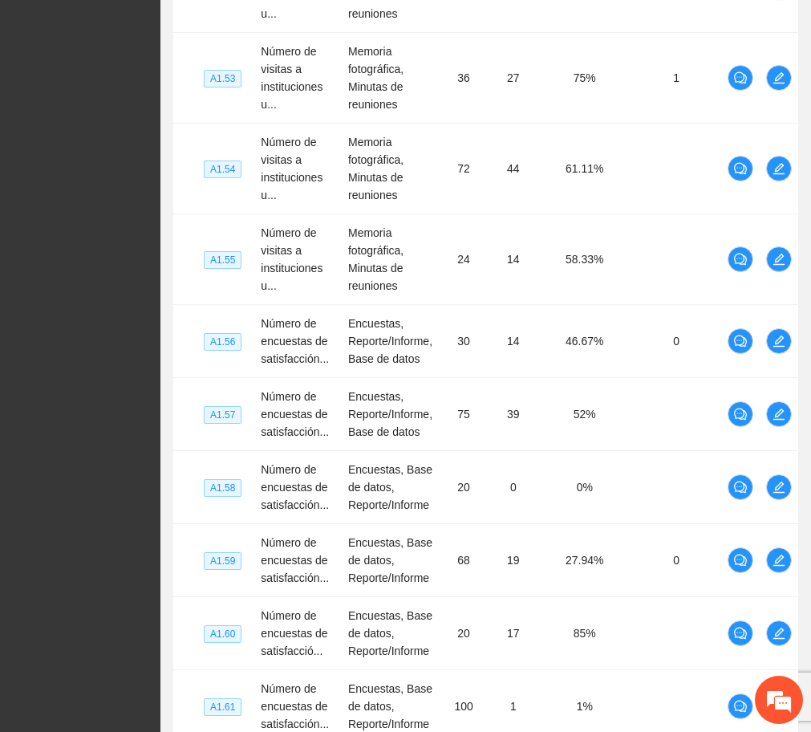
scroll to position [8266, 0]
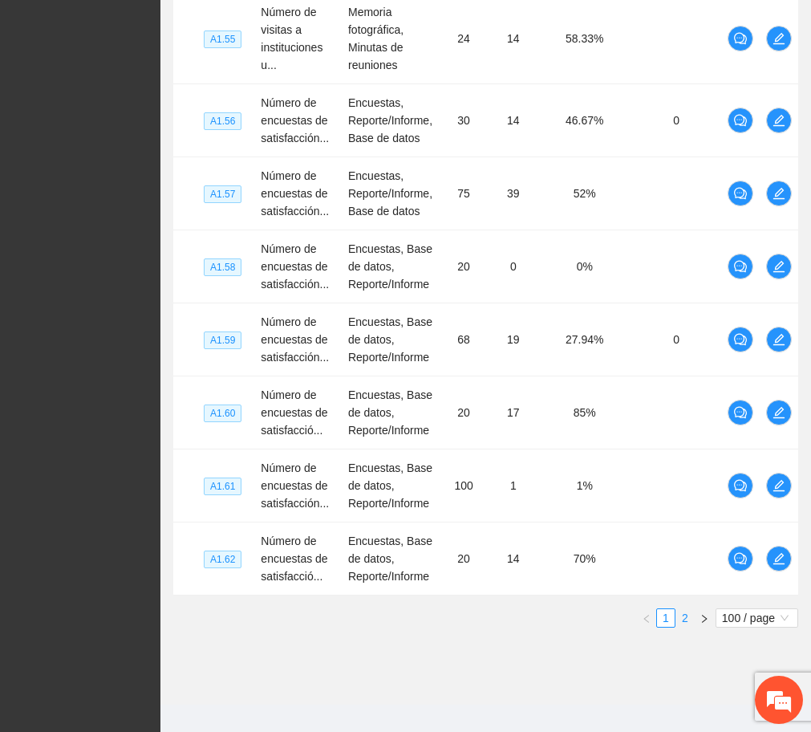
click at [676, 608] on li "2" at bounding box center [685, 617] width 19 height 19
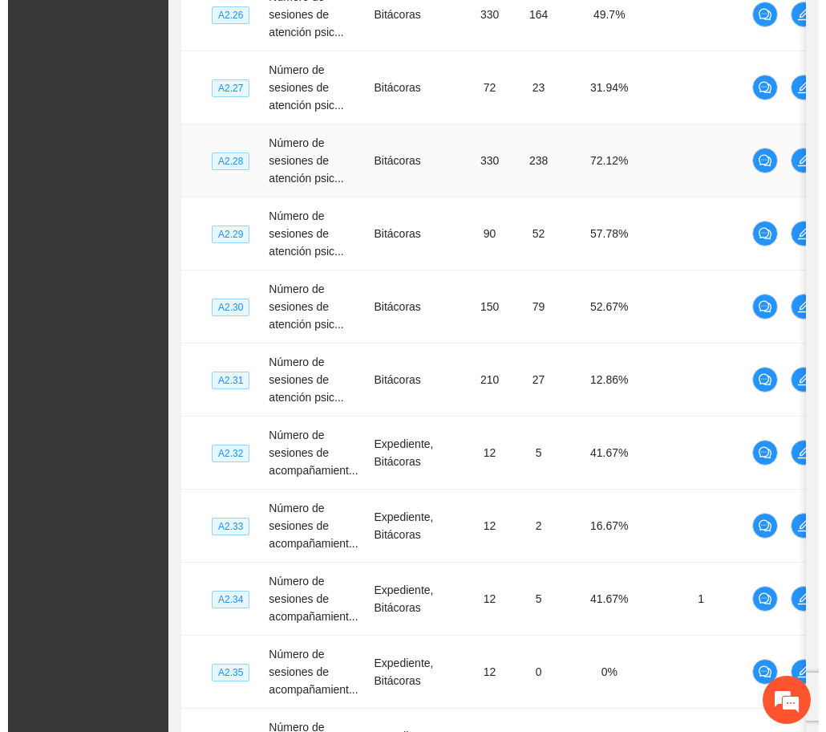
scroll to position [3739, 0]
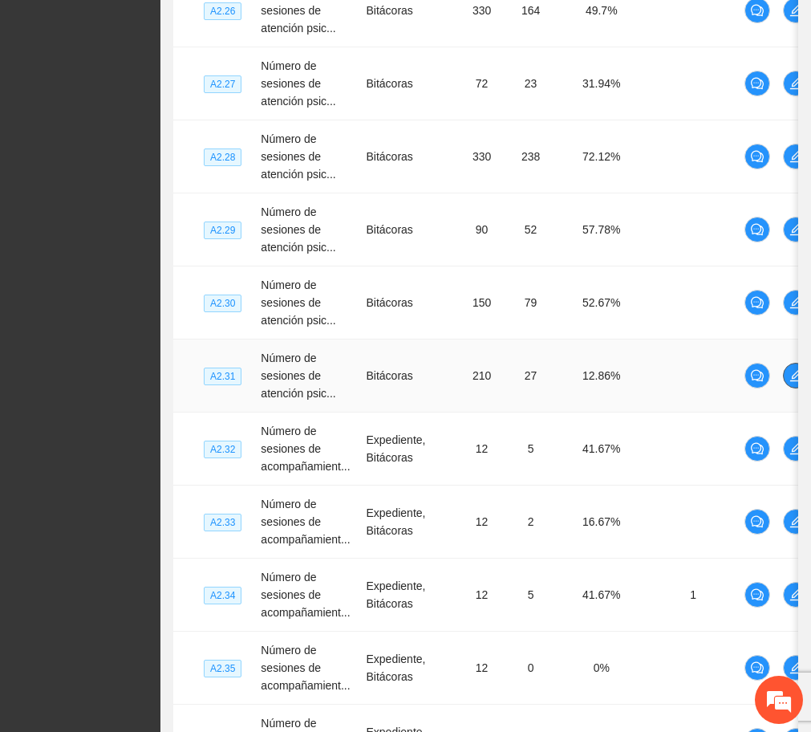
click at [786, 374] on span "edit" at bounding box center [796, 375] width 24 height 13
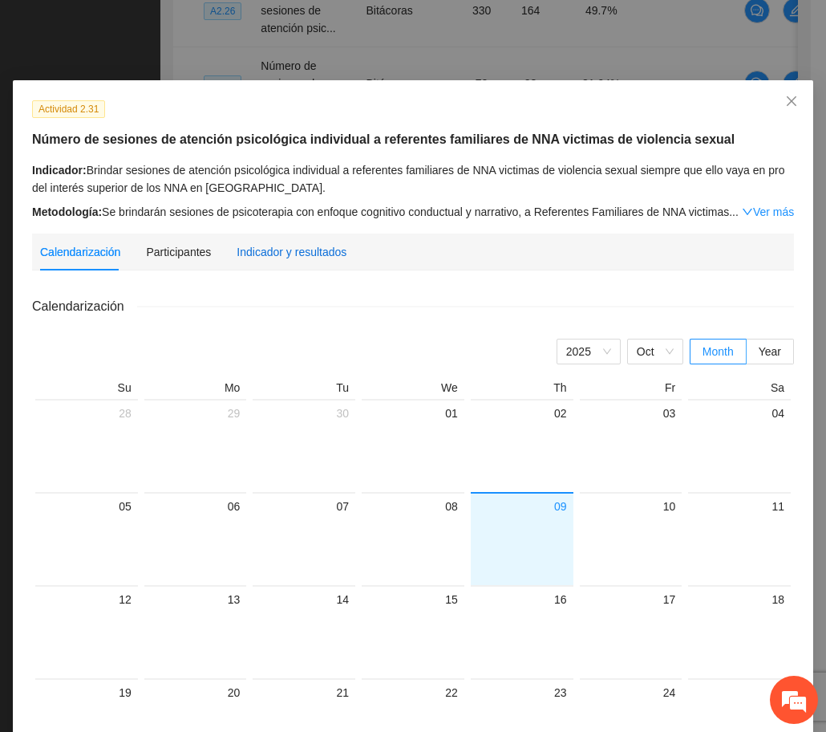
click at [302, 250] on div "Indicador y resultados" at bounding box center [292, 252] width 110 height 18
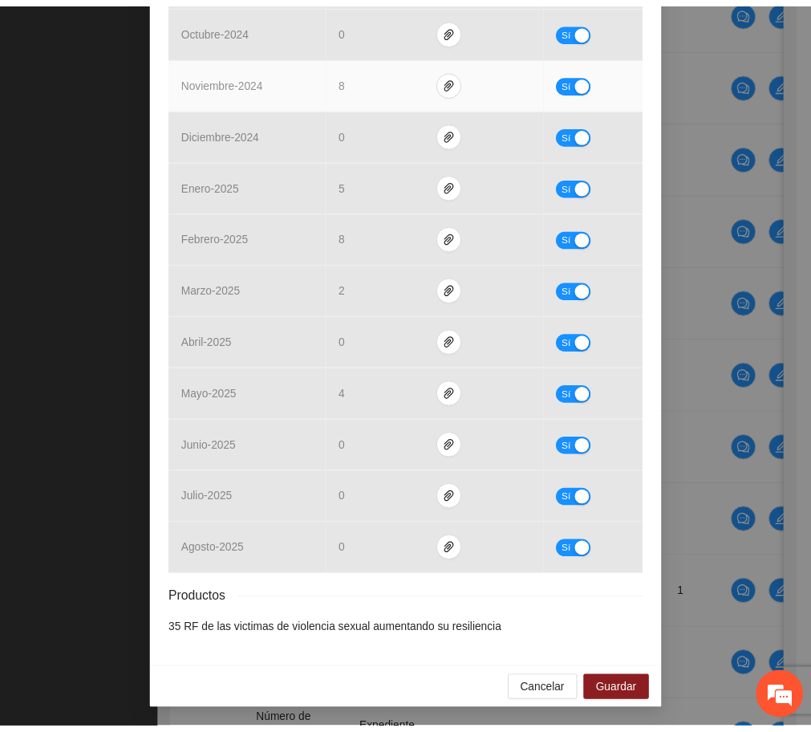
scroll to position [0, 0]
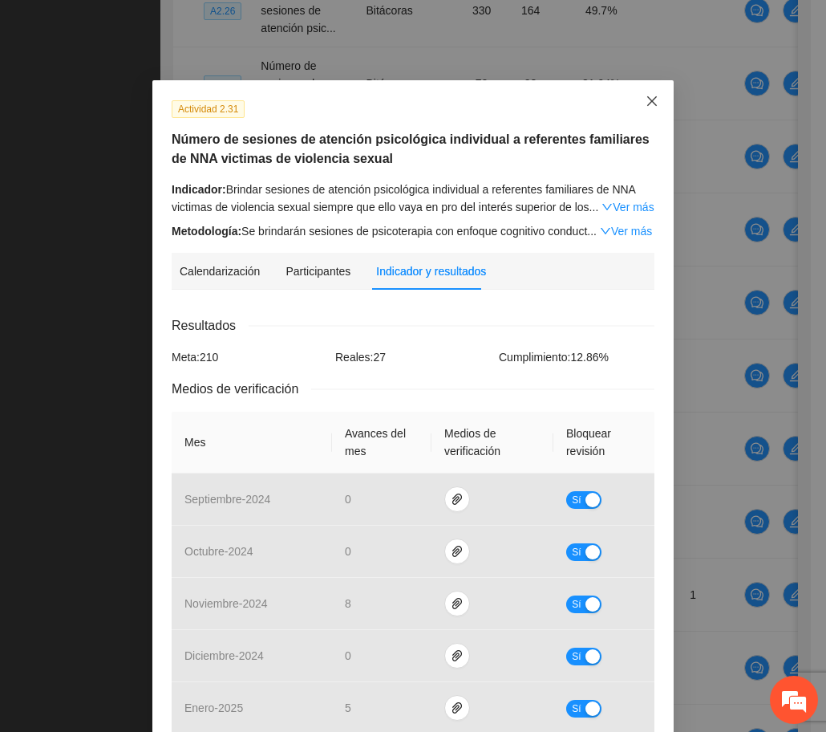
click at [646, 99] on icon "close" at bounding box center [652, 101] width 13 height 13
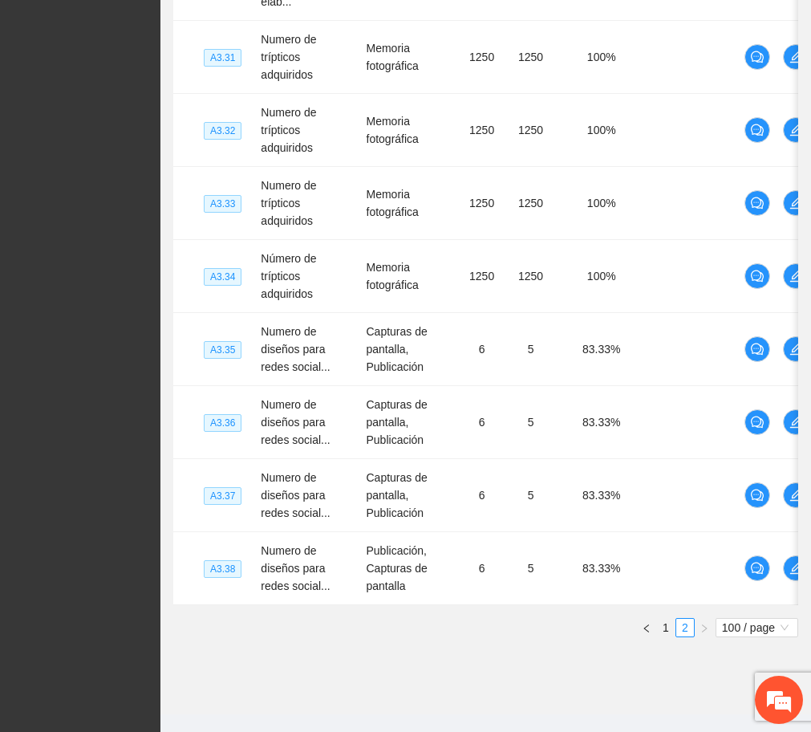
scroll to position [7122, 0]
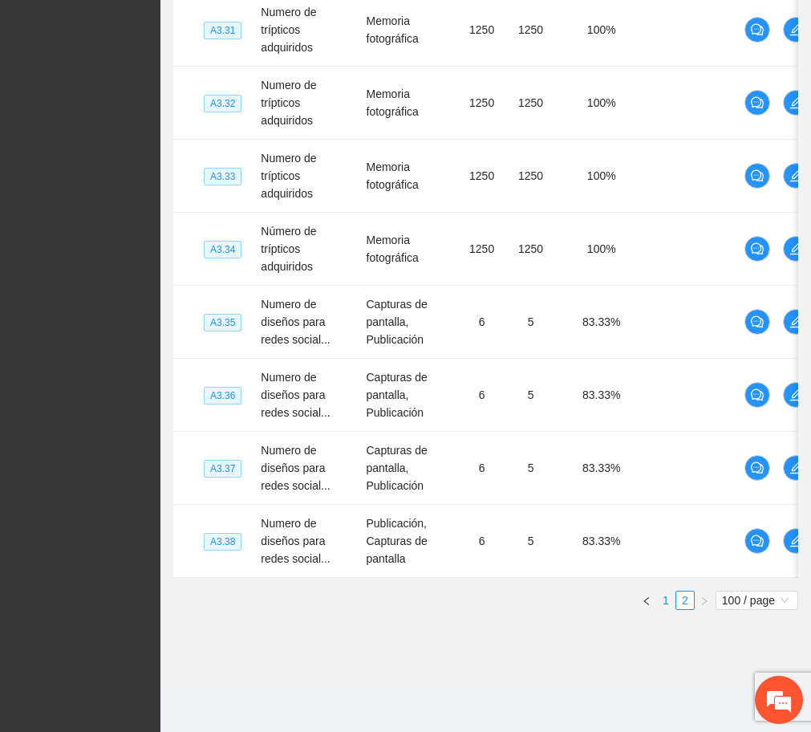
click at [664, 604] on link "1" at bounding box center [666, 600] width 18 height 18
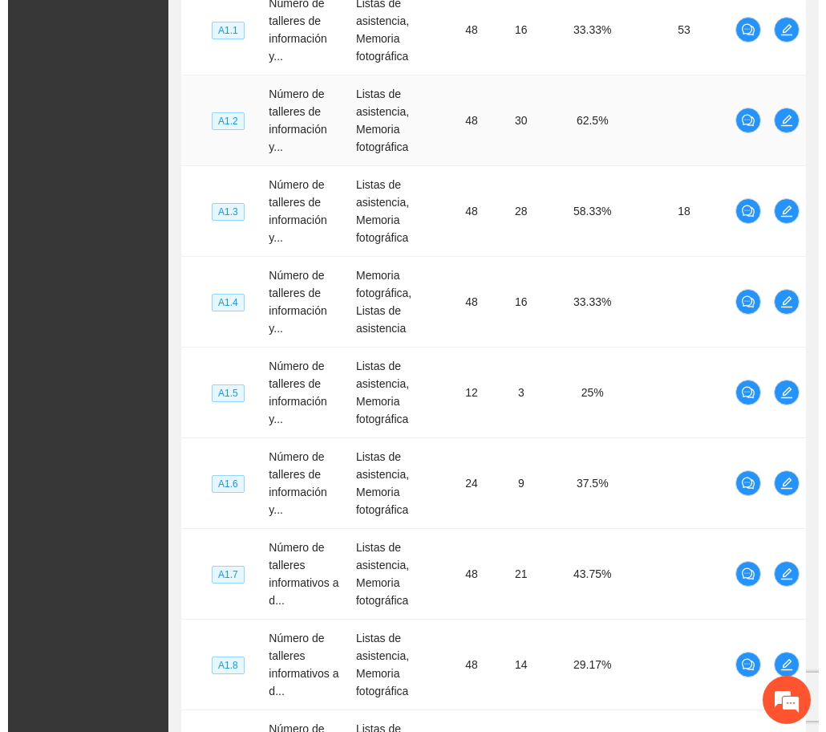
scroll to position [3716, 0]
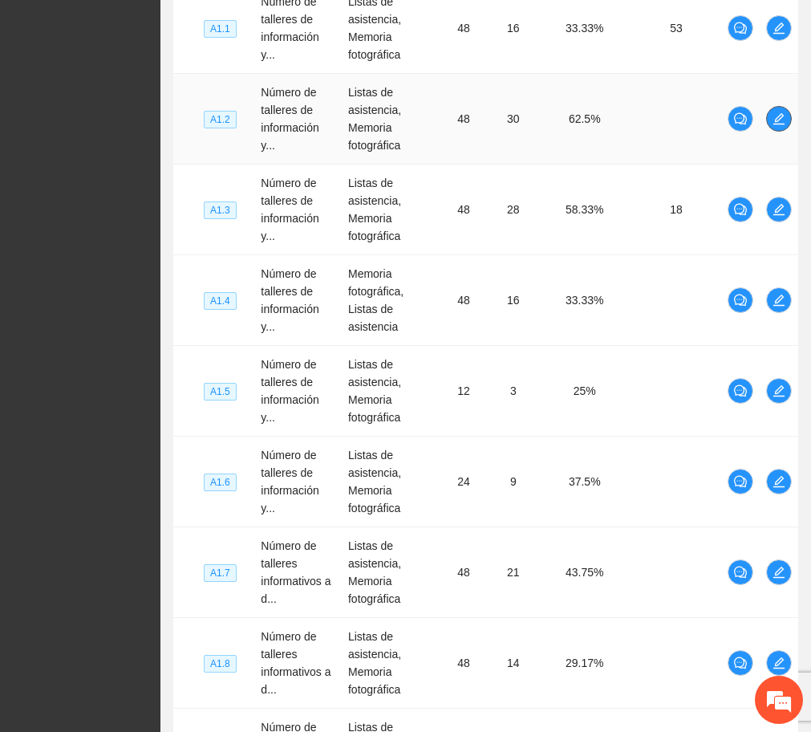
click at [771, 112] on span "edit" at bounding box center [779, 118] width 24 height 13
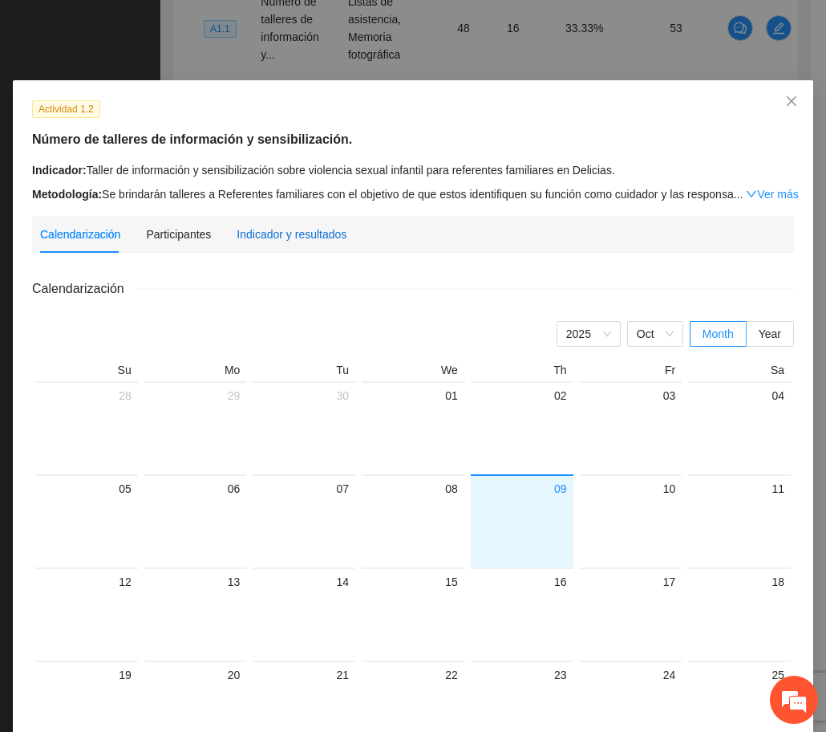
click at [306, 229] on div "Indicador y resultados" at bounding box center [292, 234] width 110 height 18
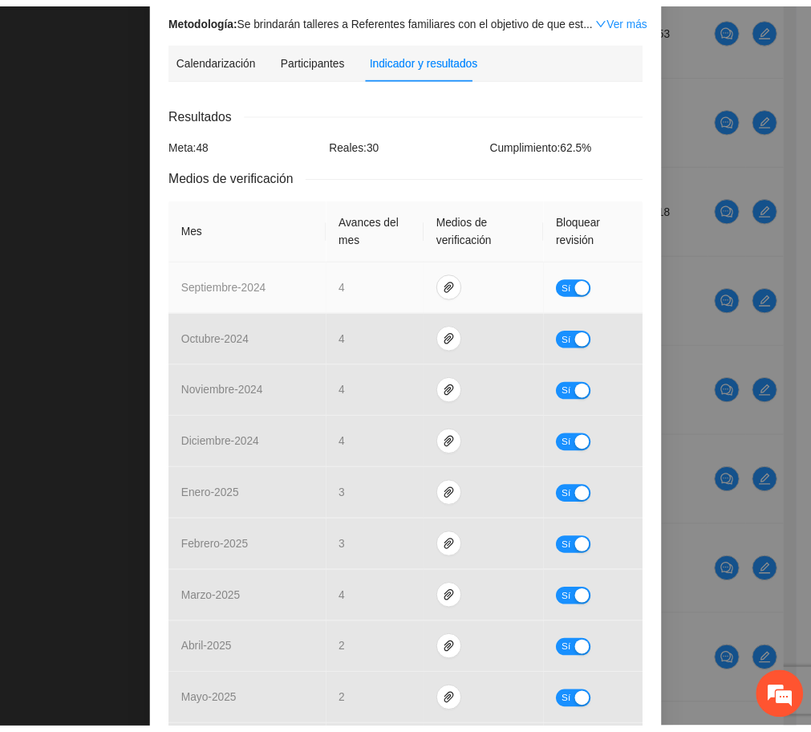
scroll to position [0, 0]
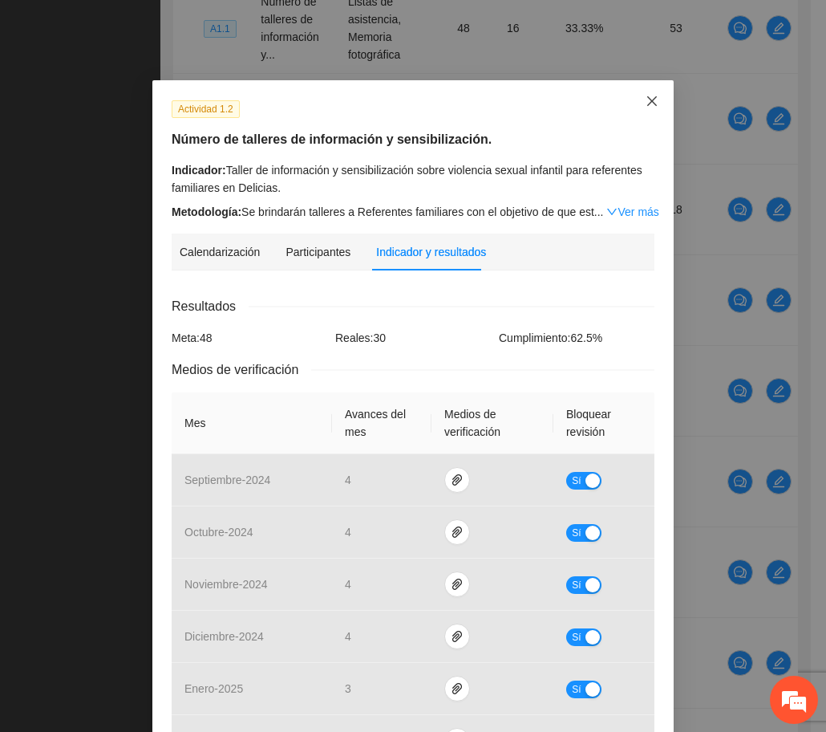
click at [650, 107] on icon "close" at bounding box center [652, 101] width 13 height 13
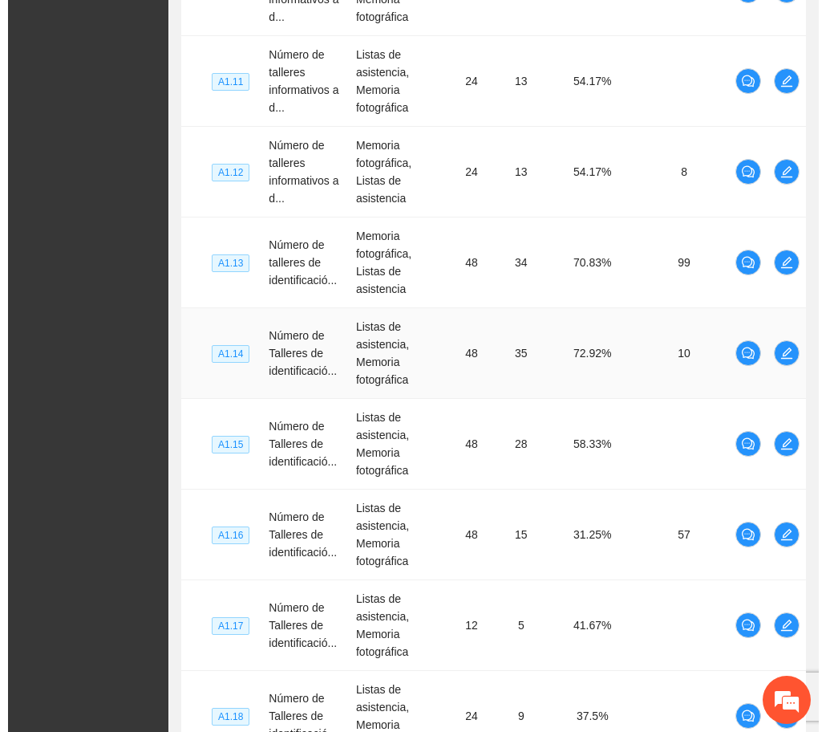
scroll to position [4573, 0]
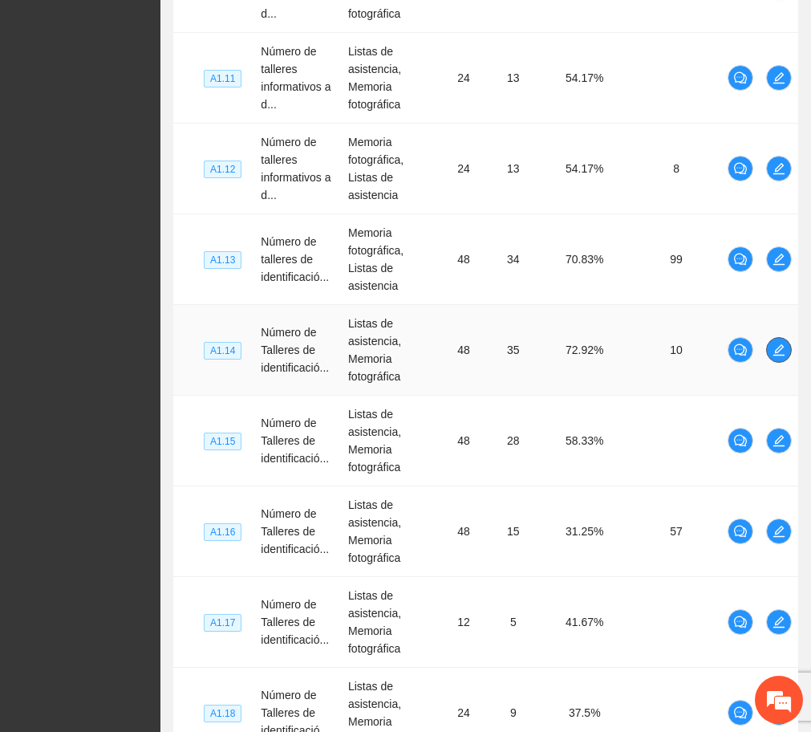
click at [778, 337] on button "button" at bounding box center [779, 350] width 26 height 26
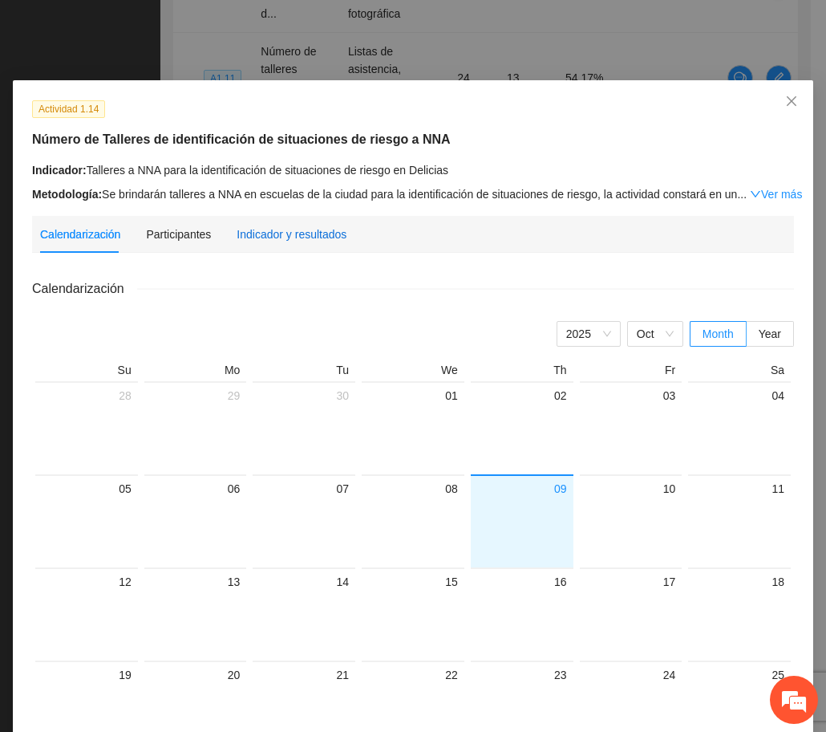
click at [311, 238] on div "Indicador y resultados" at bounding box center [292, 234] width 110 height 18
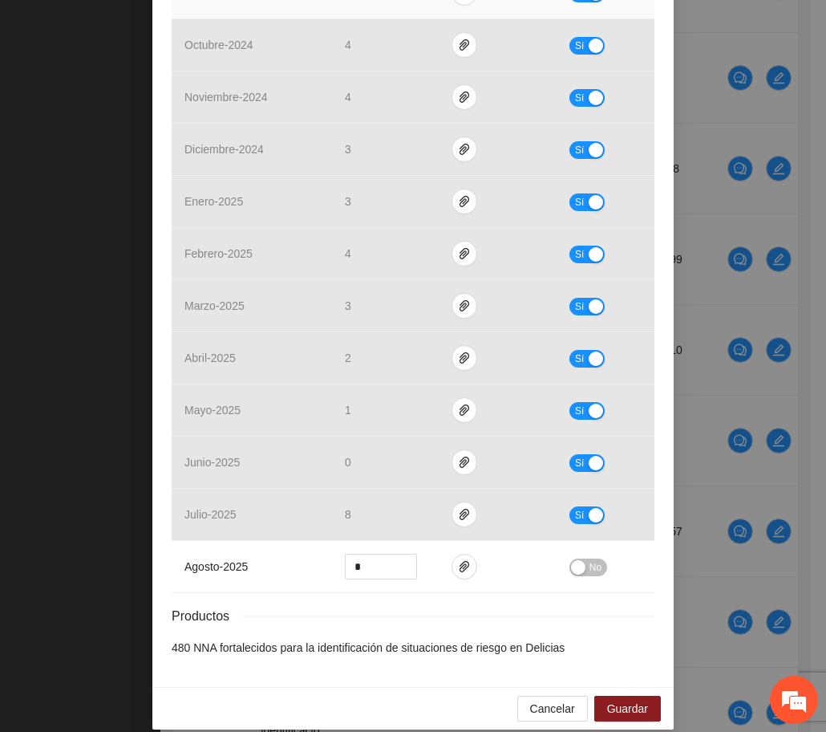
scroll to position [468, 0]
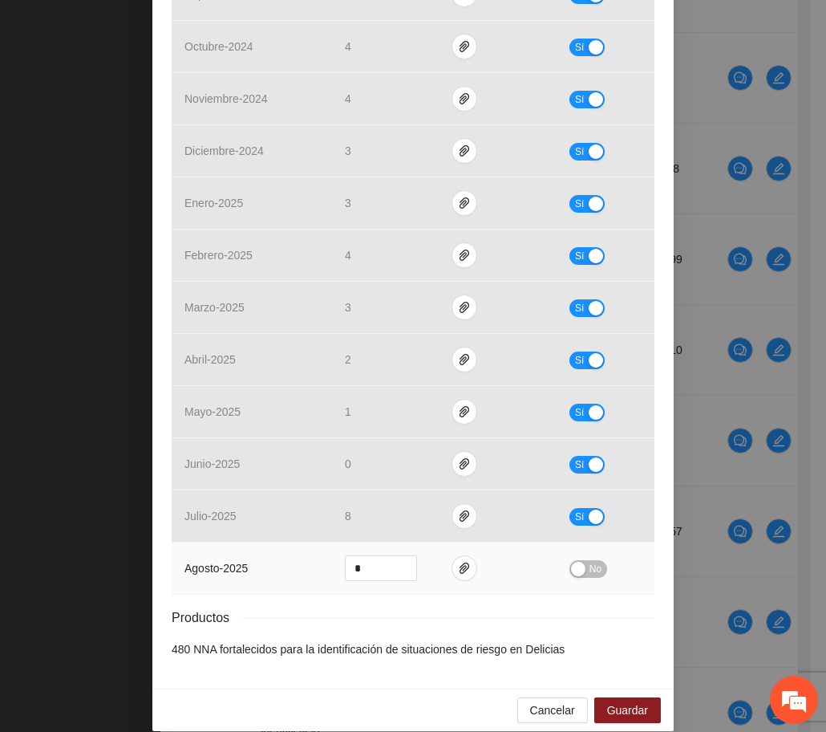
click at [590, 567] on span "No" at bounding box center [596, 569] width 12 height 18
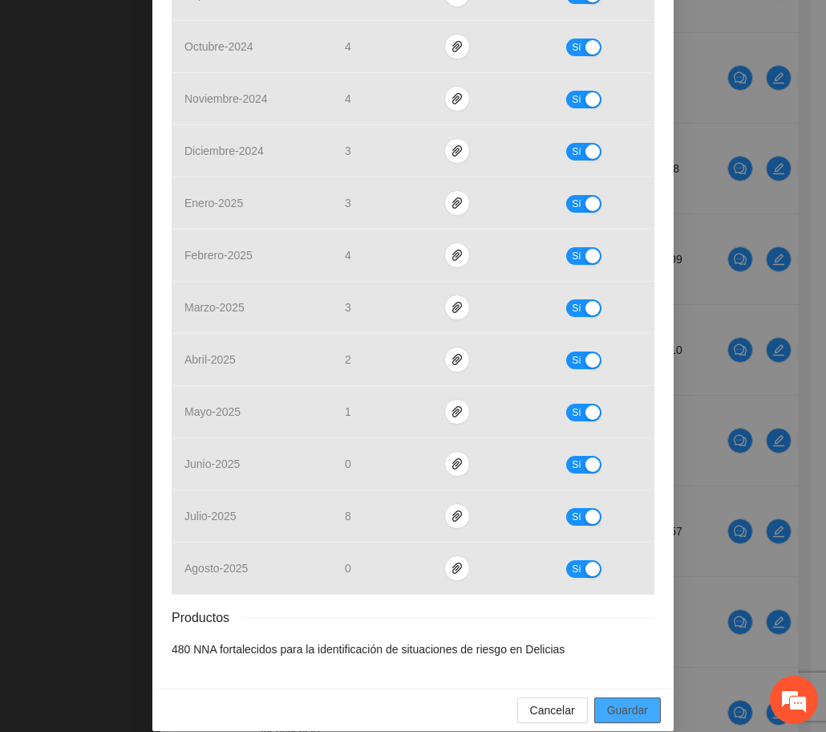
click at [619, 710] on span "Guardar" at bounding box center [627, 710] width 41 height 18
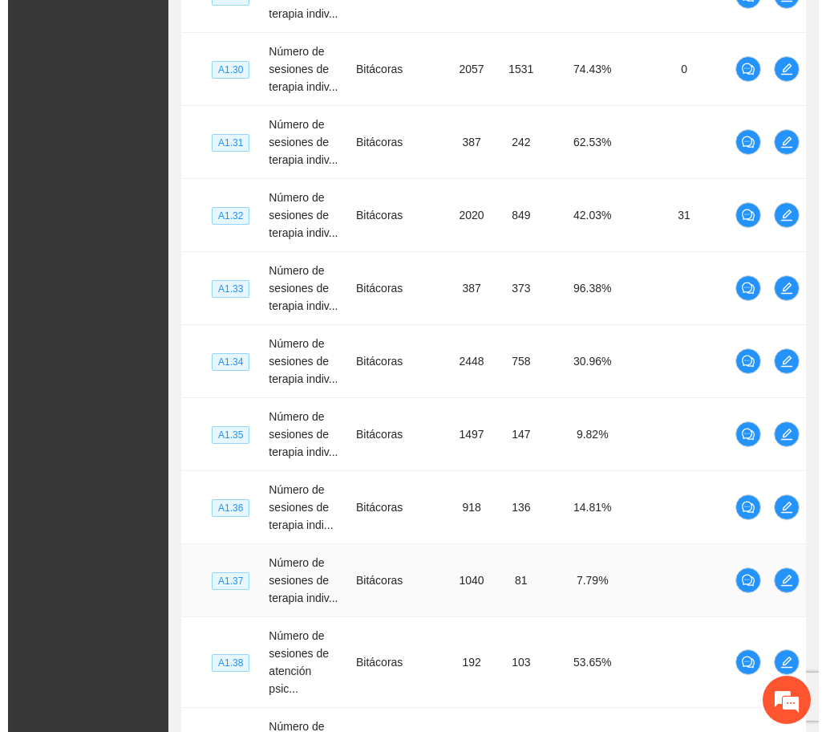
scroll to position [6095, 0]
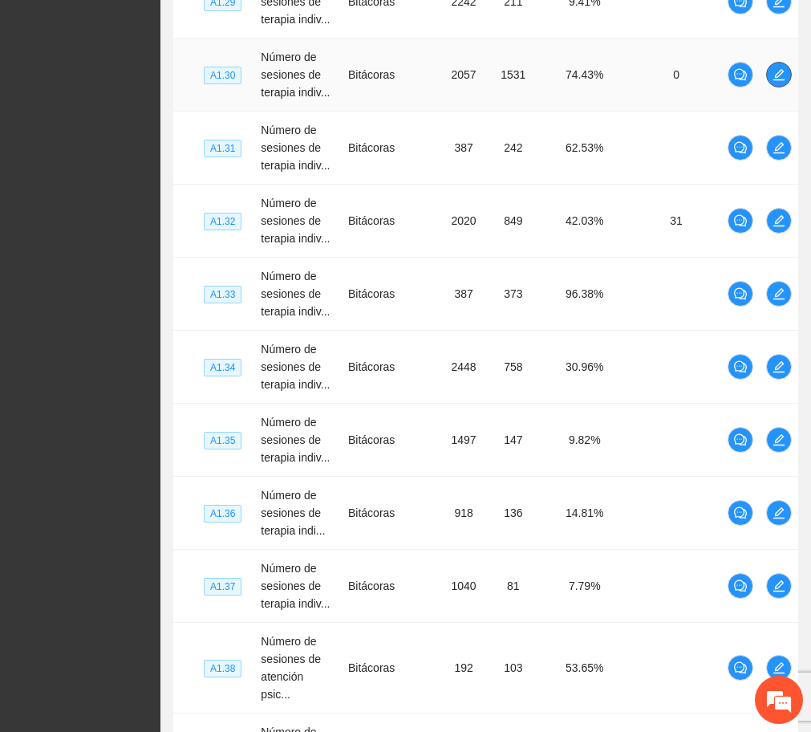
click at [776, 62] on button "button" at bounding box center [779, 75] width 26 height 26
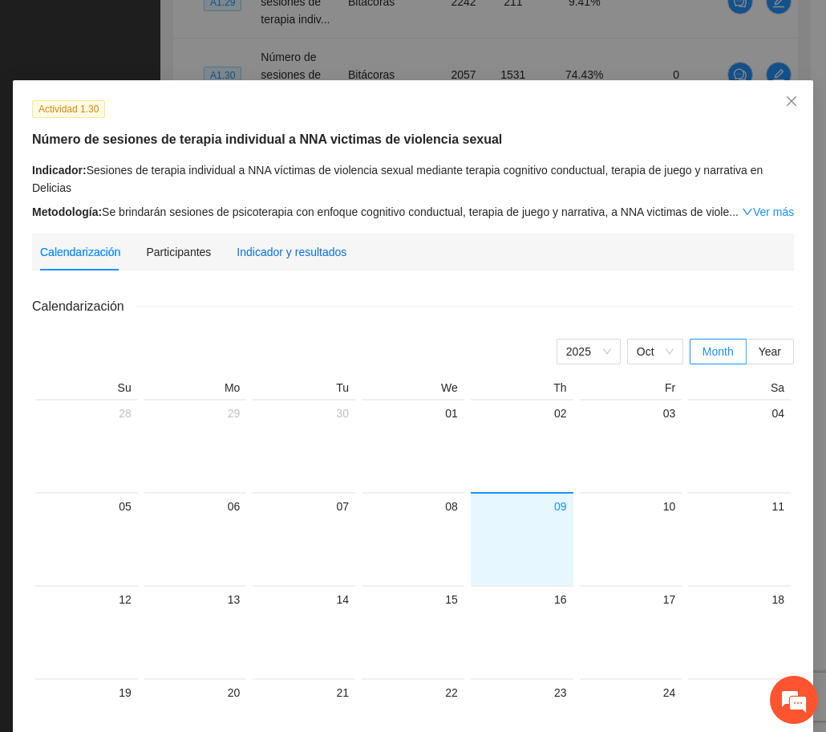
click at [313, 248] on div "Indicador y resultados" at bounding box center [292, 252] width 110 height 18
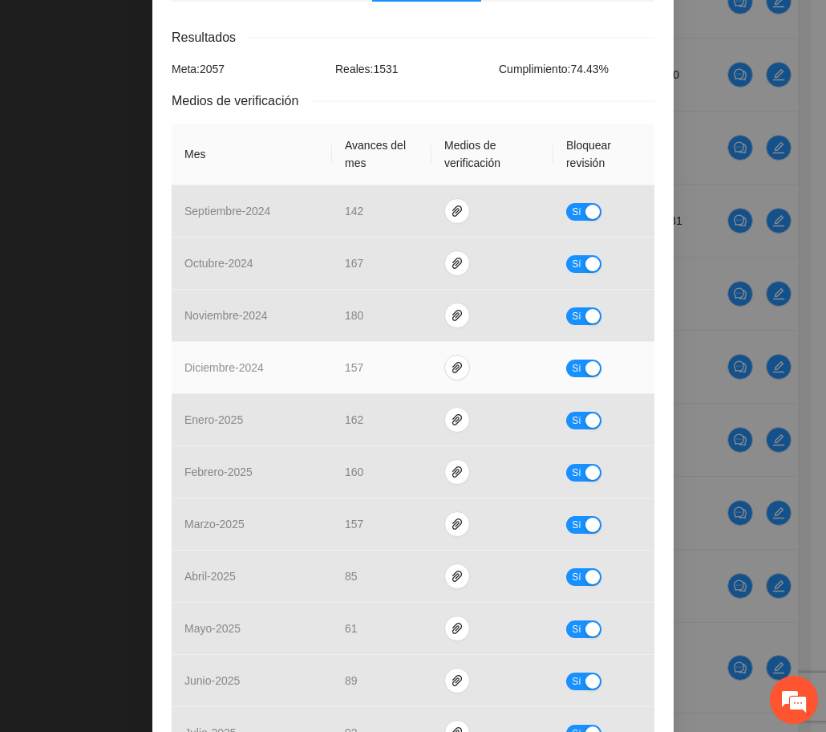
scroll to position [0, 0]
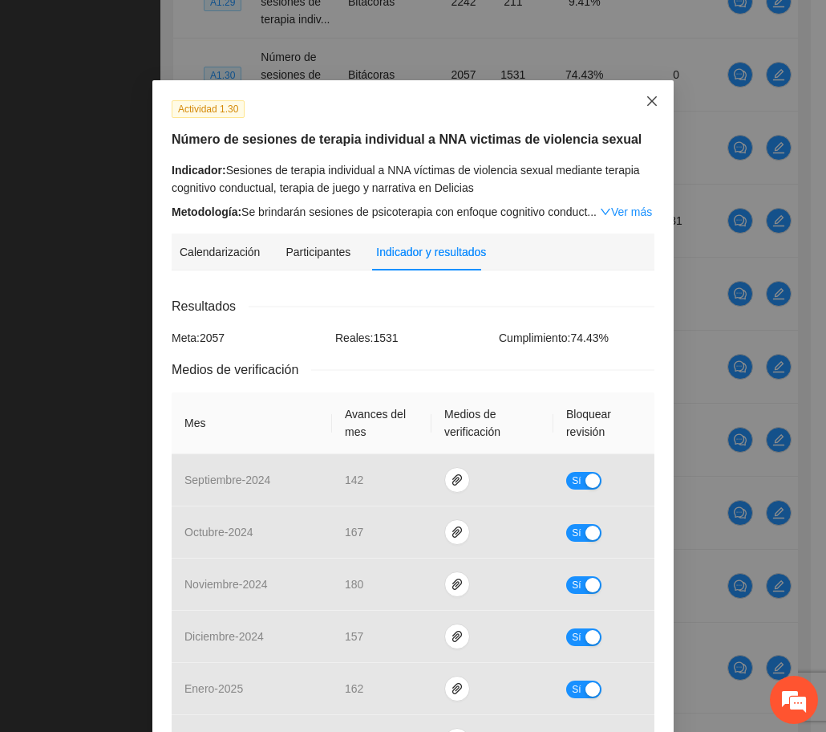
click at [631, 99] on span "Close" at bounding box center [652, 101] width 43 height 43
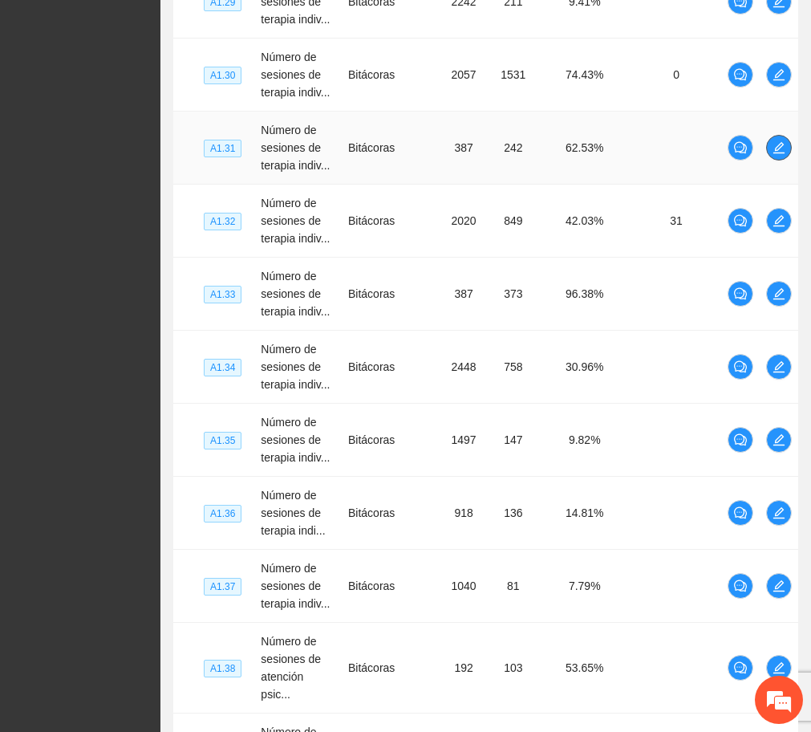
click at [782, 141] on icon "edit" at bounding box center [779, 147] width 13 height 13
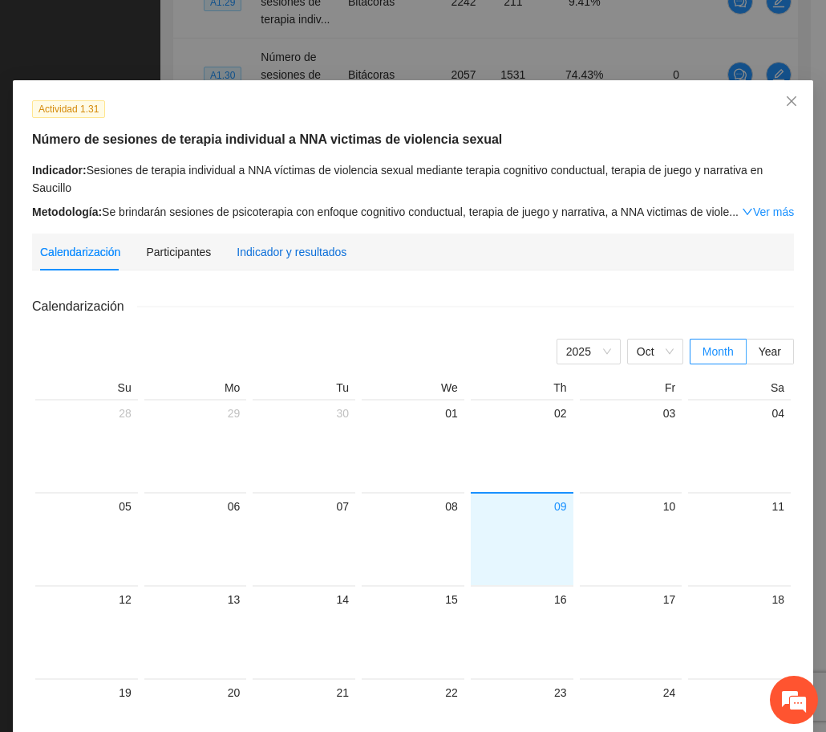
click at [323, 250] on div "Indicador y resultados" at bounding box center [292, 252] width 110 height 18
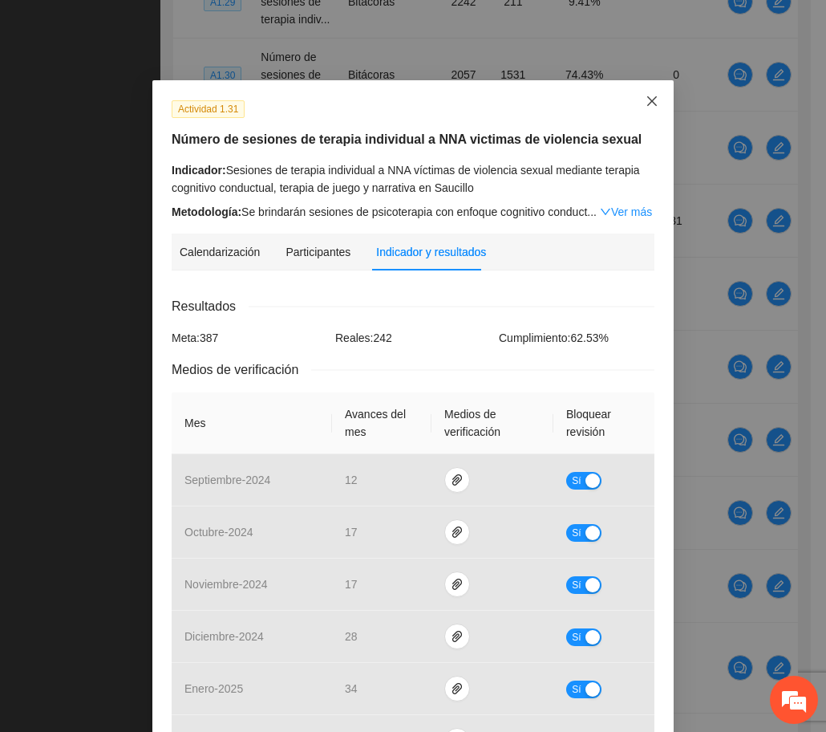
click at [647, 108] on icon "close" at bounding box center [652, 101] width 13 height 13
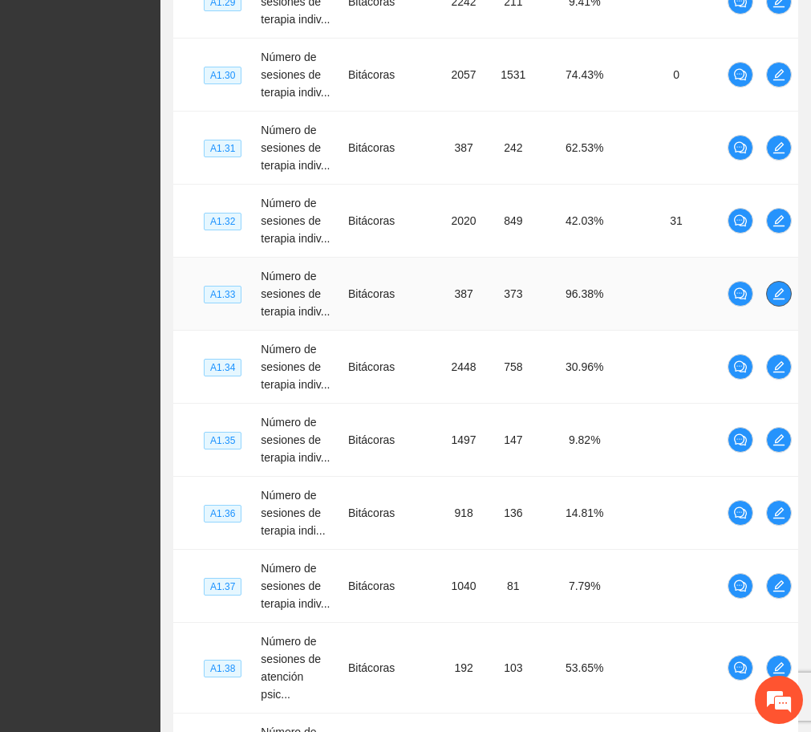
click at [785, 283] on button "button" at bounding box center [779, 294] width 26 height 26
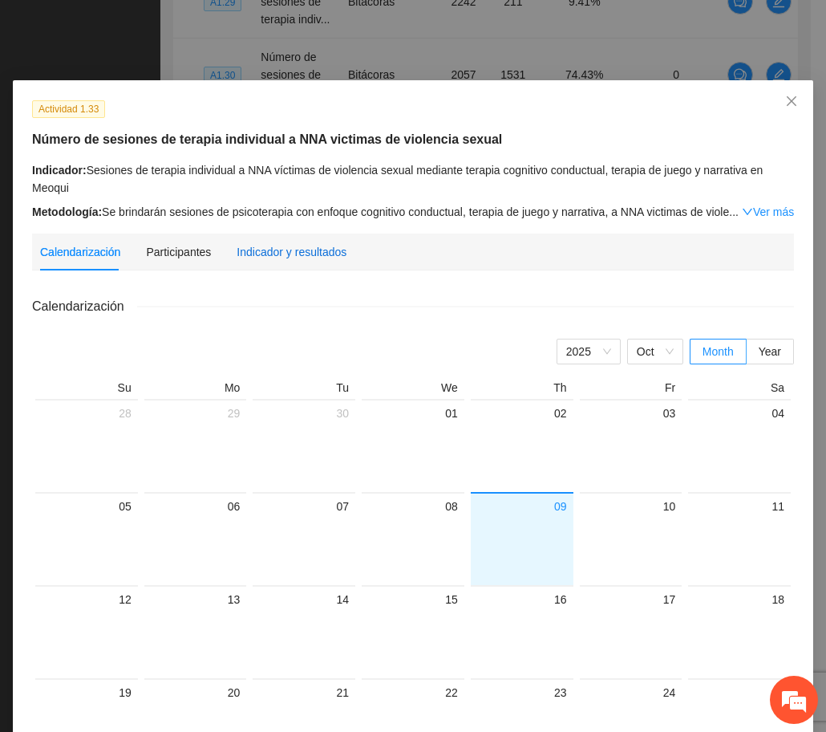
click at [297, 252] on div "Indicador y resultados" at bounding box center [292, 252] width 110 height 18
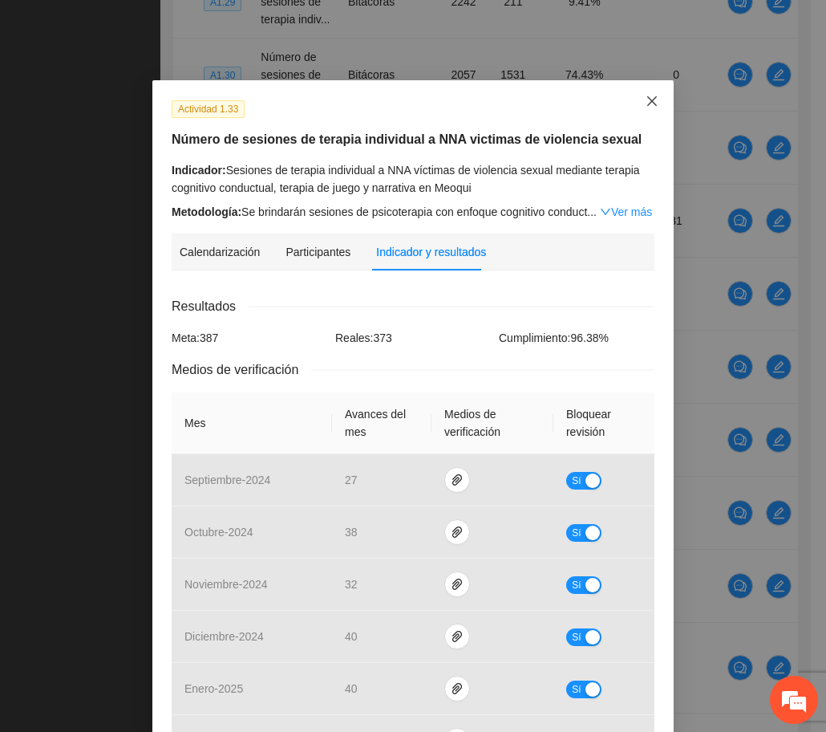
click at [647, 105] on icon "close" at bounding box center [652, 101] width 10 height 10
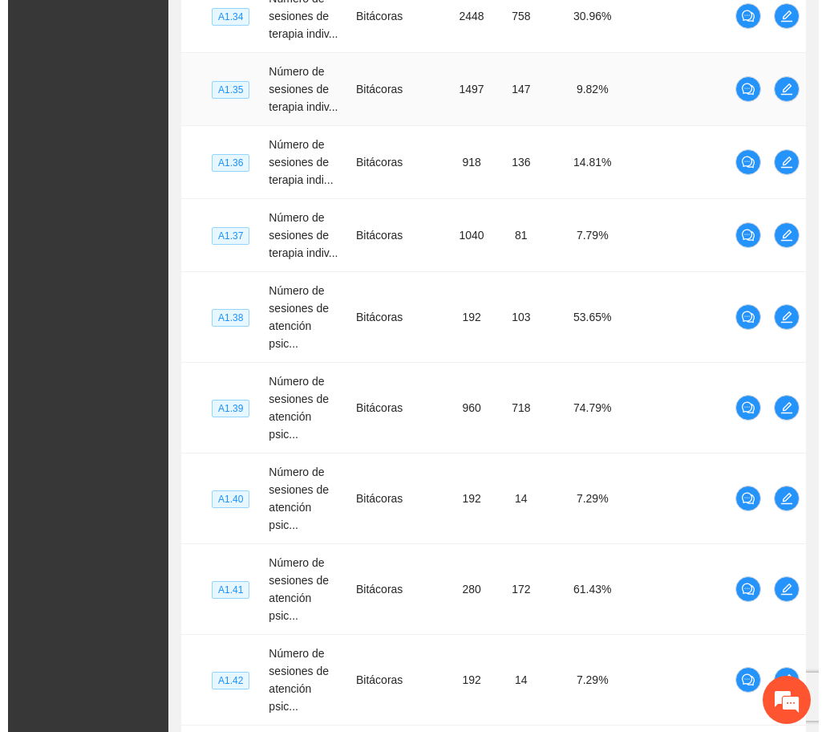
scroll to position [6445, 0]
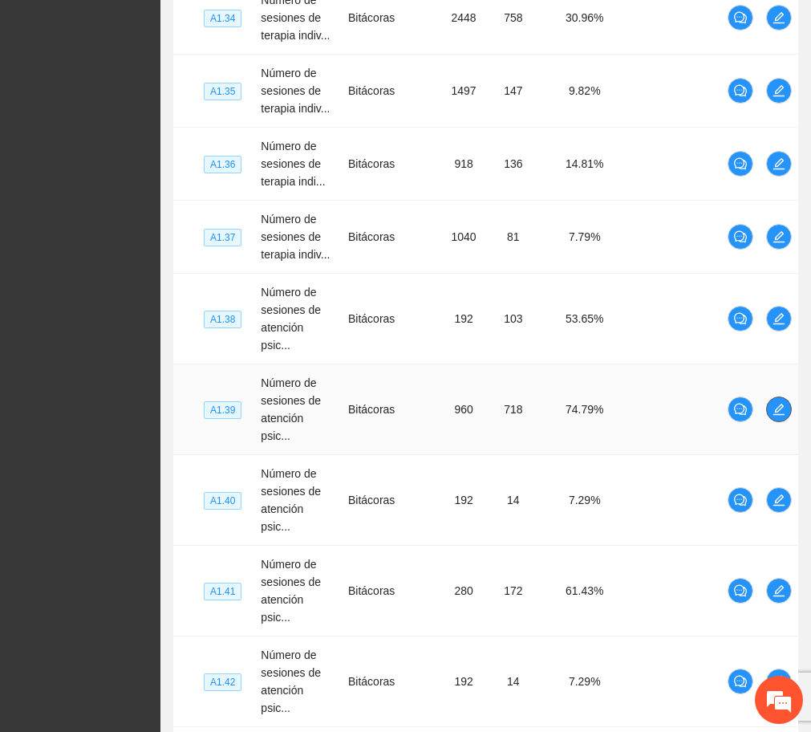
click at [784, 403] on icon "edit" at bounding box center [779, 409] width 13 height 13
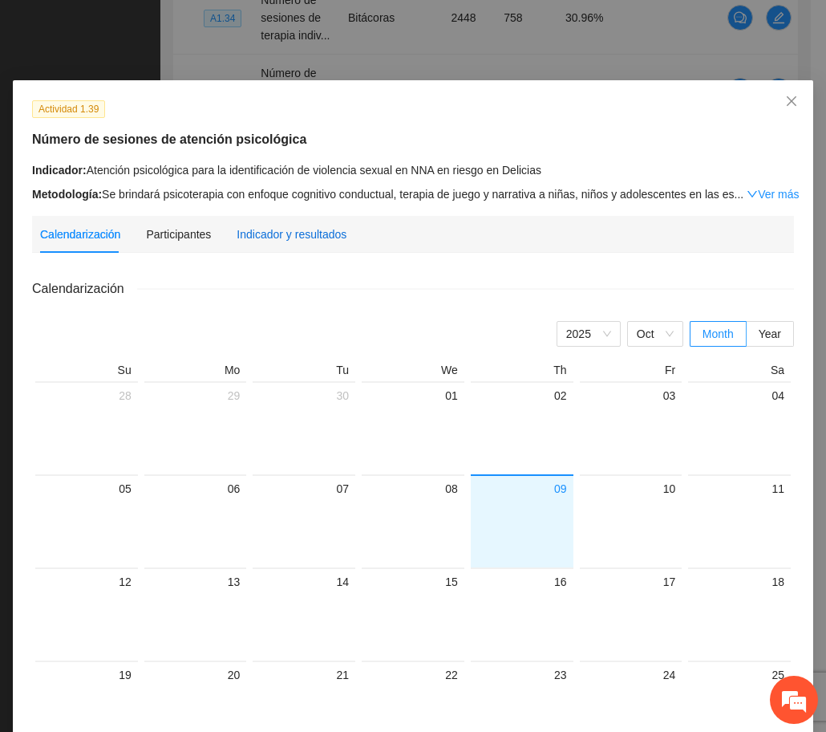
click at [292, 231] on div "Indicador y resultados" at bounding box center [292, 234] width 110 height 18
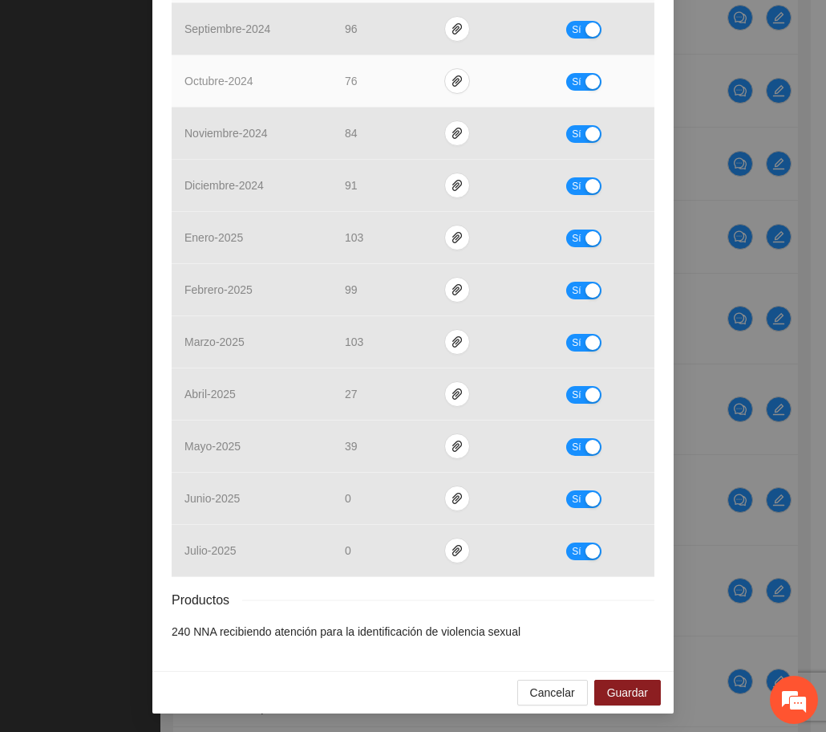
scroll to position [0, 0]
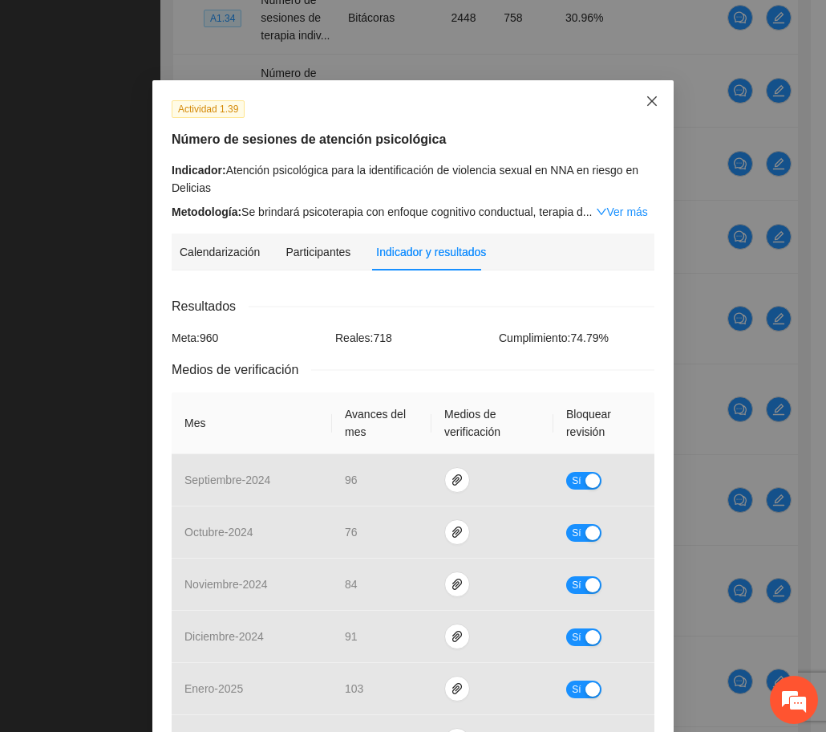
click at [637, 87] on span "Close" at bounding box center [652, 101] width 43 height 43
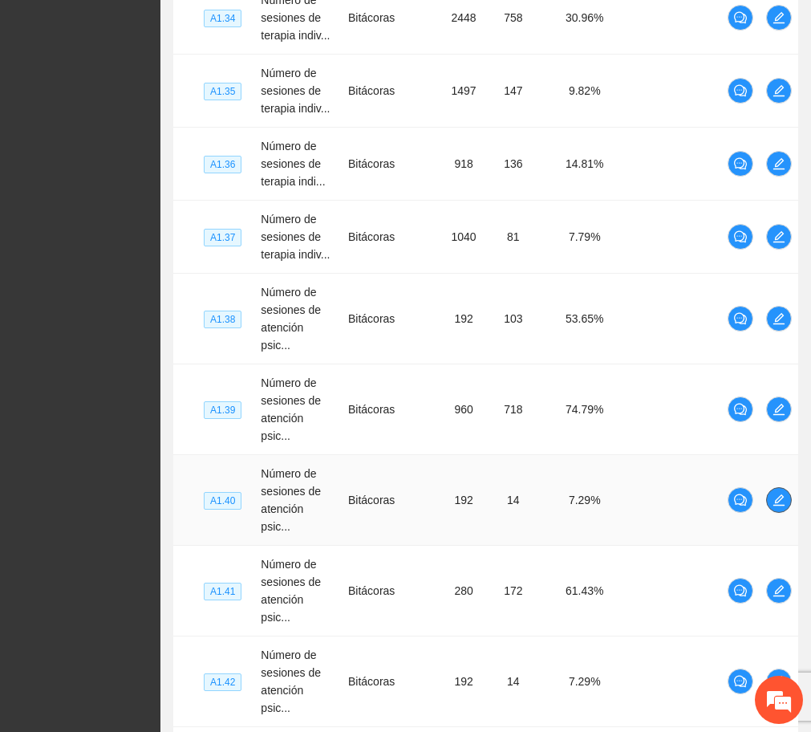
click at [781, 493] on icon "edit" at bounding box center [779, 499] width 13 height 13
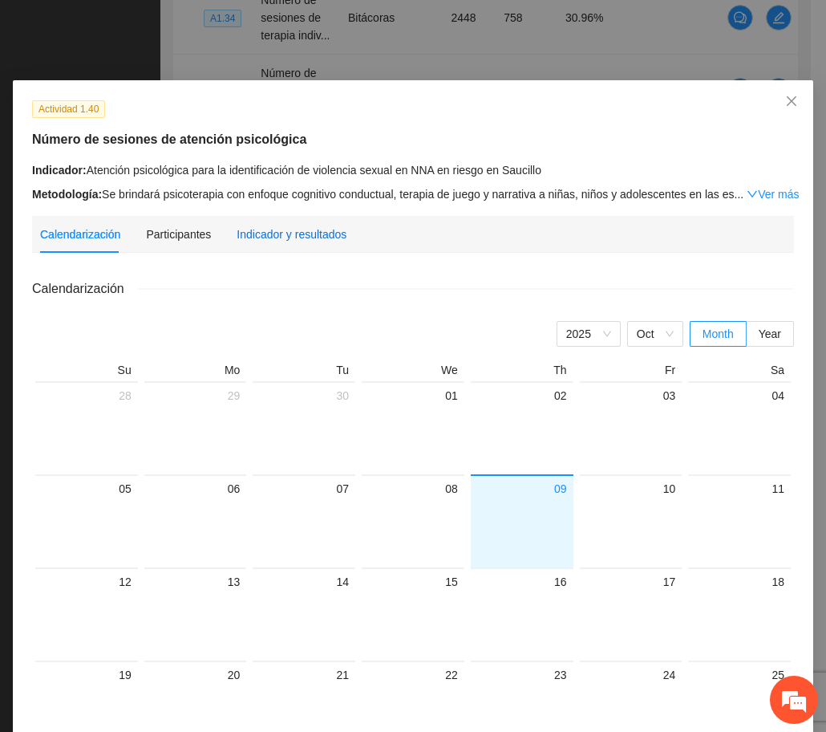
click at [273, 236] on div "Indicador y resultados" at bounding box center [292, 234] width 110 height 18
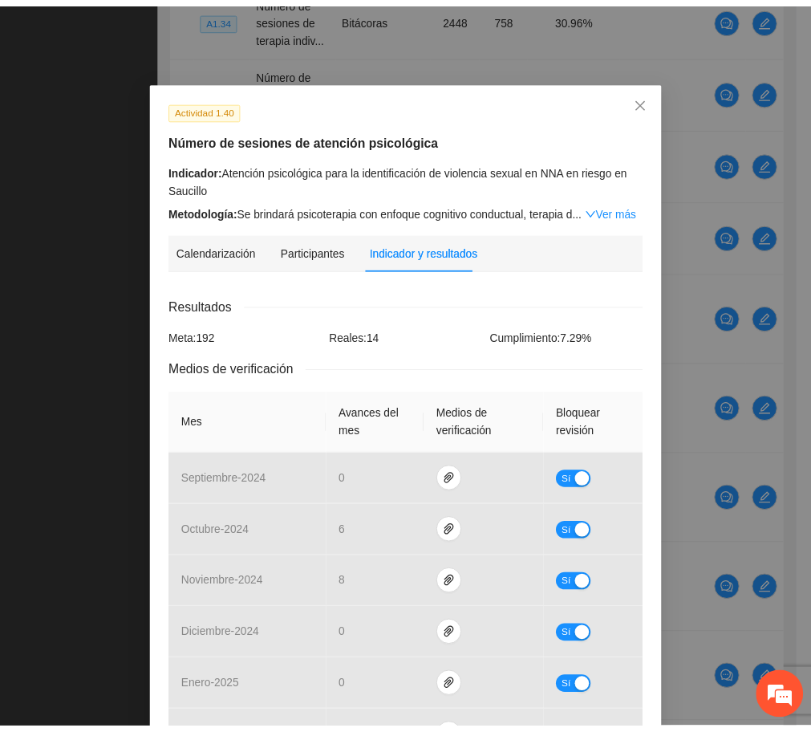
scroll to position [1, 0]
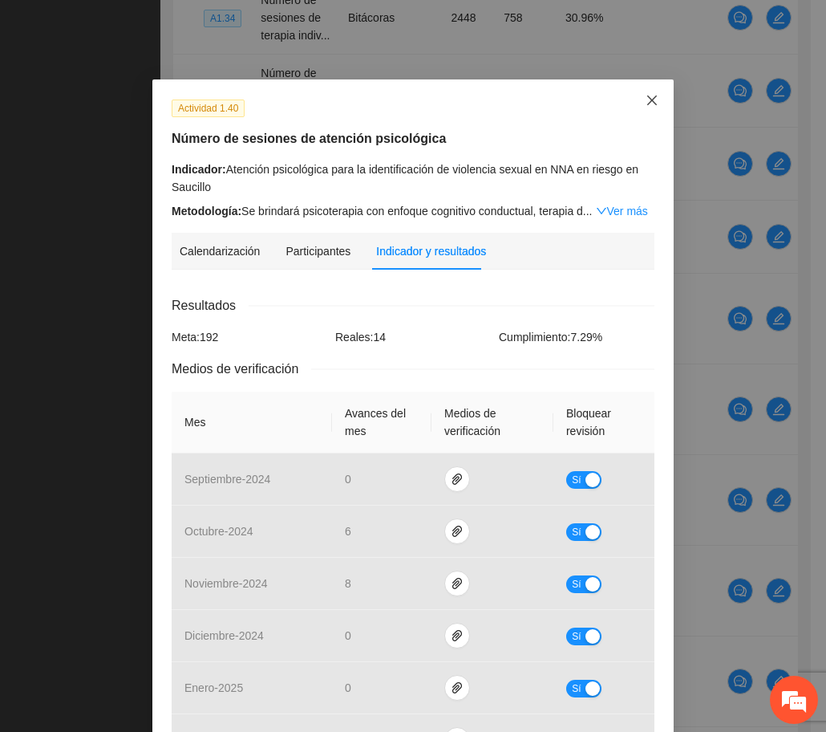
click at [646, 106] on icon "close" at bounding box center [652, 100] width 13 height 13
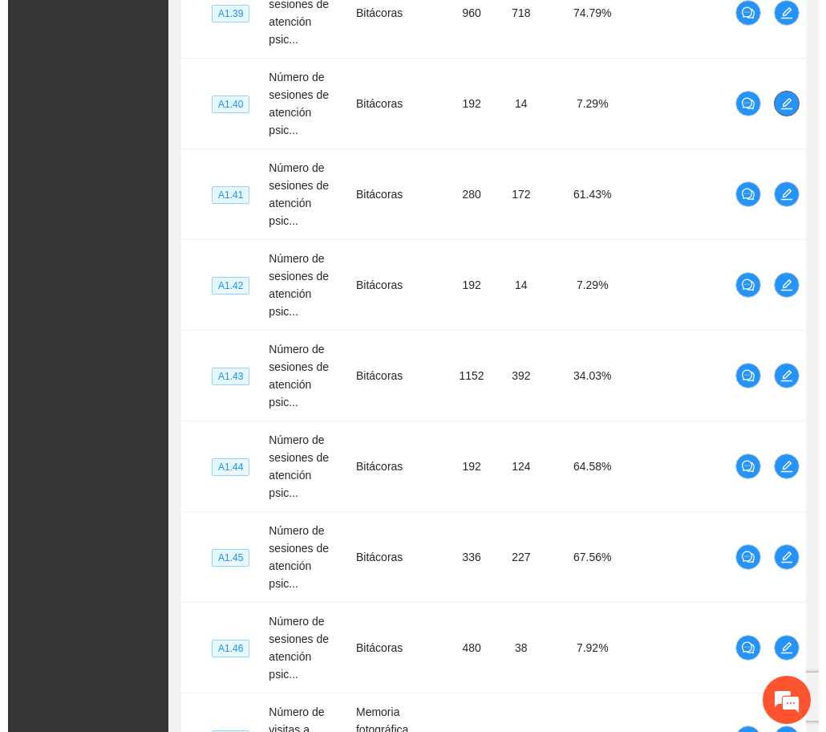
scroll to position [6868, 0]
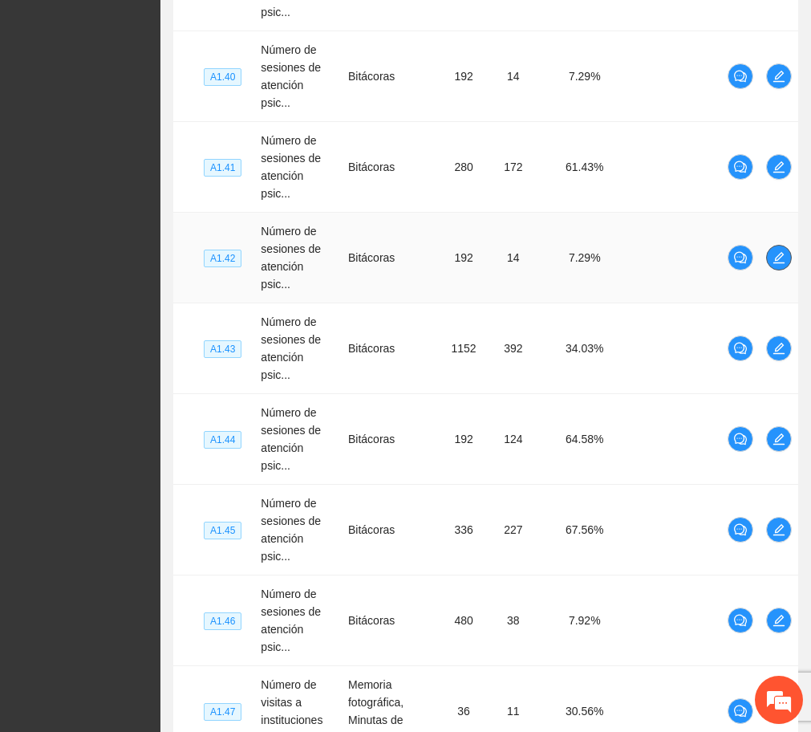
click at [777, 251] on icon "edit" at bounding box center [779, 257] width 13 height 13
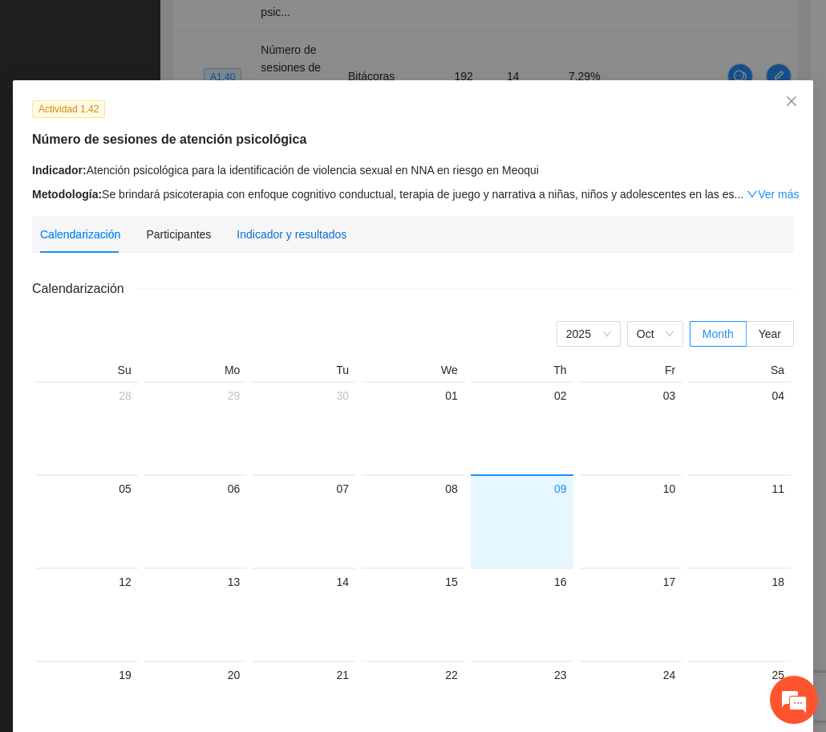
click at [305, 236] on div "Indicador y resultados" at bounding box center [292, 234] width 110 height 18
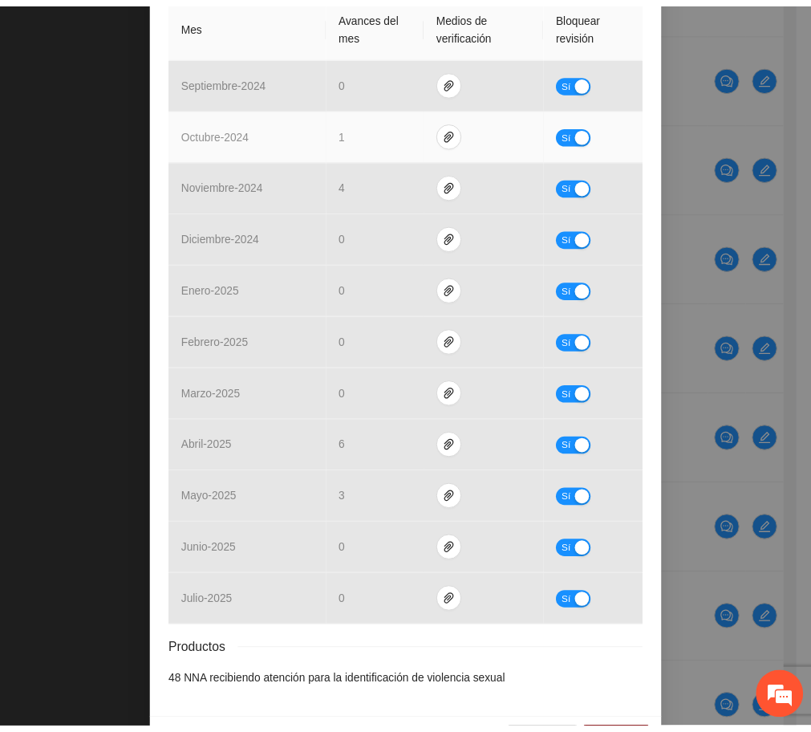
scroll to position [0, 0]
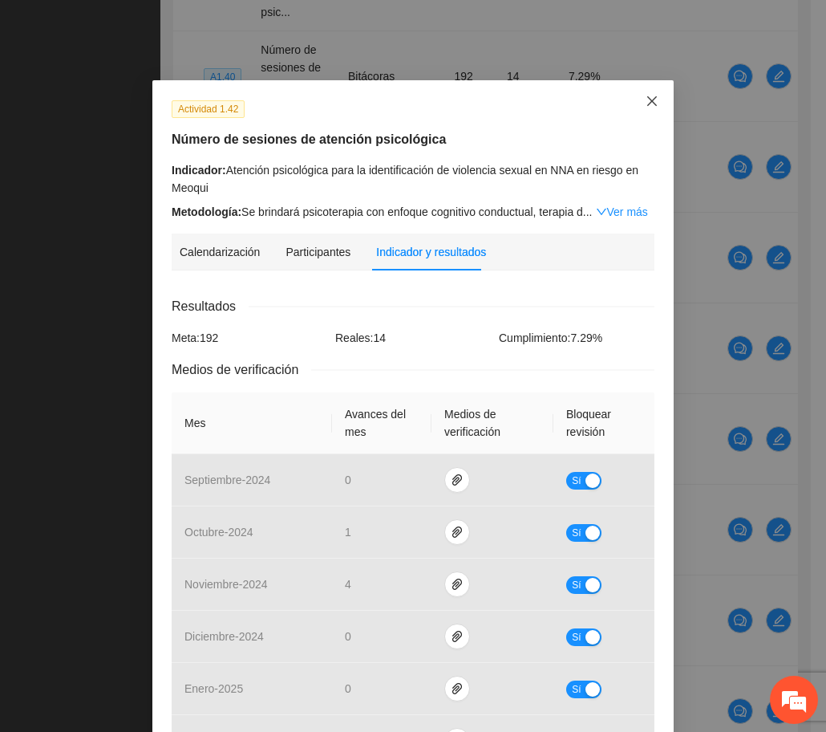
click at [650, 100] on icon "close" at bounding box center [652, 101] width 13 height 13
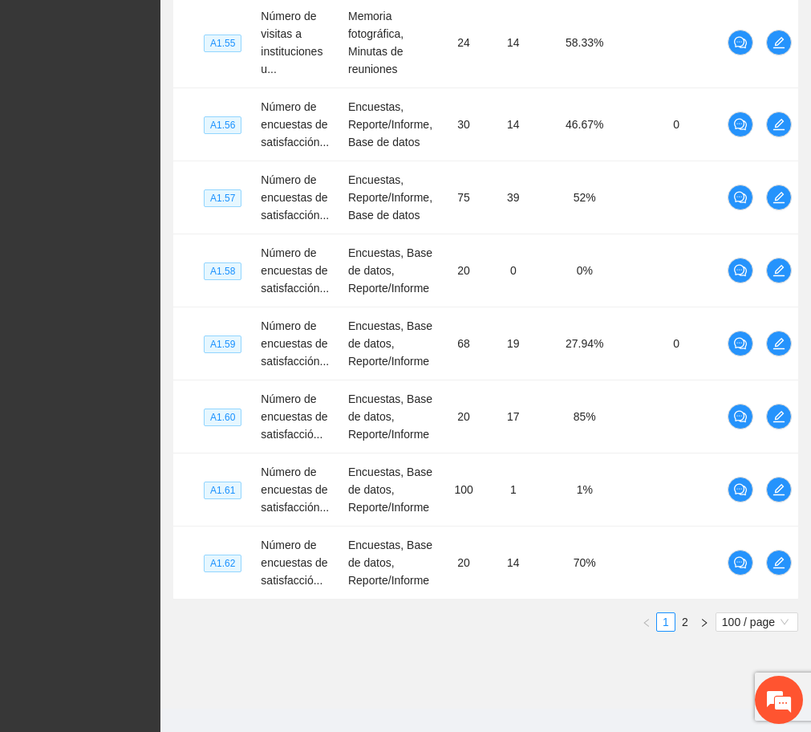
scroll to position [8266, 0]
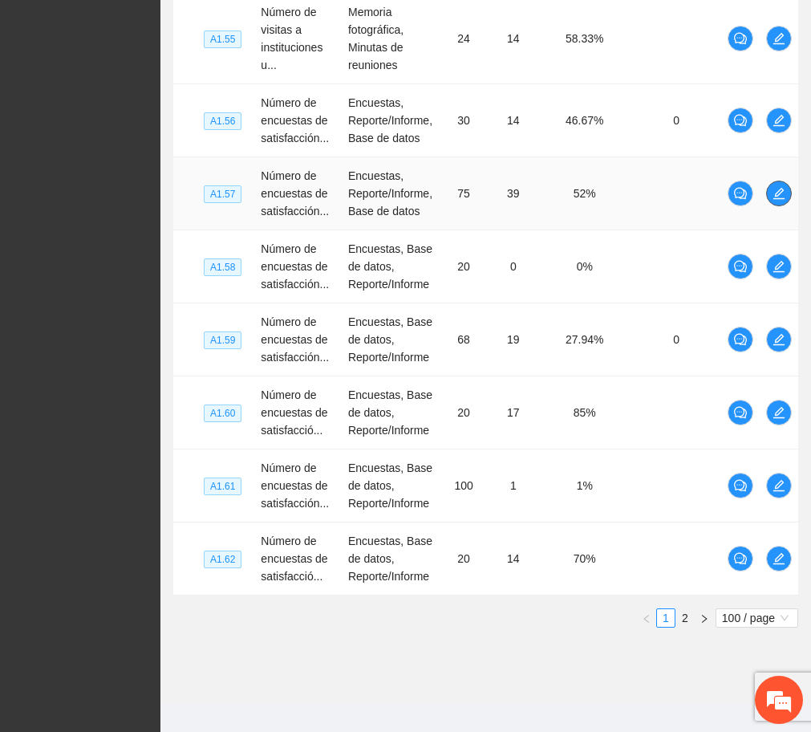
click at [784, 188] on icon "edit" at bounding box center [778, 193] width 11 height 11
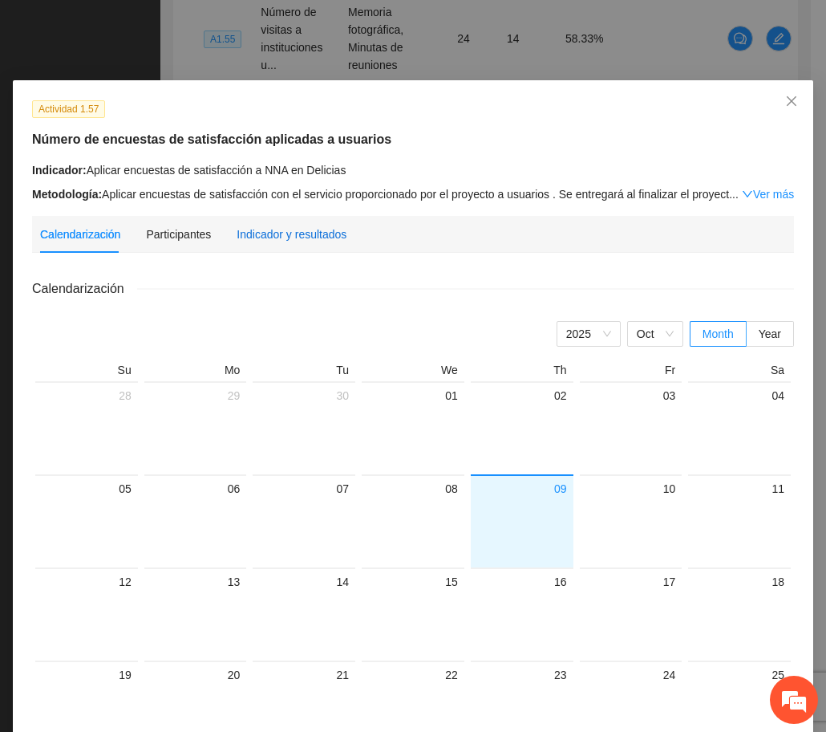
click at [268, 240] on div "Indicador y resultados" at bounding box center [292, 234] width 110 height 18
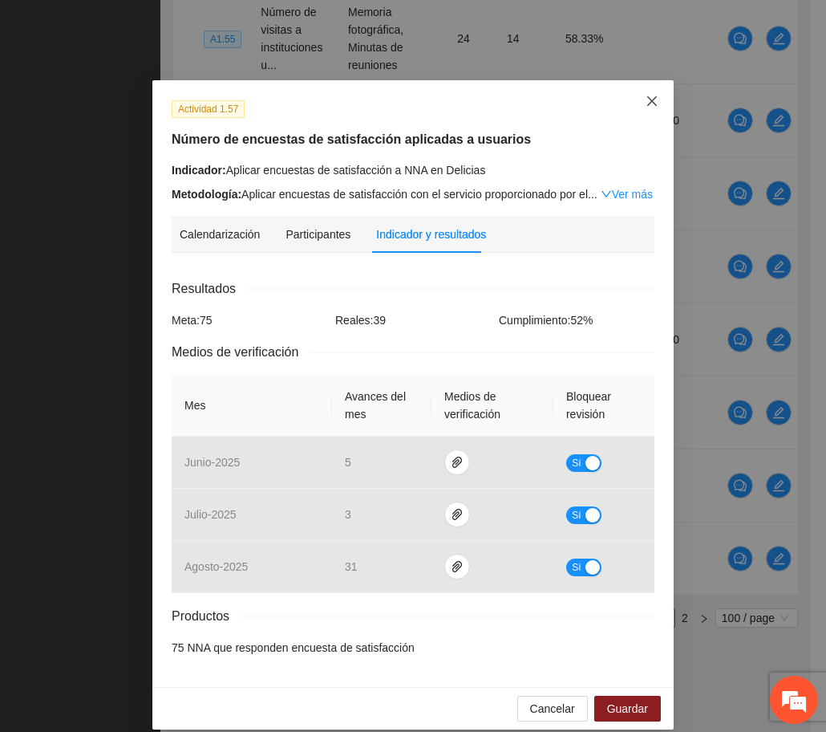
click at [647, 101] on icon "close" at bounding box center [652, 101] width 10 height 10
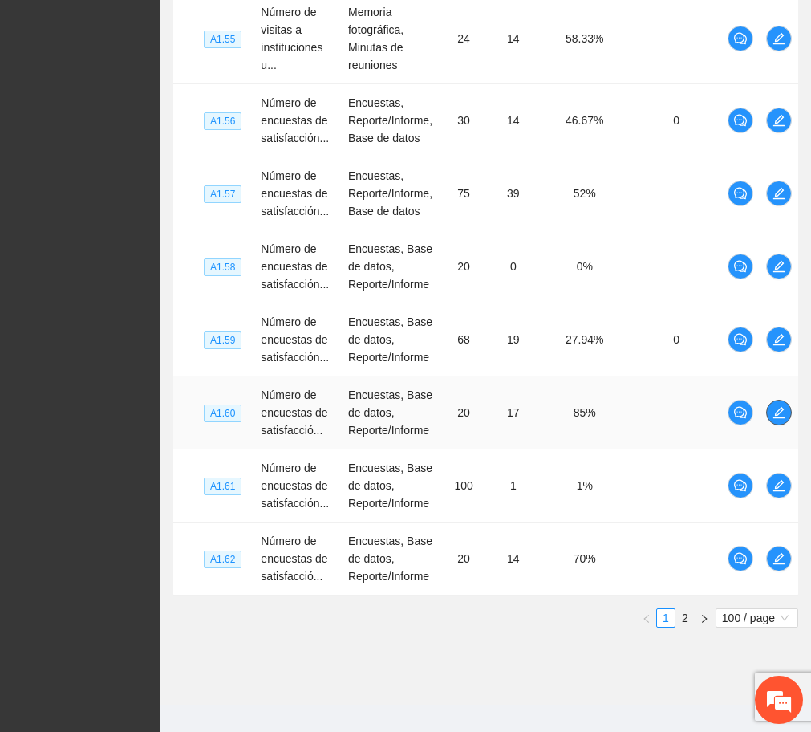
click at [775, 406] on icon "edit" at bounding box center [779, 412] width 13 height 13
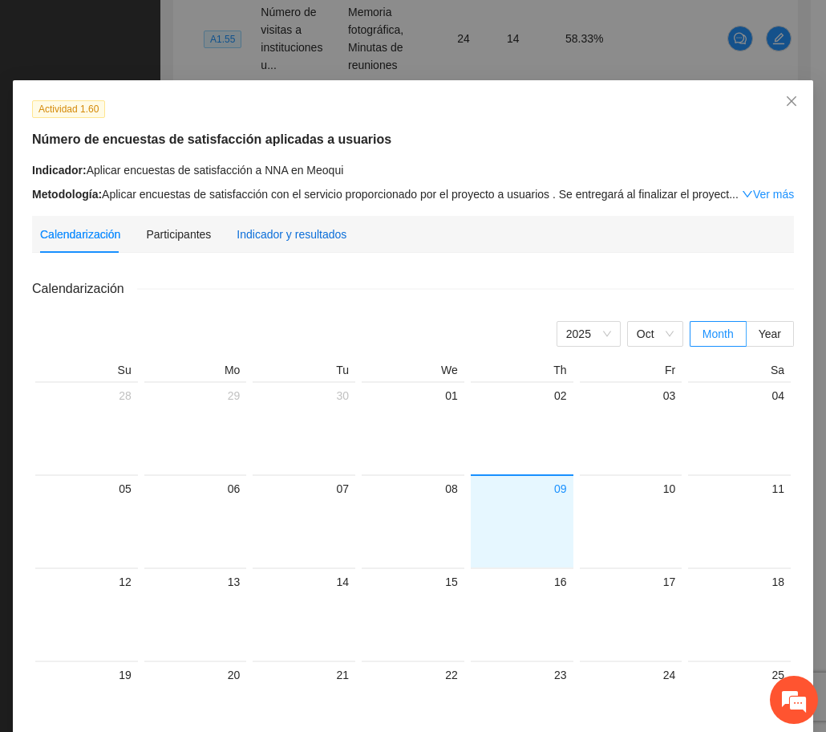
click at [273, 234] on div "Indicador y resultados" at bounding box center [292, 234] width 110 height 18
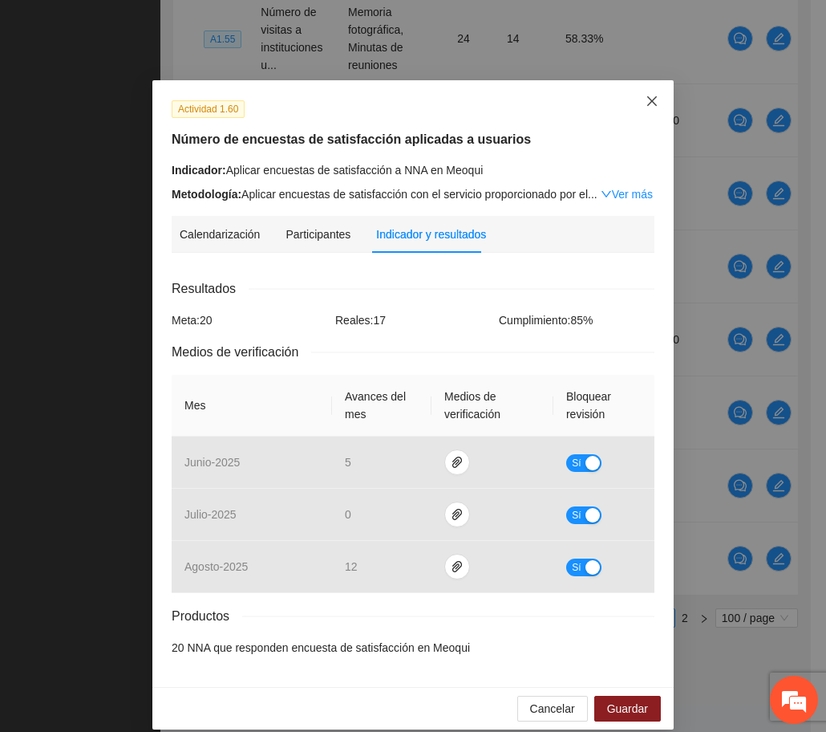
click at [647, 96] on icon "close" at bounding box center [652, 101] width 13 height 13
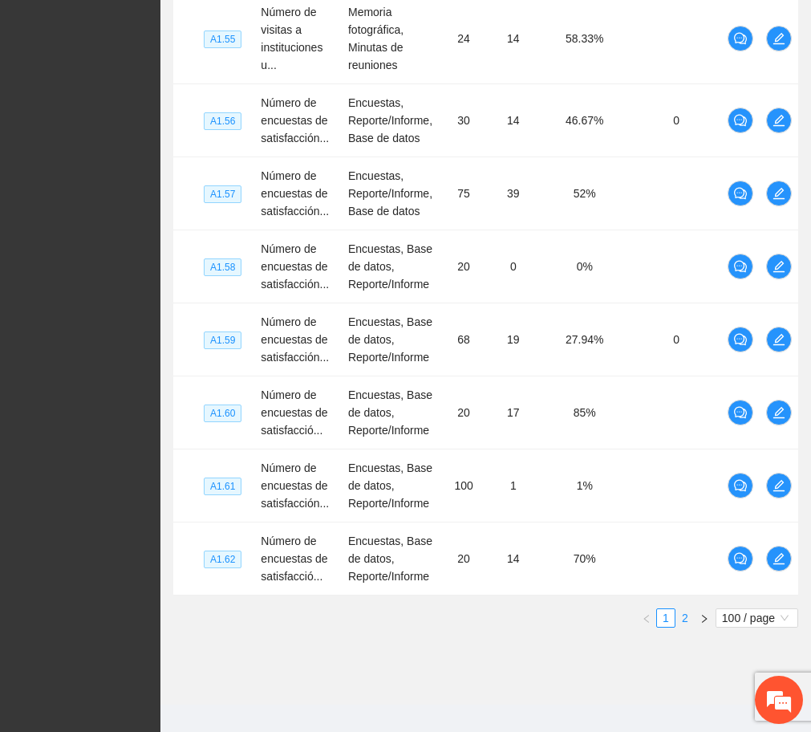
click at [683, 609] on link "2" at bounding box center [685, 618] width 18 height 18
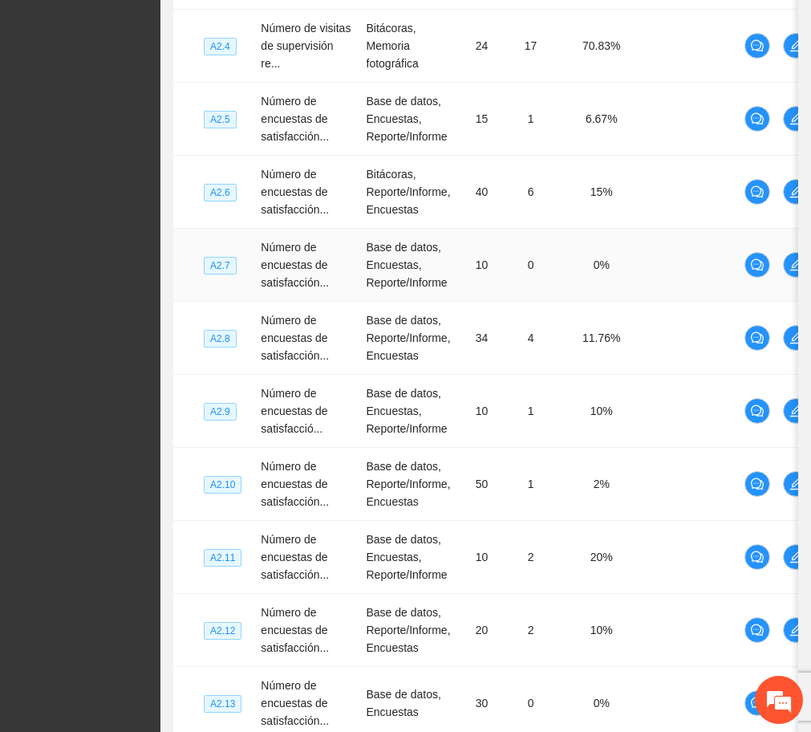
scroll to position [2096, 0]
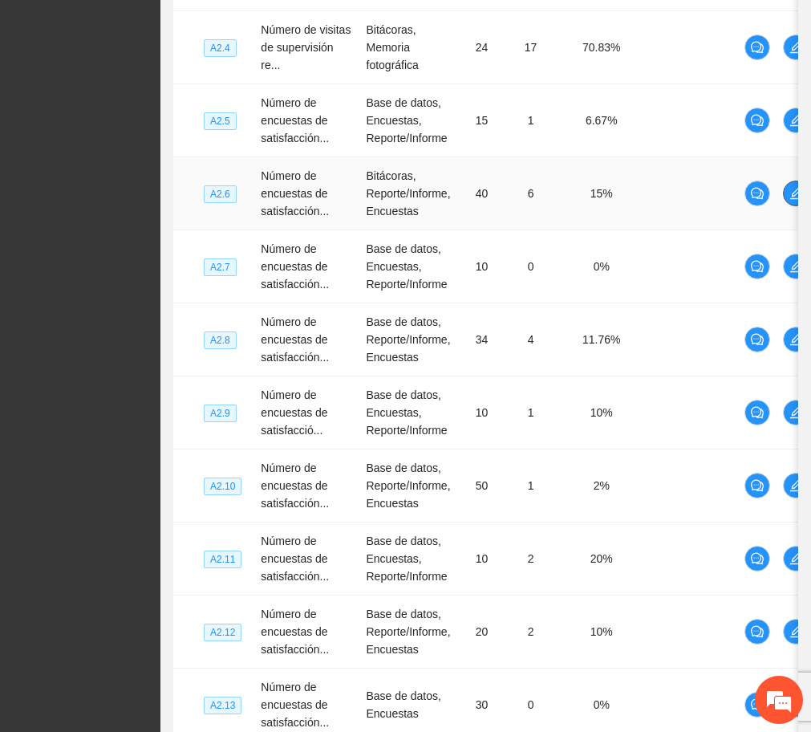
click at [787, 201] on button "button" at bounding box center [796, 194] width 26 height 26
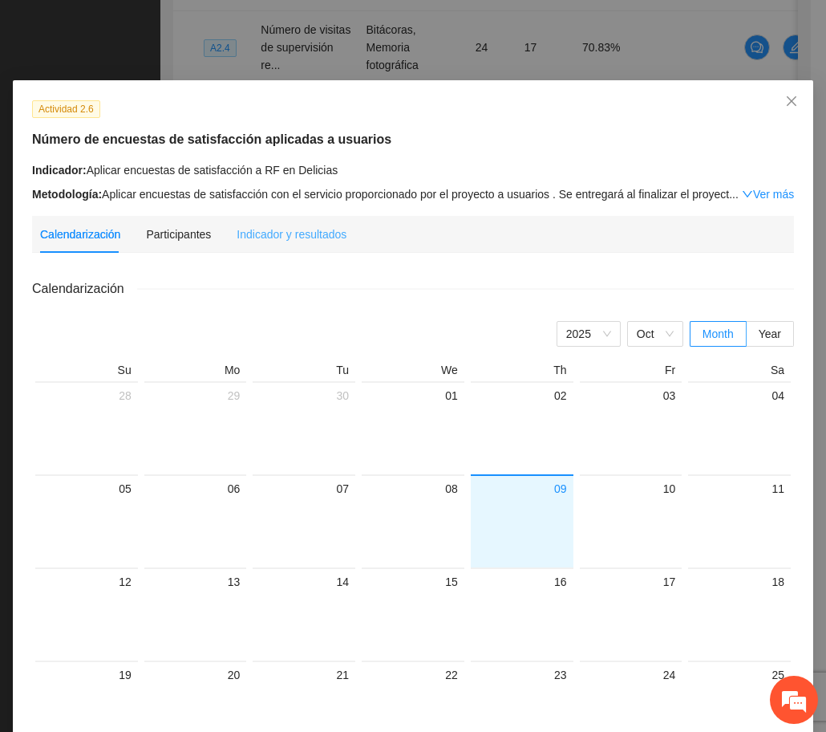
click at [285, 223] on div "Indicador y resultados" at bounding box center [292, 234] width 110 height 37
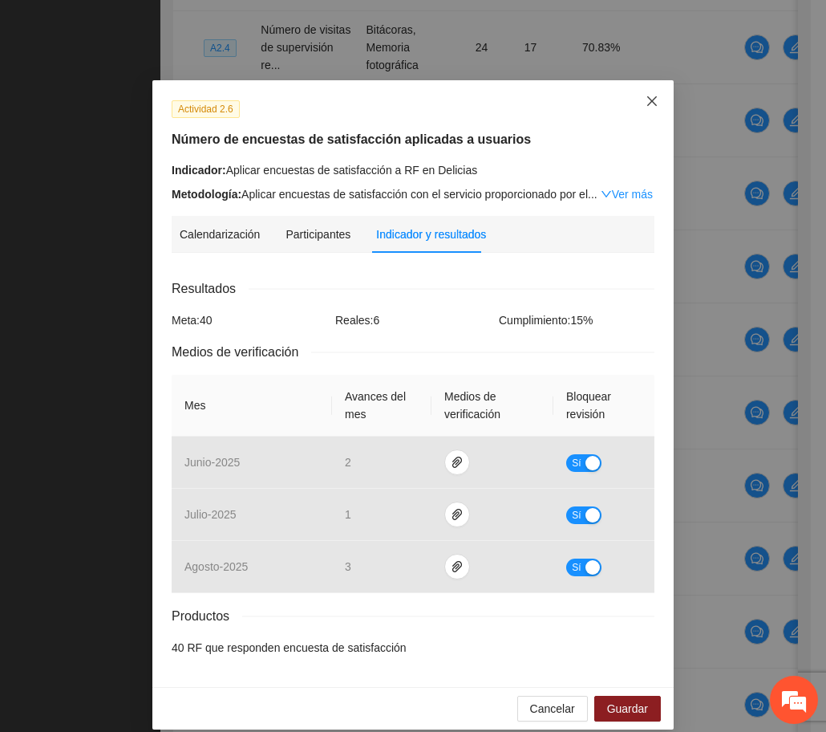
click at [647, 99] on icon "close" at bounding box center [652, 101] width 10 height 10
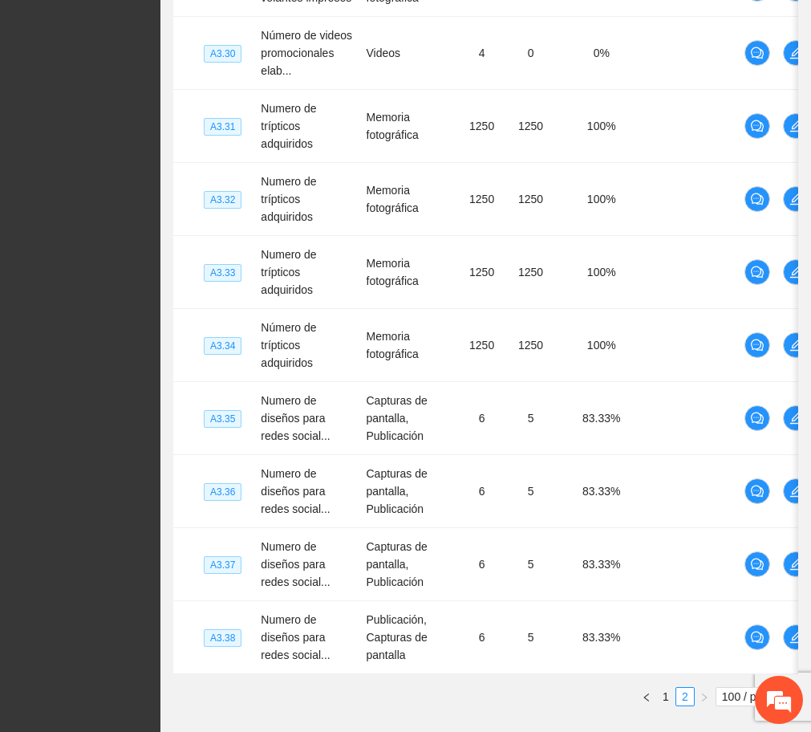
scroll to position [7122, 0]
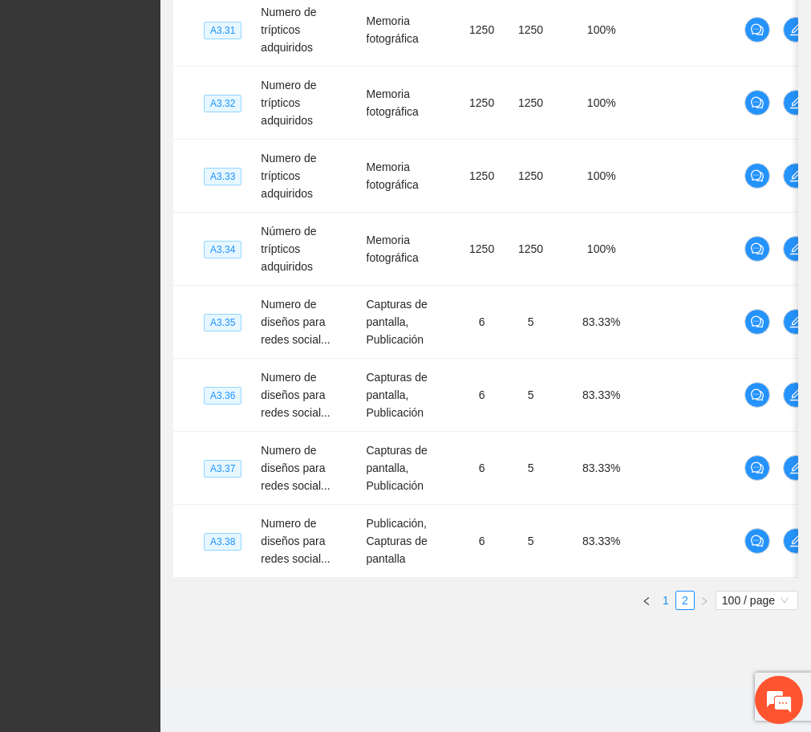
click at [668, 593] on link "1" at bounding box center [666, 600] width 18 height 18
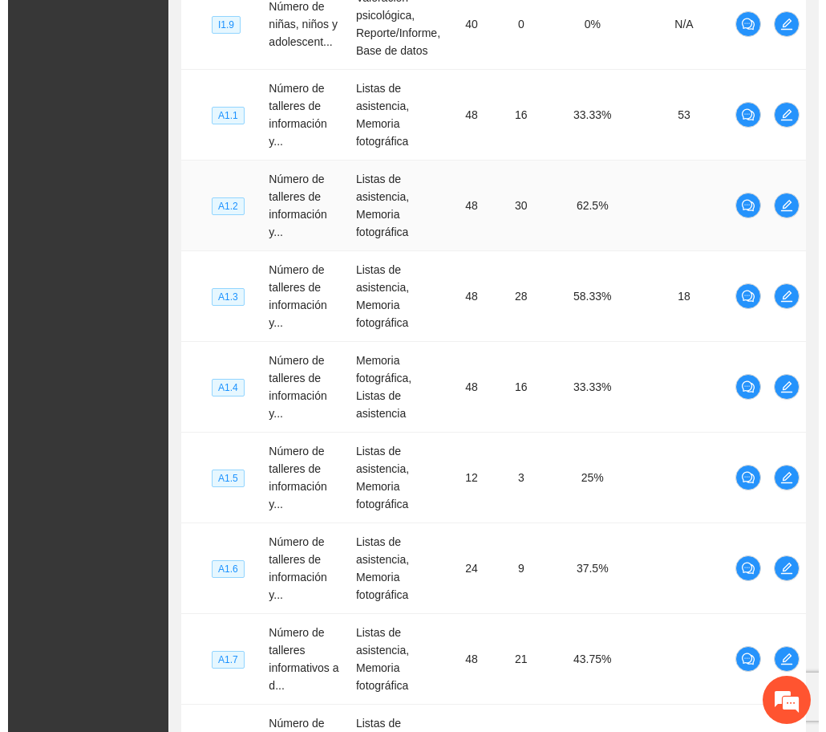
scroll to position [3633, 0]
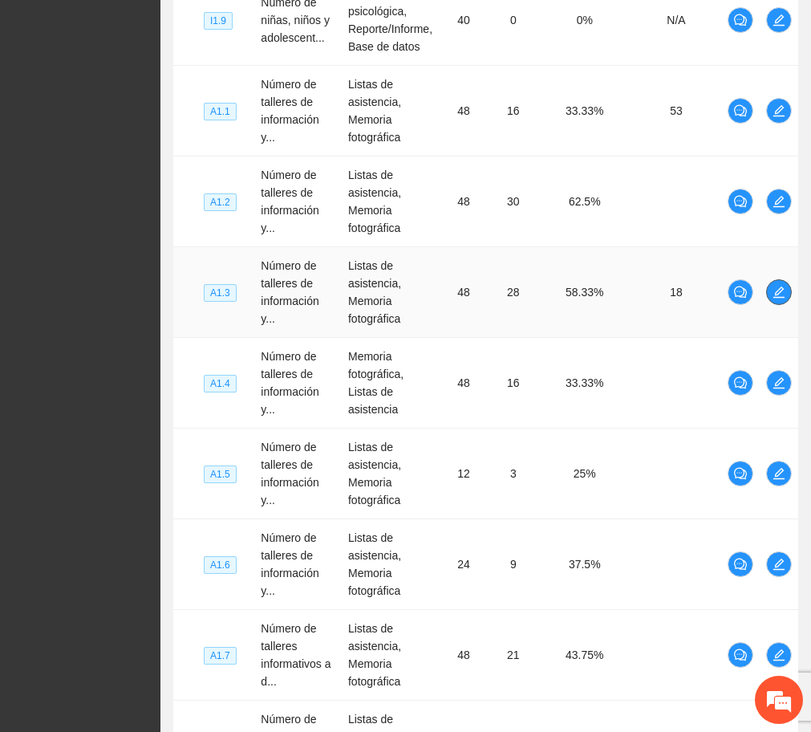
click at [769, 286] on span "edit" at bounding box center [779, 292] width 24 height 13
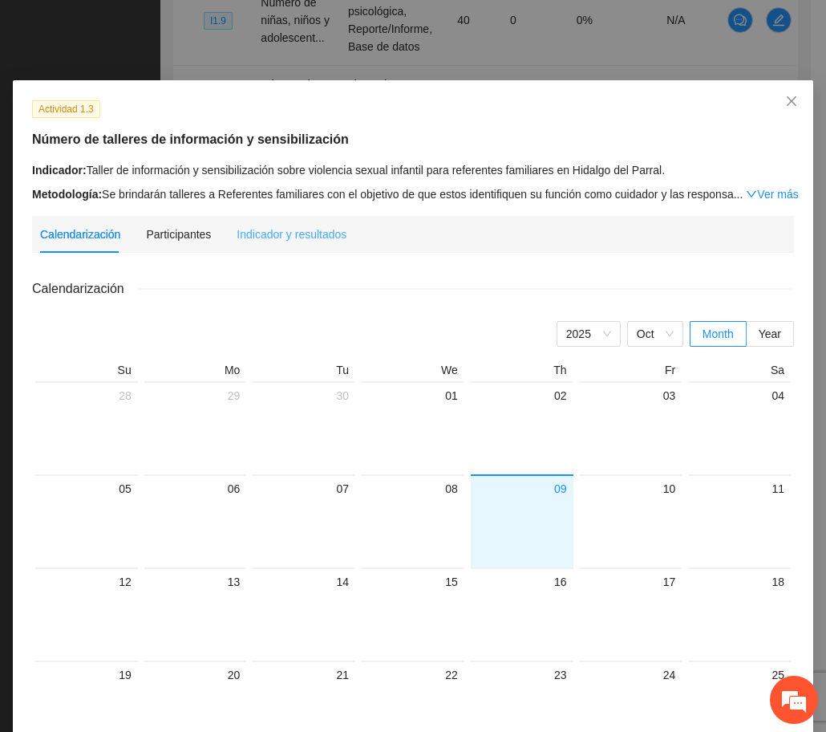
click at [290, 246] on div "Indicador y resultados" at bounding box center [292, 234] width 110 height 37
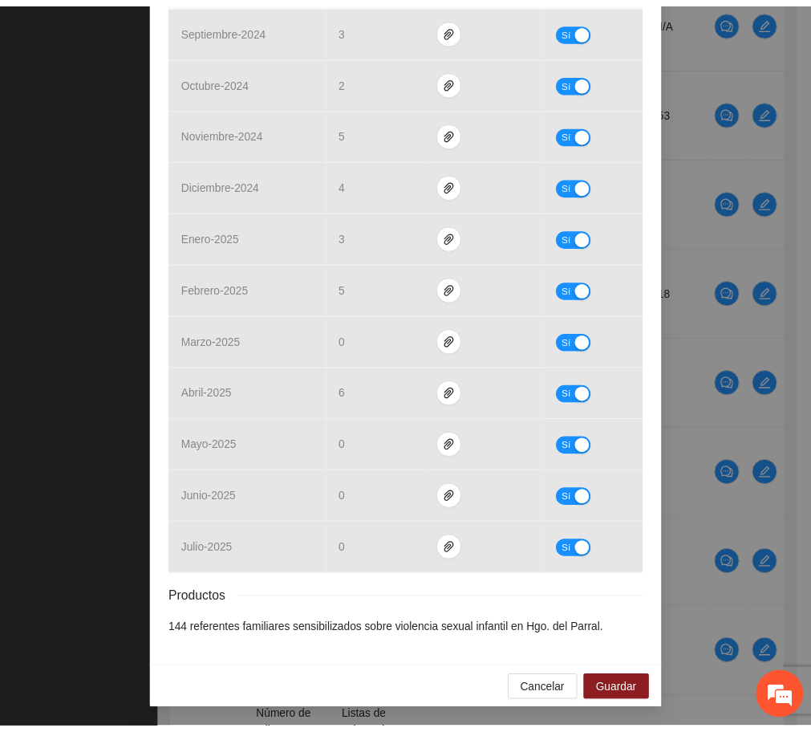
scroll to position [0, 0]
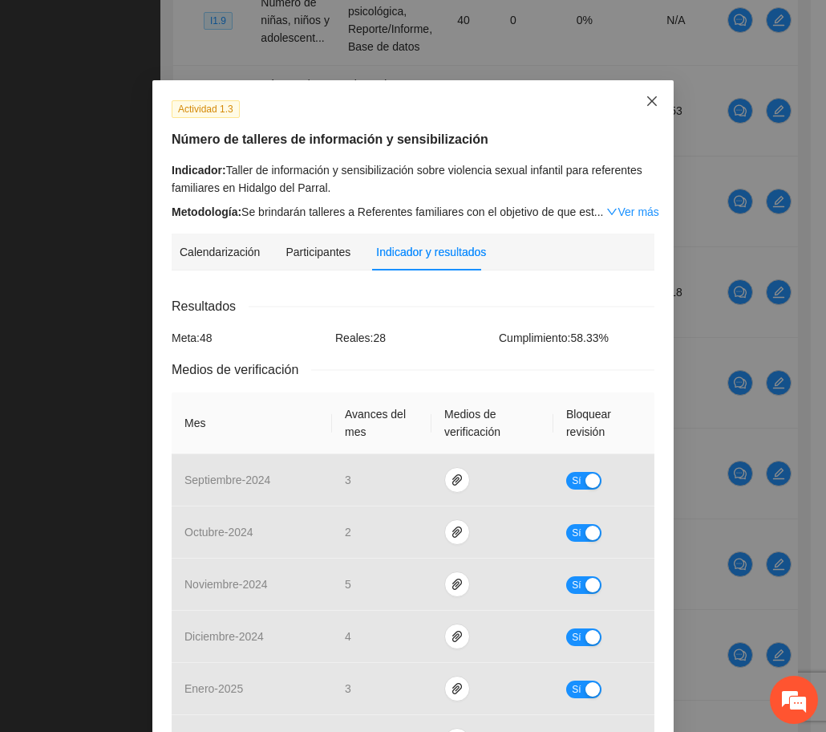
click at [640, 113] on span "Close" at bounding box center [652, 101] width 43 height 43
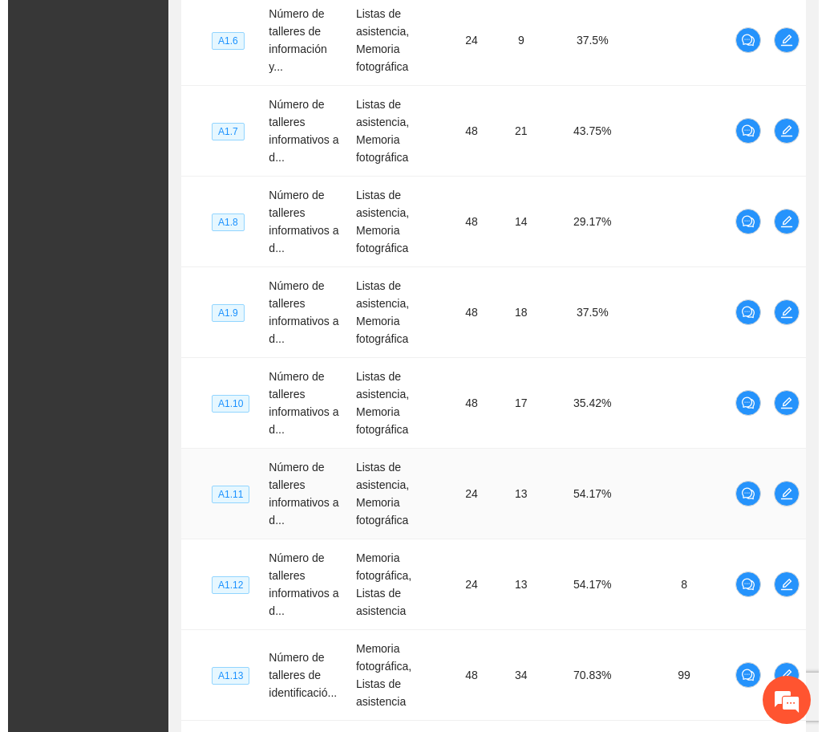
scroll to position [4361, 0]
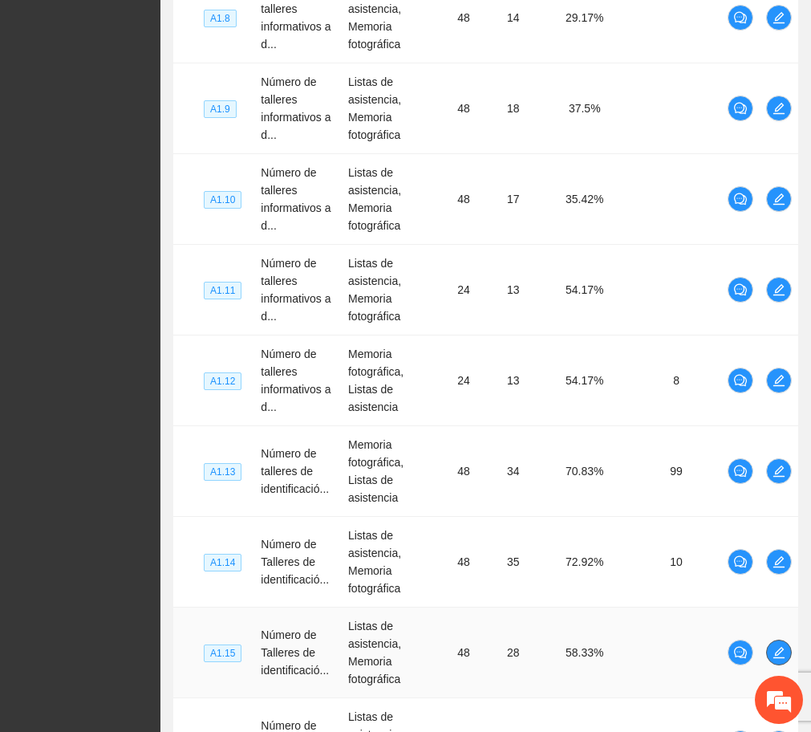
click at [777, 646] on icon "edit" at bounding box center [779, 652] width 13 height 13
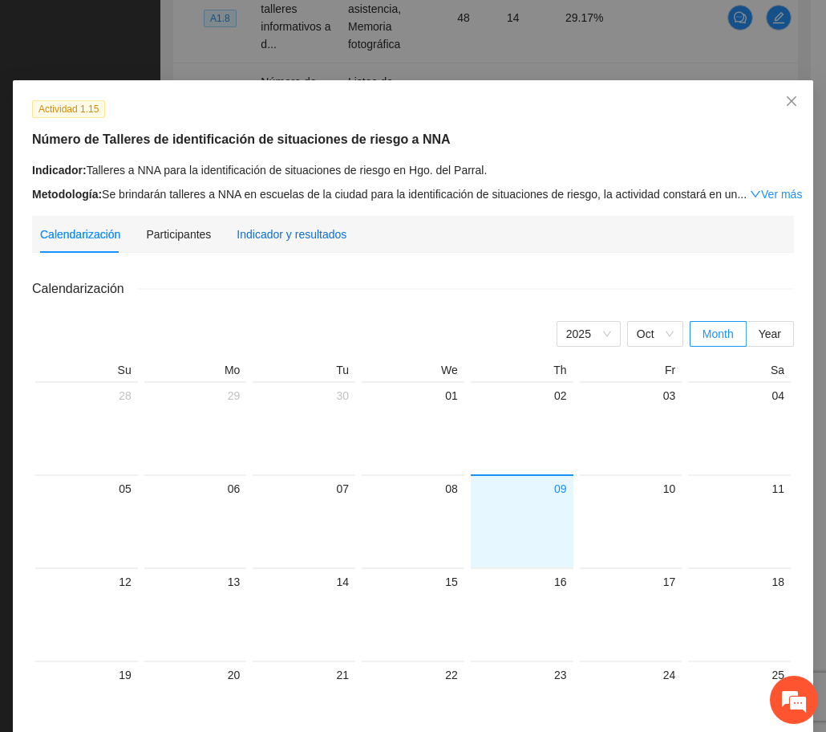
click at [316, 226] on div "Indicador y resultados" at bounding box center [292, 234] width 110 height 18
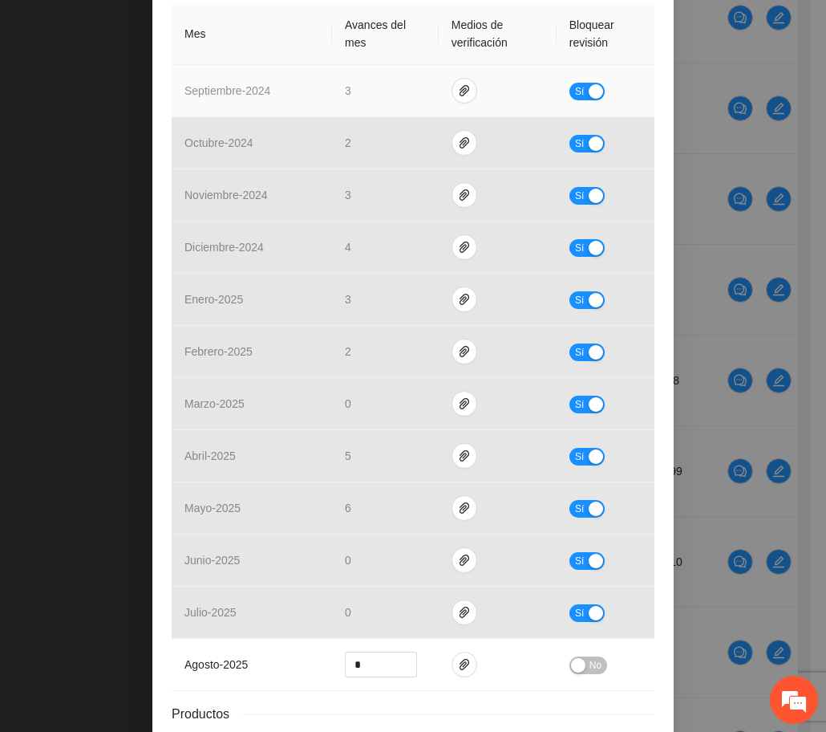
scroll to position [485, 0]
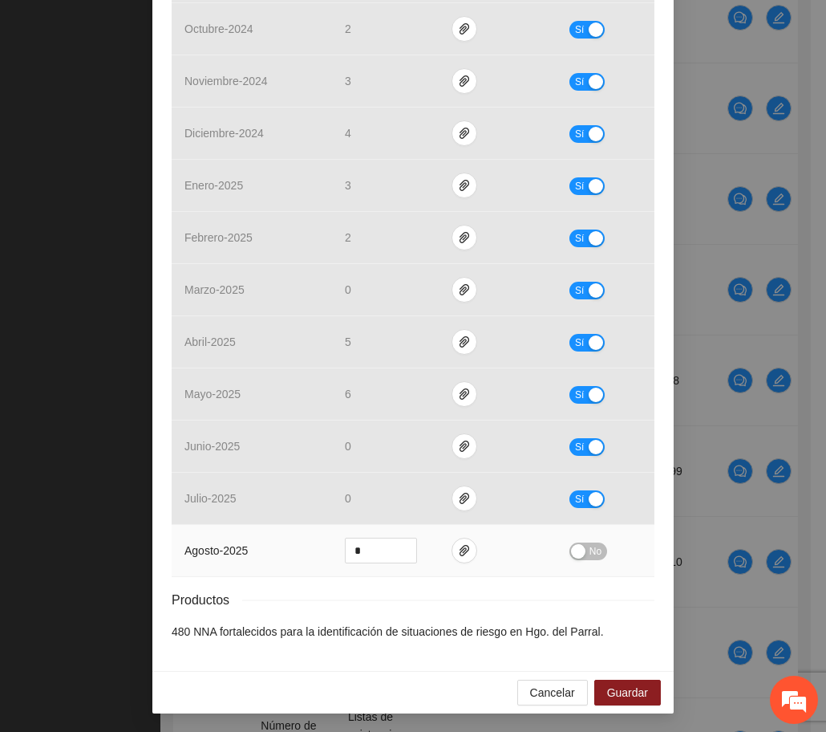
click at [574, 544] on div "button" at bounding box center [578, 551] width 14 height 14
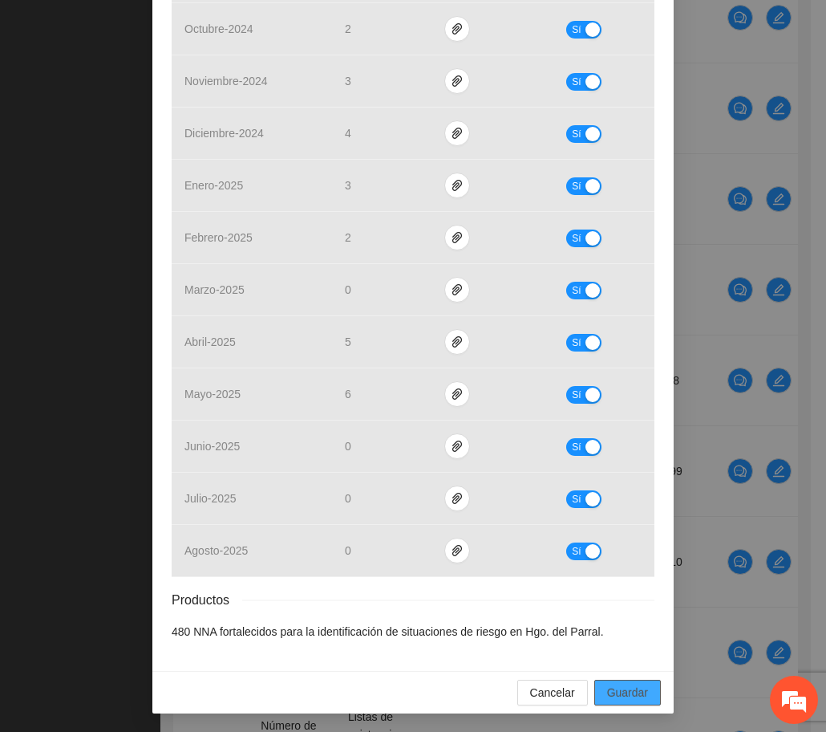
click at [617, 695] on span "Guardar" at bounding box center [627, 693] width 41 height 18
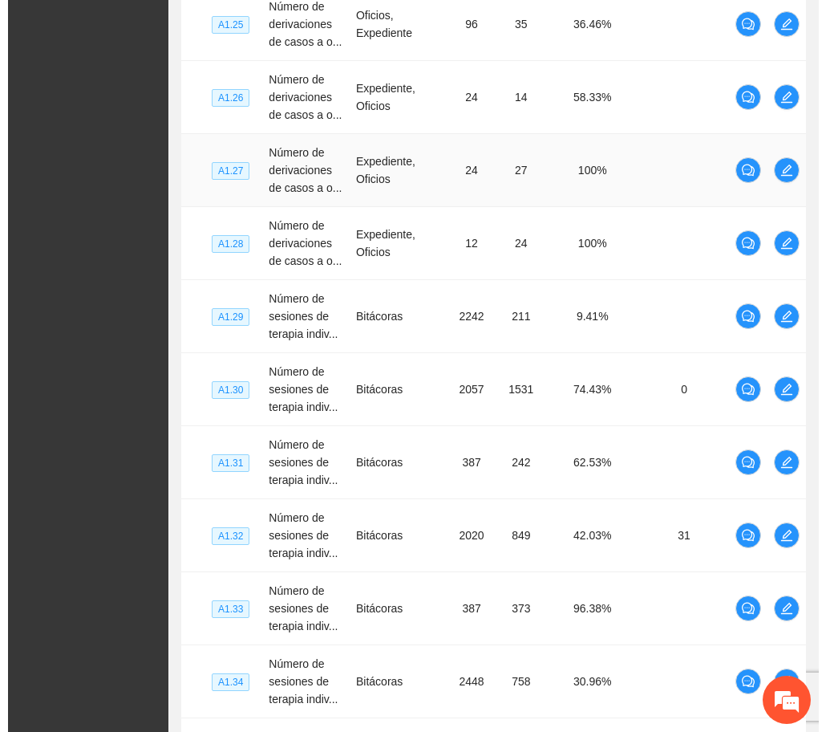
scroll to position [5786, 0]
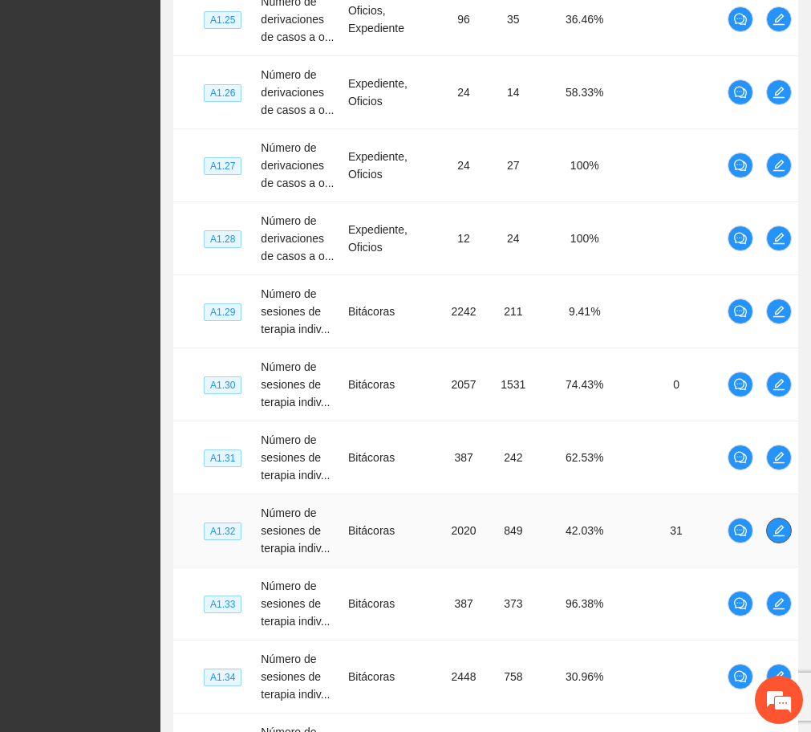
click at [778, 525] on icon "edit" at bounding box center [778, 530] width 11 height 11
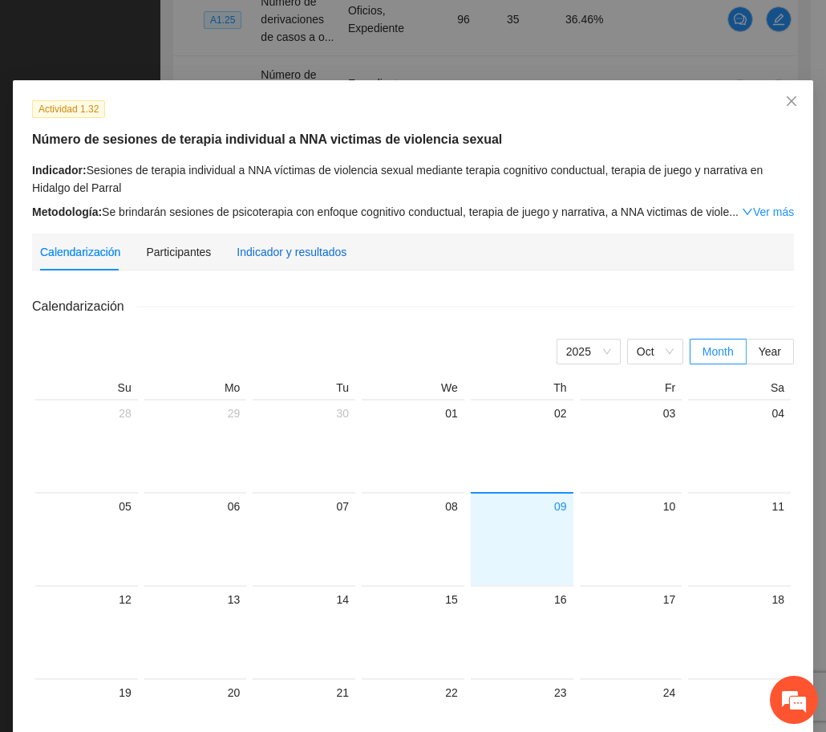
click at [266, 247] on div "Indicador y resultados" at bounding box center [292, 252] width 110 height 18
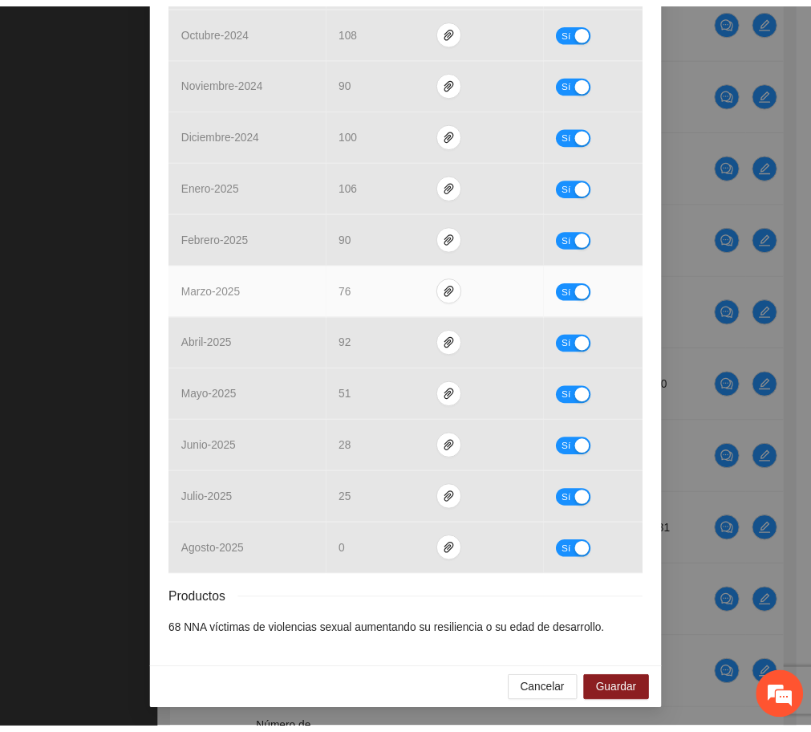
scroll to position [0, 0]
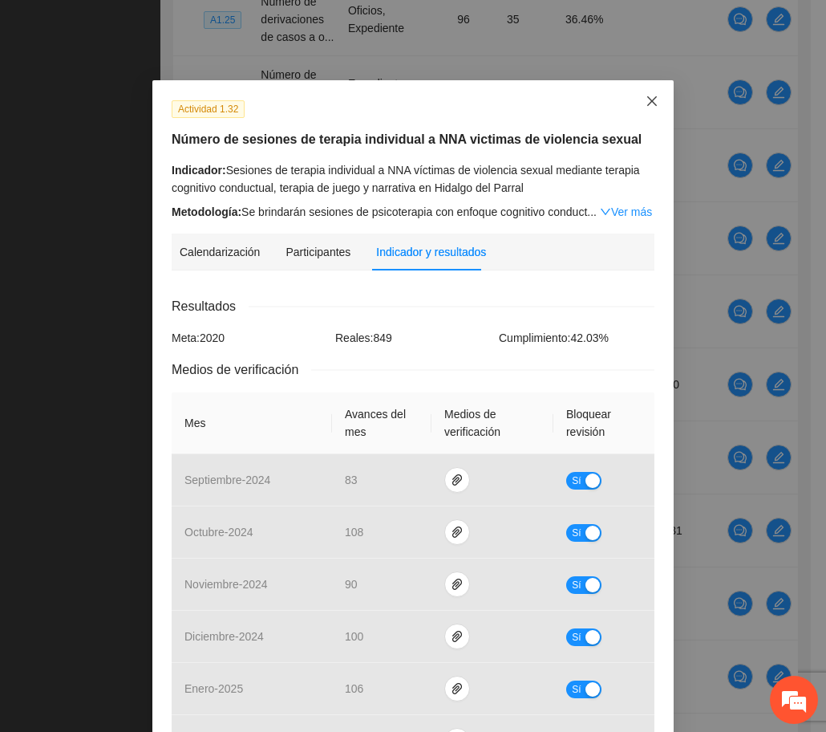
click at [646, 103] on icon "close" at bounding box center [652, 101] width 13 height 13
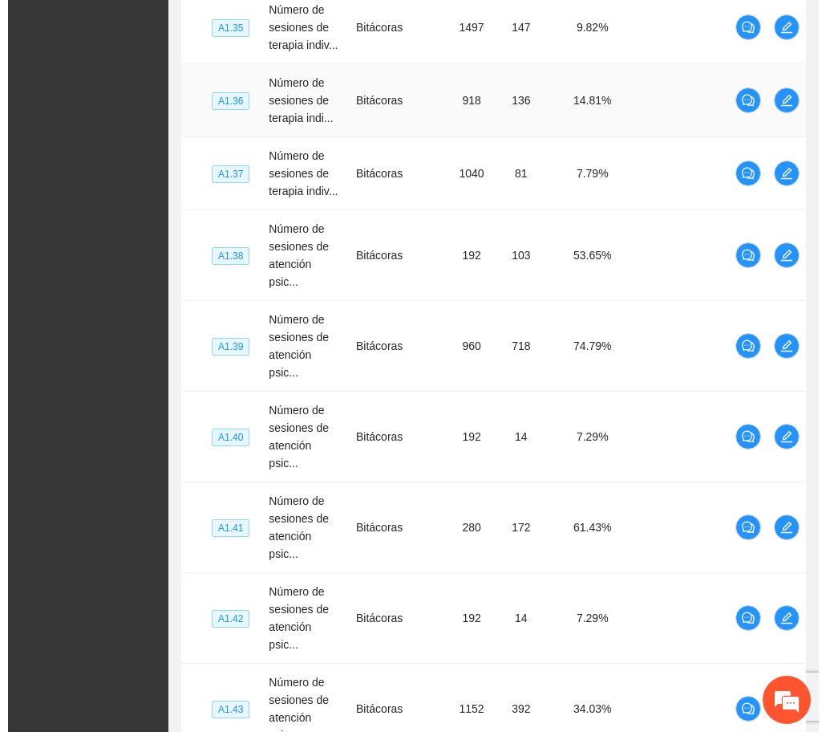
scroll to position [6510, 0]
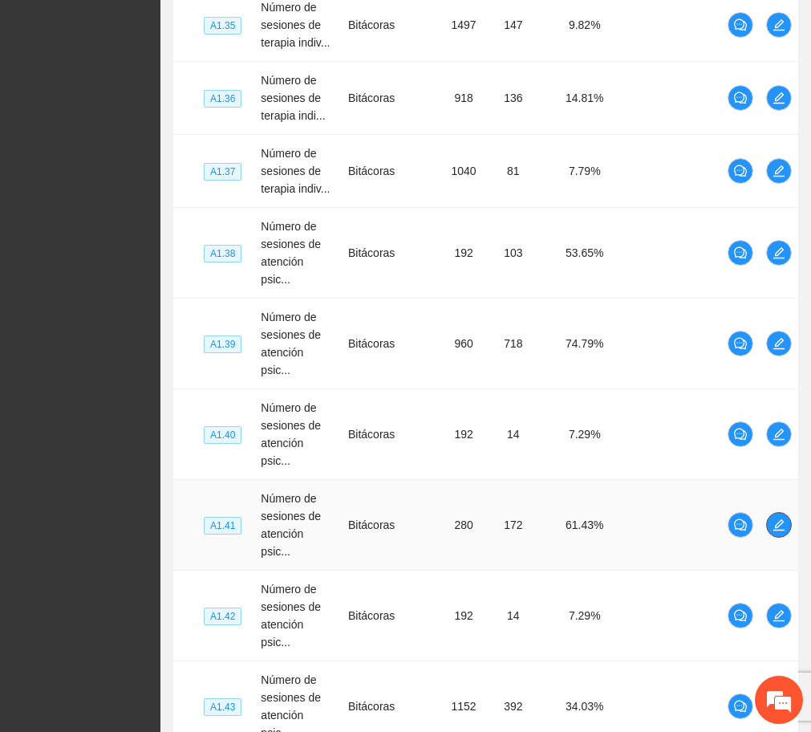
click at [772, 518] on span "edit" at bounding box center [779, 524] width 24 height 13
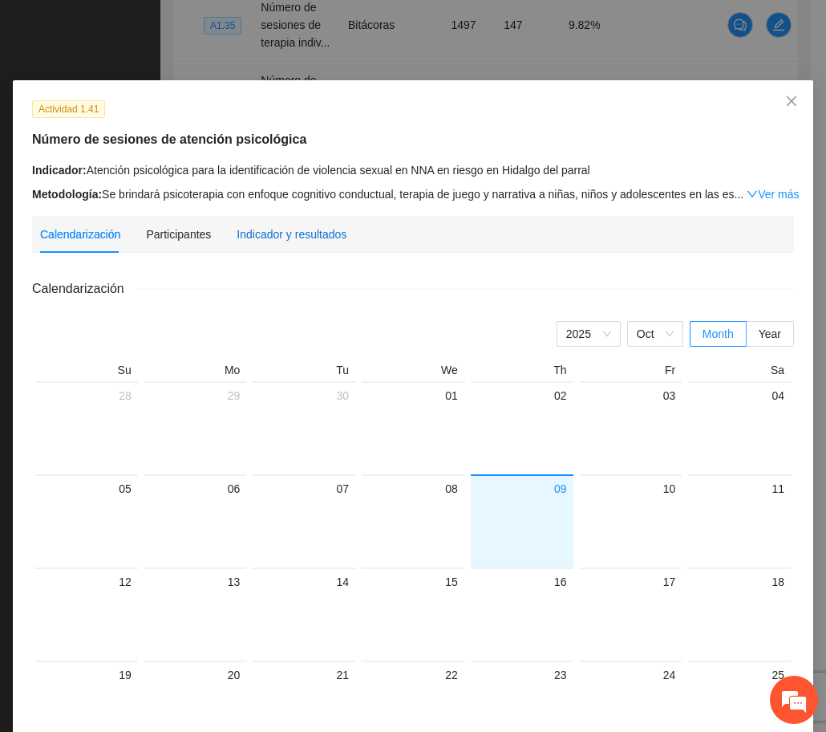
click at [323, 229] on div "Indicador y resultados" at bounding box center [292, 234] width 110 height 18
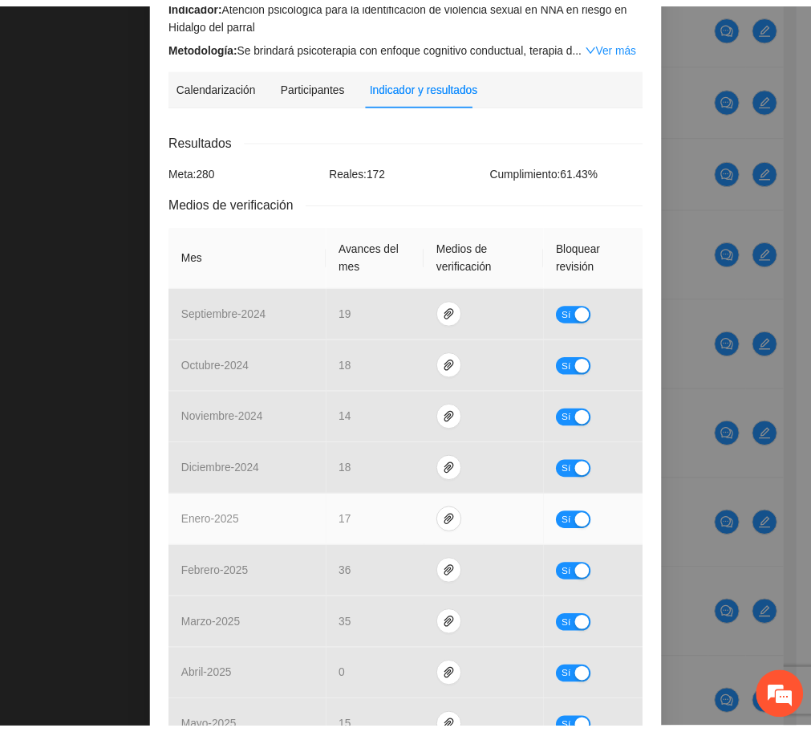
scroll to position [0, 0]
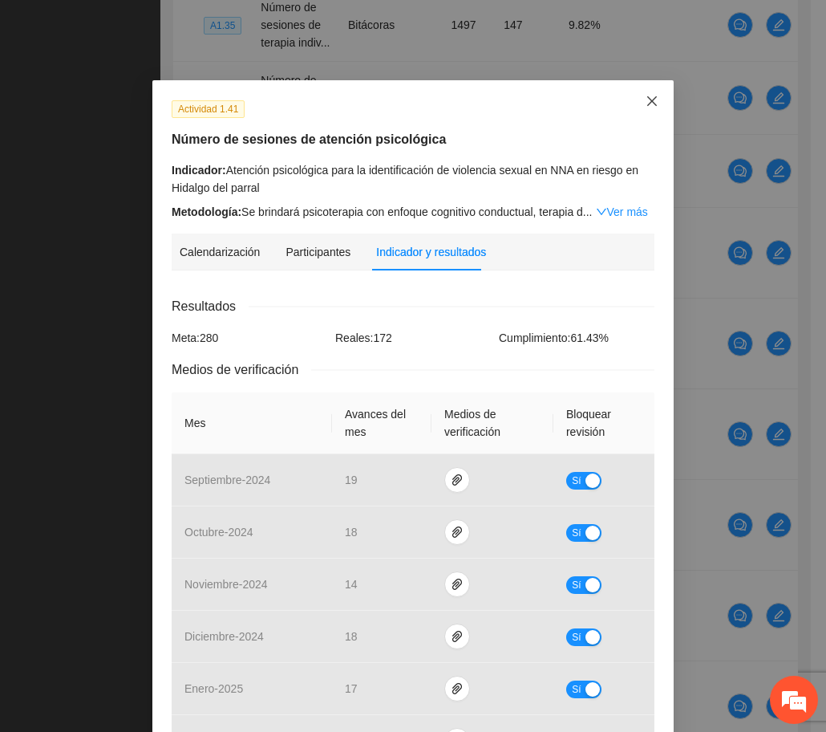
click at [646, 101] on icon "close" at bounding box center [652, 101] width 13 height 13
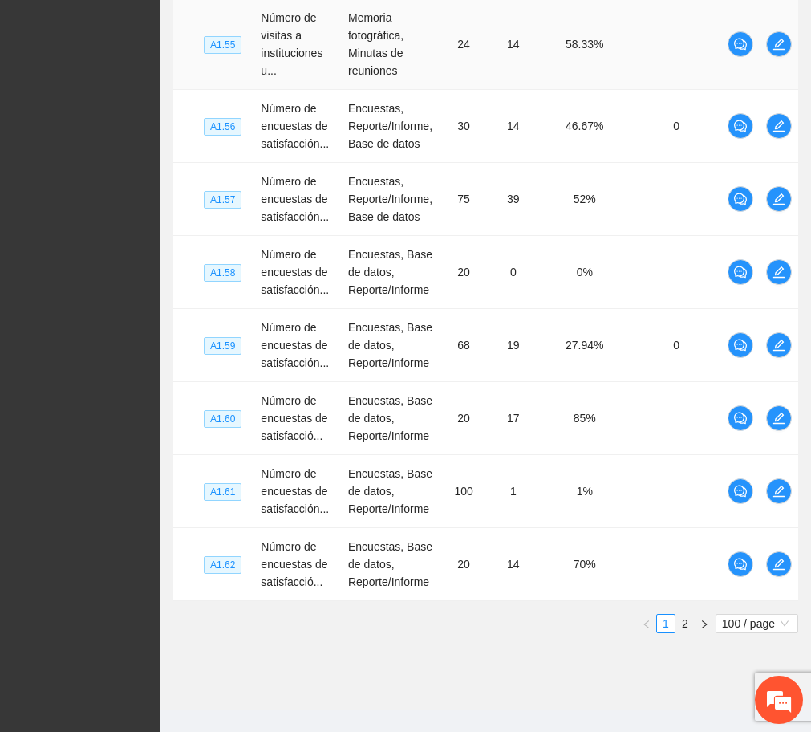
scroll to position [8266, 0]
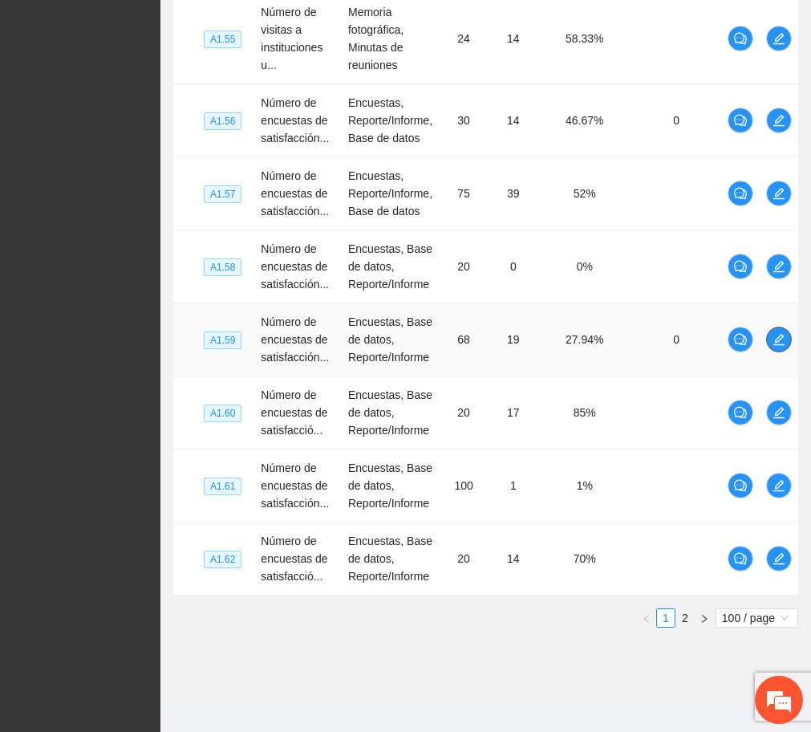
click at [777, 333] on icon "edit" at bounding box center [779, 339] width 13 height 13
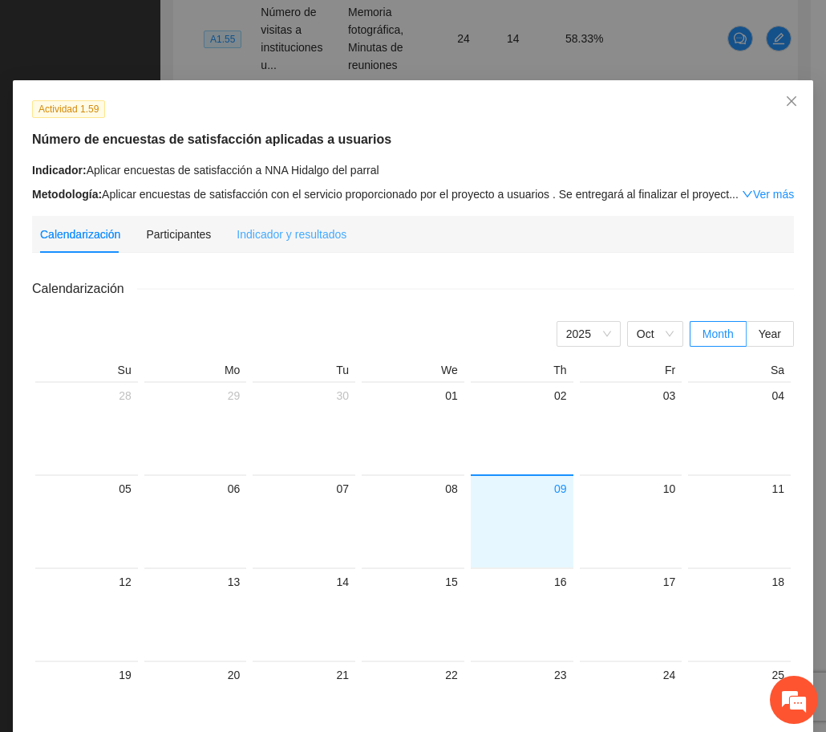
click at [277, 243] on div "Indicador y resultados" at bounding box center [292, 234] width 110 height 37
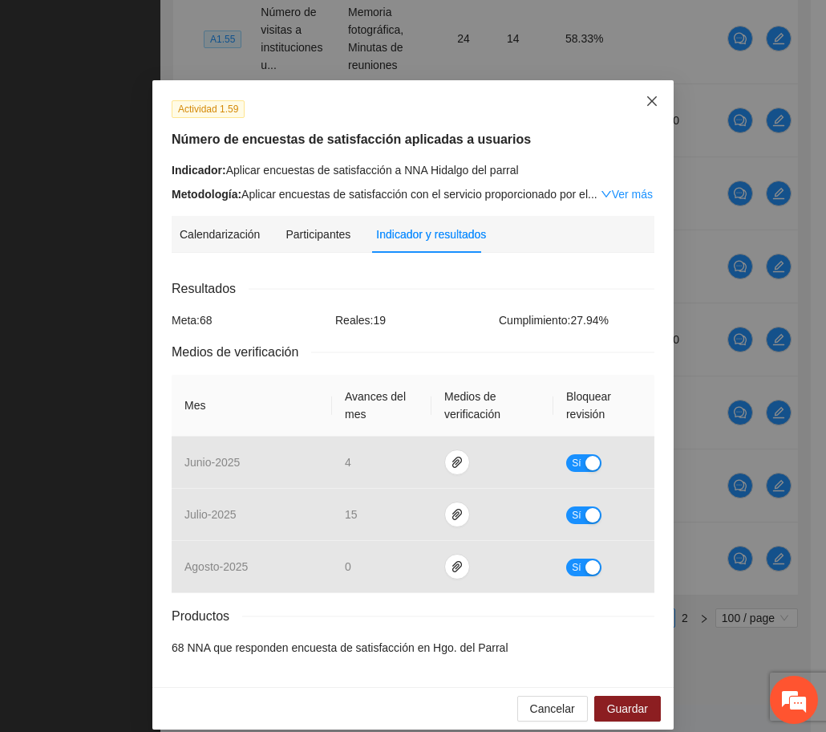
click at [646, 105] on icon "close" at bounding box center [652, 101] width 13 height 13
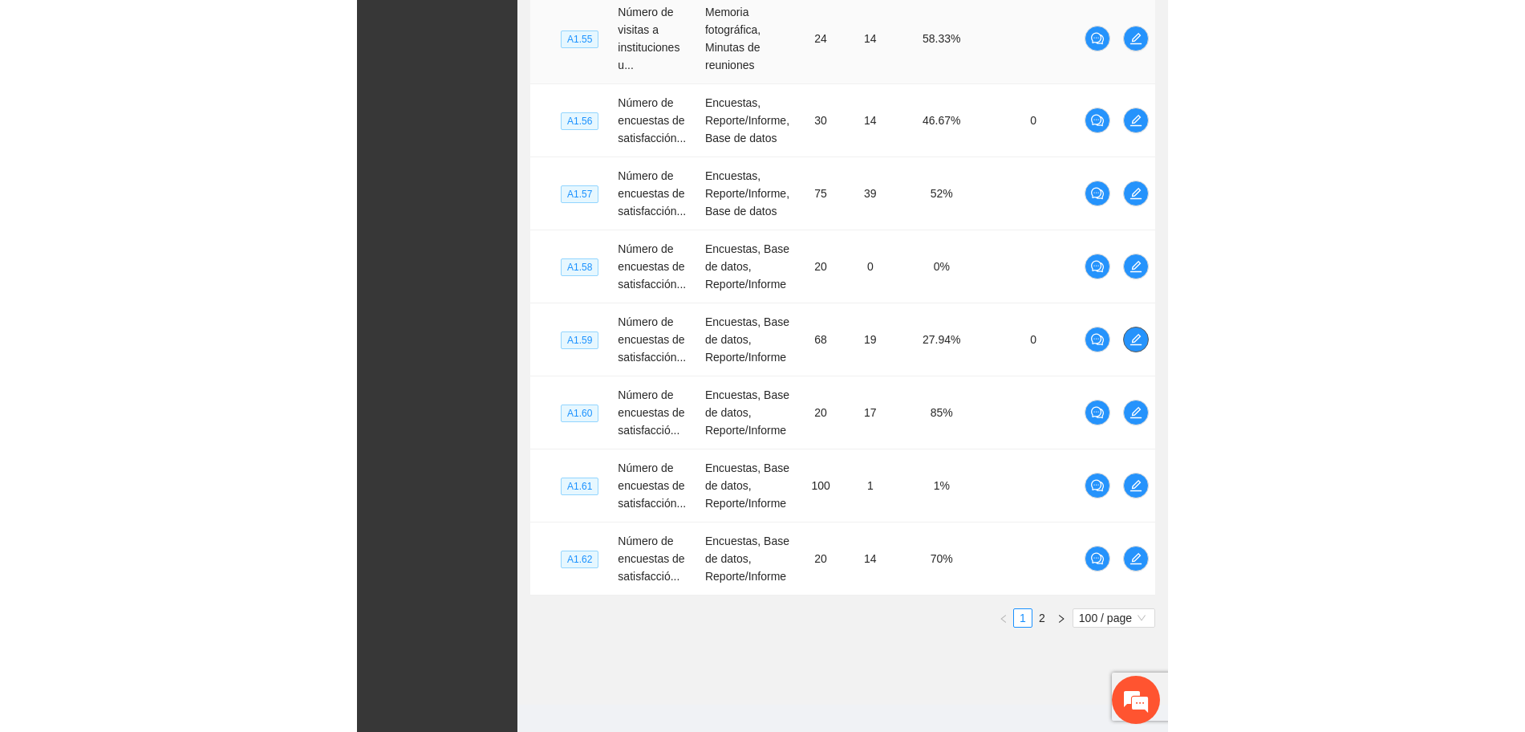
scroll to position [4433, 0]
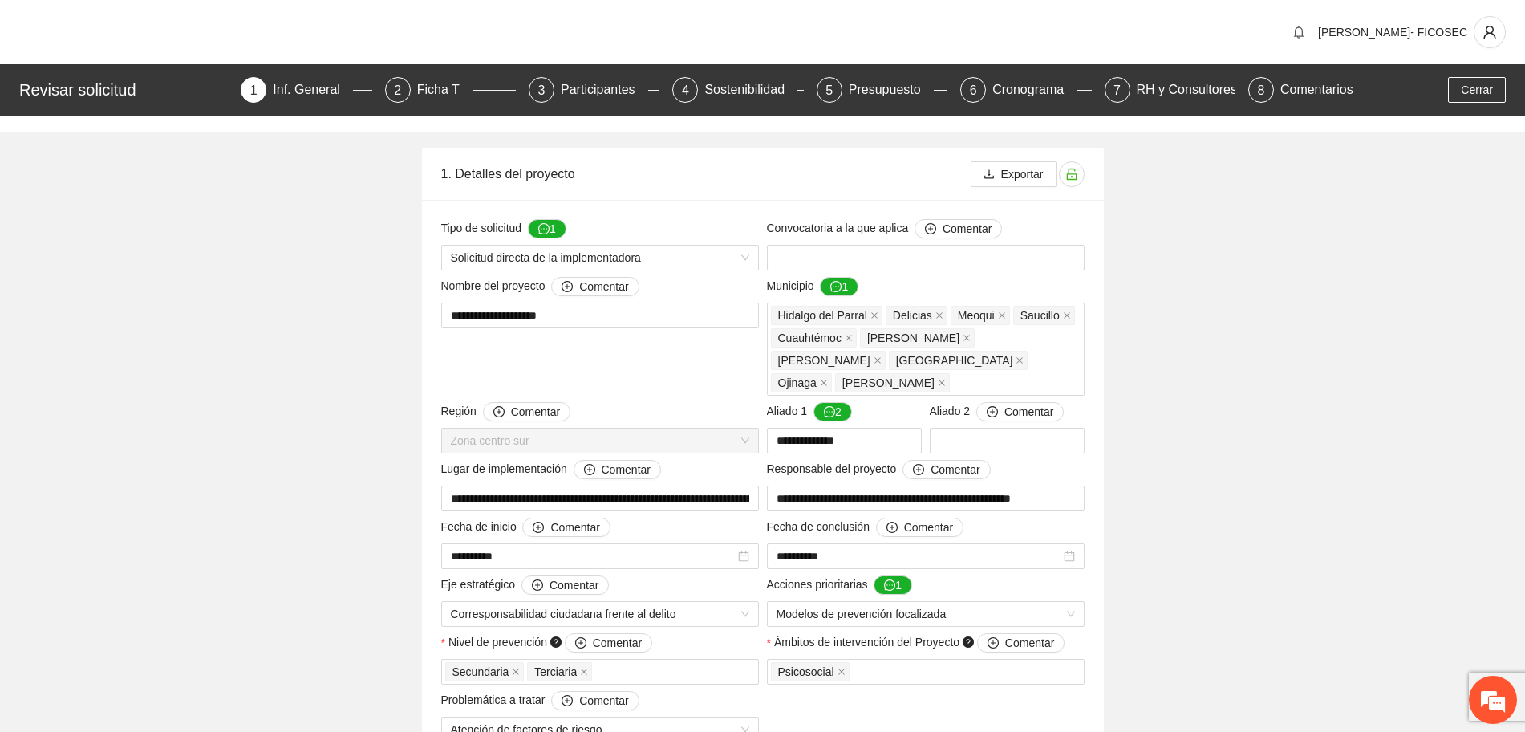
scroll to position [1711, 0]
